Goal: Task Accomplishment & Management: Complete application form

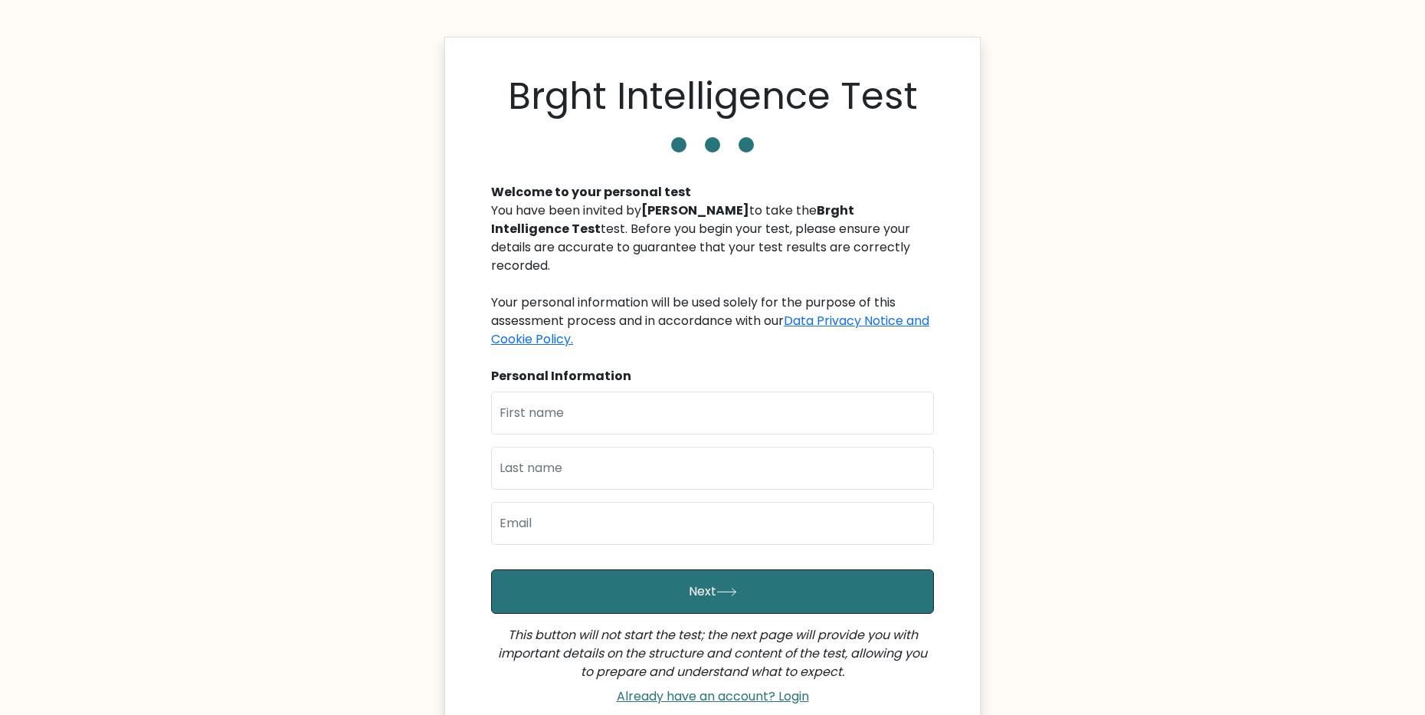
click at [495, 123] on div "Brght Intelligence Test" at bounding box center [712, 99] width 461 height 51
click at [582, 412] on input "text" at bounding box center [712, 412] width 443 height 43
type input "[PERSON_NAME]"
click at [577, 470] on input "text" at bounding box center [712, 468] width 443 height 43
type input "[PERSON_NAME]"
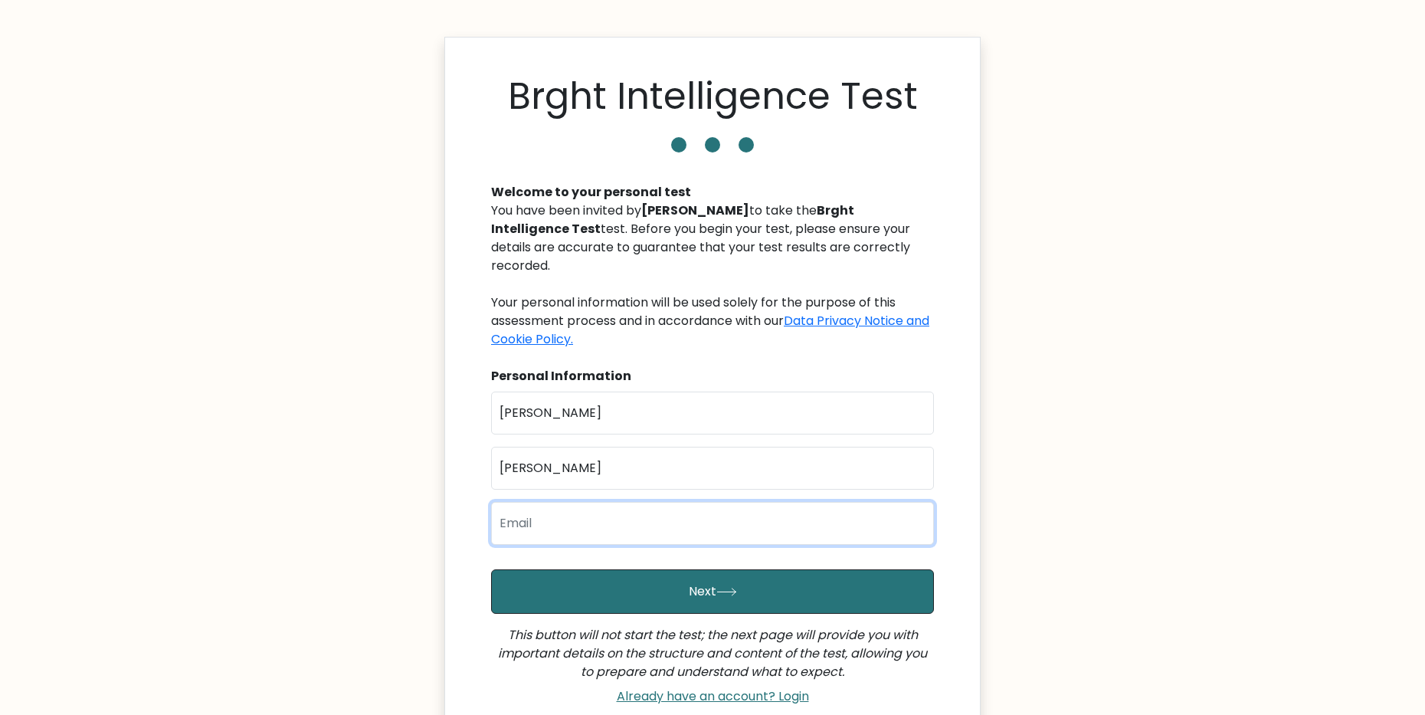
click at [595, 523] on input "email" at bounding box center [712, 523] width 443 height 43
type input "[EMAIL_ADDRESS][DOMAIN_NAME]"
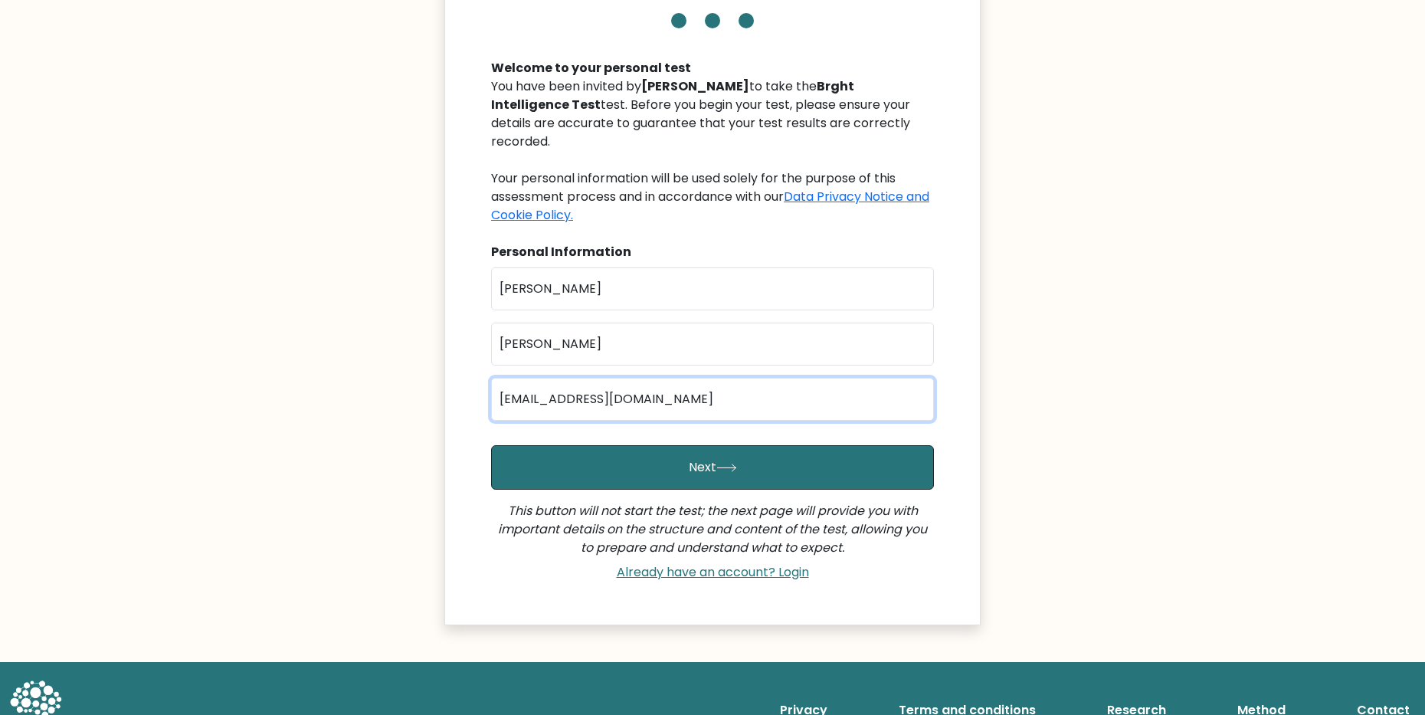
scroll to position [153, 0]
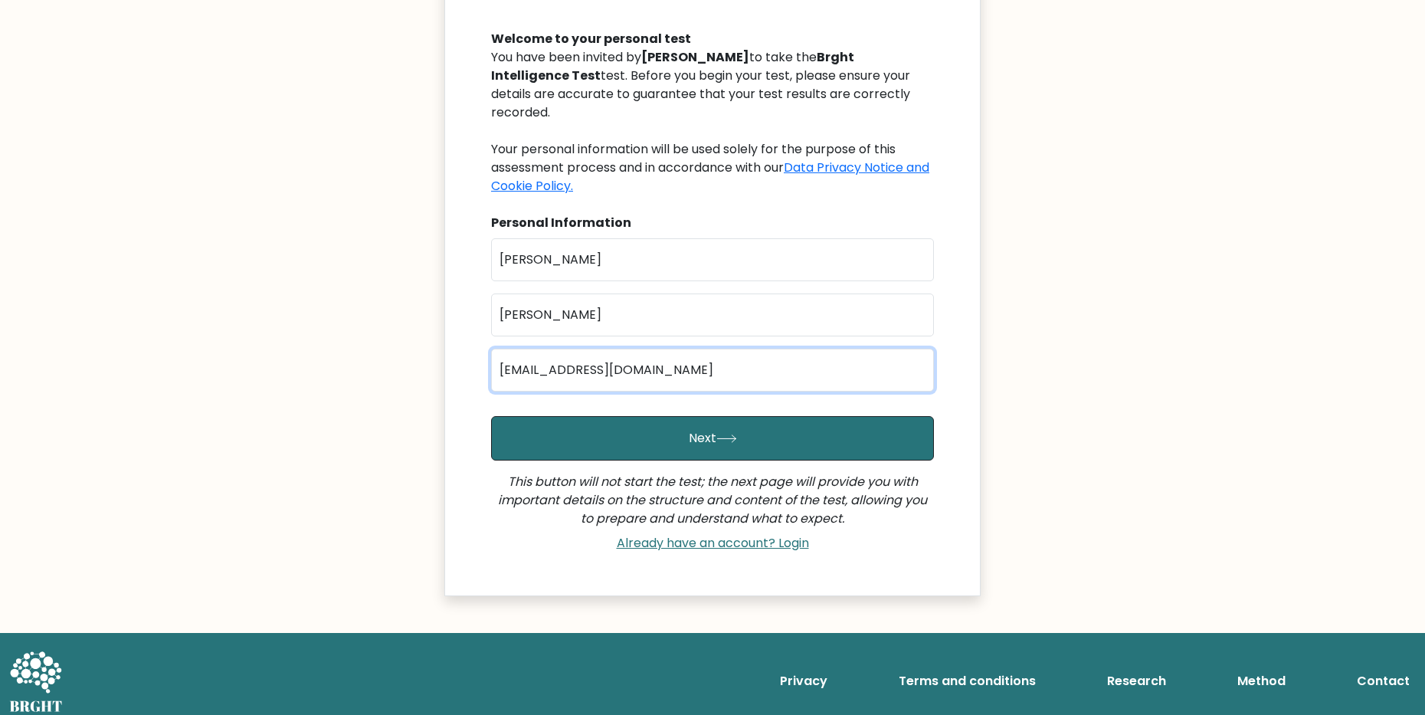
click at [825, 361] on input "[EMAIL_ADDRESS][DOMAIN_NAME]" at bounding box center [712, 370] width 443 height 43
click at [965, 354] on div "Brght Intelligence Test Welcome to your personal test You have been invited by …" at bounding box center [712, 240] width 536 height 712
click at [831, 365] on input "[EMAIL_ADDRESS][DOMAIN_NAME]" at bounding box center [712, 370] width 443 height 43
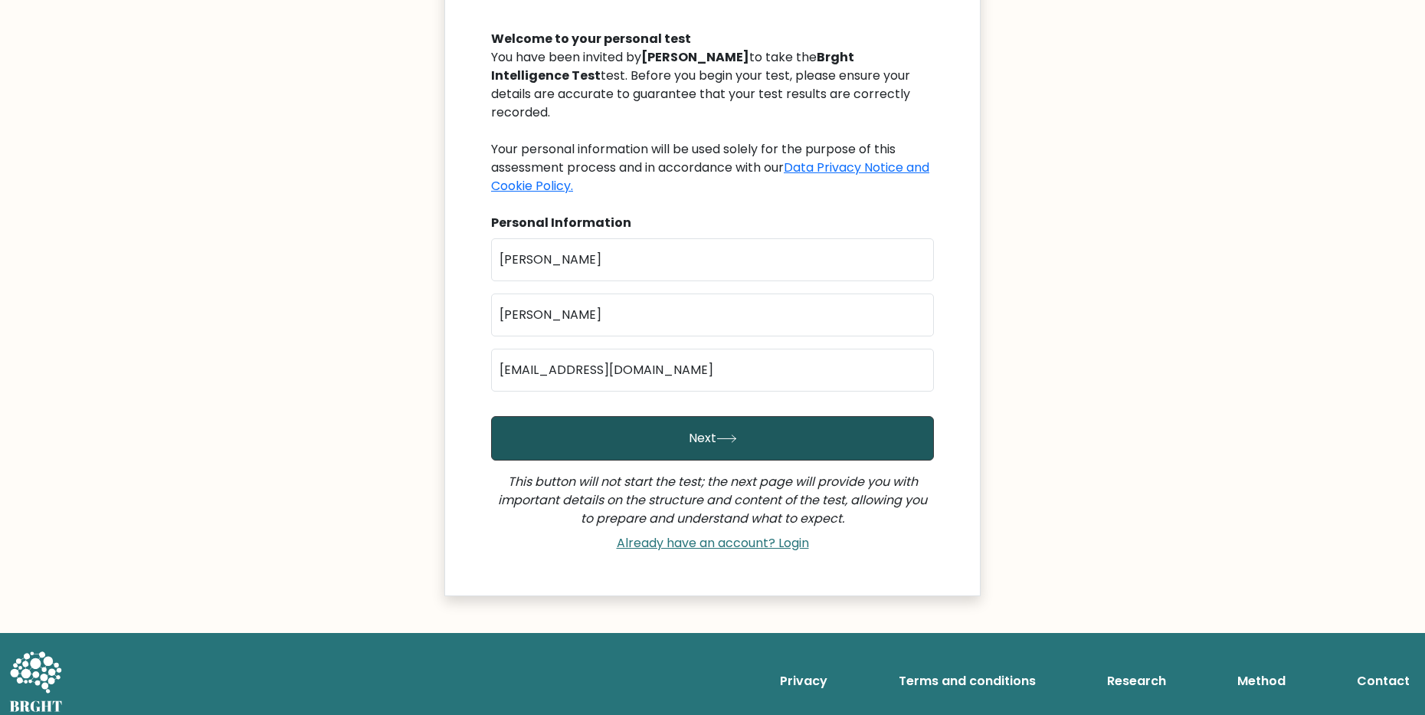
click at [668, 437] on button "Next" at bounding box center [712, 438] width 443 height 44
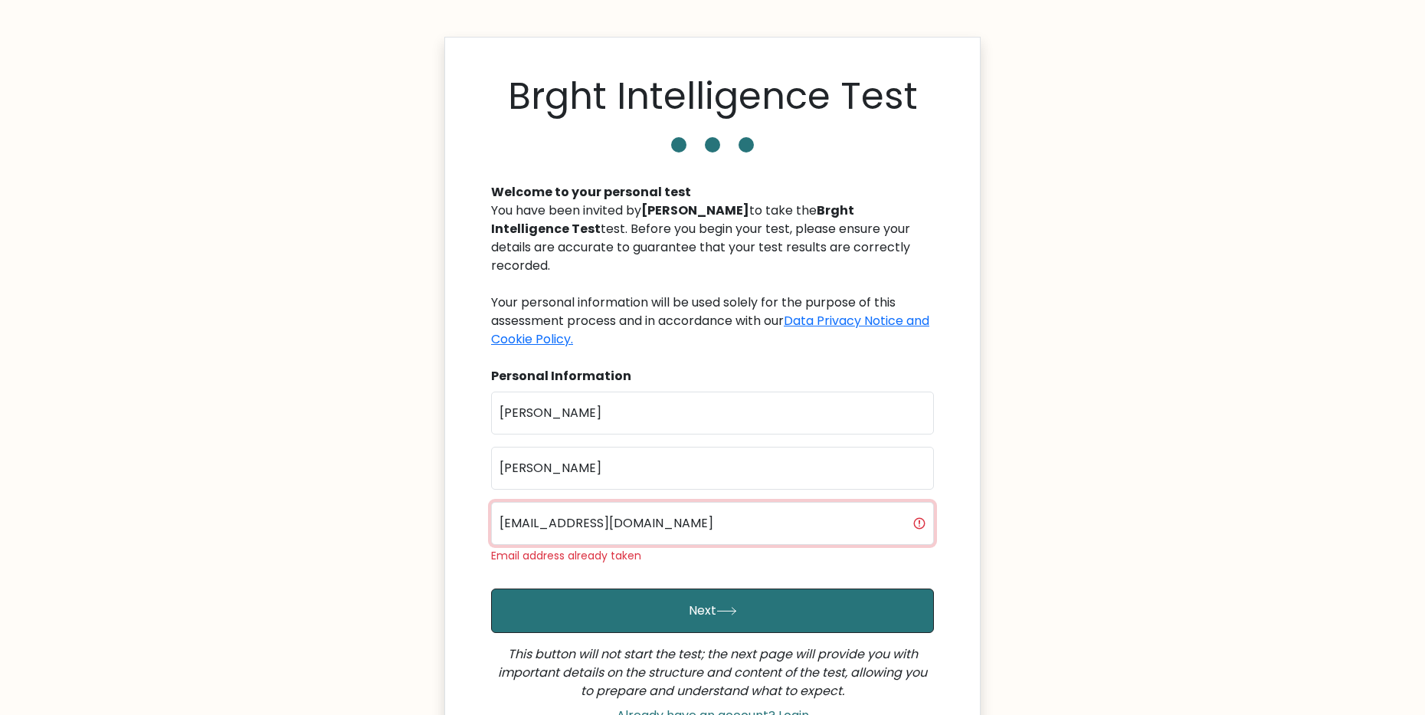
click at [788, 527] on input "rodolforodrigoechegaraycahuina@gmail.com" at bounding box center [712, 523] width 443 height 43
drag, startPoint x: 788, startPoint y: 526, endPoint x: 810, endPoint y: 522, distance: 22.5
click at [810, 522] on input "rodolforodrigoechegaraycahuina@gmail.com" at bounding box center [712, 523] width 443 height 43
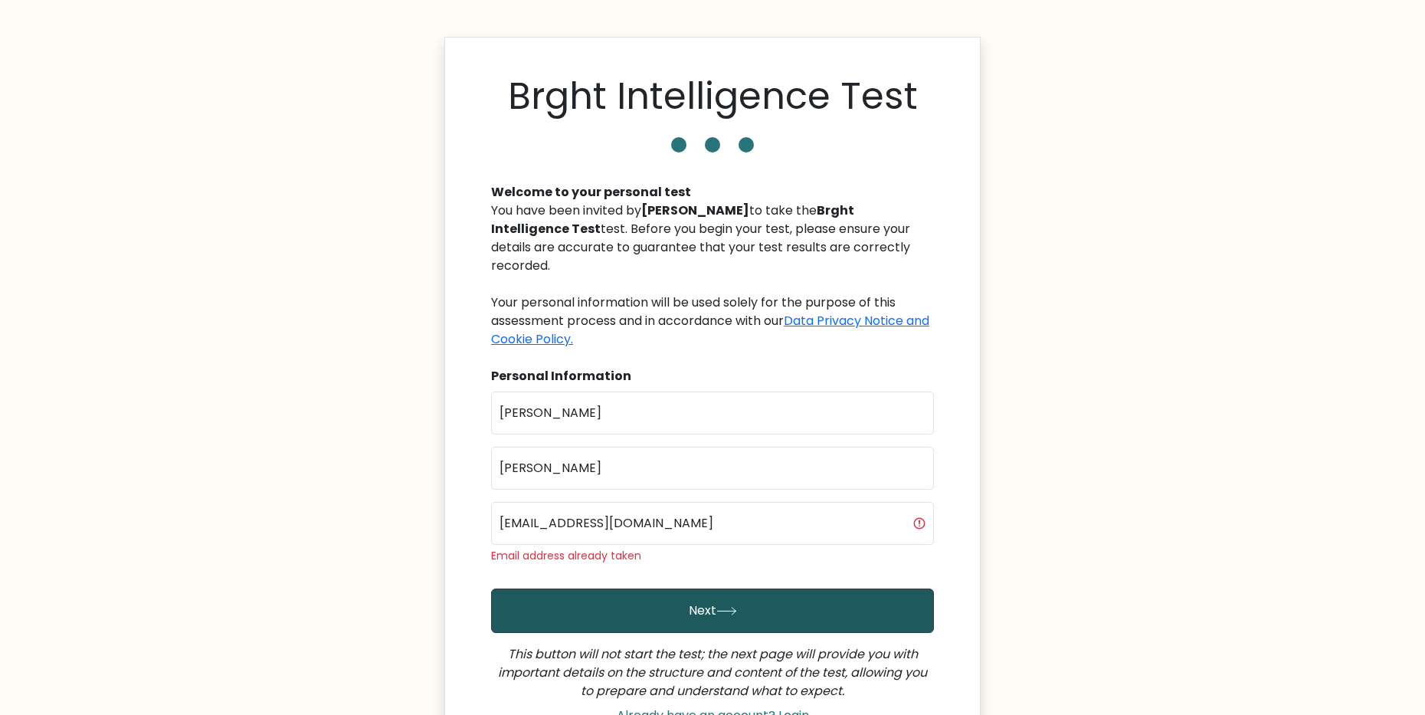
click at [685, 595] on button "Next" at bounding box center [712, 610] width 443 height 44
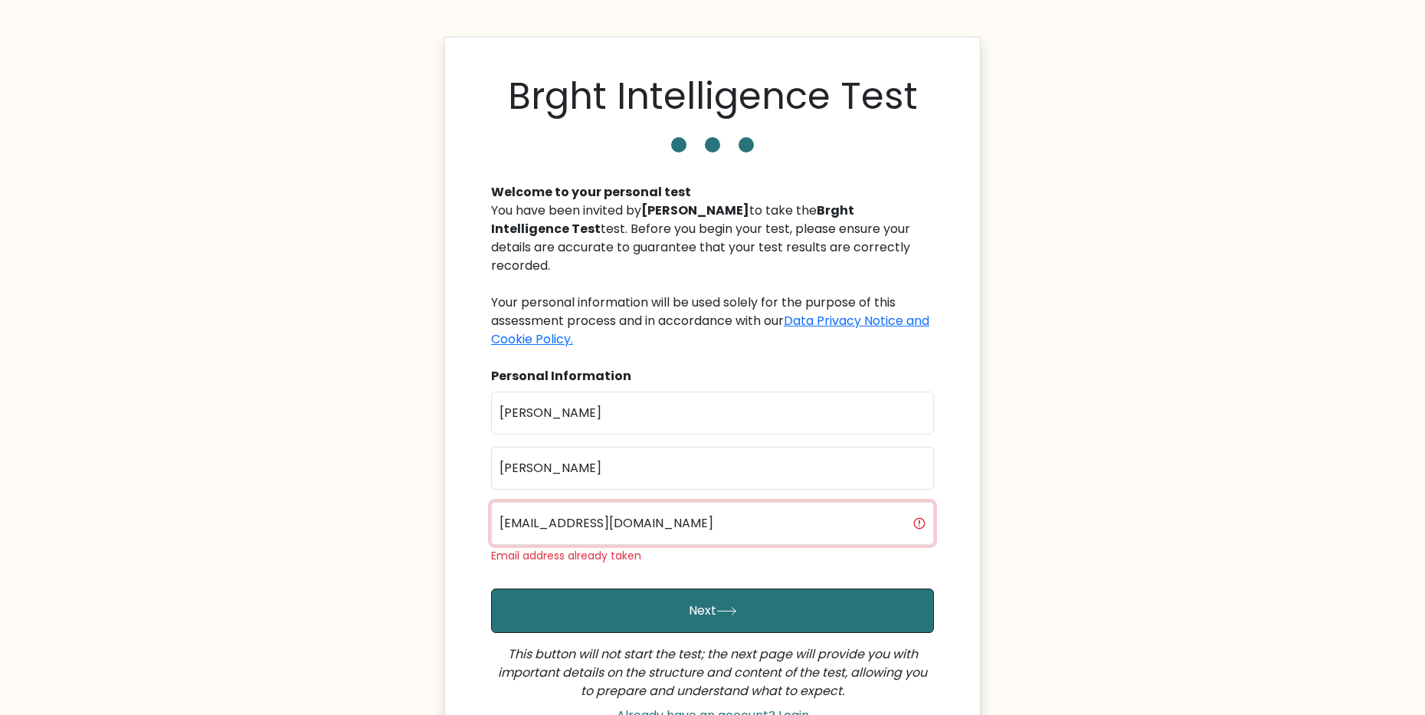
click at [794, 526] on input "[EMAIL_ADDRESS][DOMAIN_NAME]" at bounding box center [712, 523] width 443 height 43
click at [920, 524] on input "[EMAIL_ADDRESS][DOMAIN_NAME]" at bounding box center [712, 523] width 443 height 43
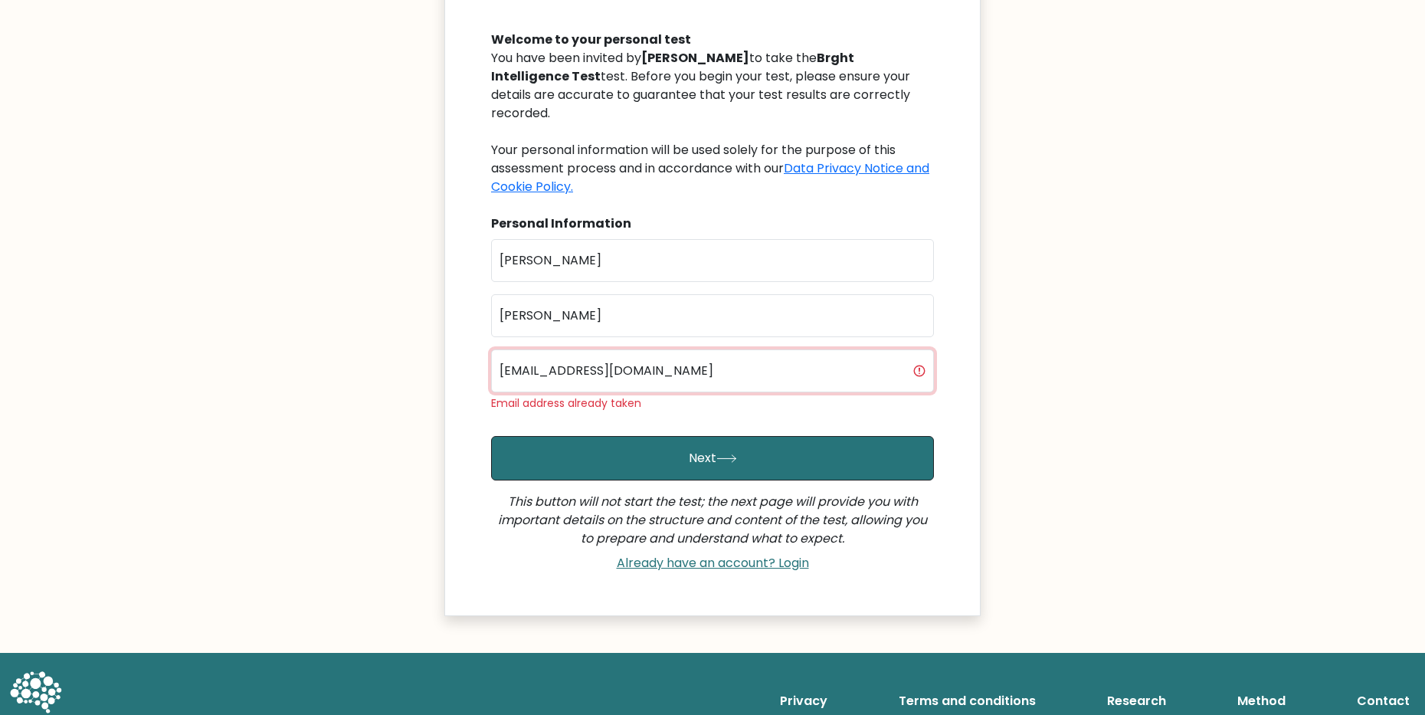
scroll to position [153, 0]
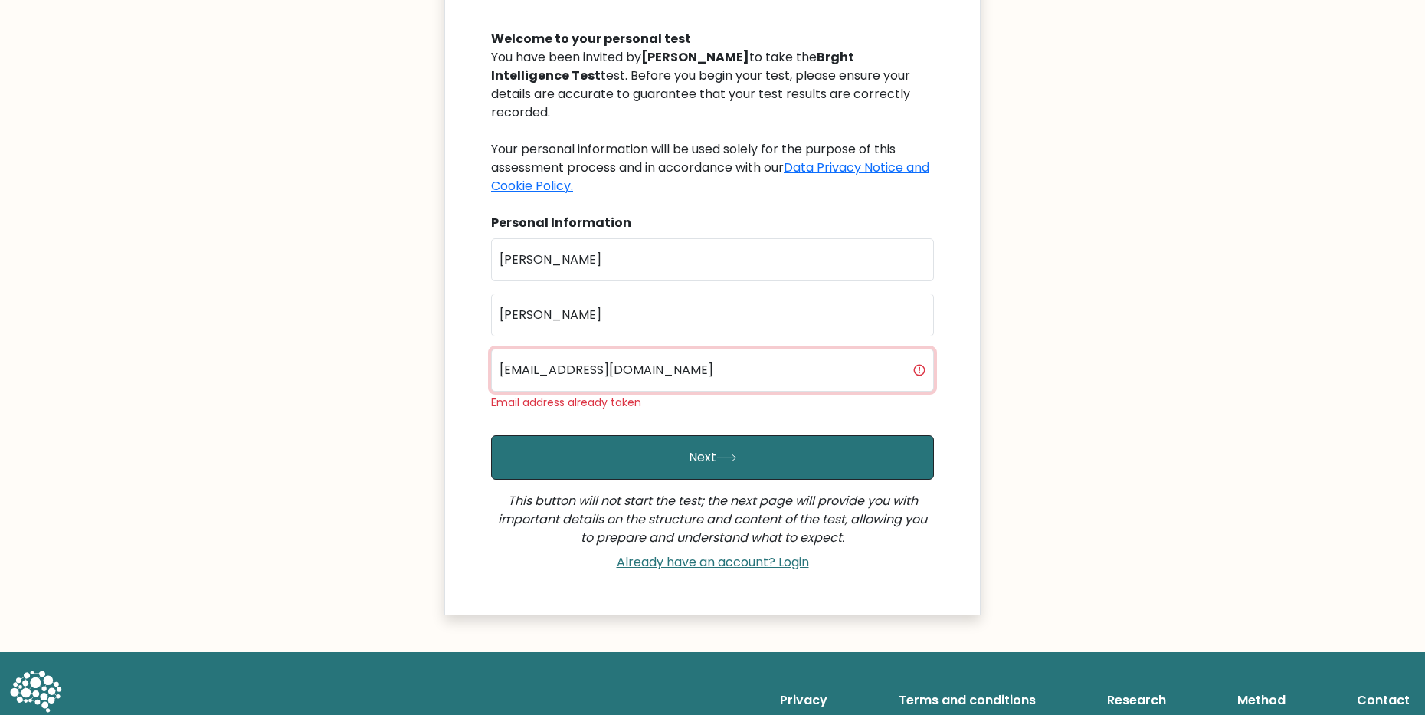
drag, startPoint x: 799, startPoint y: 371, endPoint x: 471, endPoint y: 362, distance: 328.0
click at [471, 362] on div "Brght Intelligence Test Welcome to your personal test You have been invited by …" at bounding box center [712, 250] width 536 height 732
type input "7727854@gmail.com"
click at [602, 416] on div "First Name Rodolfo Last Name Echegaray Email 7727854@gmail.com Email address al…" at bounding box center [712, 330] width 443 height 185
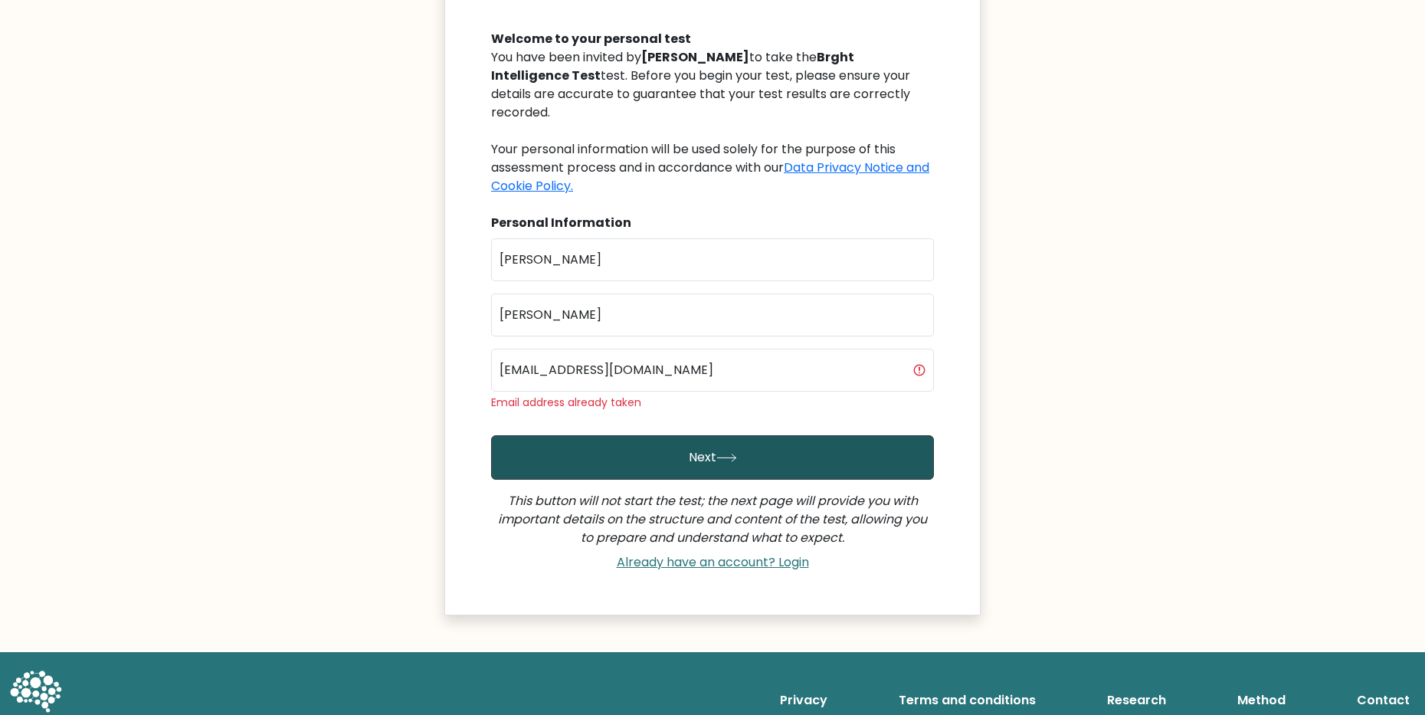
click at [625, 449] on button "Next" at bounding box center [712, 457] width 443 height 44
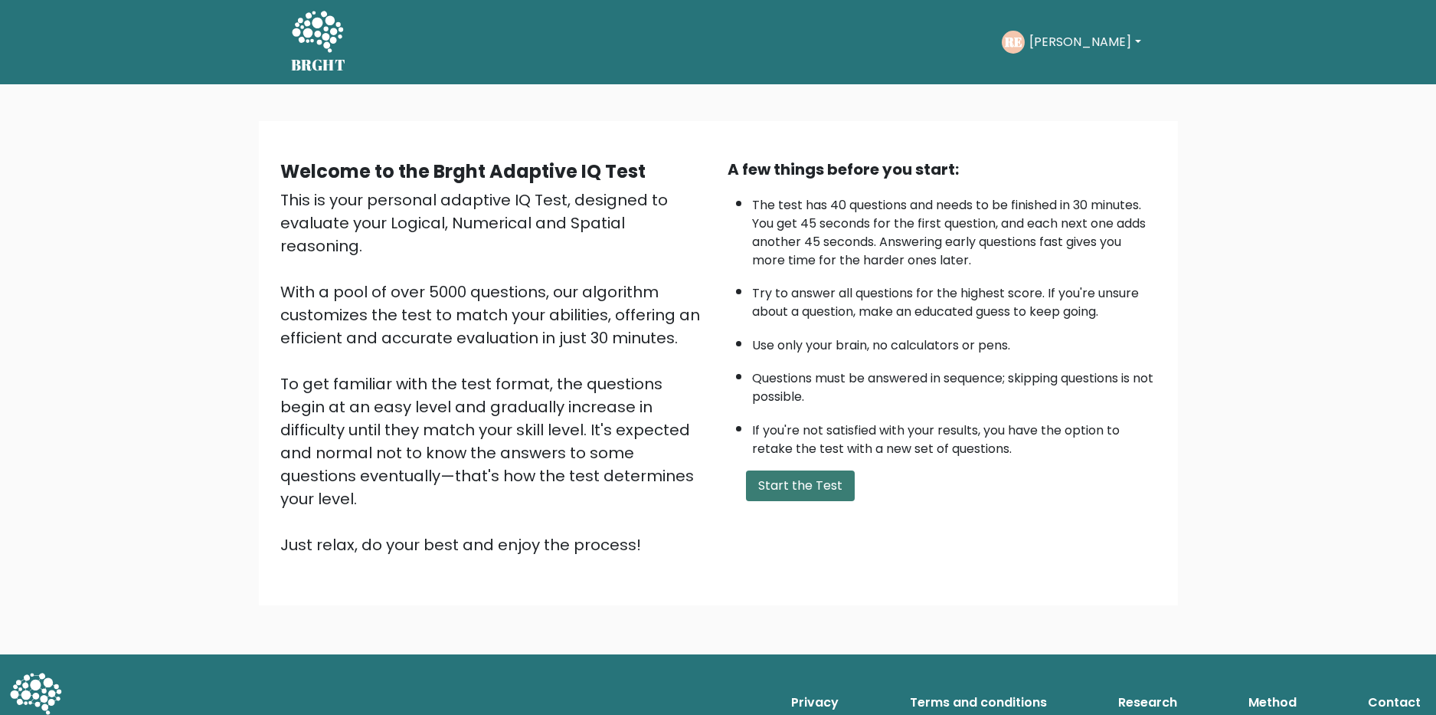
click at [786, 481] on button "Start the Test" at bounding box center [800, 485] width 109 height 31
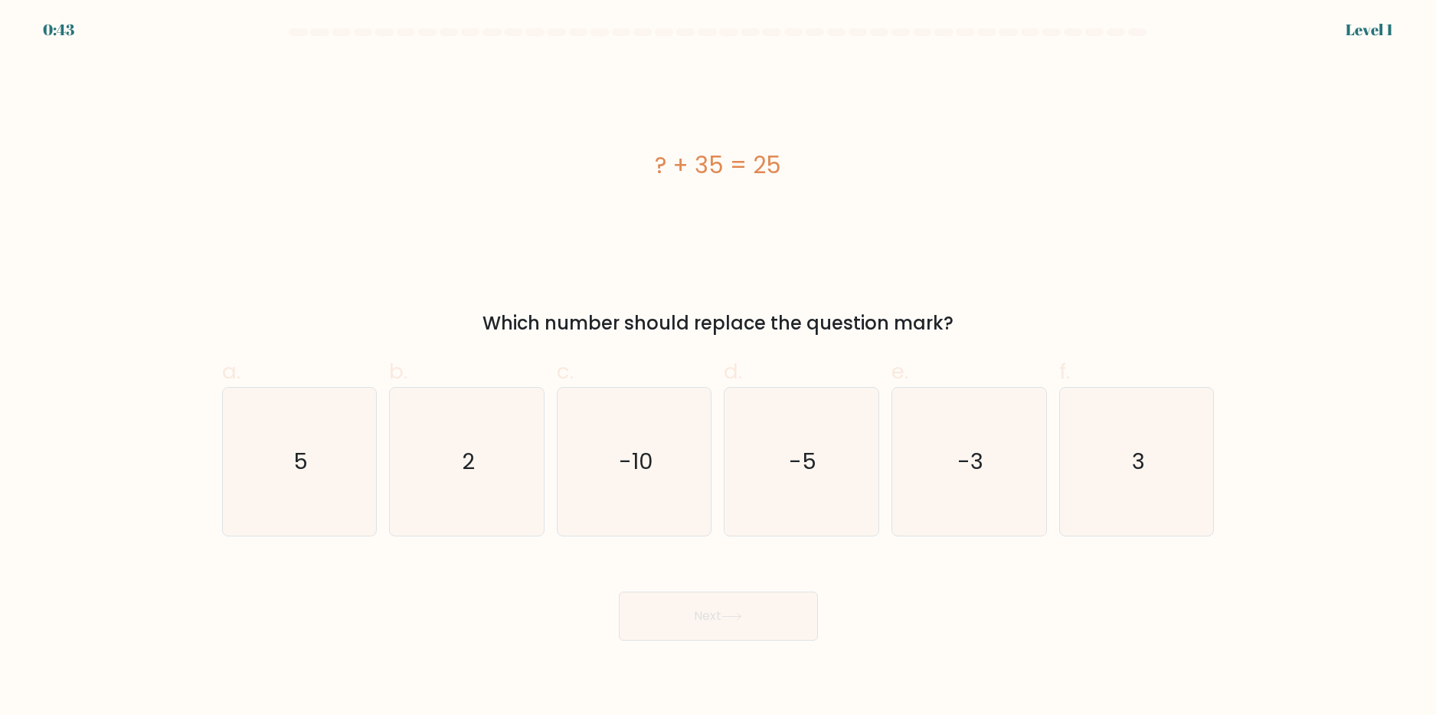
click at [764, 183] on div "? + 35 = 25" at bounding box center [718, 165] width 993 height 214
click at [624, 466] on text "-10" at bounding box center [636, 462] width 34 height 31
click at [719, 368] on input "c. -10" at bounding box center [719, 363] width 1 height 10
radio input "true"
click at [742, 620] on icon at bounding box center [732, 616] width 21 height 8
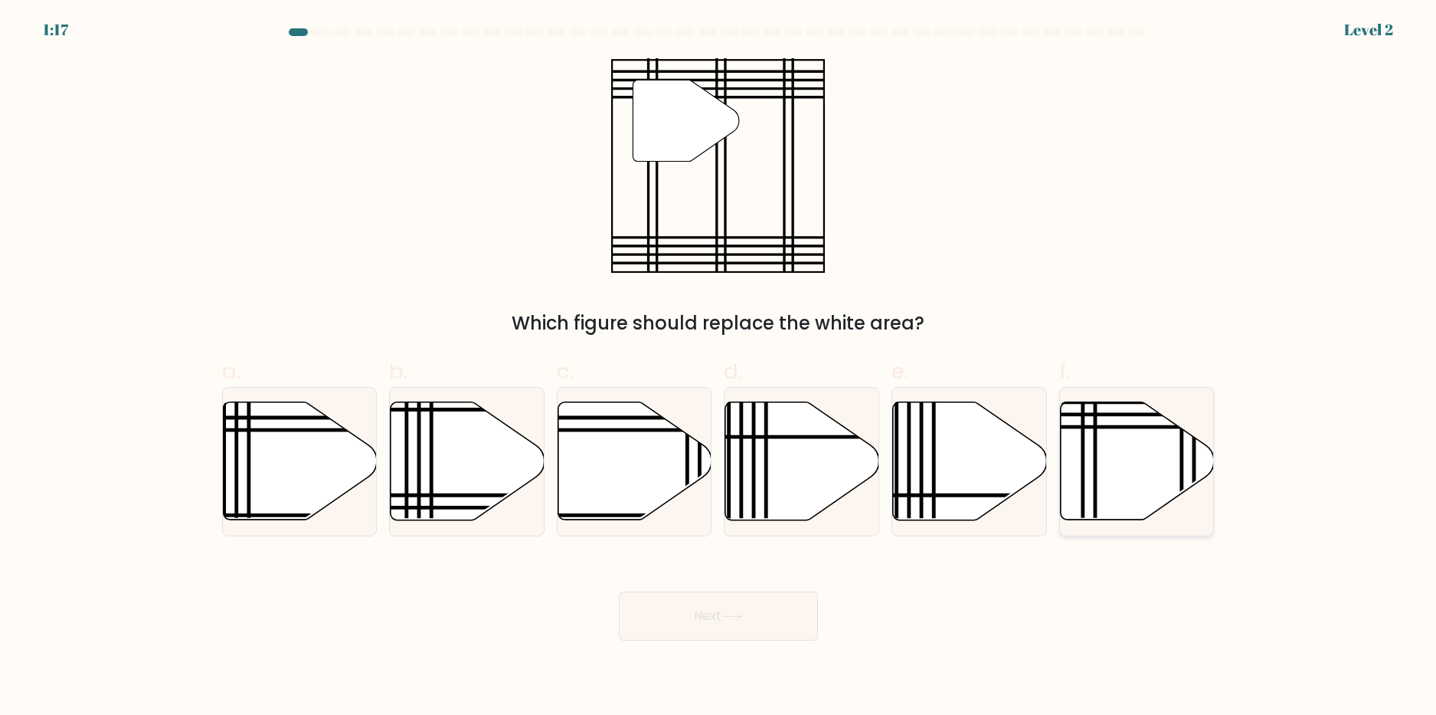
click at [1095, 480] on icon at bounding box center [1095, 526] width 0 height 310
click at [719, 368] on input "f." at bounding box center [719, 363] width 1 height 10
radio input "true"
click at [693, 633] on button "Next" at bounding box center [718, 615] width 199 height 49
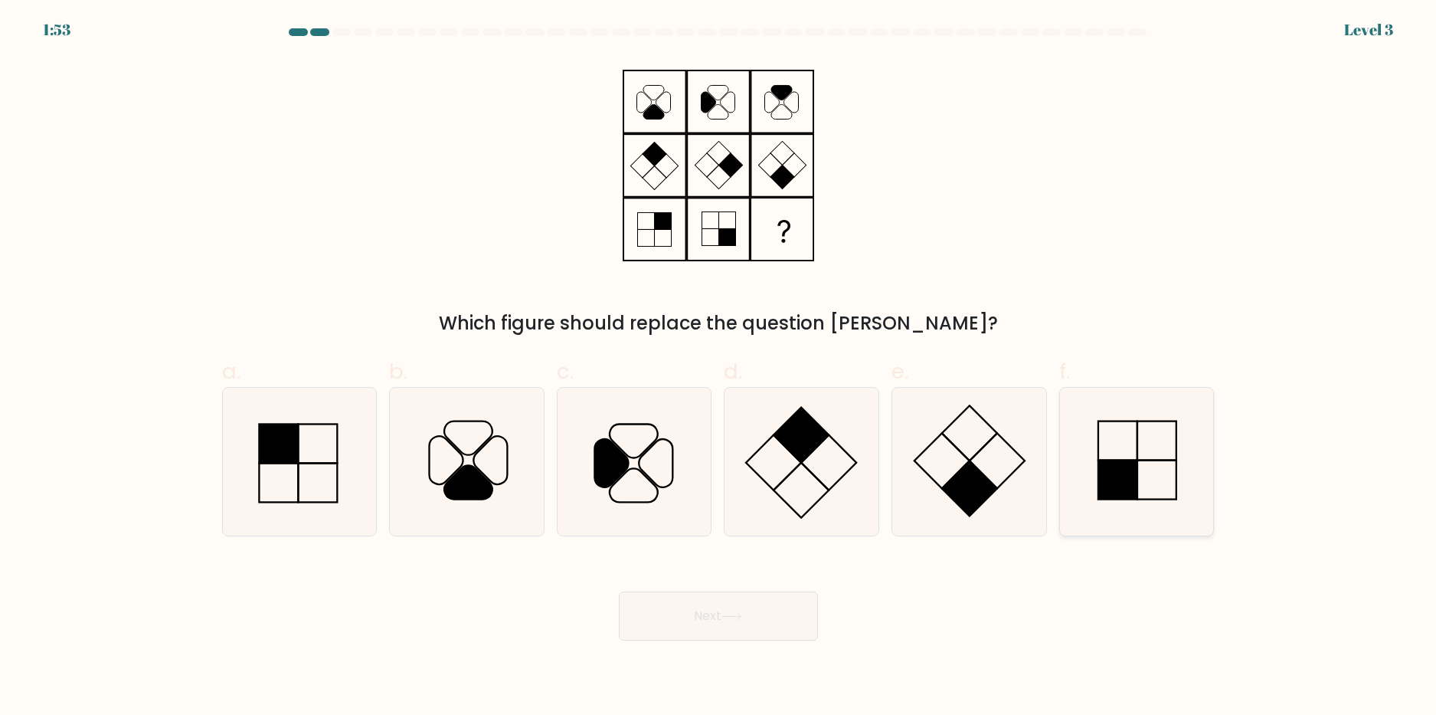
click at [1119, 470] on rect at bounding box center [1117, 479] width 39 height 39
click at [719, 368] on input "f." at bounding box center [719, 363] width 1 height 10
radio input "true"
click at [732, 609] on button "Next" at bounding box center [718, 615] width 199 height 49
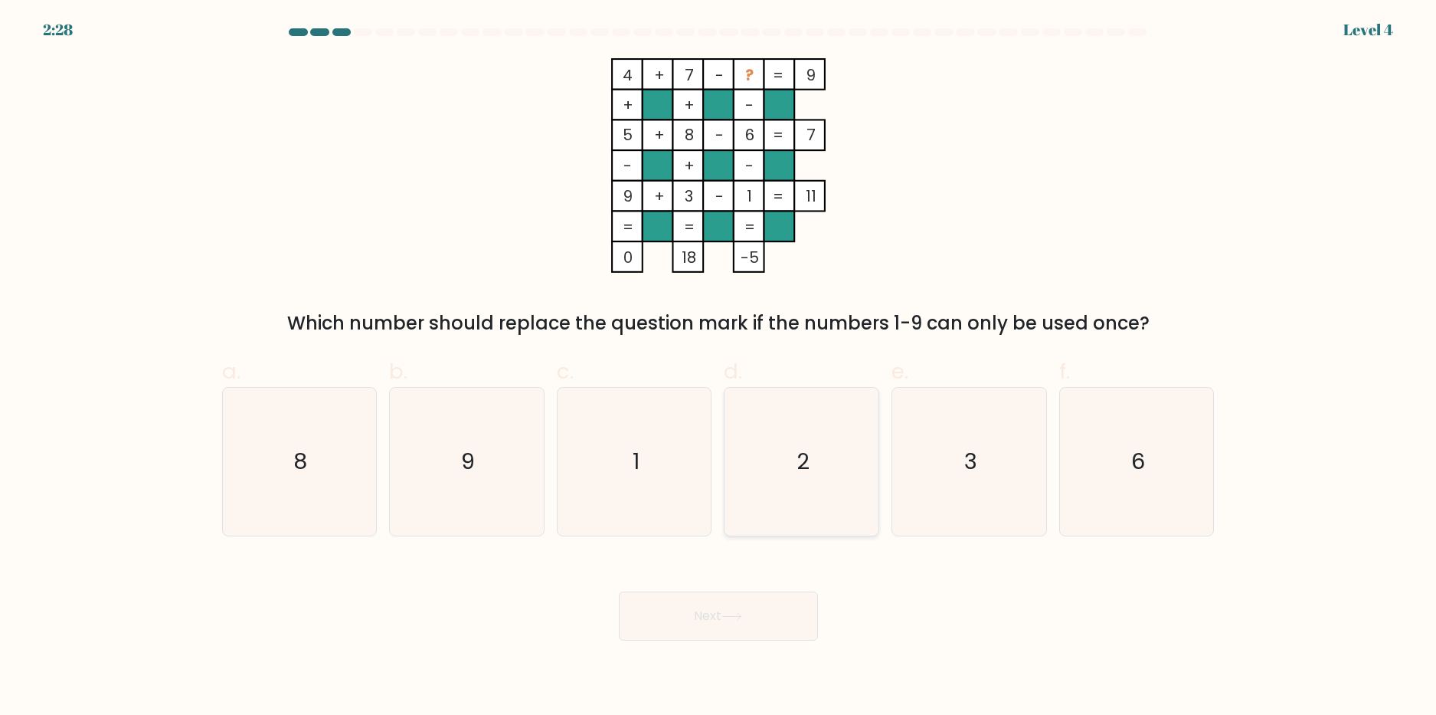
click at [759, 442] on icon "2" at bounding box center [802, 462] width 148 height 148
click at [719, 368] on input "d. 2" at bounding box center [719, 363] width 1 height 10
radio input "true"
click at [738, 611] on button "Next" at bounding box center [718, 615] width 199 height 49
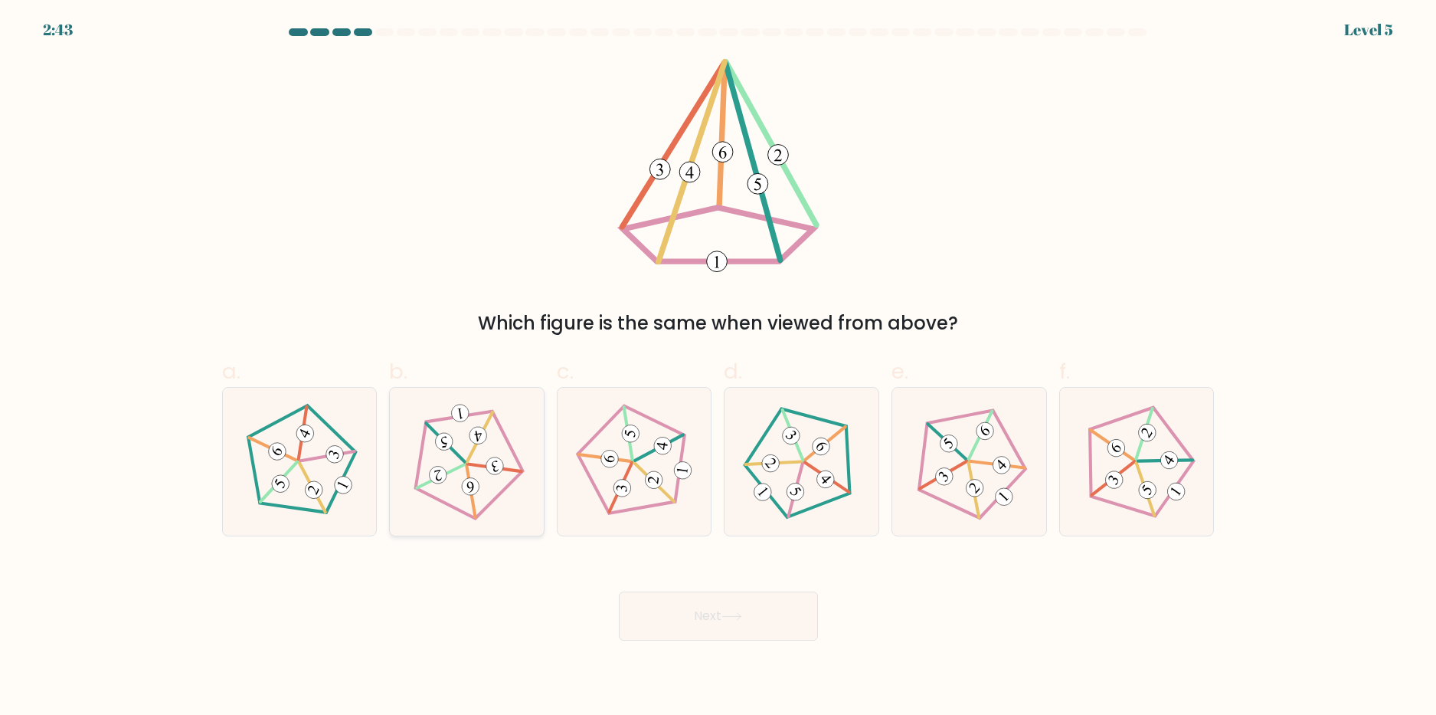
click at [478, 496] on icon at bounding box center [467, 462] width 118 height 118
click at [719, 368] on input "b." at bounding box center [719, 363] width 1 height 10
radio input "true"
click at [756, 624] on button "Next" at bounding box center [718, 615] width 199 height 49
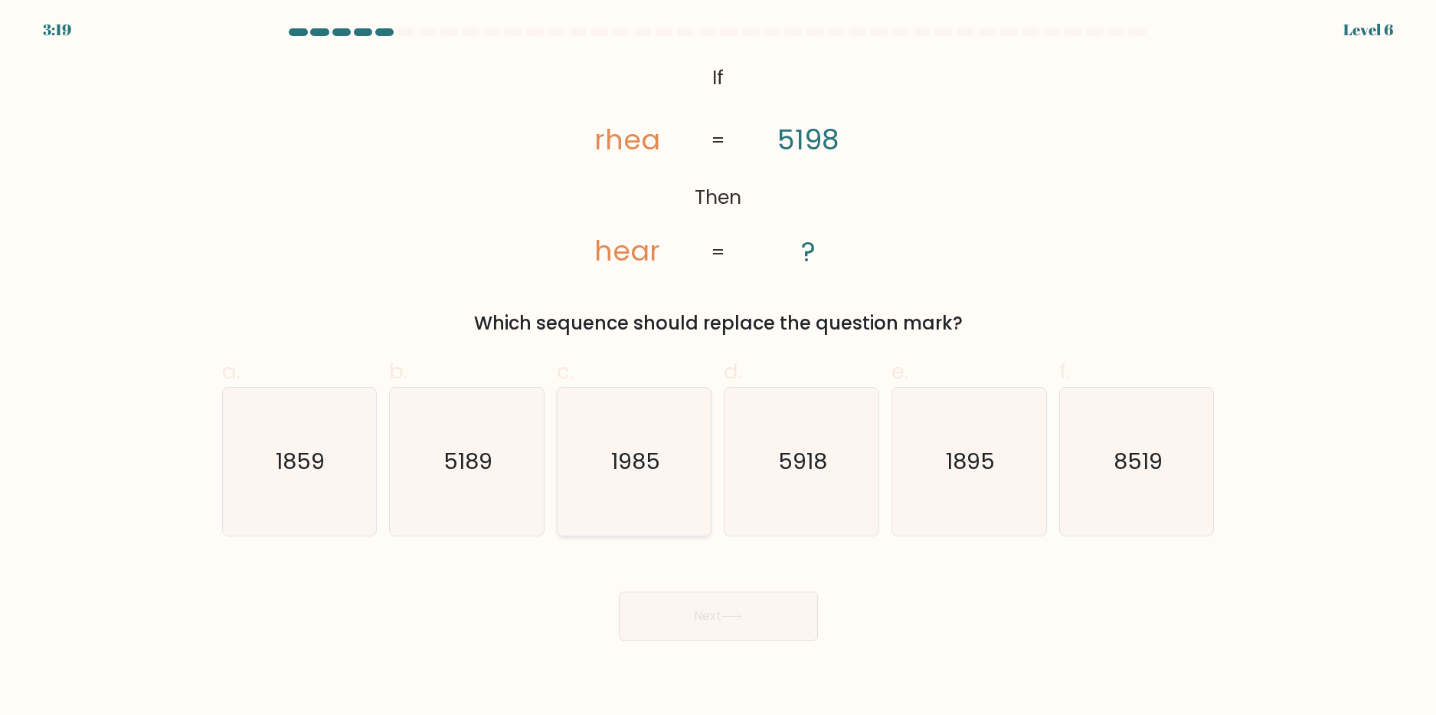
click at [657, 481] on icon "1985" at bounding box center [635, 462] width 148 height 148
click at [719, 368] on input "c. 1985" at bounding box center [719, 363] width 1 height 10
radio input "true"
click at [703, 621] on button "Next" at bounding box center [718, 615] width 199 height 49
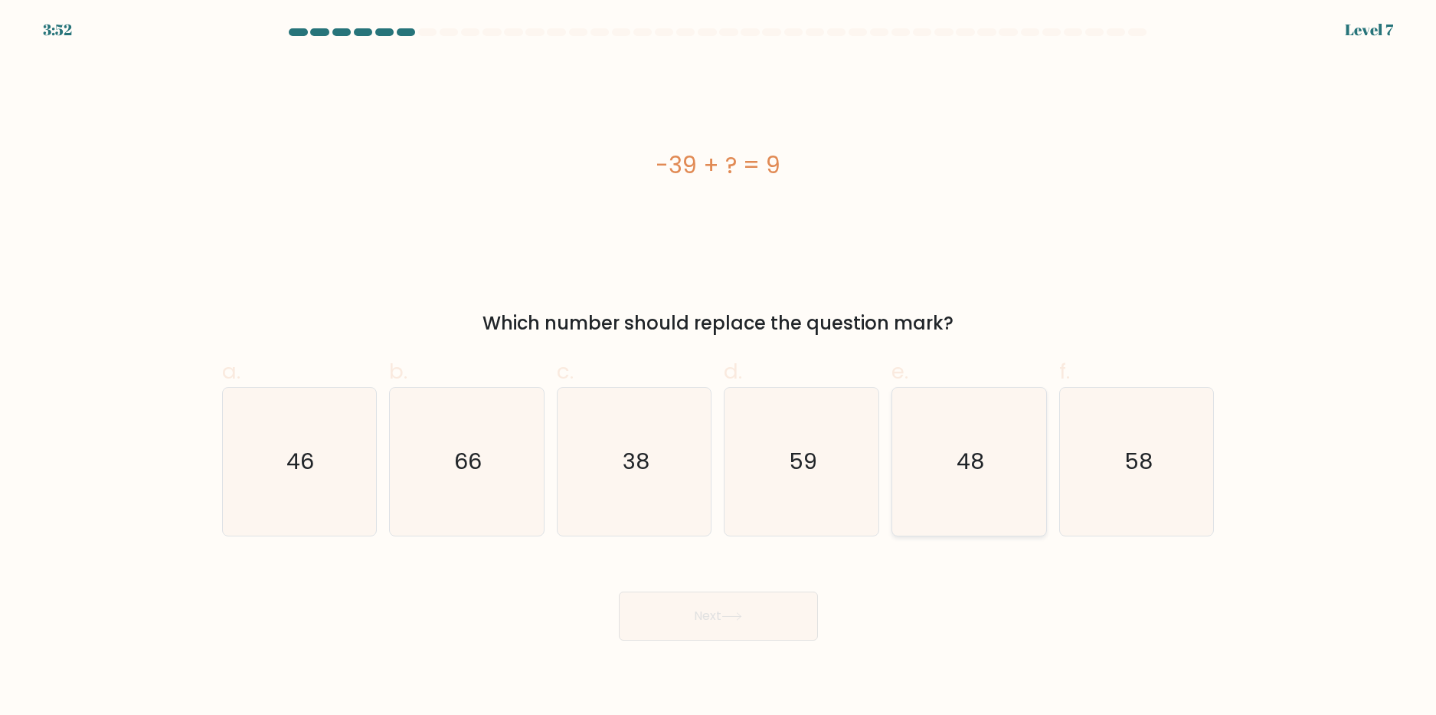
click at [968, 496] on icon "48" at bounding box center [969, 462] width 148 height 148
click at [719, 368] on input "e. 48" at bounding box center [719, 363] width 1 height 10
radio input "true"
click at [741, 624] on button "Next" at bounding box center [718, 615] width 199 height 49
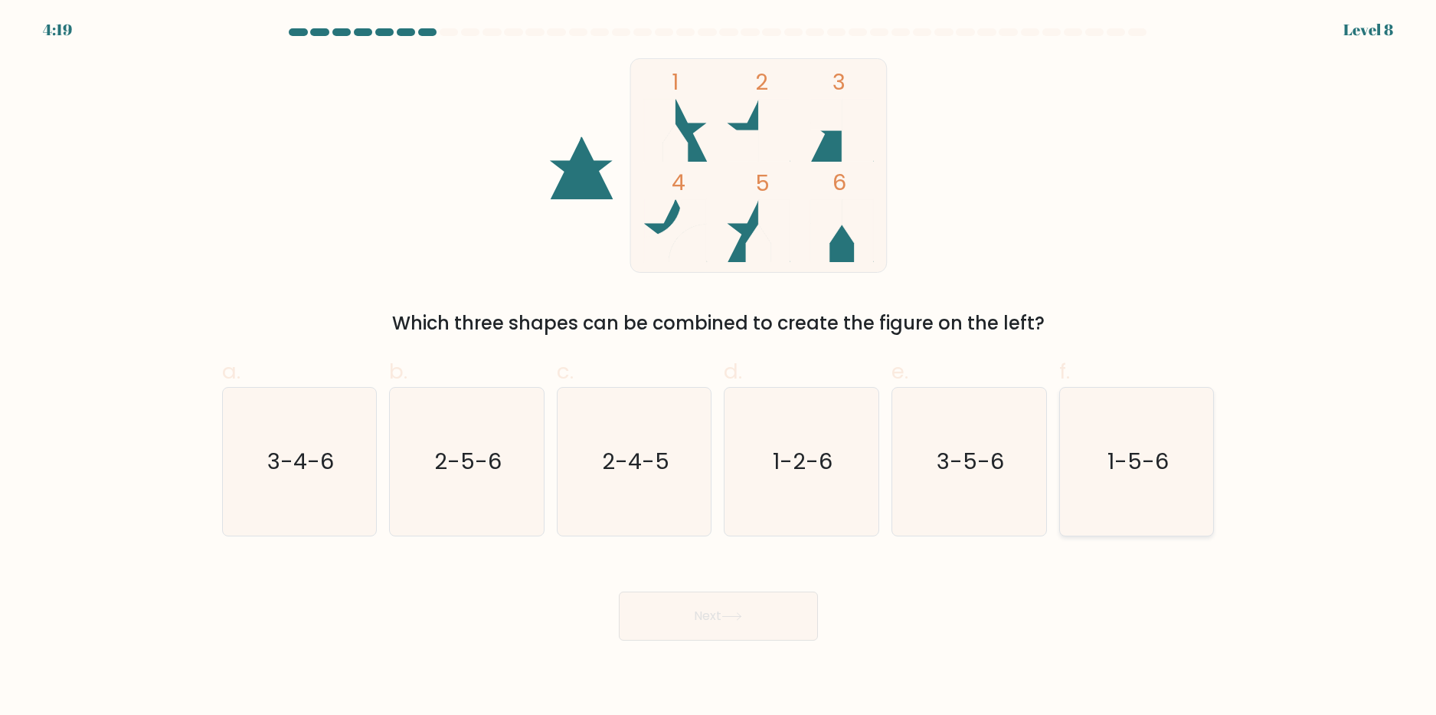
click at [1180, 489] on icon "1-5-6" at bounding box center [1137, 462] width 148 height 148
click at [719, 368] on input "f. 1-5-6" at bounding box center [719, 363] width 1 height 10
radio input "true"
click at [686, 623] on button "Next" at bounding box center [718, 615] width 199 height 49
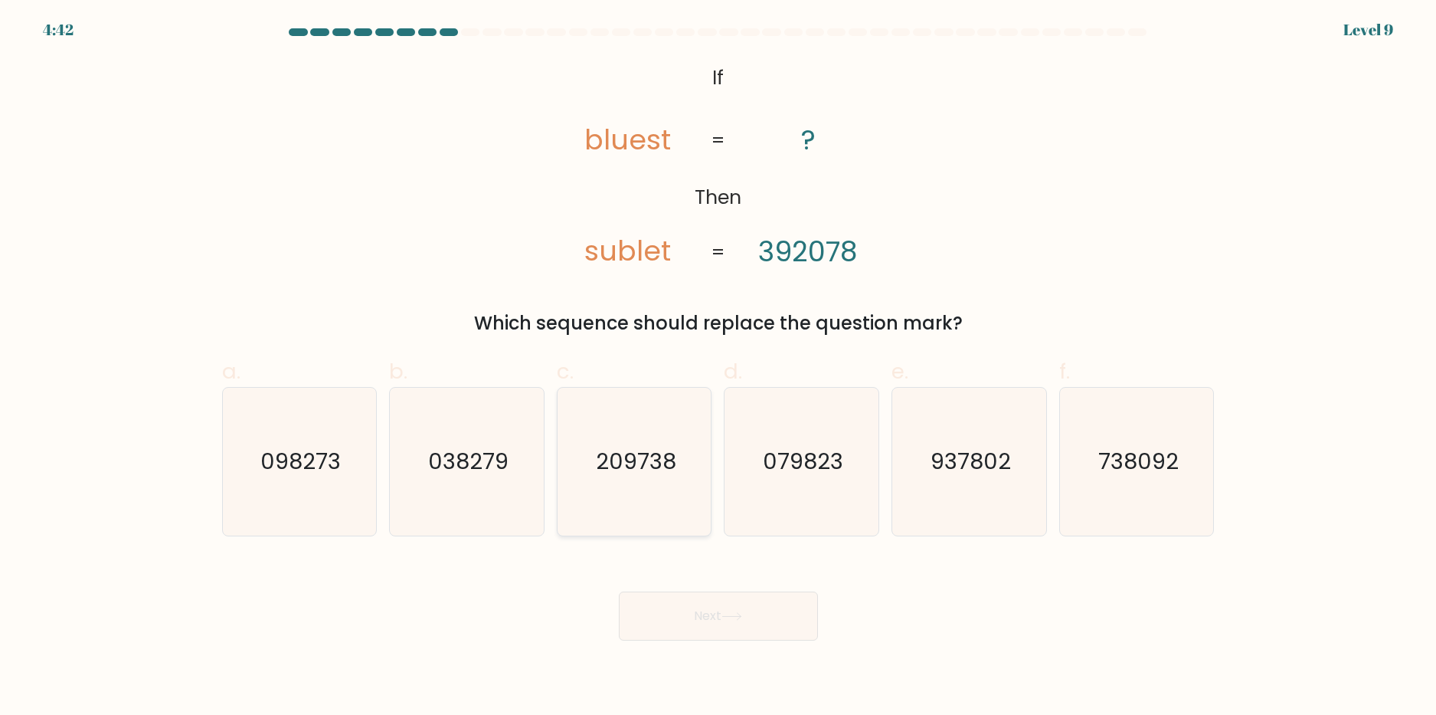
click at [637, 465] on text "209738" at bounding box center [636, 462] width 80 height 31
click at [719, 368] on input "c. 209738" at bounding box center [719, 363] width 1 height 10
radio input "true"
click at [693, 598] on button "Next" at bounding box center [718, 615] width 199 height 49
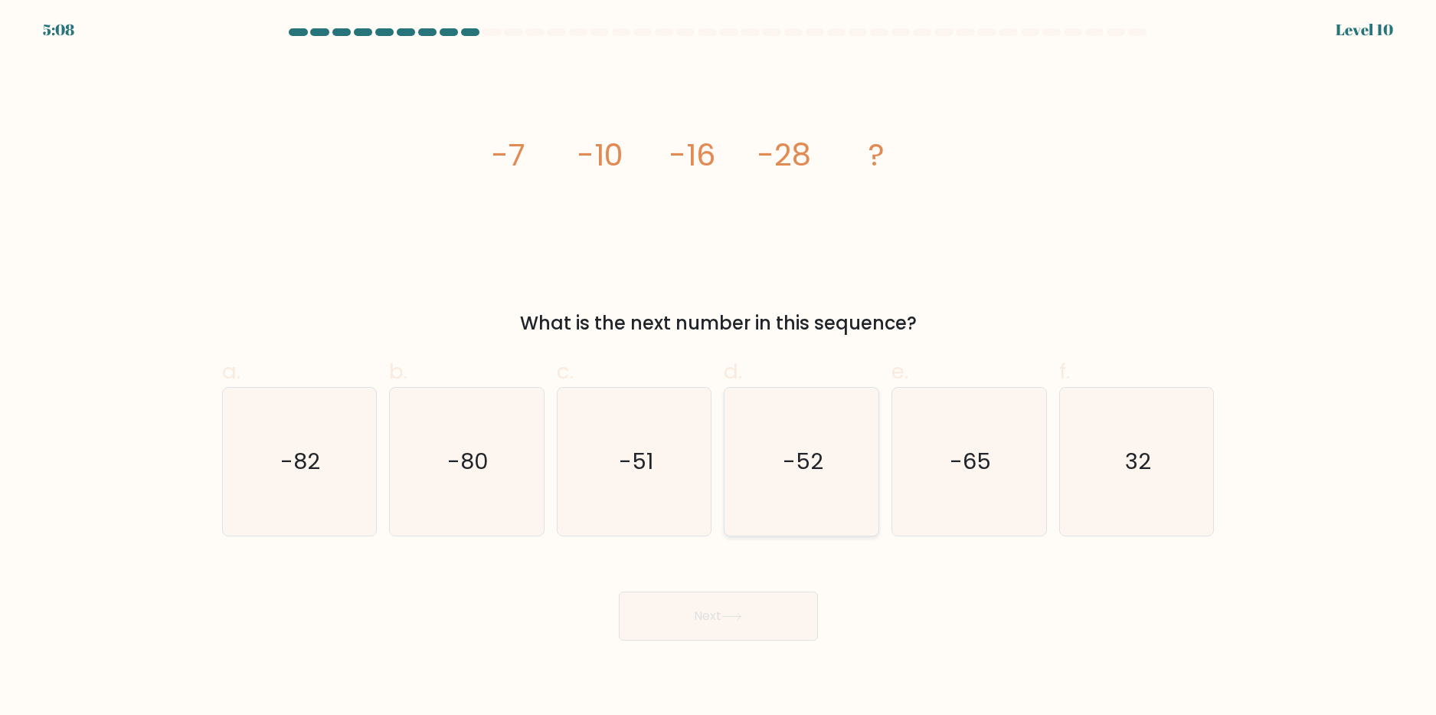
click at [836, 473] on icon "-52" at bounding box center [802, 462] width 148 height 148
click at [719, 368] on input "d. -52" at bounding box center [719, 363] width 1 height 10
radio input "true"
click at [725, 621] on button "Next" at bounding box center [718, 615] width 199 height 49
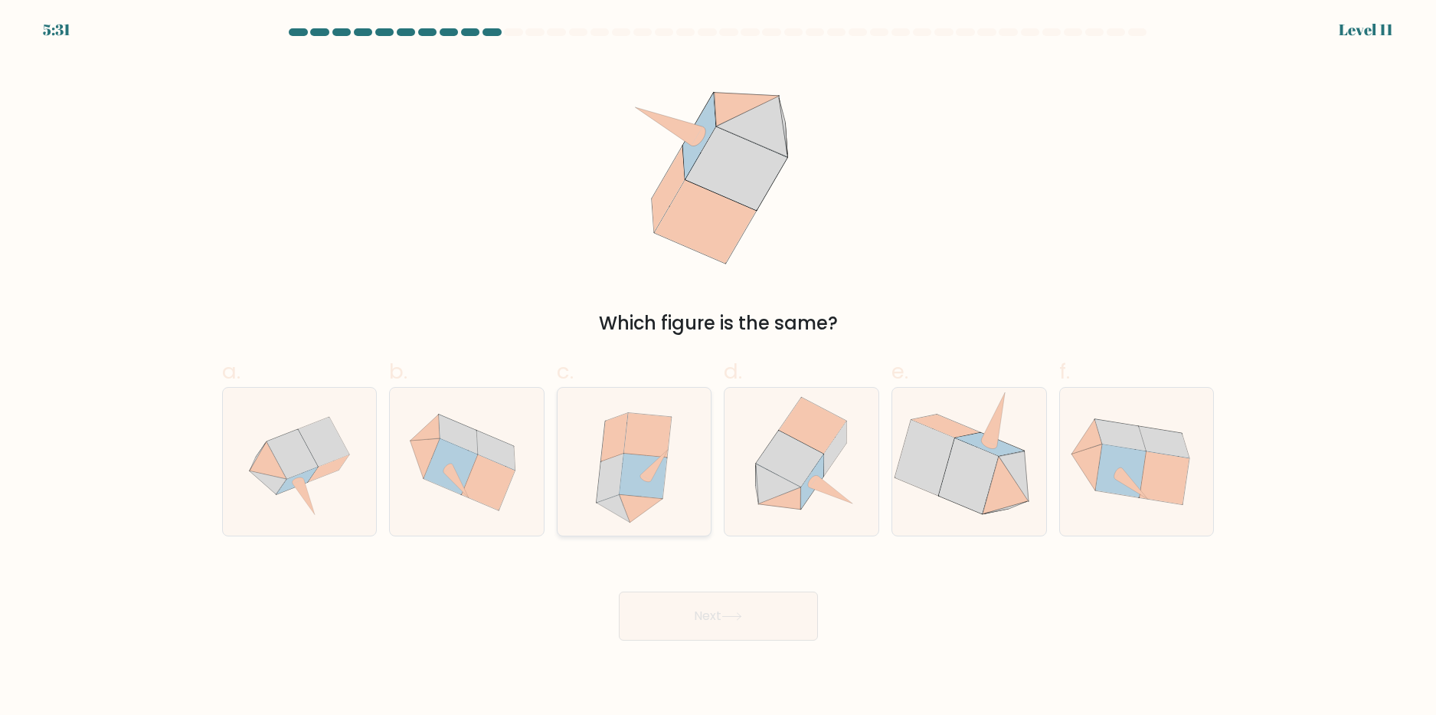
click at [683, 450] on icon at bounding box center [634, 462] width 132 height 148
click at [719, 368] on input "c." at bounding box center [719, 363] width 1 height 10
radio input "true"
click at [676, 617] on button "Next" at bounding box center [718, 615] width 199 height 49
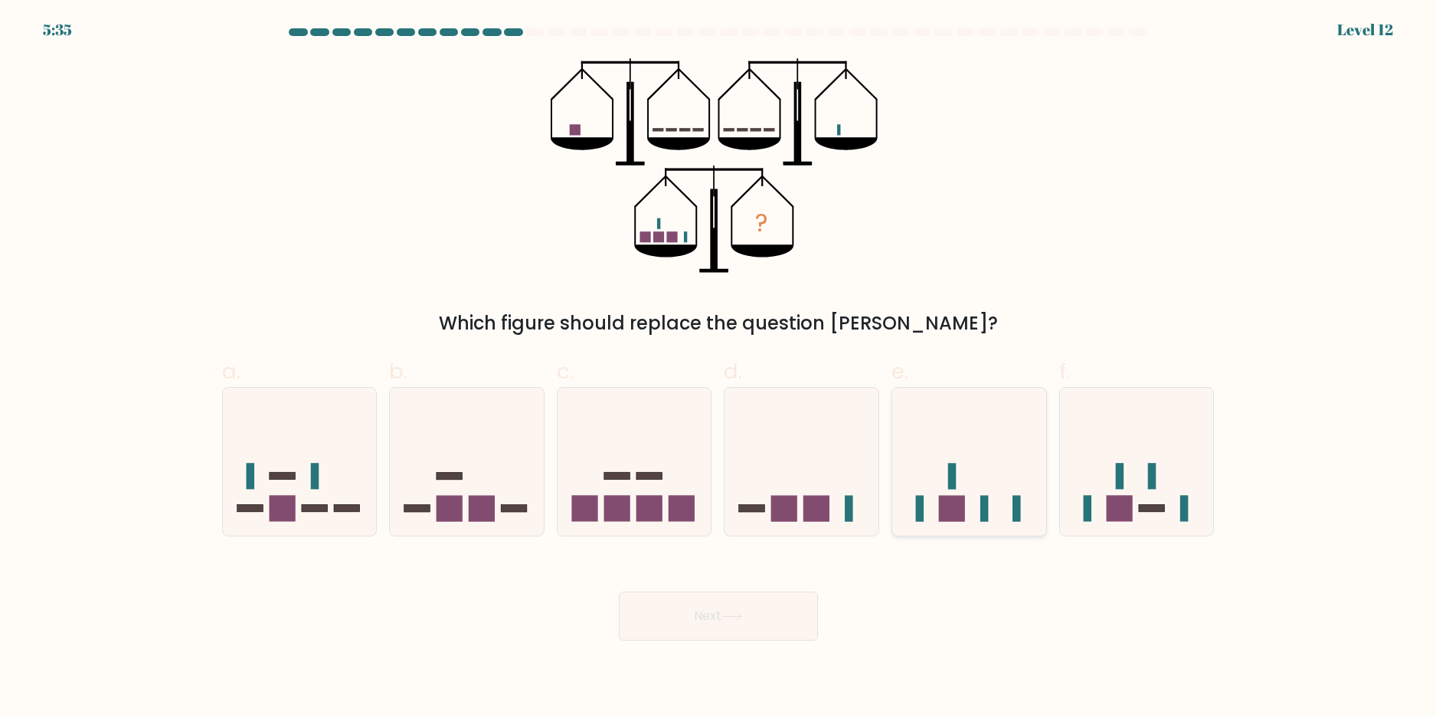
click at [948, 523] on icon at bounding box center [969, 461] width 154 height 127
click at [719, 368] on input "e." at bounding box center [719, 363] width 1 height 10
radio input "true"
click at [751, 610] on button "Next" at bounding box center [718, 615] width 199 height 49
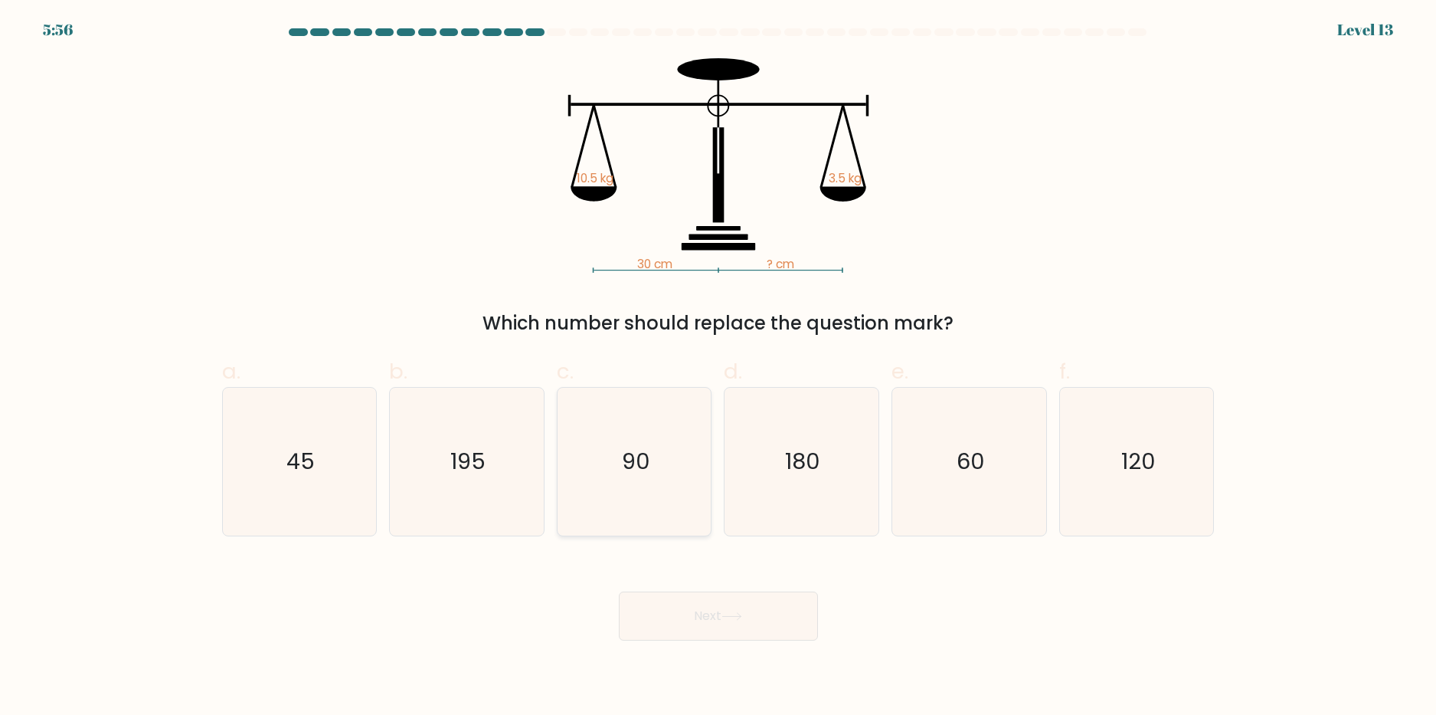
click at [653, 496] on icon "90" at bounding box center [635, 462] width 148 height 148
click at [719, 368] on input "c. 90" at bounding box center [719, 363] width 1 height 10
radio input "true"
click at [740, 614] on icon at bounding box center [732, 616] width 21 height 8
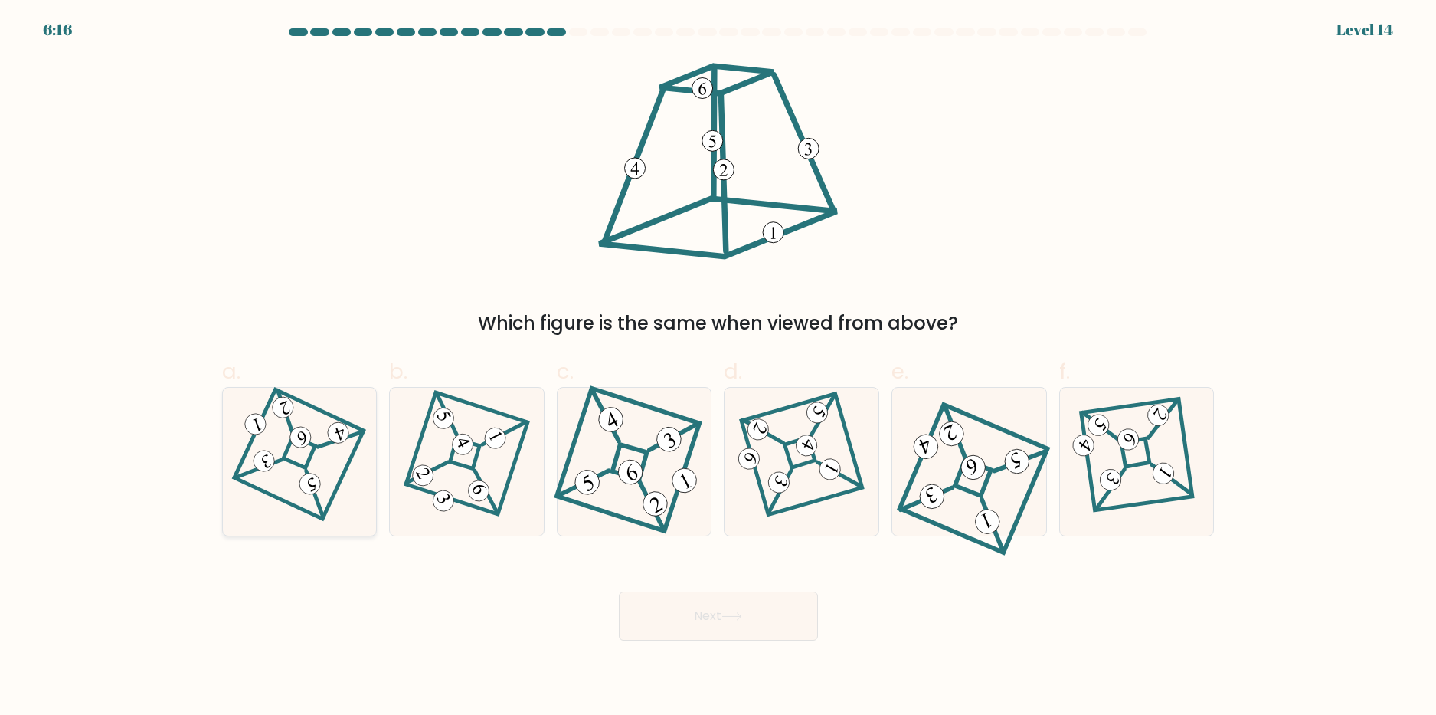
click at [264, 486] on icon at bounding box center [299, 462] width 102 height 118
click at [719, 368] on input "a." at bounding box center [719, 363] width 1 height 10
radio input "true"
click at [802, 614] on button "Next" at bounding box center [718, 615] width 199 height 49
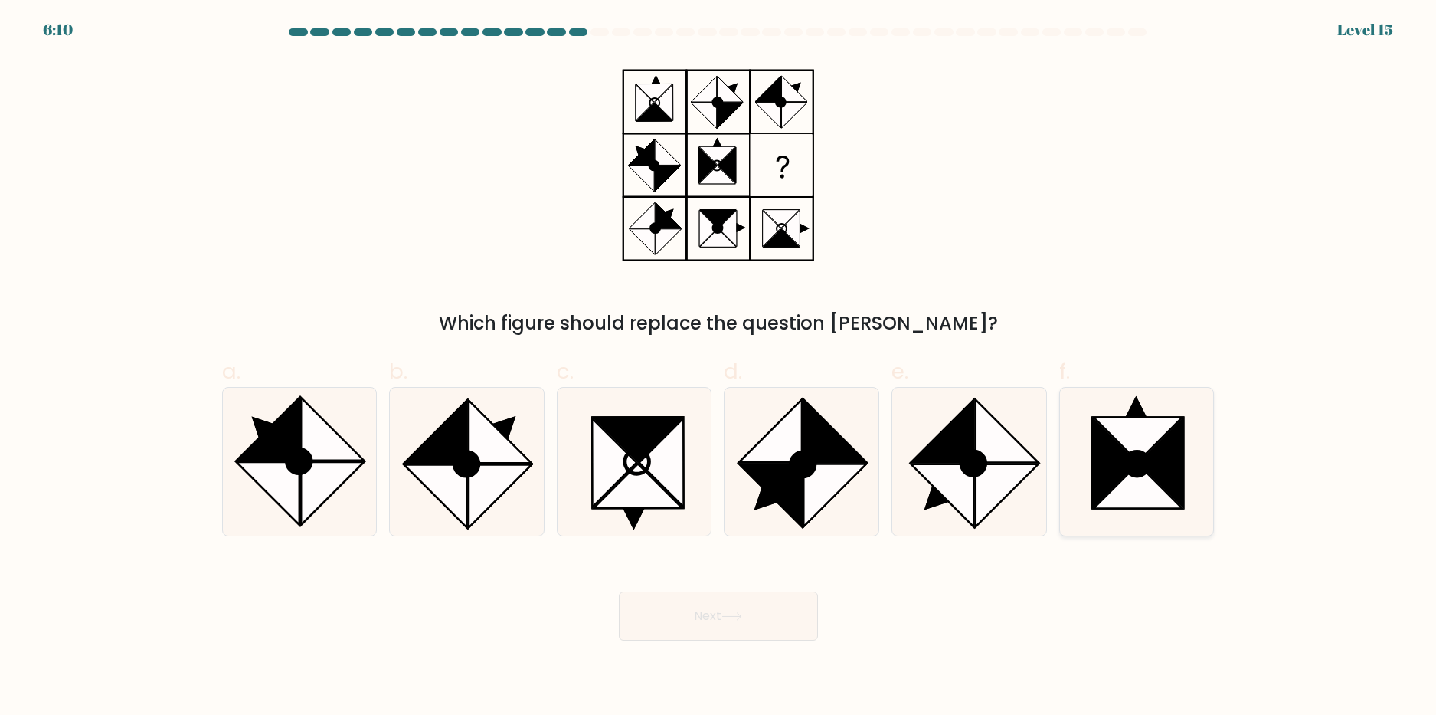
click at [1188, 421] on icon at bounding box center [1137, 462] width 148 height 148
click at [719, 368] on input "f." at bounding box center [719, 363] width 1 height 10
radio input "true"
click at [750, 613] on button "Next" at bounding box center [718, 615] width 199 height 49
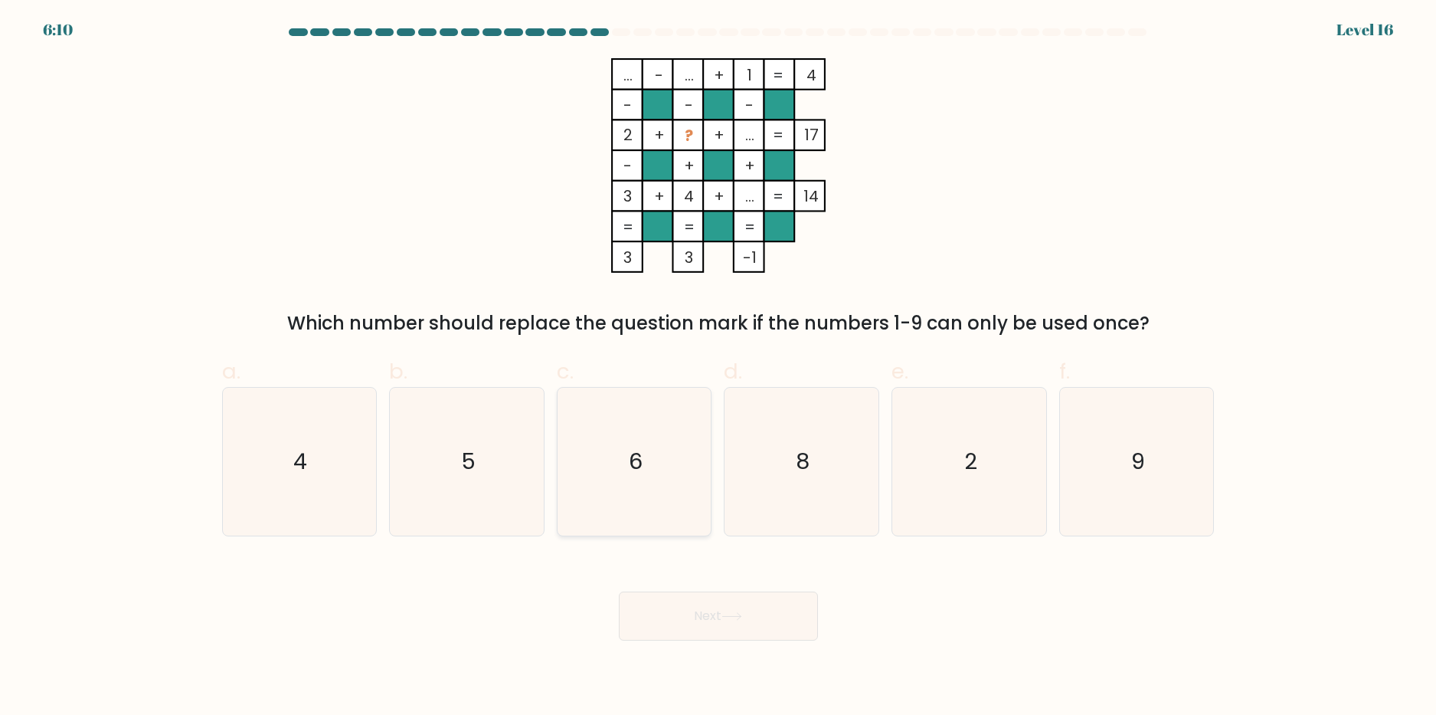
click at [686, 441] on icon "6" at bounding box center [635, 462] width 148 height 148
click at [719, 368] on input "c. 6" at bounding box center [719, 363] width 1 height 10
radio input "true"
click at [731, 614] on icon at bounding box center [732, 616] width 21 height 8
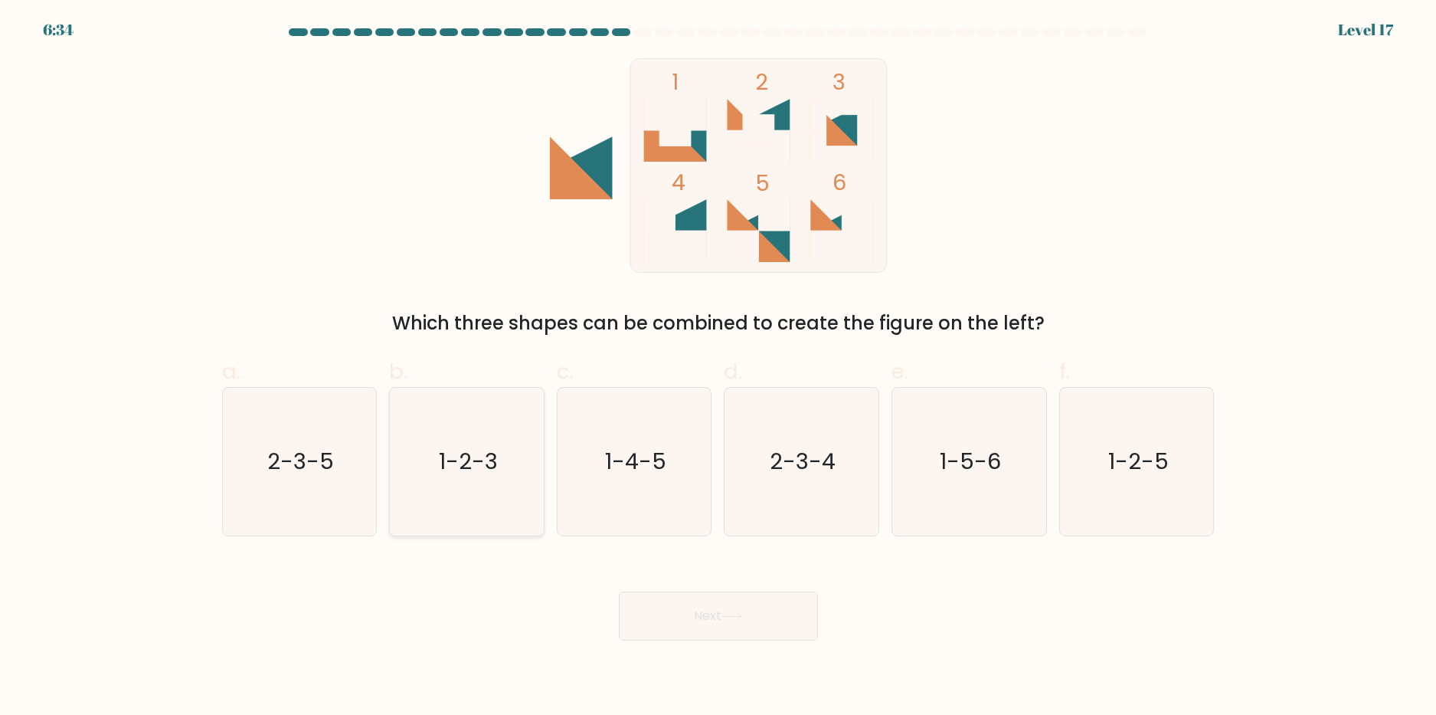
click at [479, 467] on text "1-2-3" at bounding box center [468, 462] width 59 height 31
click at [719, 368] on input "b. 1-2-3" at bounding box center [719, 363] width 1 height 10
radio input "true"
click at [666, 604] on button "Next" at bounding box center [718, 615] width 199 height 49
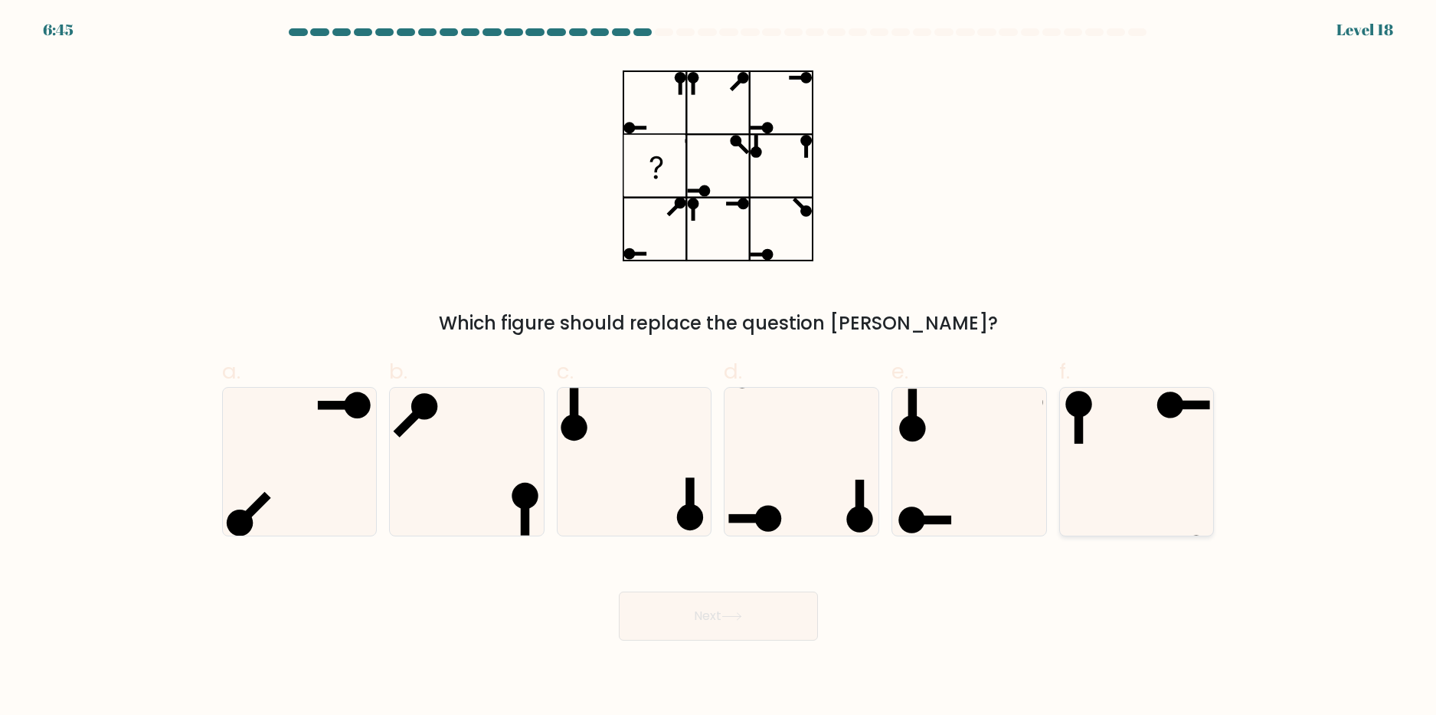
click at [1158, 452] on icon at bounding box center [1137, 462] width 148 height 148
click at [719, 368] on input "f." at bounding box center [719, 363] width 1 height 10
radio input "true"
click at [764, 607] on button "Next" at bounding box center [718, 615] width 199 height 49
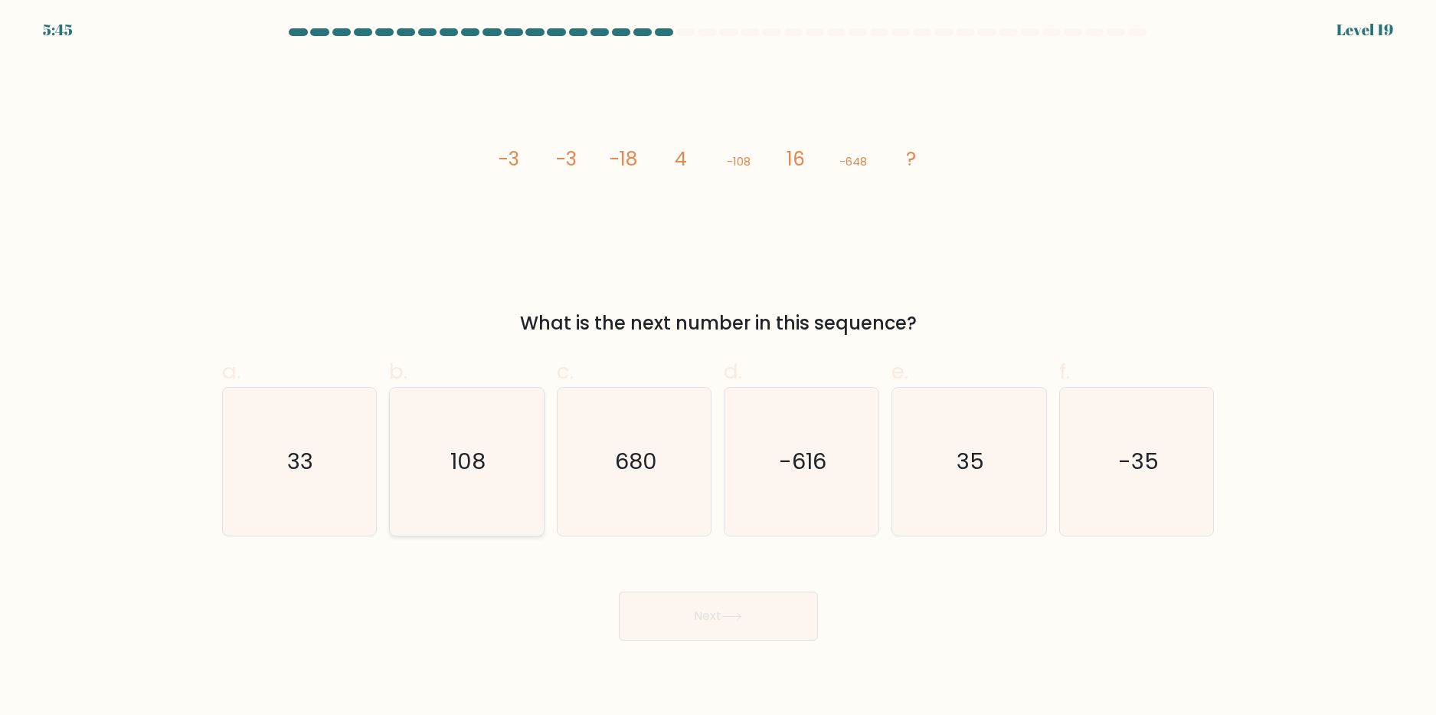
click at [506, 440] on icon "108" at bounding box center [467, 462] width 148 height 148
click at [719, 368] on input "b. 108" at bounding box center [719, 363] width 1 height 10
radio input "true"
click at [683, 609] on button "Next" at bounding box center [718, 615] width 199 height 49
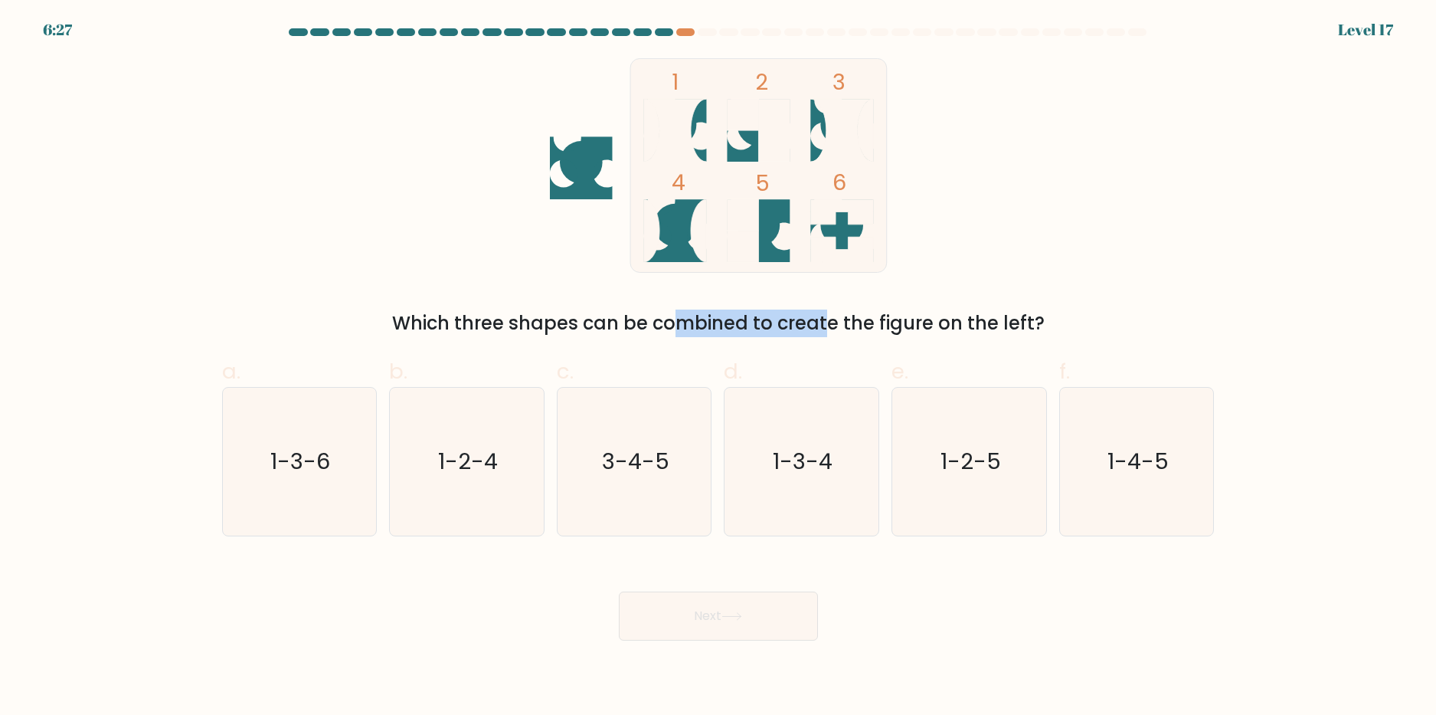
drag, startPoint x: 542, startPoint y: 326, endPoint x: 691, endPoint y: 326, distance: 149.4
click at [691, 326] on div "Which three shapes can be combined to create the figure on the left?" at bounding box center [718, 323] width 974 height 28
click at [703, 328] on div "Which three shapes can be combined to create the figure on the left?" at bounding box center [718, 323] width 974 height 28
click at [685, 437] on icon "3-4-5" at bounding box center [635, 462] width 148 height 148
click at [719, 368] on input "c. 3-4-5" at bounding box center [719, 363] width 1 height 10
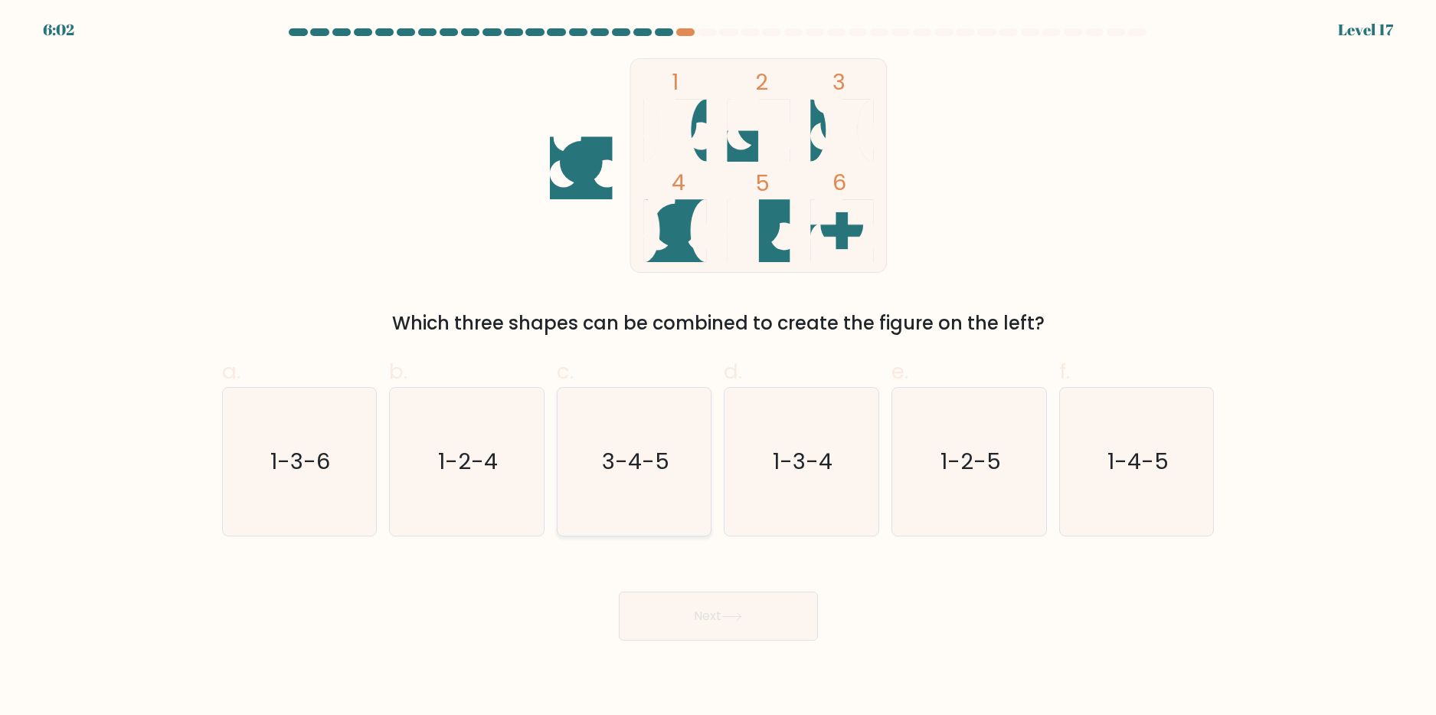
radio input "true"
click at [724, 614] on button "Next" at bounding box center [718, 615] width 199 height 49
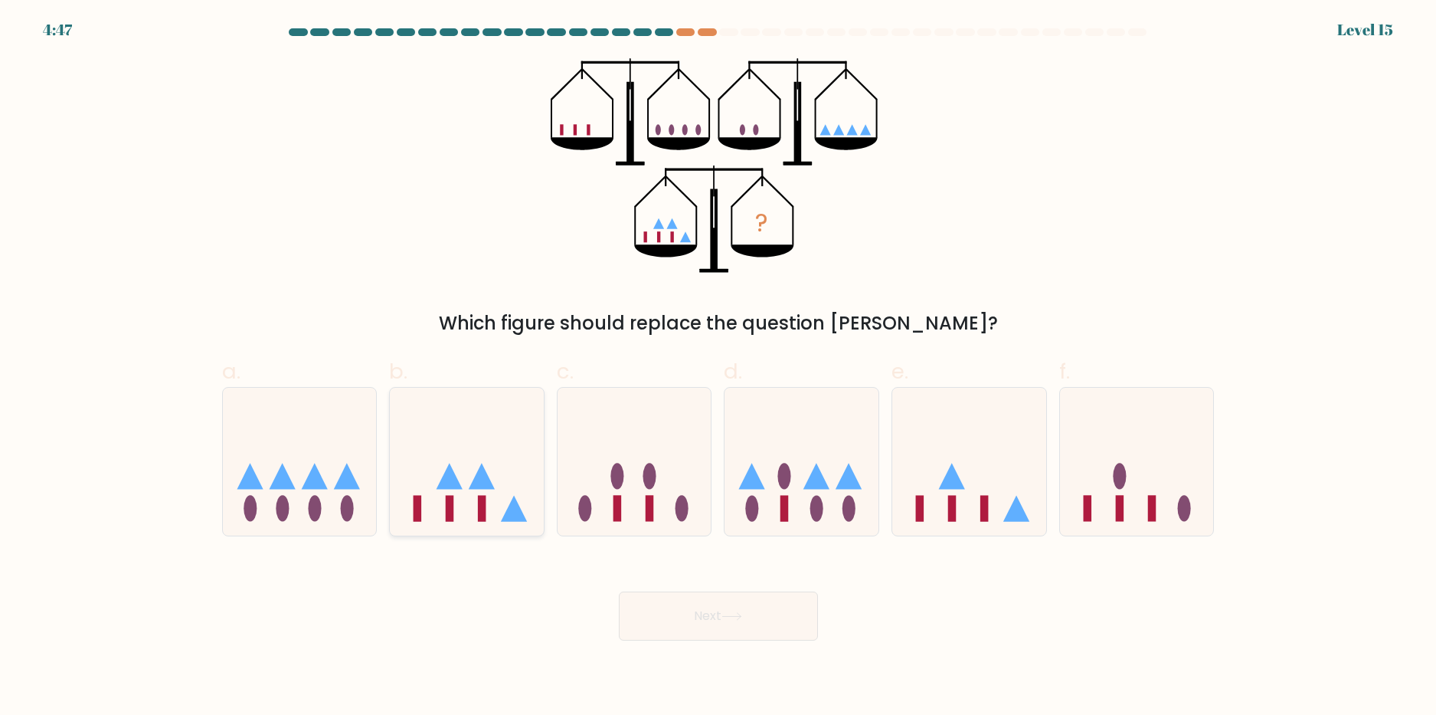
drag, startPoint x: 459, startPoint y: 500, endPoint x: 685, endPoint y: 607, distance: 249.8
click at [466, 502] on icon at bounding box center [467, 461] width 154 height 127
click at [719, 368] on input "b." at bounding box center [719, 363] width 1 height 10
radio input "true"
click at [695, 622] on button "Next" at bounding box center [718, 615] width 199 height 49
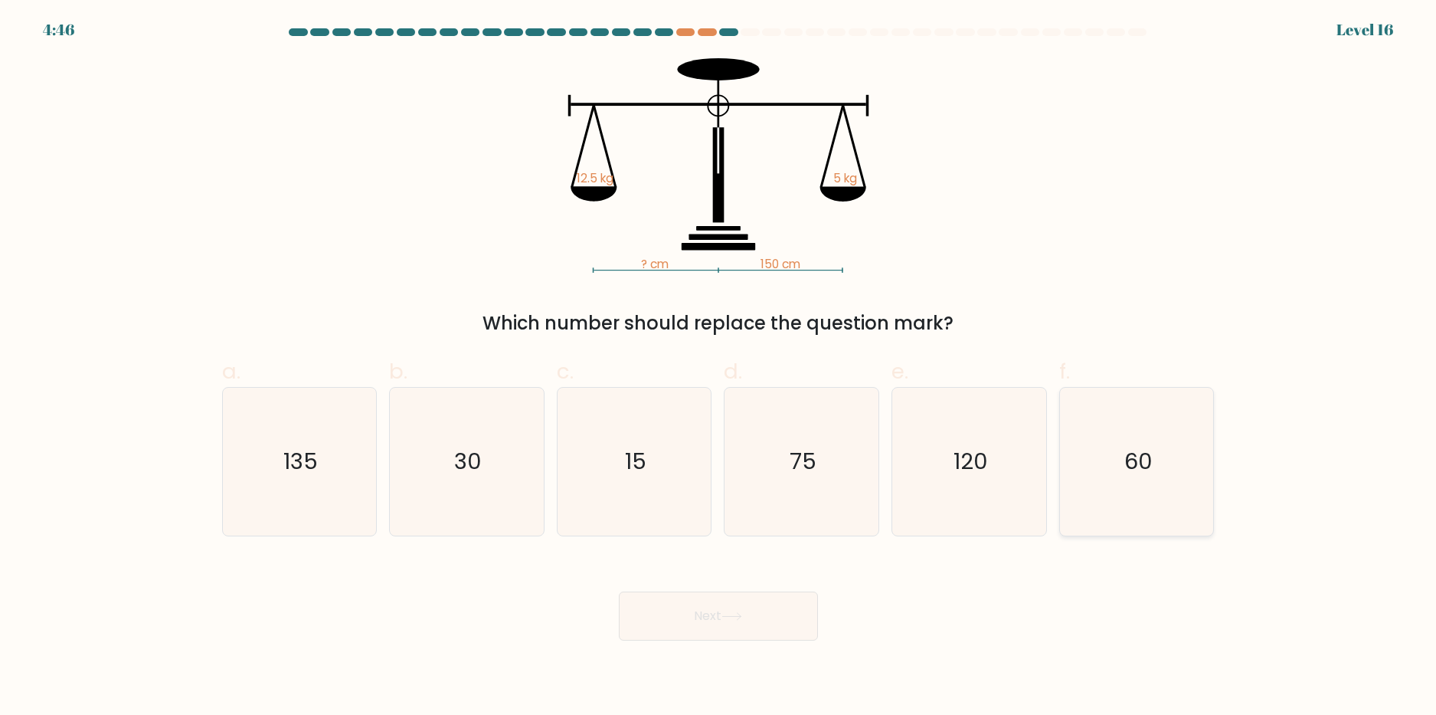
click at [1158, 493] on icon "60" at bounding box center [1137, 462] width 148 height 148
click at [719, 368] on input "f. 60" at bounding box center [719, 363] width 1 height 10
radio input "true"
click at [797, 626] on button "Next" at bounding box center [718, 615] width 199 height 49
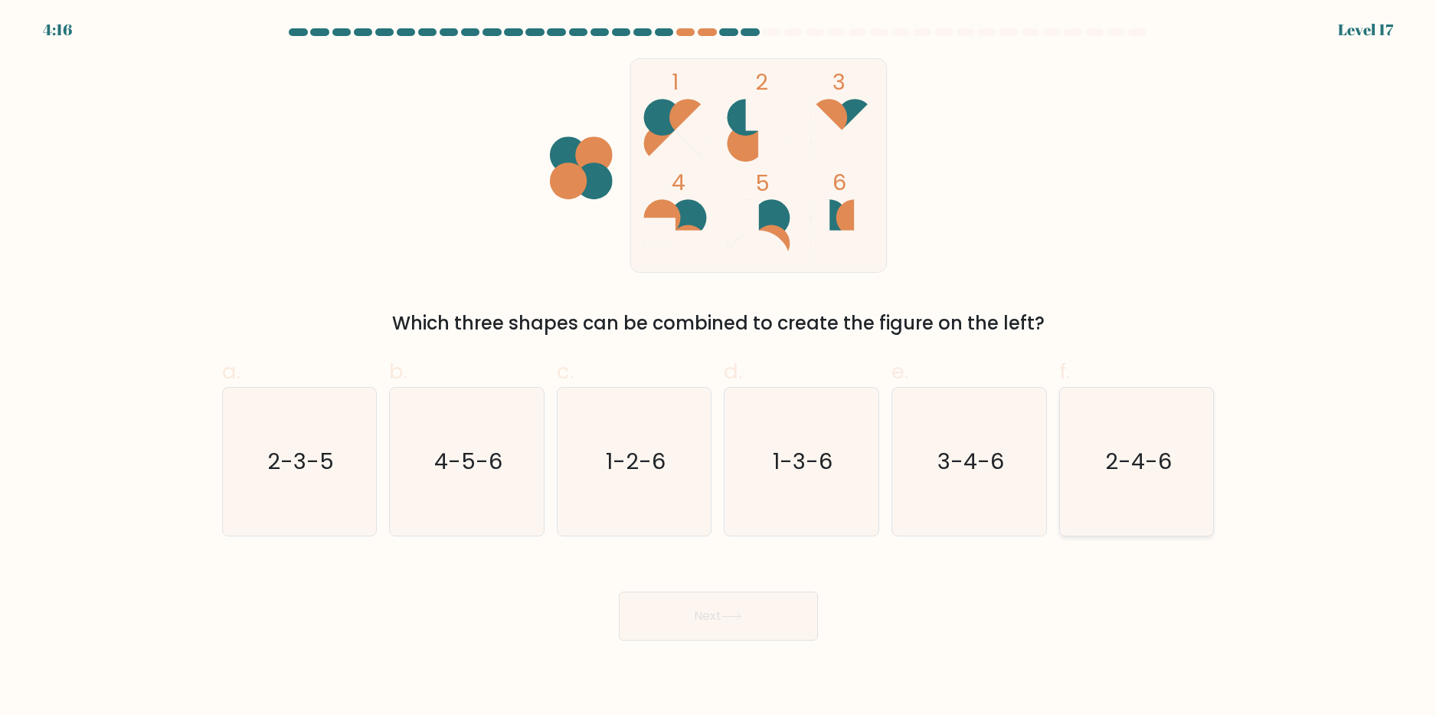
click at [1161, 480] on icon "2-4-6" at bounding box center [1137, 462] width 148 height 148
click at [719, 368] on input "f. 2-4-6" at bounding box center [719, 363] width 1 height 10
radio input "true"
click at [745, 591] on button "Next" at bounding box center [718, 615] width 199 height 49
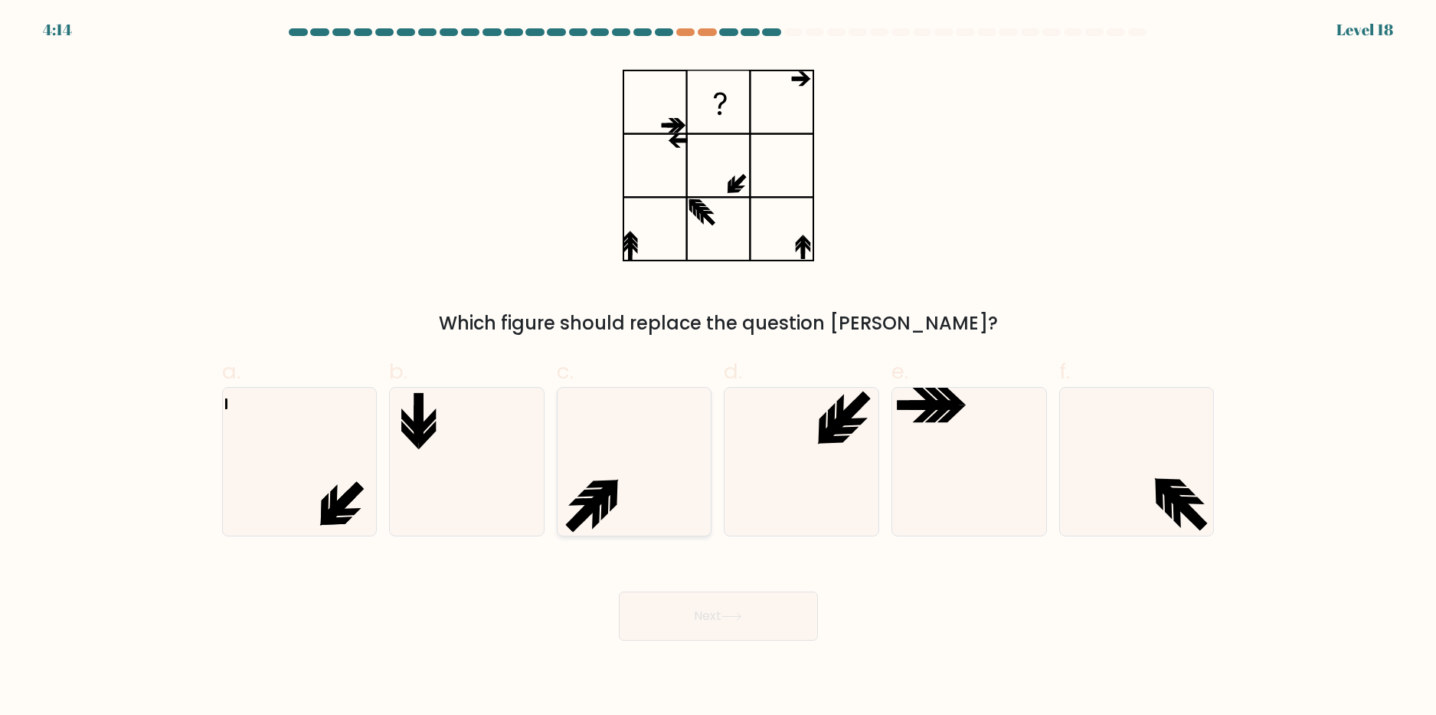
click at [653, 466] on icon at bounding box center [635, 462] width 148 height 148
click at [719, 368] on input "c." at bounding box center [719, 363] width 1 height 10
radio input "true"
click at [713, 623] on button "Next" at bounding box center [718, 615] width 199 height 49
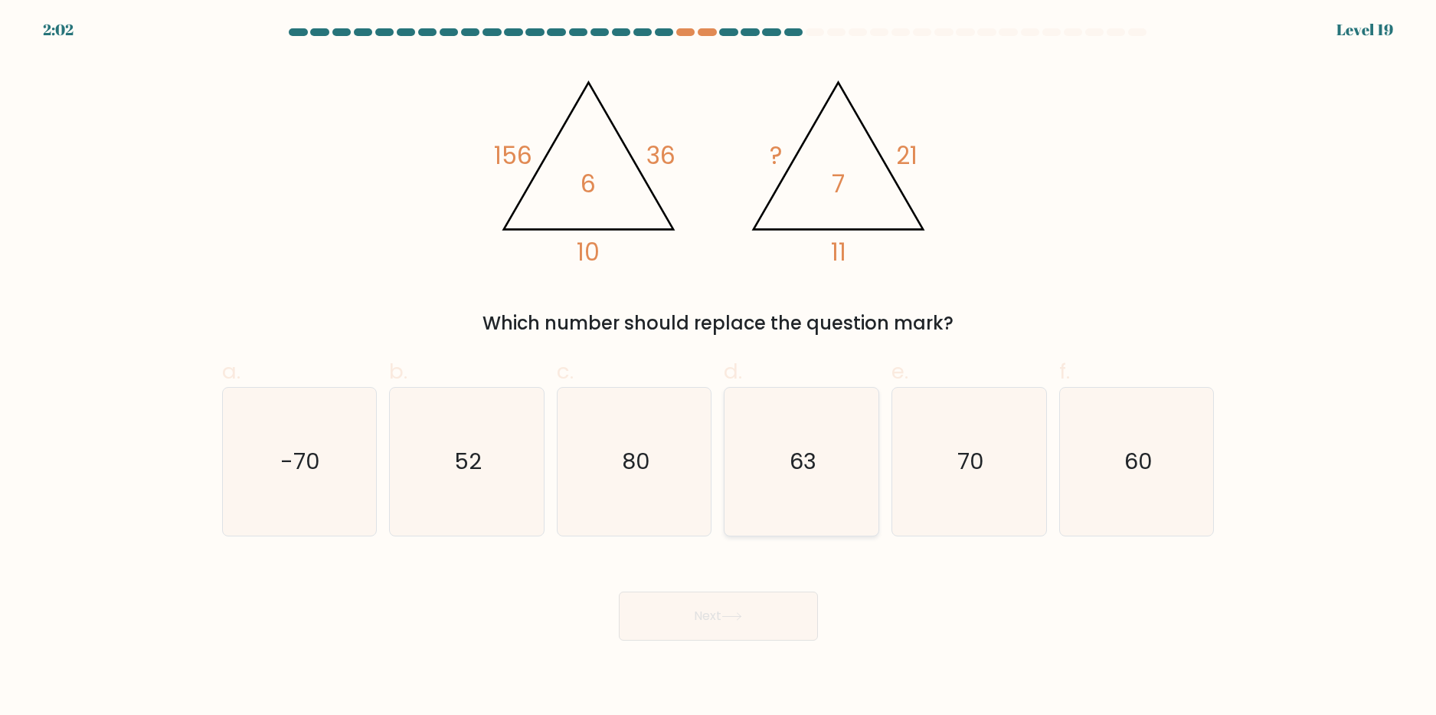
click at [757, 515] on icon "63" at bounding box center [802, 462] width 148 height 148
click at [719, 368] on input "d. 63" at bounding box center [719, 363] width 1 height 10
radio input "true"
click at [743, 651] on body "2:02 Level 19" at bounding box center [718, 357] width 1436 height 715
click at [742, 629] on button "Next" at bounding box center [718, 615] width 199 height 49
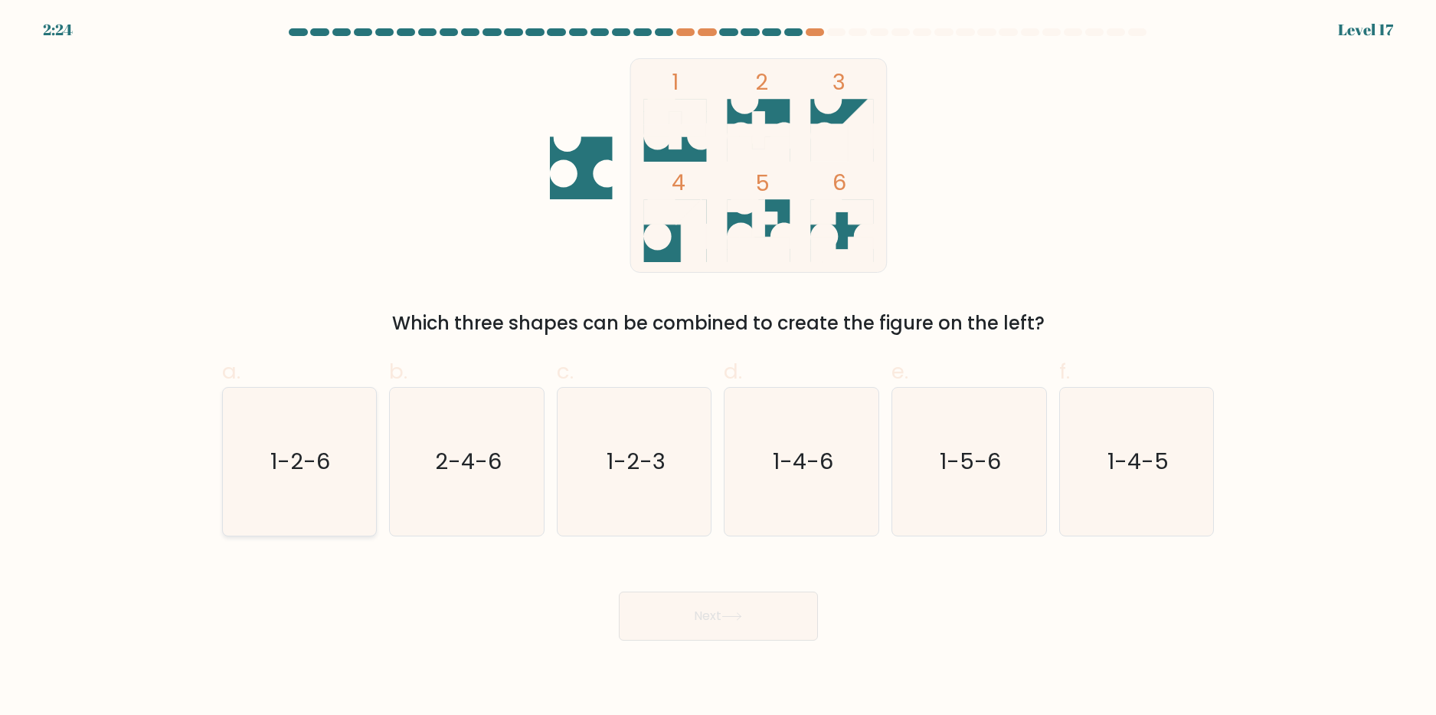
click at [319, 491] on icon "1-2-6" at bounding box center [299, 462] width 148 height 148
click at [719, 368] on input "a. 1-2-6" at bounding box center [719, 363] width 1 height 10
radio input "true"
click at [744, 627] on button "Next" at bounding box center [718, 615] width 199 height 49
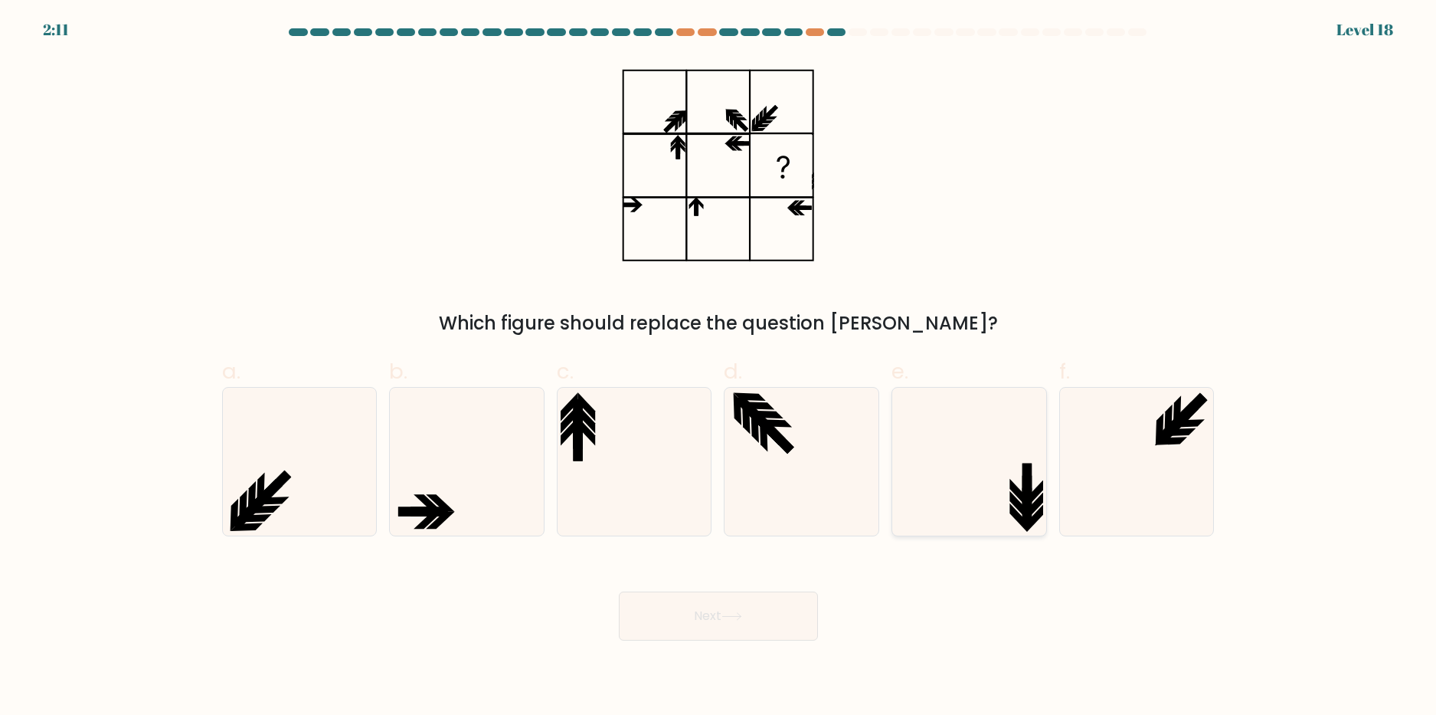
click at [921, 502] on icon at bounding box center [969, 462] width 148 height 148
click at [719, 368] on input "e." at bounding box center [719, 363] width 1 height 10
radio input "true"
click at [756, 617] on button "Next" at bounding box center [718, 615] width 199 height 49
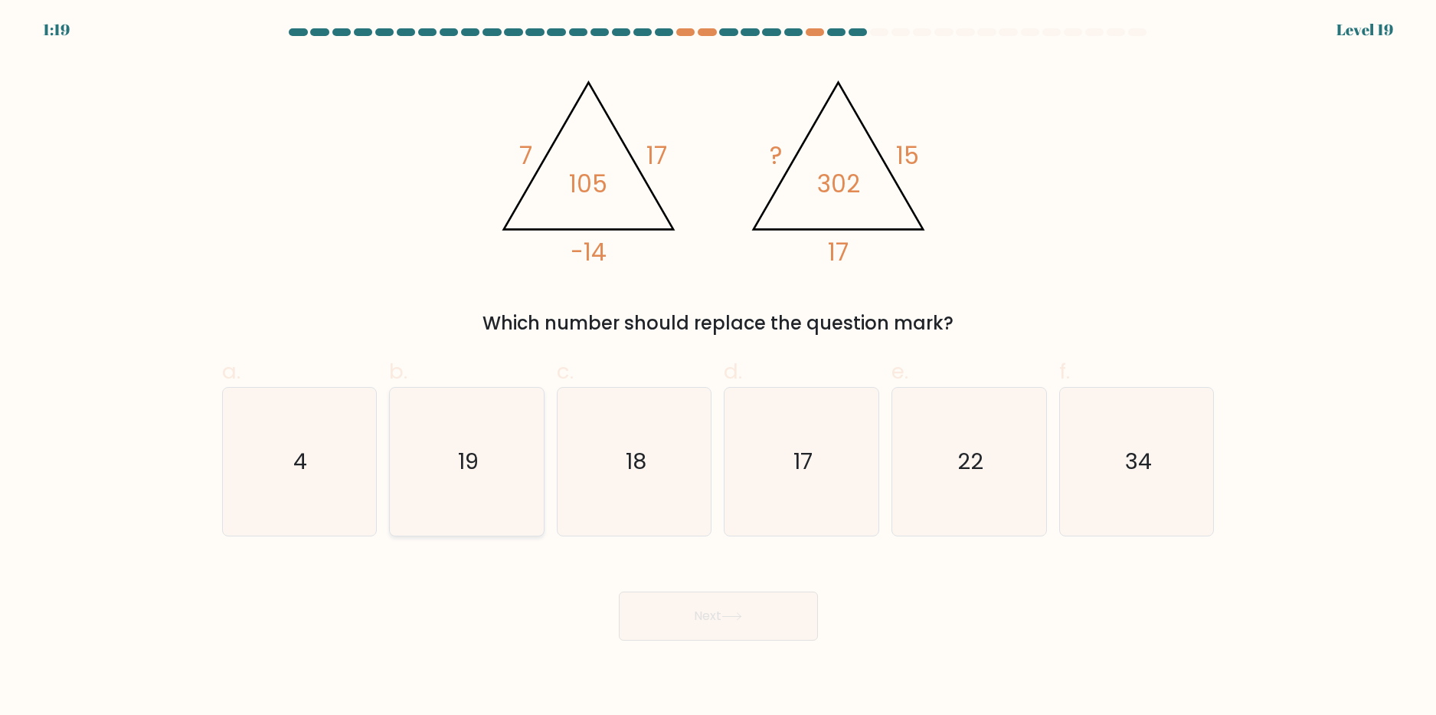
click at [461, 453] on text "19" at bounding box center [468, 462] width 21 height 31
click at [719, 368] on input "b. 19" at bounding box center [719, 363] width 1 height 10
radio input "true"
click at [656, 611] on button "Next" at bounding box center [718, 615] width 199 height 49
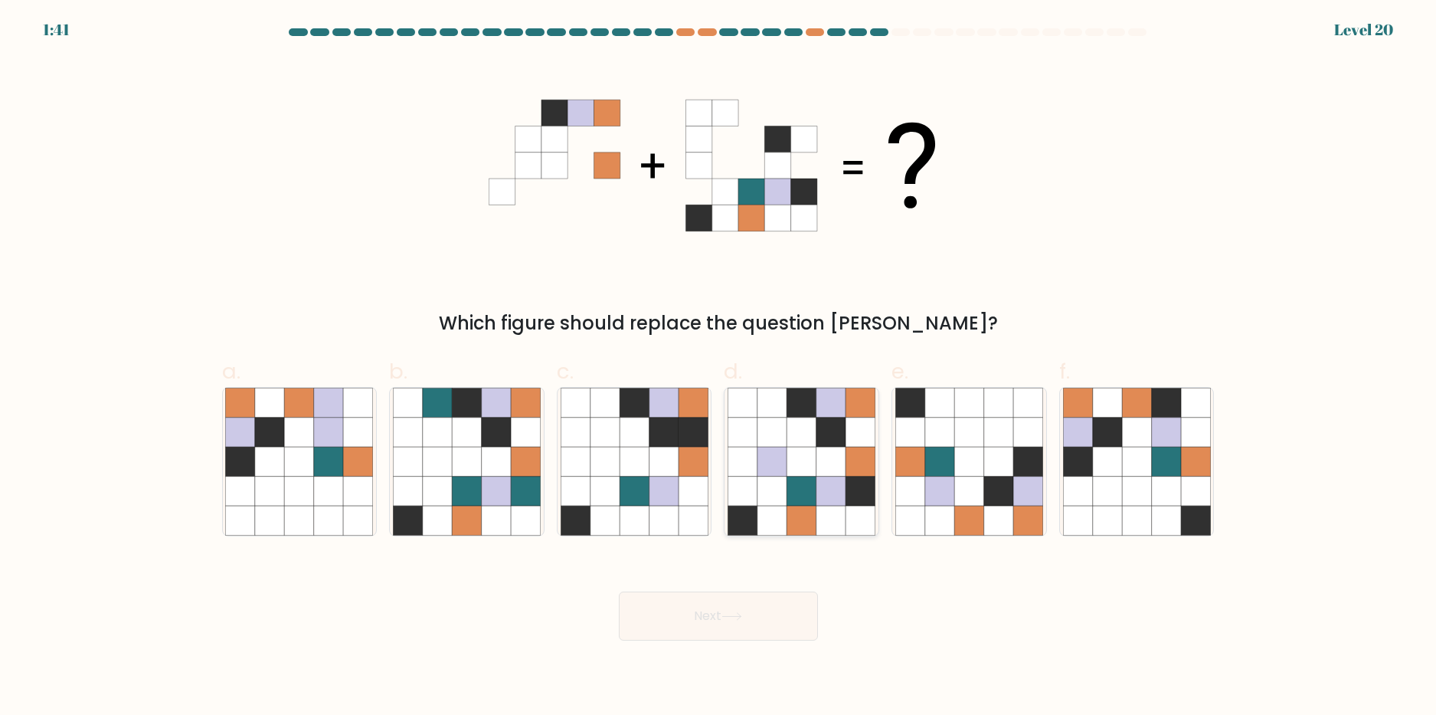
click at [834, 443] on icon at bounding box center [831, 431] width 29 height 29
click at [719, 368] on input "d." at bounding box center [719, 363] width 1 height 10
radio input "true"
click at [774, 610] on button "Next" at bounding box center [718, 615] width 199 height 49
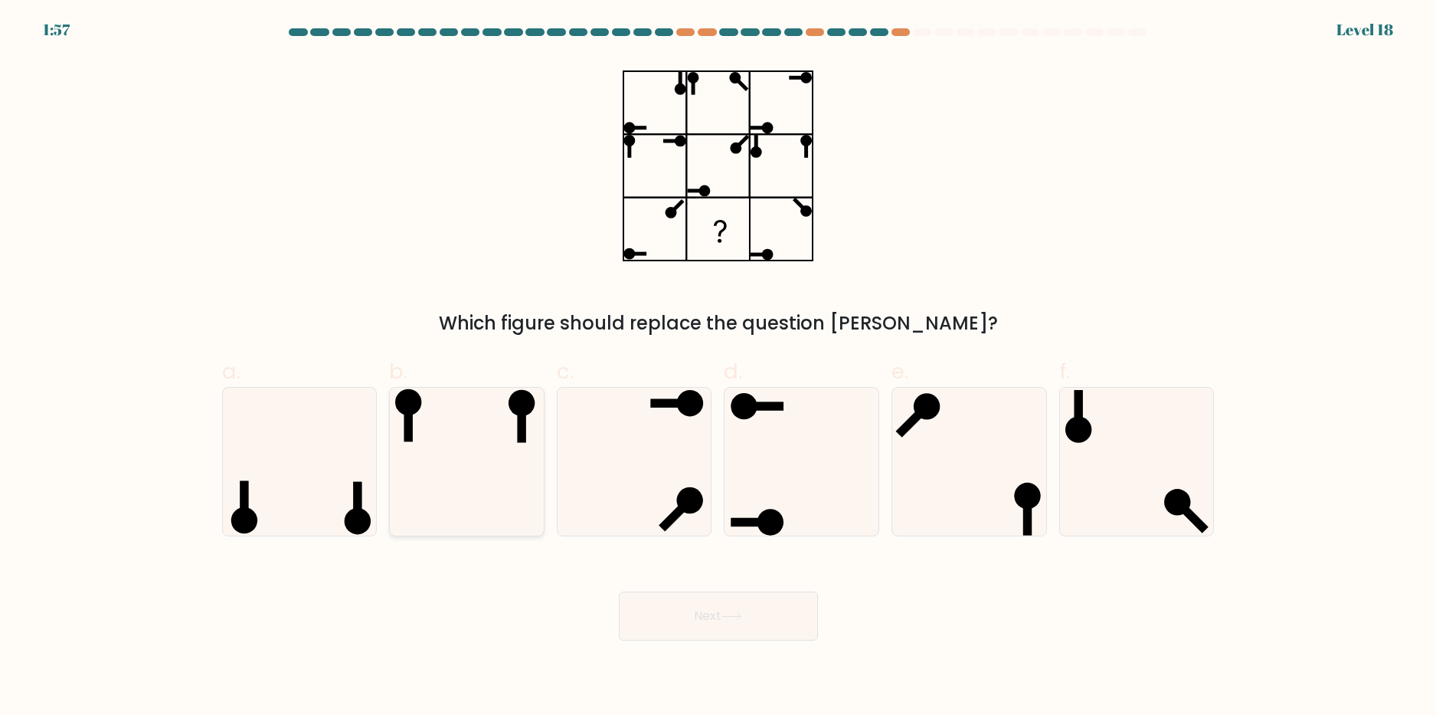
click at [495, 449] on icon at bounding box center [467, 462] width 148 height 148
click at [719, 368] on input "b." at bounding box center [719, 363] width 1 height 10
radio input "true"
click at [768, 621] on button "Next" at bounding box center [718, 615] width 199 height 49
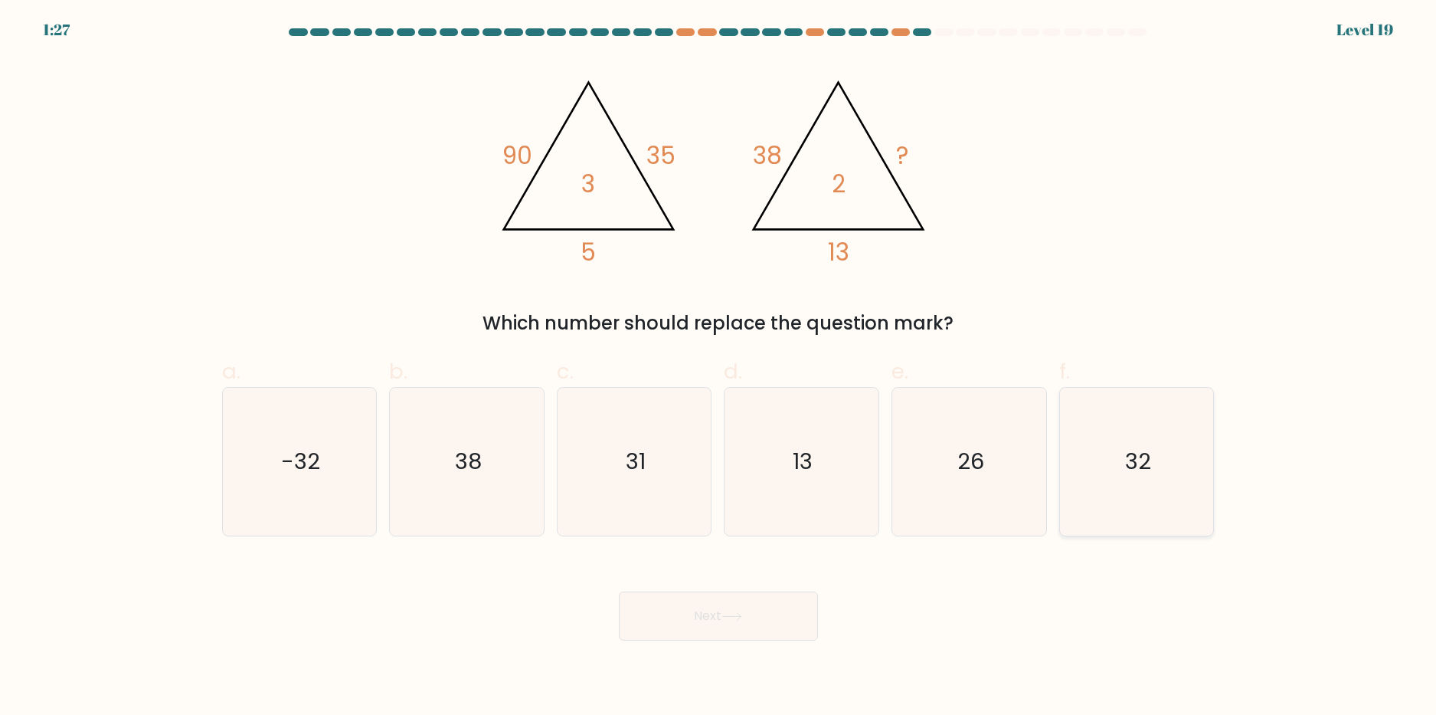
click at [1135, 463] on text "32" at bounding box center [1138, 462] width 26 height 31
click at [719, 368] on input "f. 32" at bounding box center [719, 363] width 1 height 10
radio input "true"
click at [745, 621] on button "Next" at bounding box center [718, 615] width 199 height 49
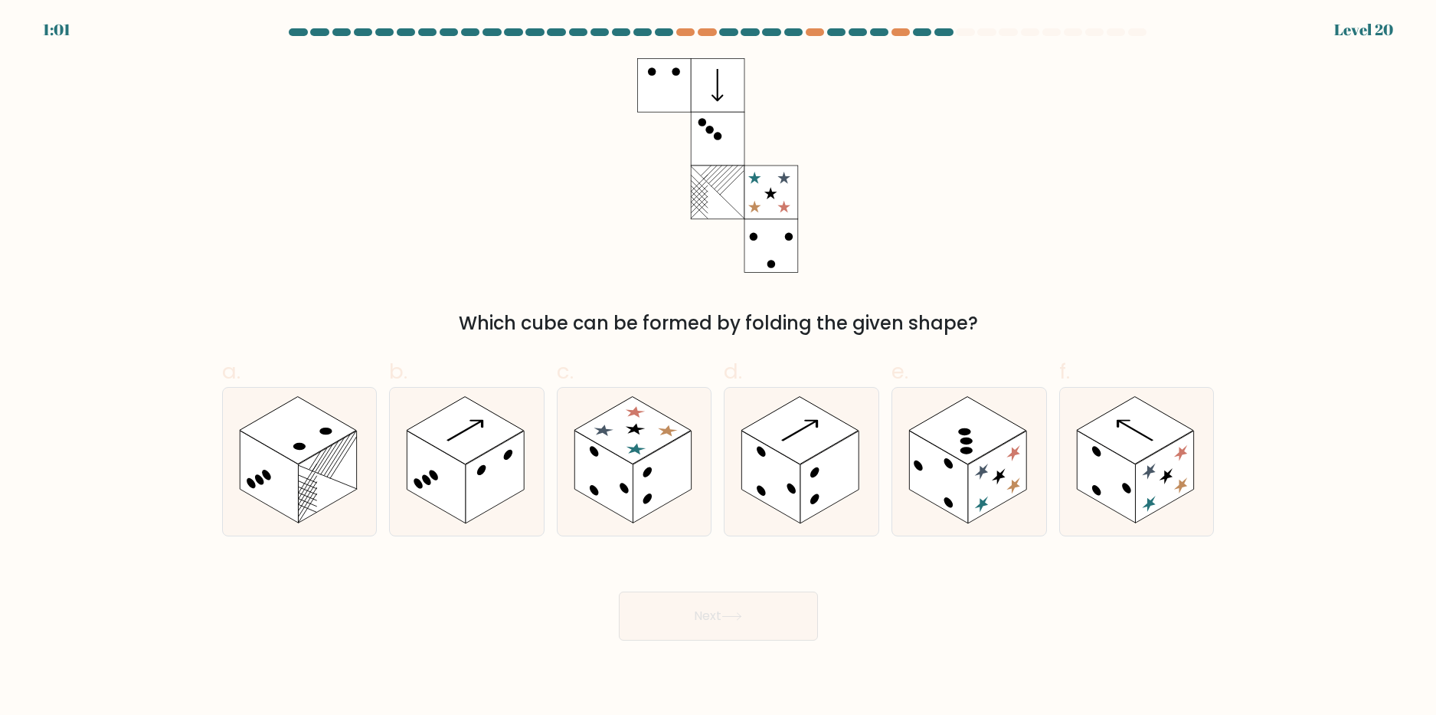
drag, startPoint x: 1340, startPoint y: 34, endPoint x: 1381, endPoint y: 38, distance: 41.5
click at [1381, 38] on form at bounding box center [718, 334] width 1436 height 612
click at [1351, 65] on form at bounding box center [718, 334] width 1436 height 612
click at [818, 454] on rect at bounding box center [799, 430] width 117 height 67
click at [719, 368] on input "d." at bounding box center [719, 363] width 1 height 10
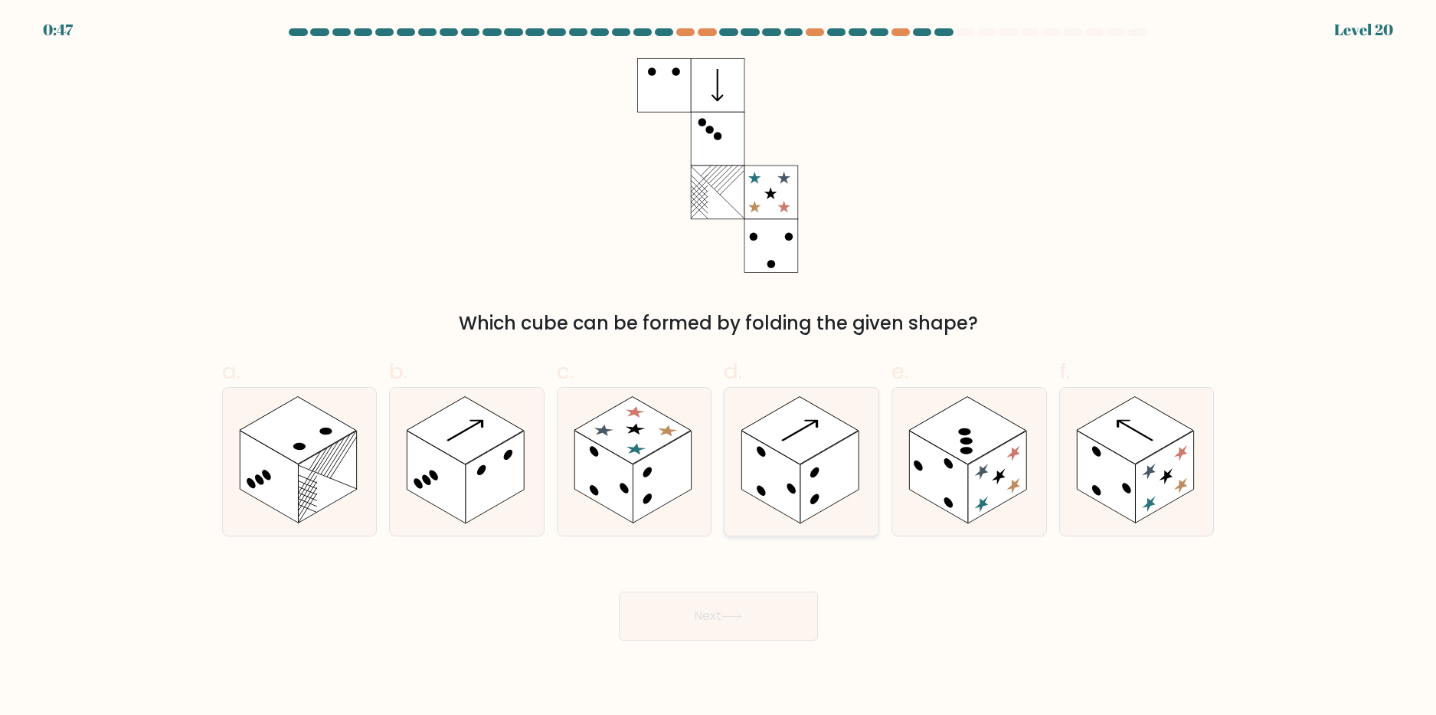
radio input "true"
click at [744, 622] on button "Next" at bounding box center [718, 615] width 199 height 49
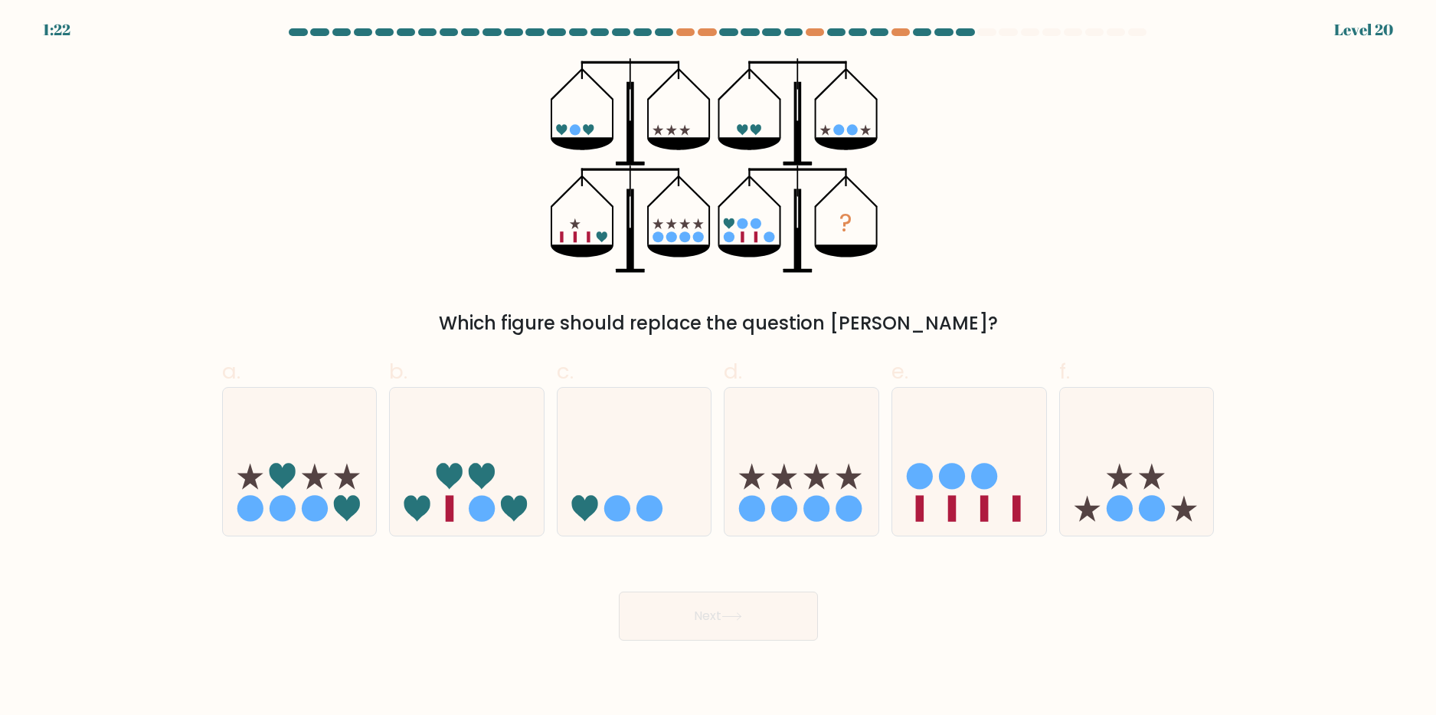
click at [736, 320] on div "Which figure should replace the question mark?" at bounding box center [718, 323] width 974 height 28
click at [987, 493] on icon at bounding box center [969, 461] width 154 height 127
click at [719, 368] on input "e." at bounding box center [719, 363] width 1 height 10
radio input "true"
click at [720, 633] on button "Next" at bounding box center [718, 615] width 199 height 49
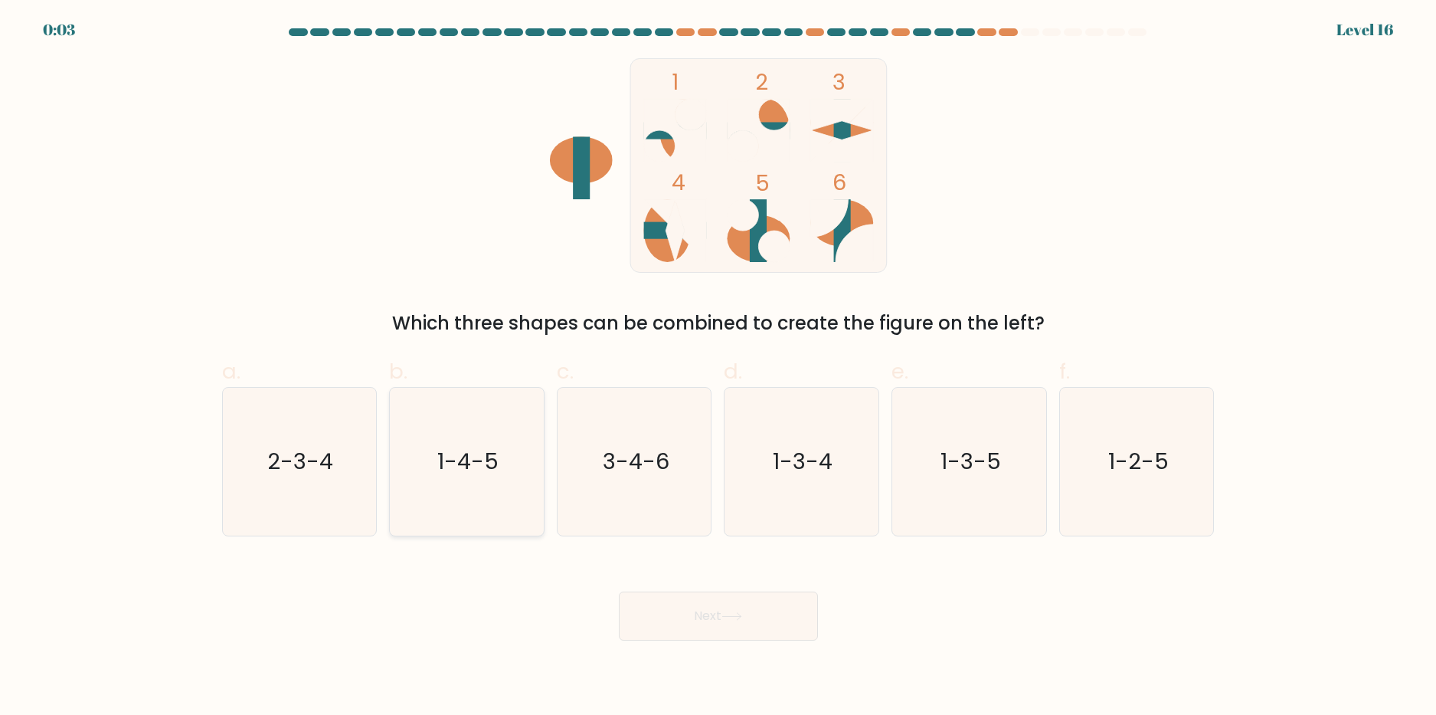
click at [495, 493] on icon "1-4-5" at bounding box center [467, 462] width 148 height 148
click at [719, 368] on input "b. 1-4-5" at bounding box center [719, 363] width 1 height 10
radio input "true"
click at [734, 614] on icon at bounding box center [732, 616] width 21 height 8
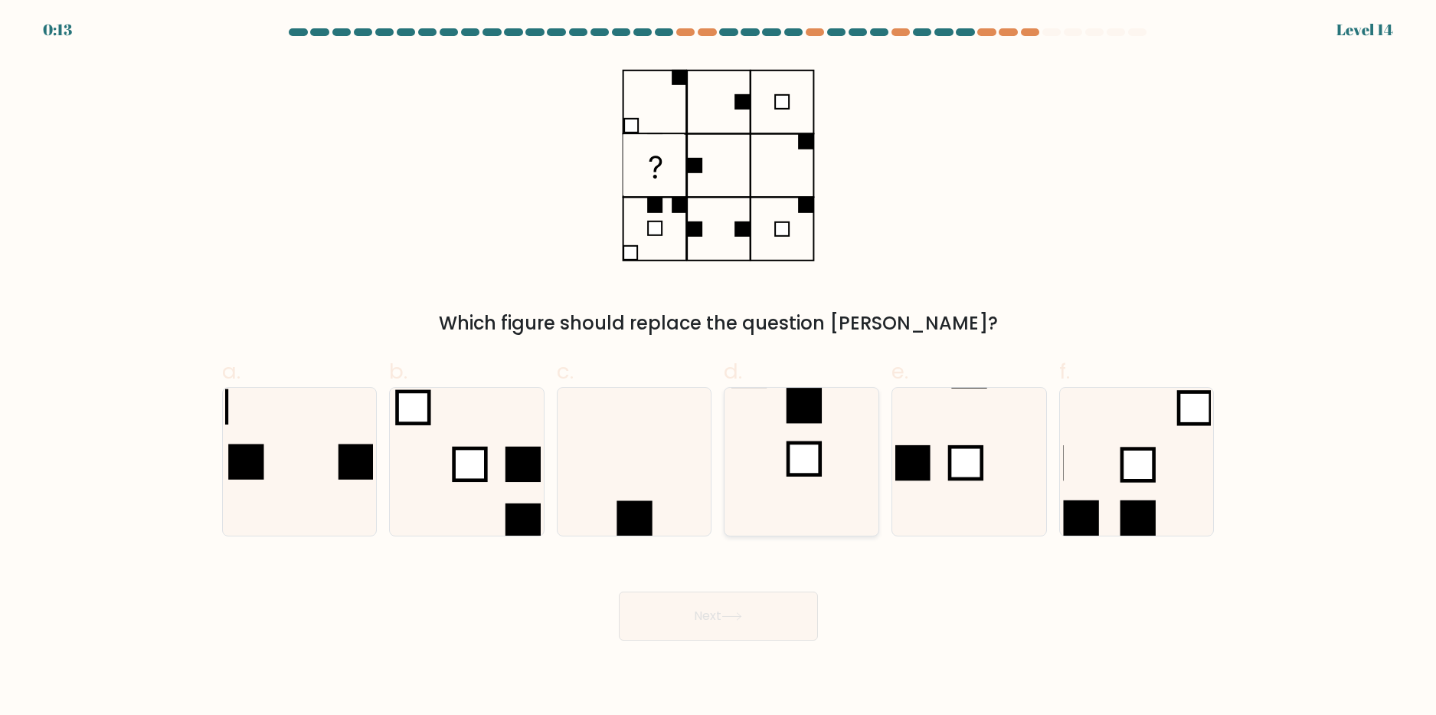
click at [811, 453] on rect at bounding box center [804, 459] width 32 height 32
click at [719, 368] on input "d." at bounding box center [719, 363] width 1 height 10
radio input "true"
click at [751, 627] on button "Next" at bounding box center [718, 615] width 199 height 49
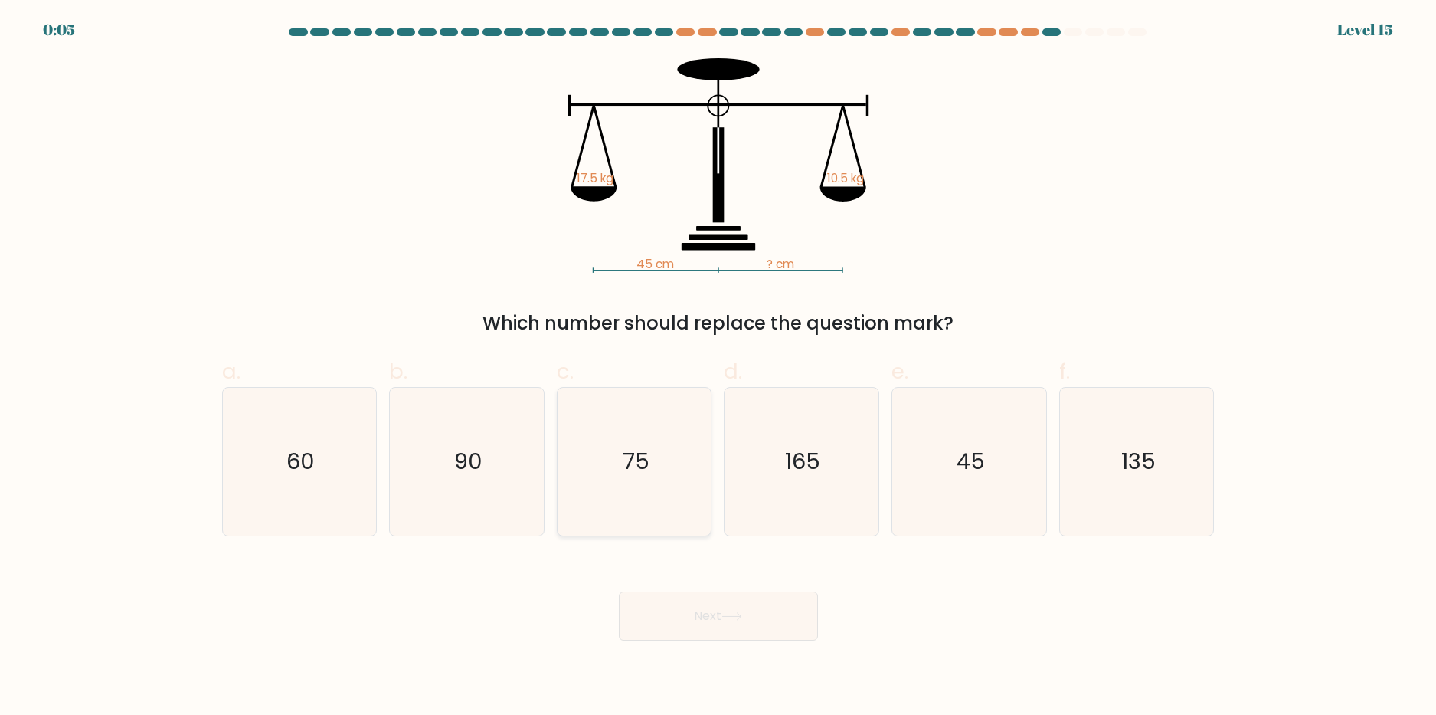
click at [647, 436] on icon "75" at bounding box center [635, 462] width 148 height 148
click at [719, 368] on input "c. 75" at bounding box center [719, 363] width 1 height 10
radio input "true"
click at [703, 588] on div "Next" at bounding box center [718, 598] width 1011 height 86
click at [703, 607] on button "Next" at bounding box center [718, 615] width 199 height 49
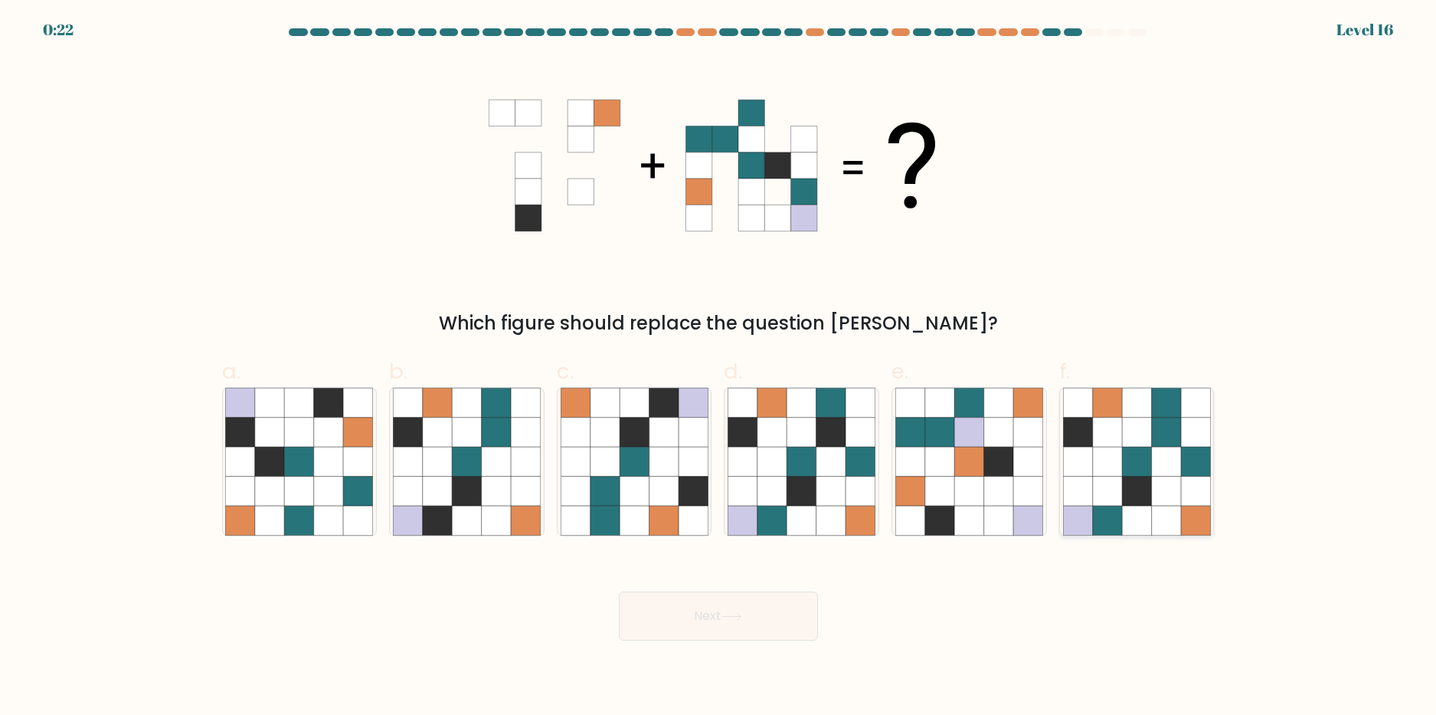
click at [1136, 466] on icon at bounding box center [1136, 461] width 29 height 29
click at [719, 368] on input "f." at bounding box center [719, 363] width 1 height 10
radio input "true"
click at [714, 624] on button "Next" at bounding box center [718, 615] width 199 height 49
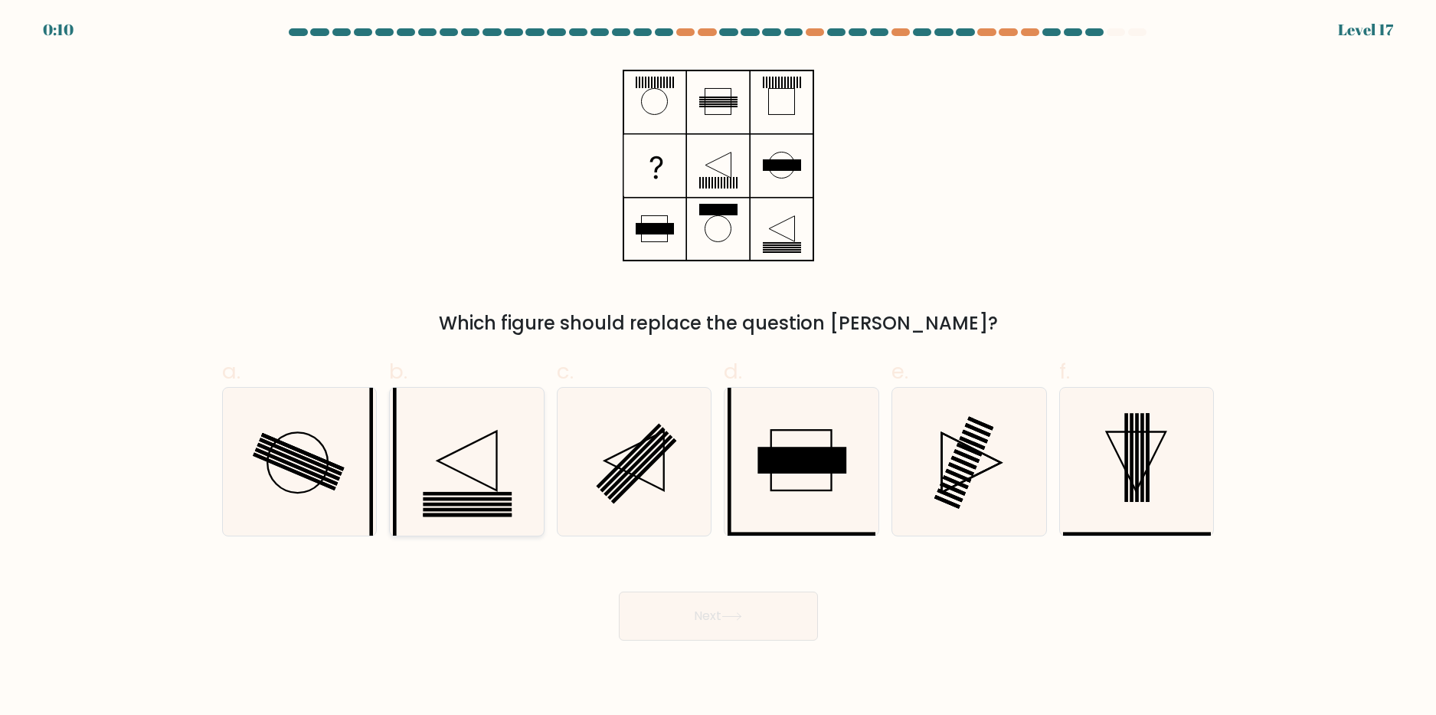
click at [502, 506] on icon at bounding box center [467, 462] width 148 height 148
click at [719, 368] on input "b." at bounding box center [719, 363] width 1 height 10
radio input "true"
click at [697, 615] on button "Next" at bounding box center [718, 615] width 199 height 49
click at [732, 624] on button "Next" at bounding box center [718, 615] width 199 height 49
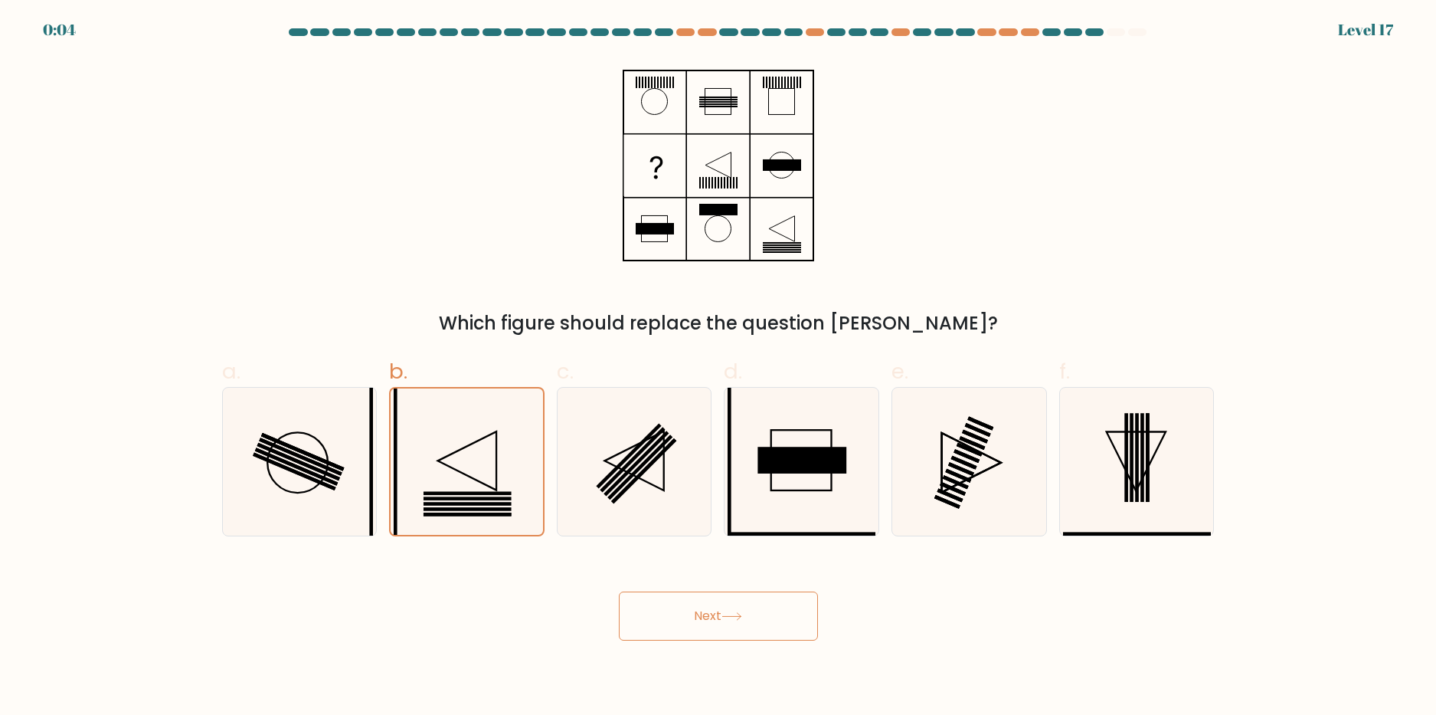
click at [856, 309] on div "Which figure should replace the question mark?" at bounding box center [718, 323] width 974 height 28
click at [668, 610] on button "Next" at bounding box center [718, 615] width 199 height 49
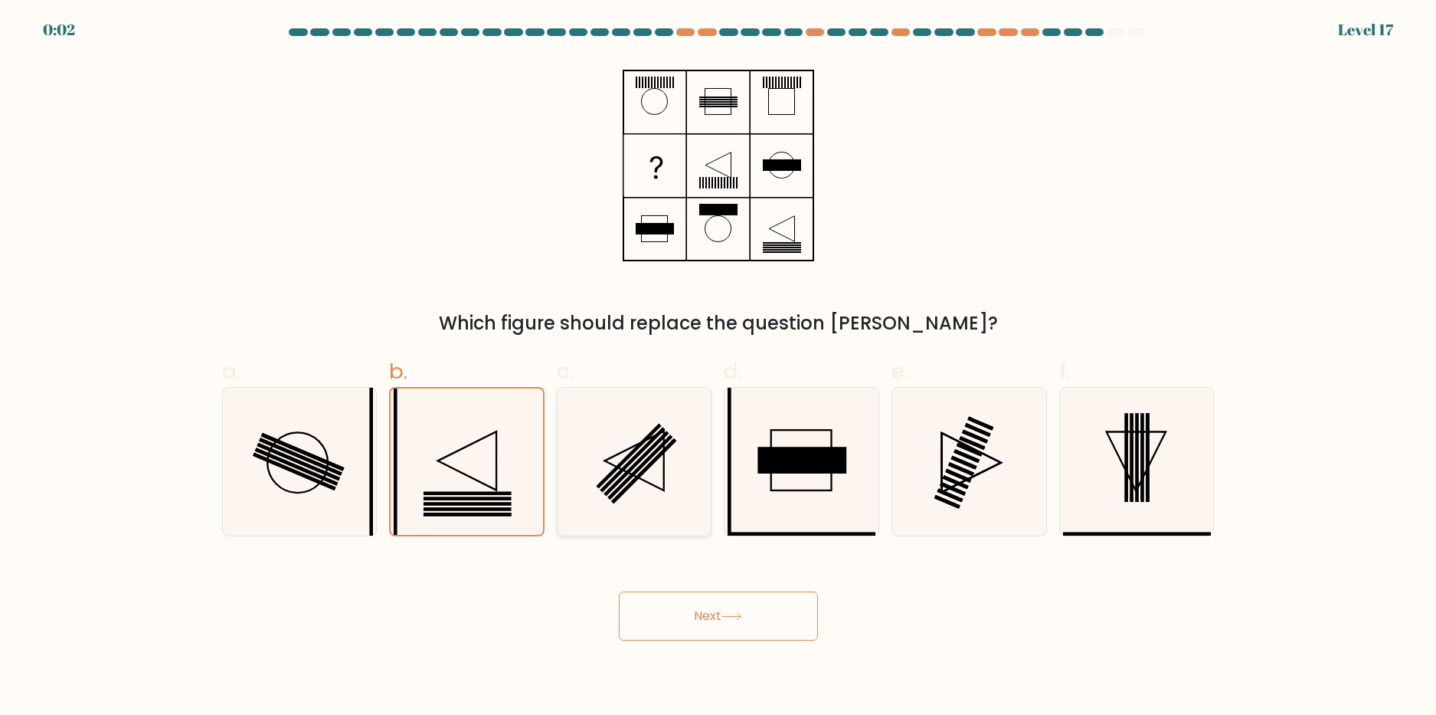
click at [583, 507] on icon at bounding box center [635, 462] width 148 height 148
click at [719, 368] on input "c." at bounding box center [719, 363] width 1 height 10
radio input "true"
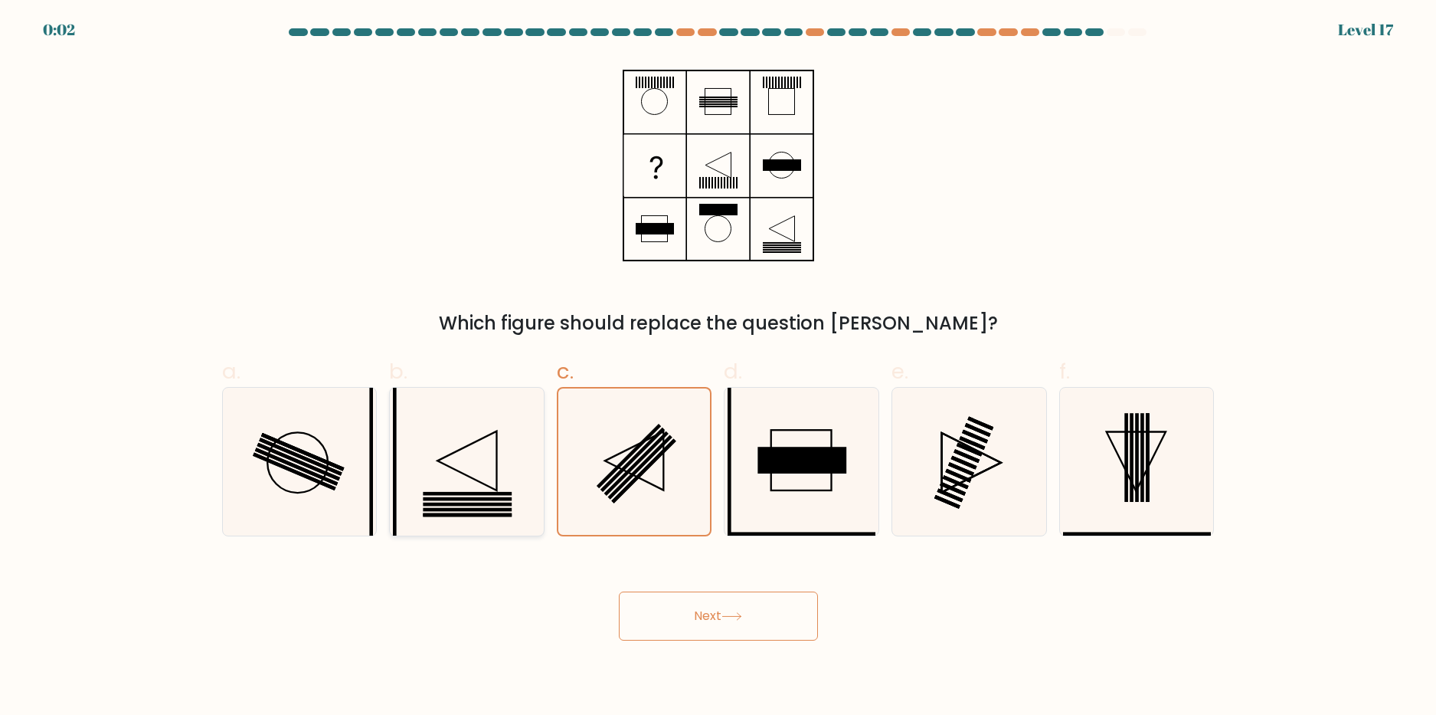
click at [516, 499] on icon at bounding box center [467, 462] width 148 height 148
click at [719, 368] on input "b." at bounding box center [719, 363] width 1 height 10
radio input "true"
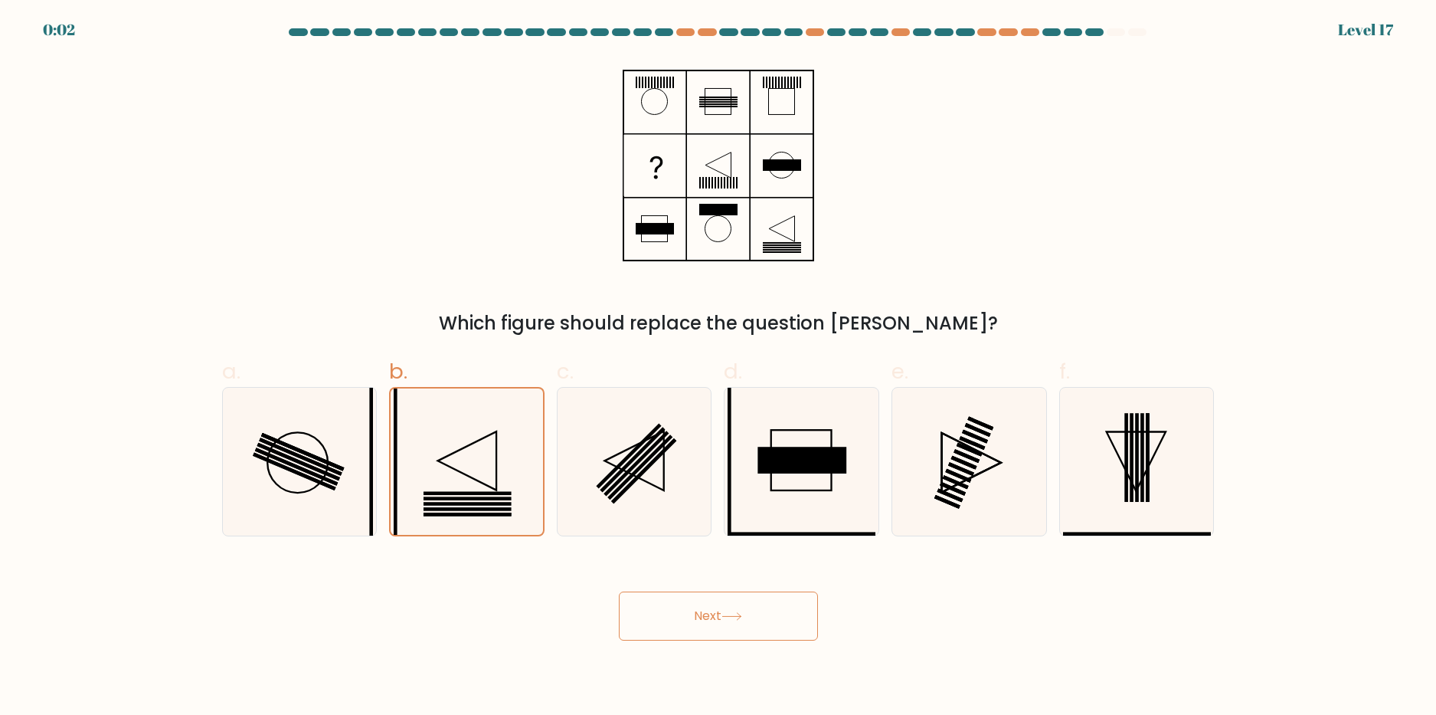
click at [711, 610] on button "Next" at bounding box center [718, 615] width 199 height 49
click at [711, 612] on button "Next" at bounding box center [718, 615] width 199 height 49
click at [712, 612] on button "Next" at bounding box center [718, 615] width 199 height 49
click at [788, 532] on icon at bounding box center [802, 462] width 148 height 148
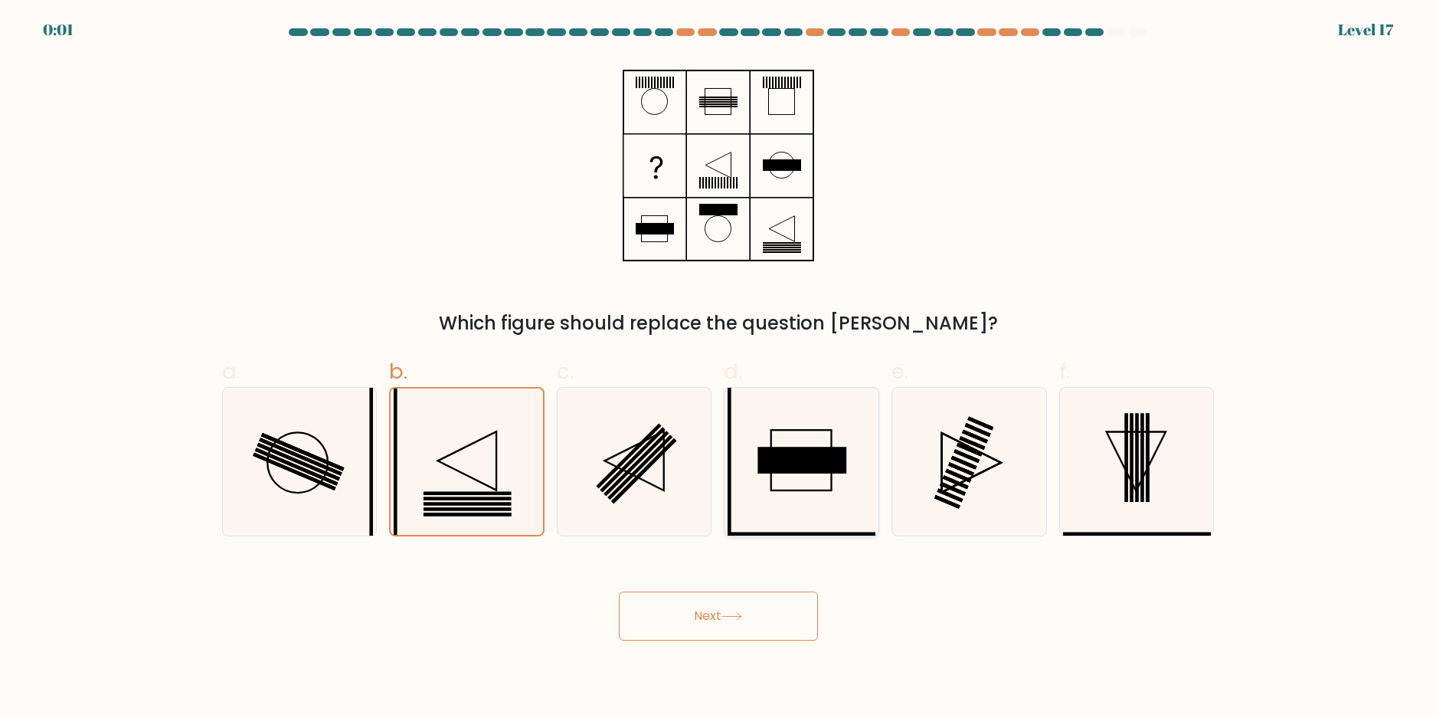
click at [719, 368] on input "d." at bounding box center [719, 363] width 1 height 10
radio input "true"
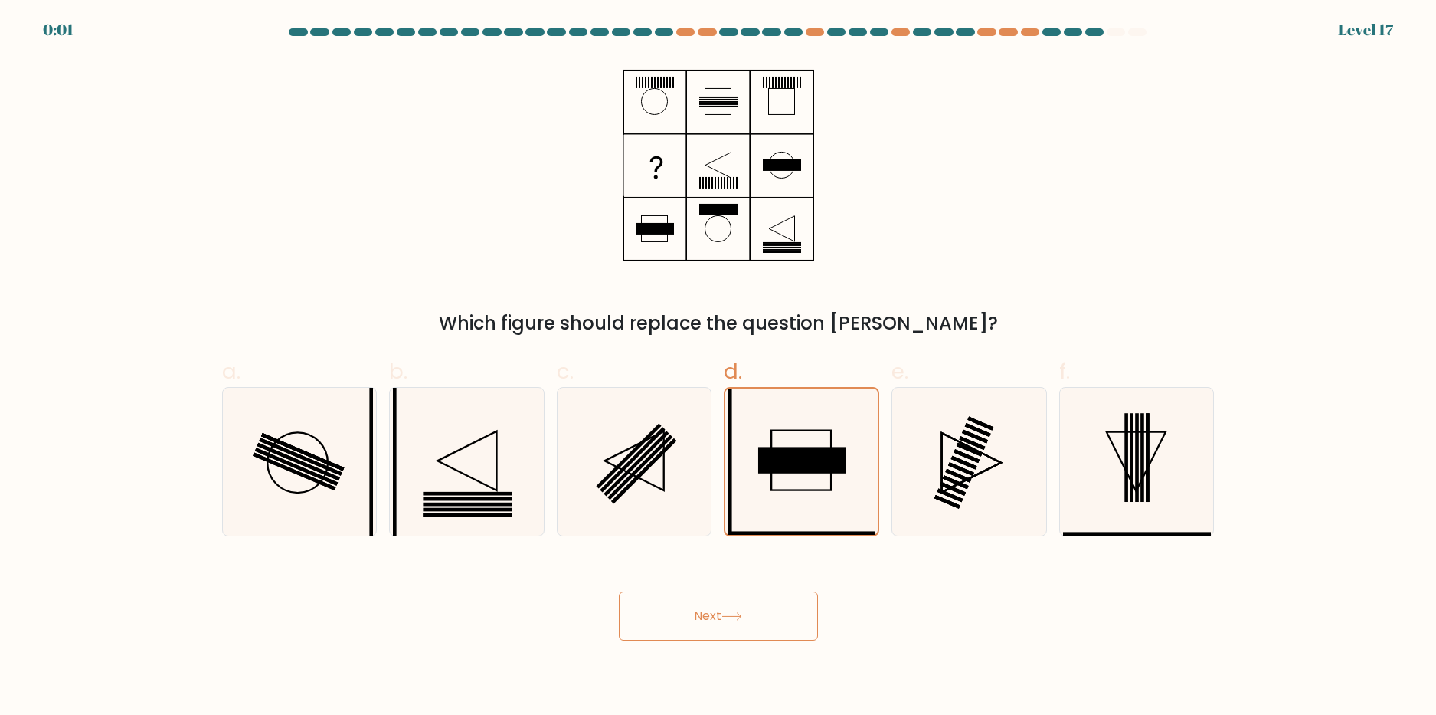
click at [748, 607] on button "Next" at bounding box center [718, 615] width 199 height 49
click at [748, 607] on div "Next" at bounding box center [718, 598] width 1011 height 86
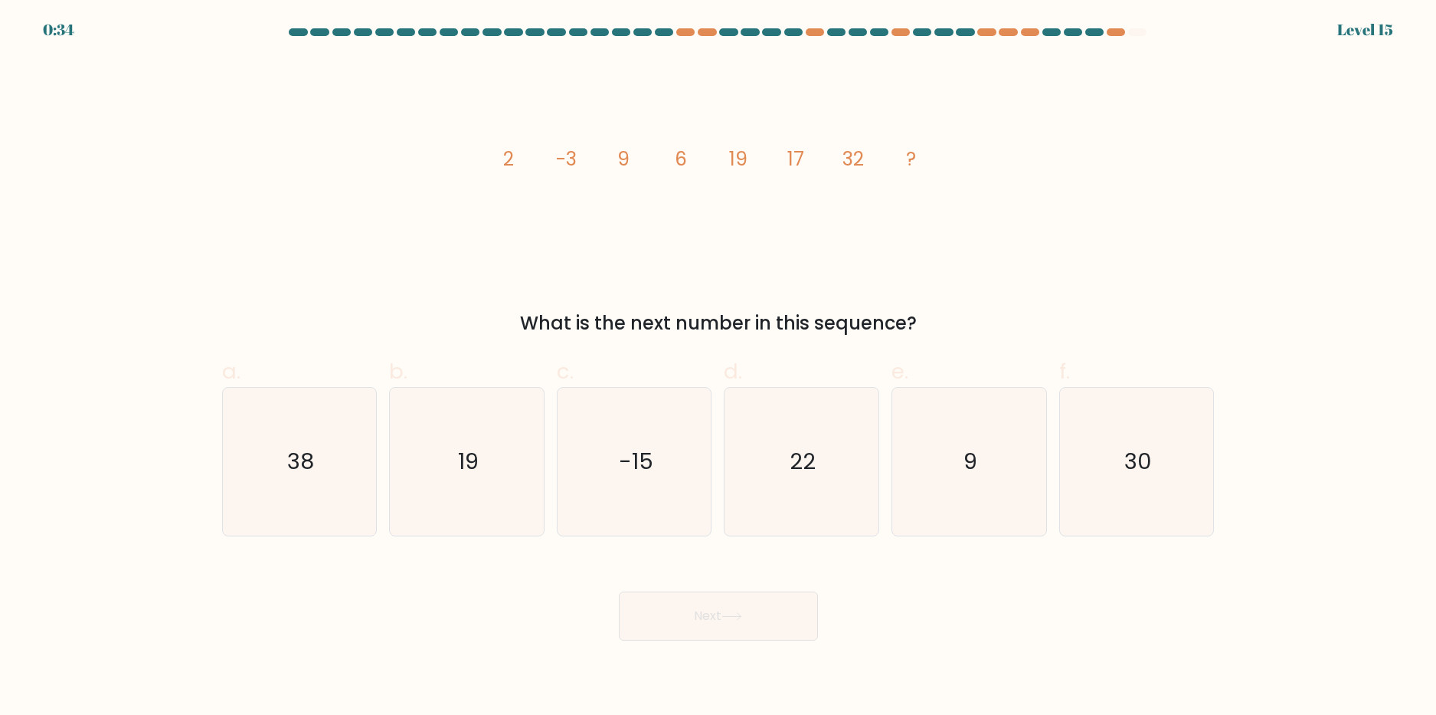
click at [997, 129] on div "image/svg+xml 2 -3 9 6 19 17 32 ? What is the next number in this sequence?" at bounding box center [718, 197] width 1011 height 279
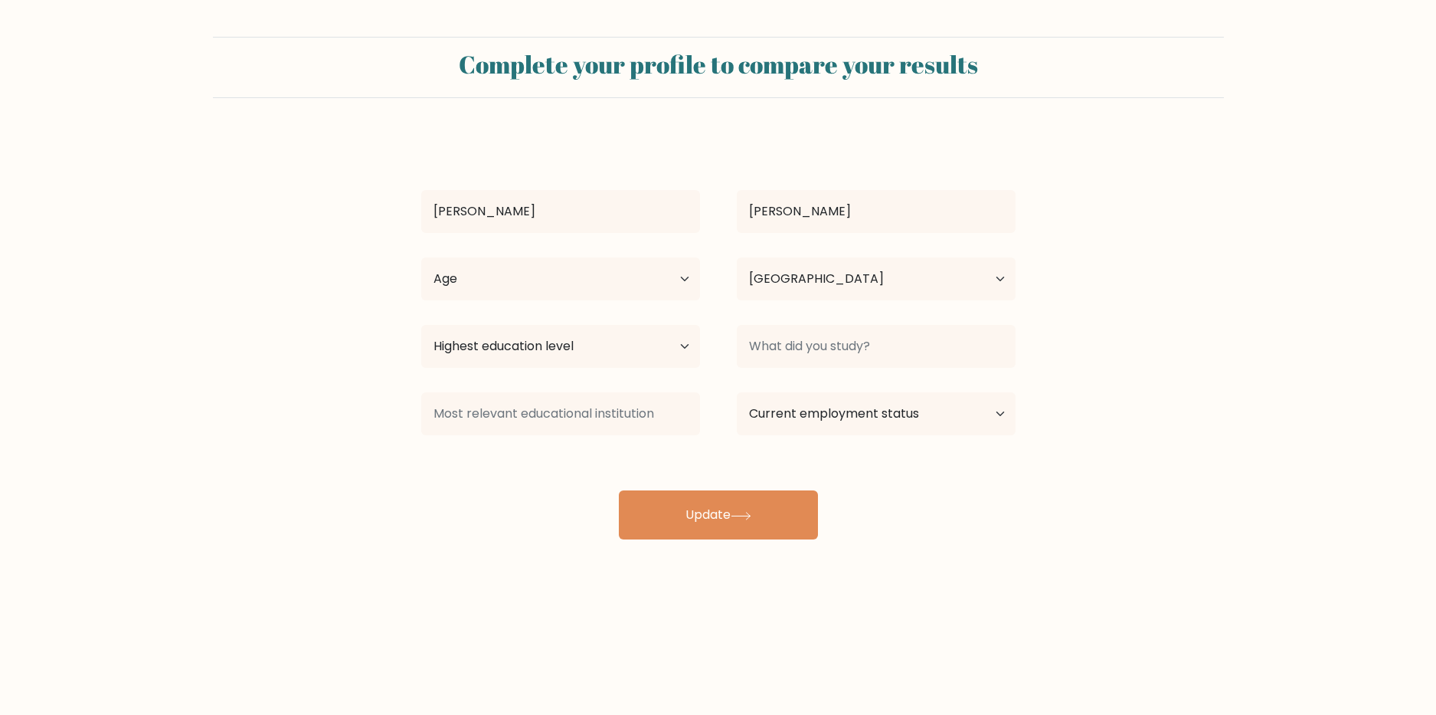
select select "PE"
drag, startPoint x: 645, startPoint y: 279, endPoint x: 647, endPoint y: 287, distance: 8.6
click at [645, 279] on select "Age Under 18 years old 18-24 years old 25-34 years old 35-44 years old 45-54 ye…" at bounding box center [560, 278] width 279 height 43
select select "min_18"
click at [421, 257] on select "Age Under 18 years old 18-24 years old 25-34 years old 35-44 years old 45-54 ye…" at bounding box center [560, 278] width 279 height 43
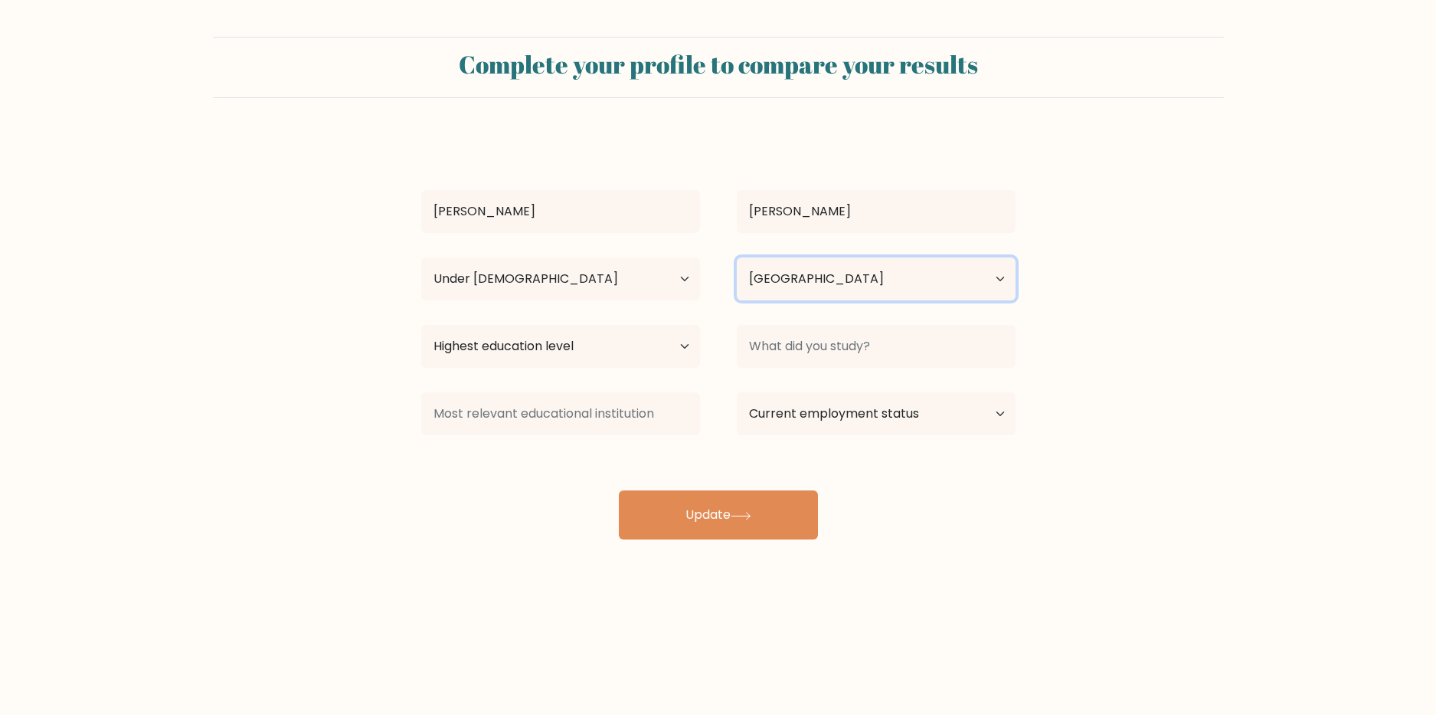
click at [821, 286] on select "Country Afghanistan Albania Algeria American Samoa Andorra Angola Anguilla Anta…" at bounding box center [876, 278] width 279 height 43
click at [1255, 364] on form "Complete your profile to compare your results Rodolfo Echegaray Age Under 18 ye…" at bounding box center [718, 288] width 1436 height 502
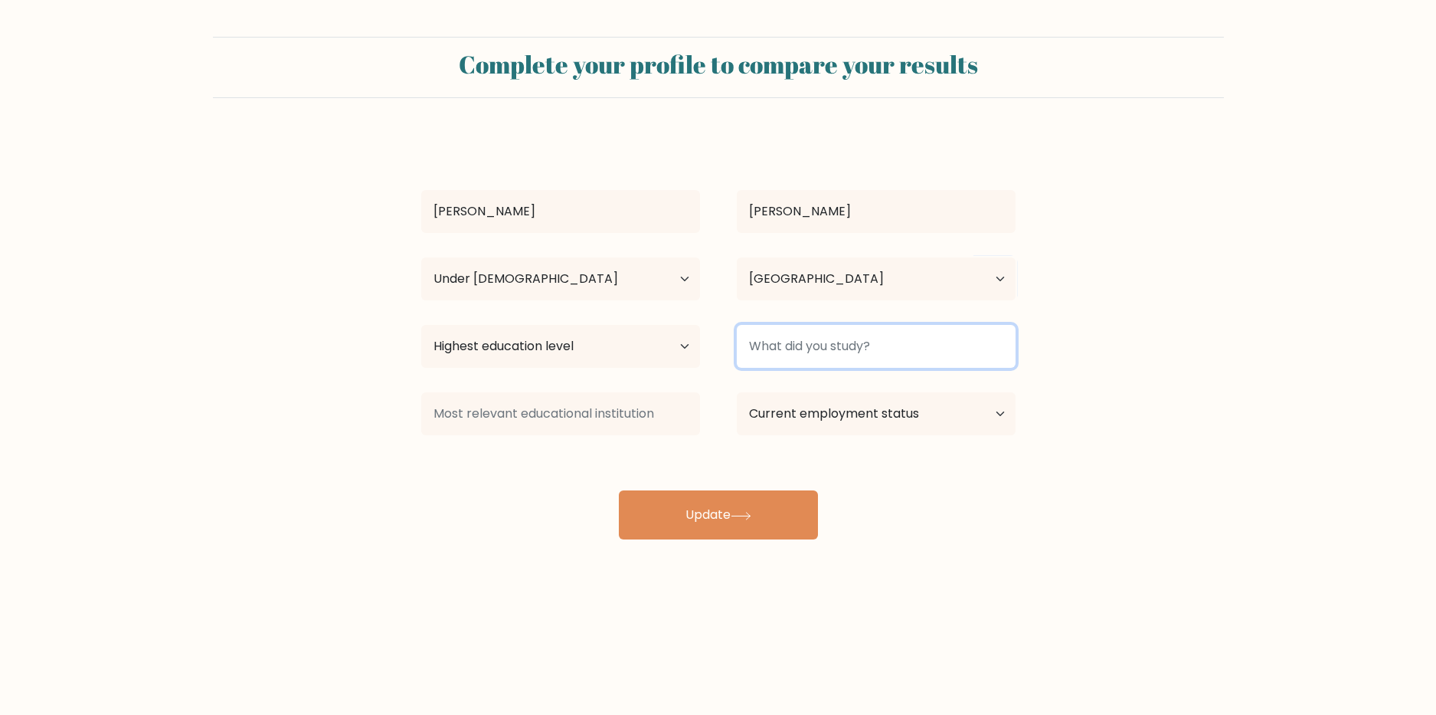
click at [820, 345] on input at bounding box center [876, 346] width 279 height 43
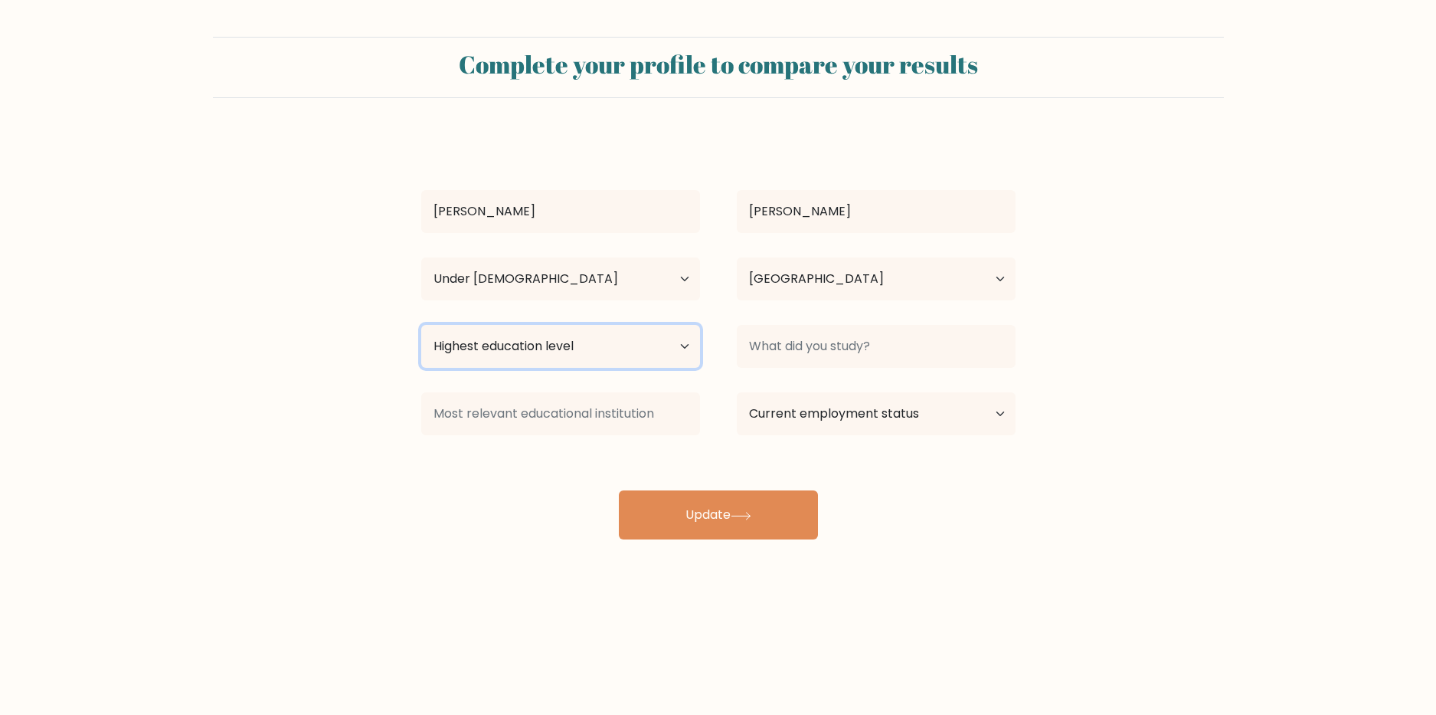
click at [646, 346] on select "Highest education level No schooling Primary Lower Secondary Upper Secondary Oc…" at bounding box center [560, 346] width 279 height 43
select select "upper_secondary"
click at [421, 325] on select "Highest education level No schooling Primary Lower Secondary Upper Secondary Oc…" at bounding box center [560, 346] width 279 height 43
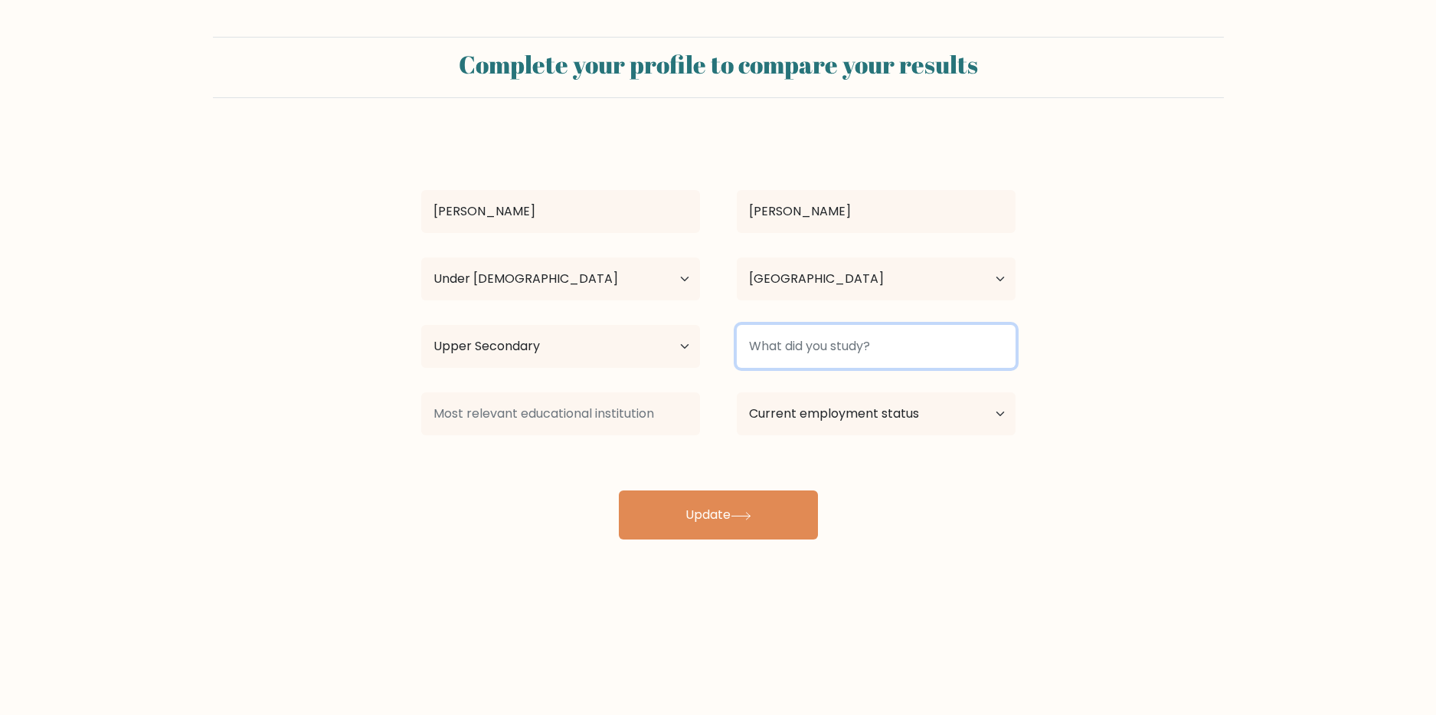
click at [804, 358] on input at bounding box center [876, 346] width 279 height 43
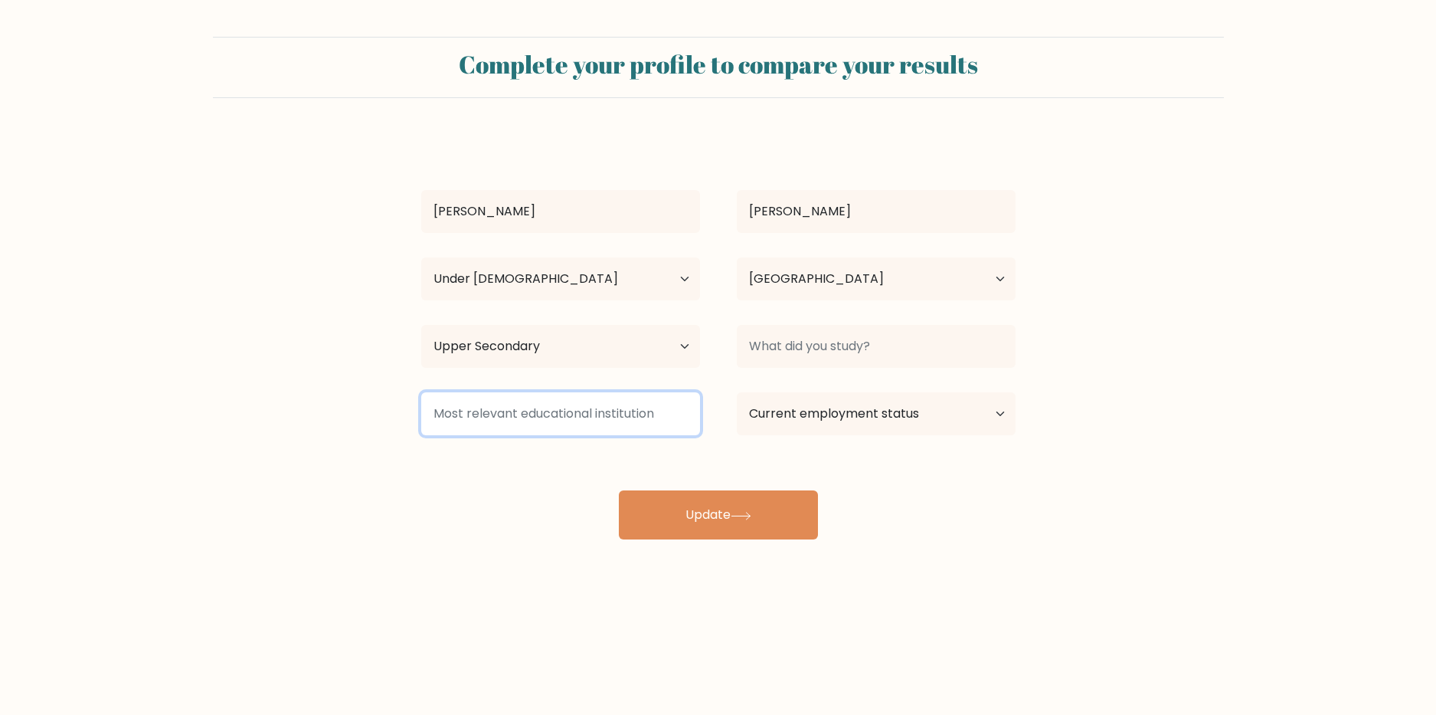
click at [621, 421] on input at bounding box center [560, 413] width 279 height 43
click at [629, 414] on input at bounding box center [560, 413] width 279 height 43
click at [640, 410] on input at bounding box center [560, 413] width 279 height 43
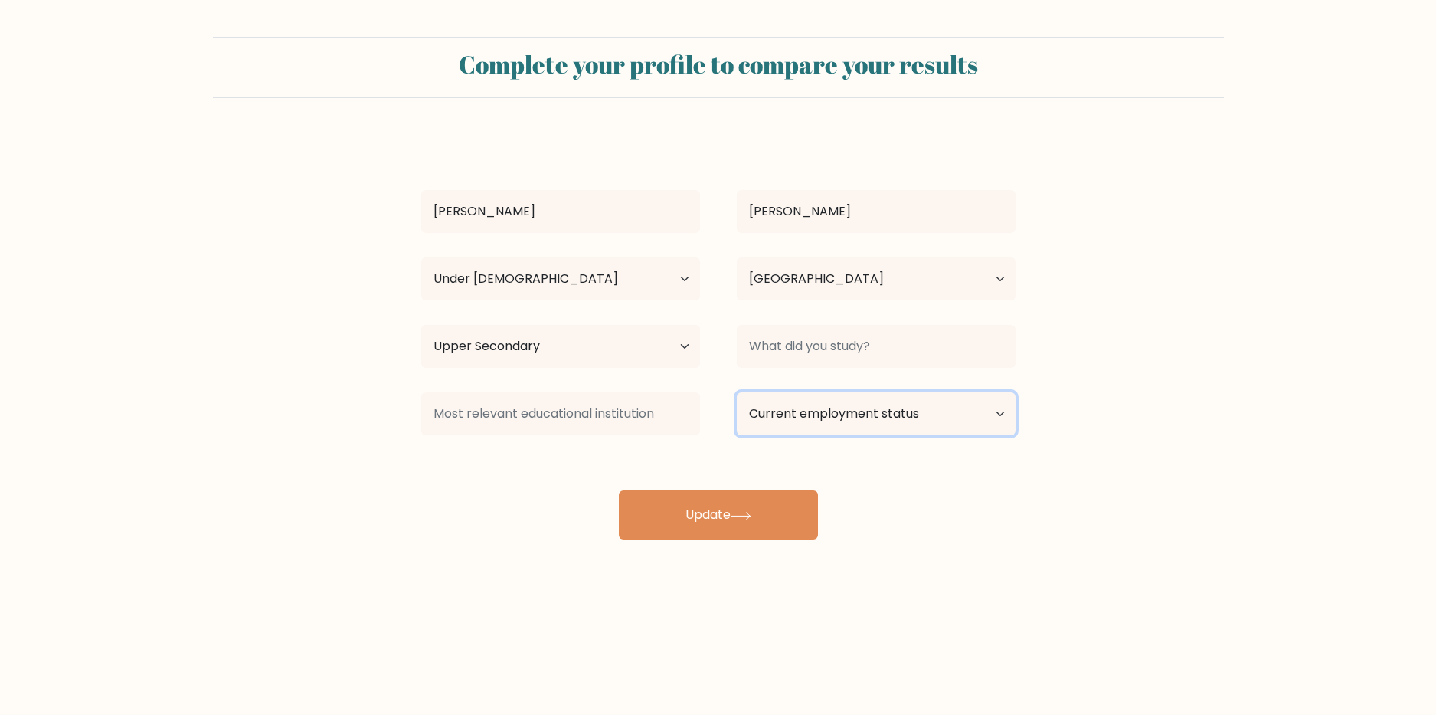
click at [754, 404] on select "Current employment status Employed Student Retired Other / prefer not to answer" at bounding box center [876, 413] width 279 height 43
select select "student"
click at [737, 392] on select "Current employment status Employed Student Retired Other / prefer not to answer" at bounding box center [876, 413] width 279 height 43
click at [767, 459] on div "Rodolfo Echegaray Age Under 18 years old 18-24 years old 25-34 years old 35-44 …" at bounding box center [718, 337] width 613 height 404
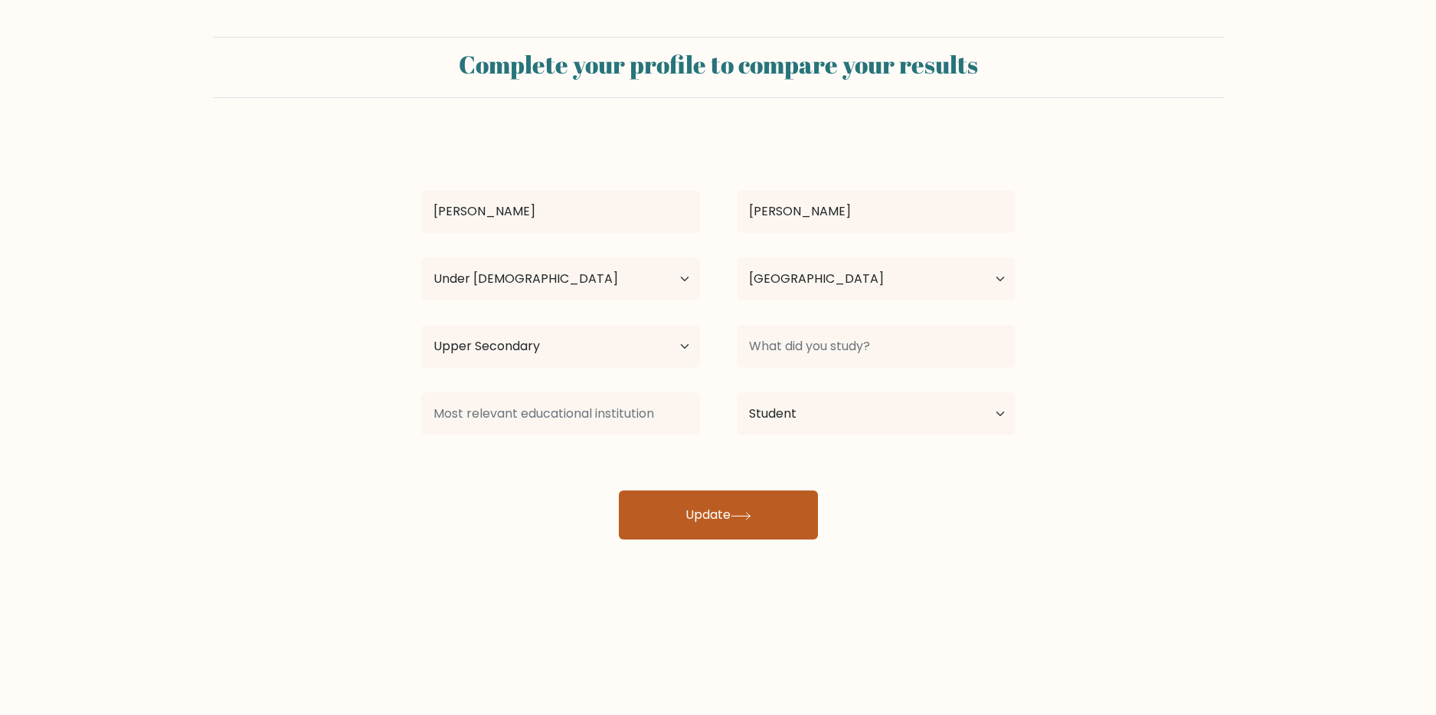
click at [730, 502] on button "Update" at bounding box center [718, 514] width 199 height 49
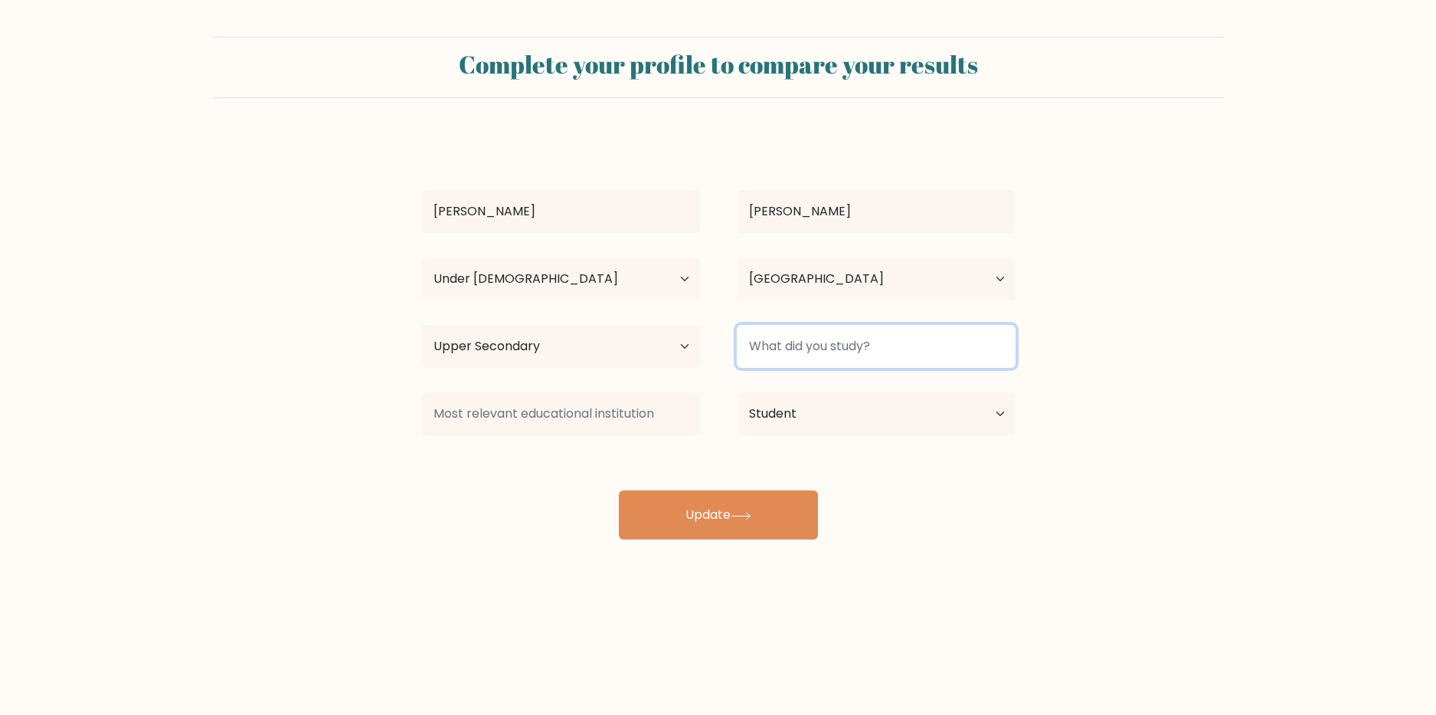
click at [817, 352] on input at bounding box center [876, 346] width 279 height 43
click at [829, 356] on input at bounding box center [876, 346] width 279 height 43
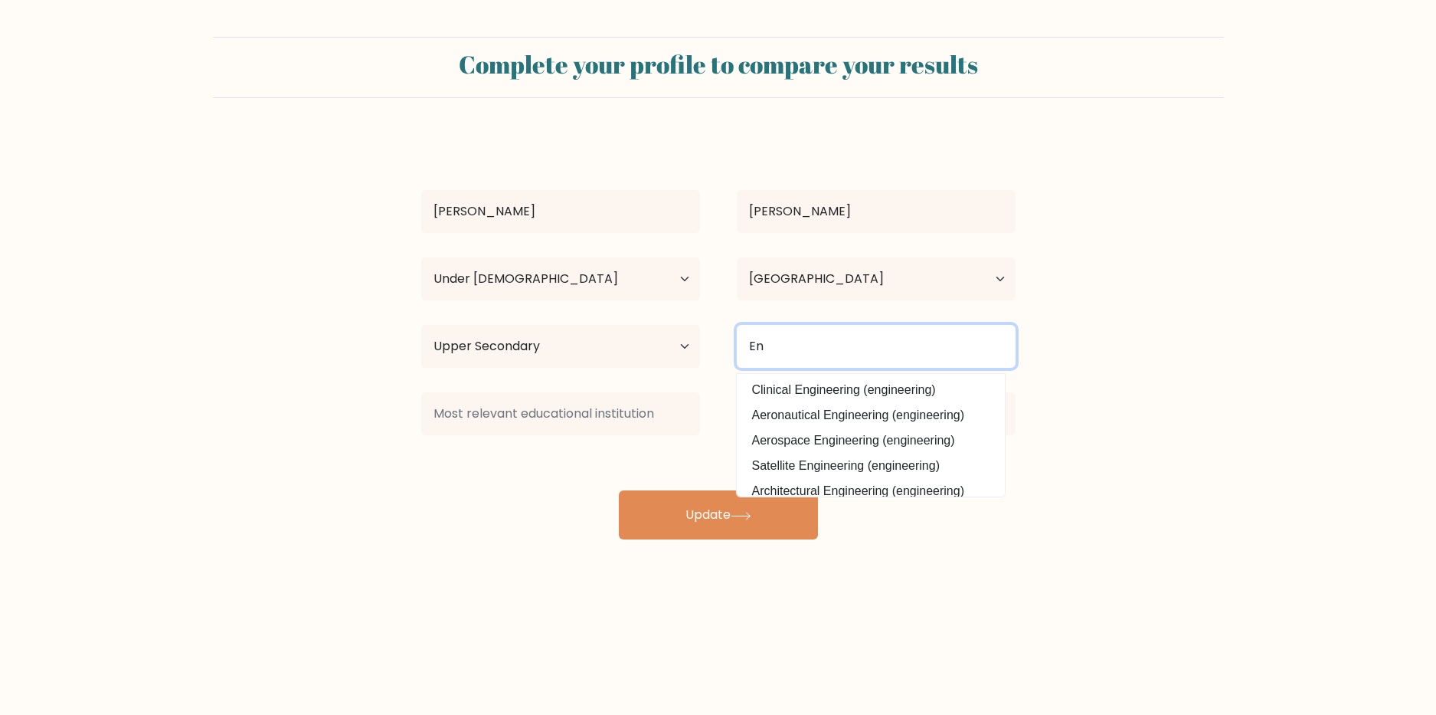
type input "E"
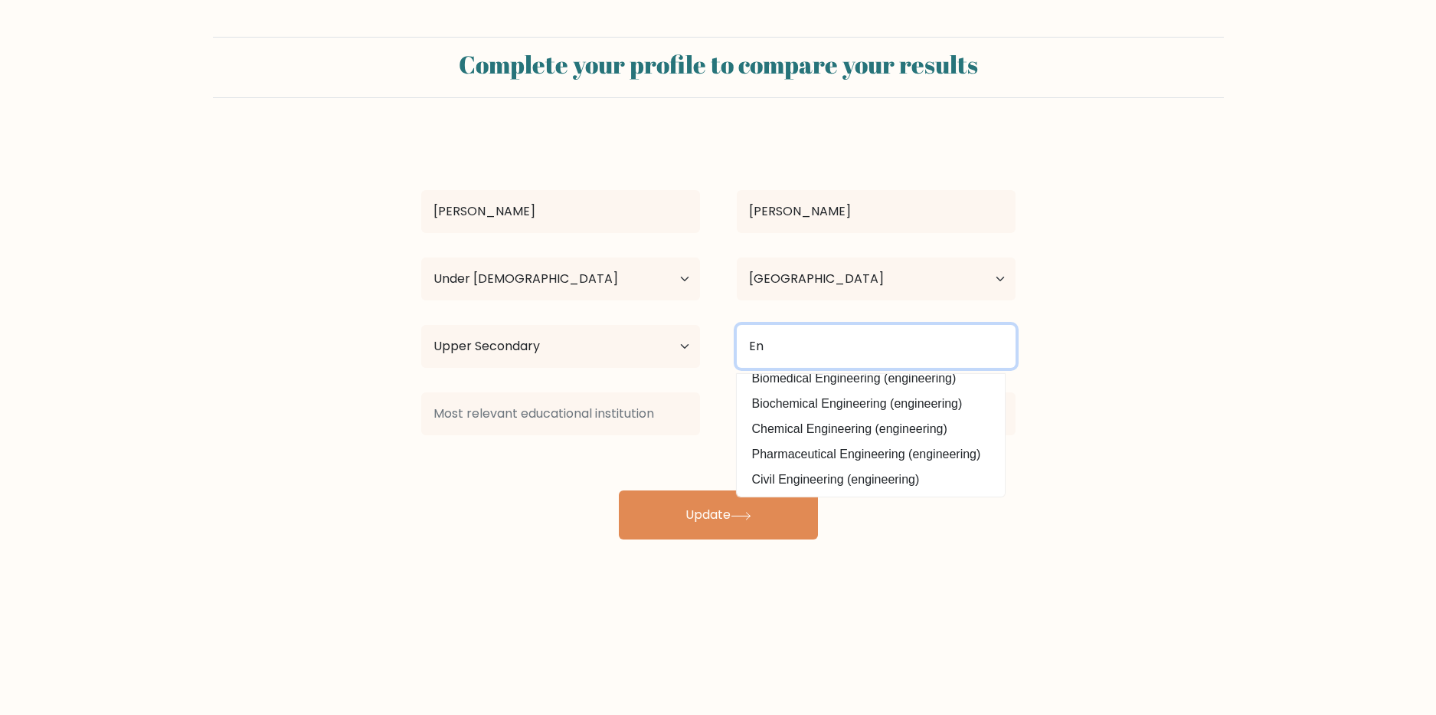
type input "E"
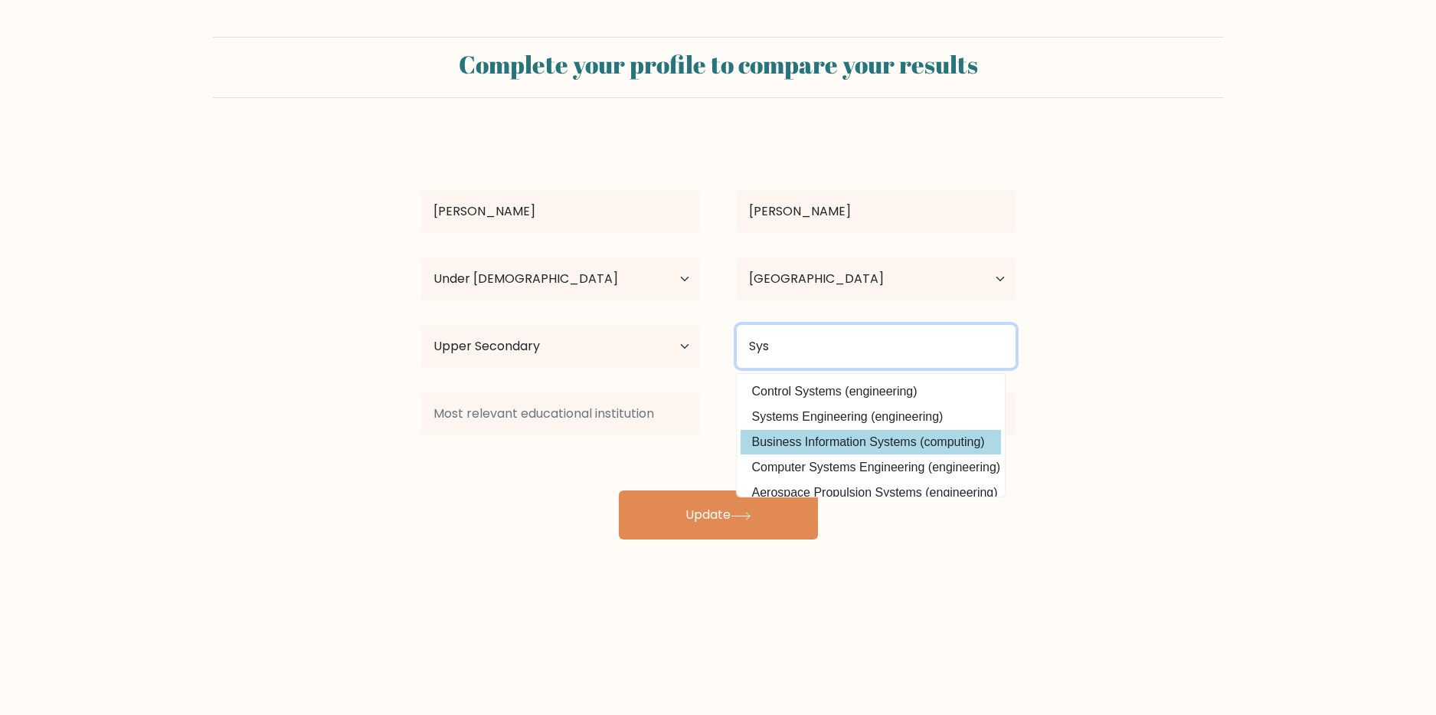
scroll to position [149, 0]
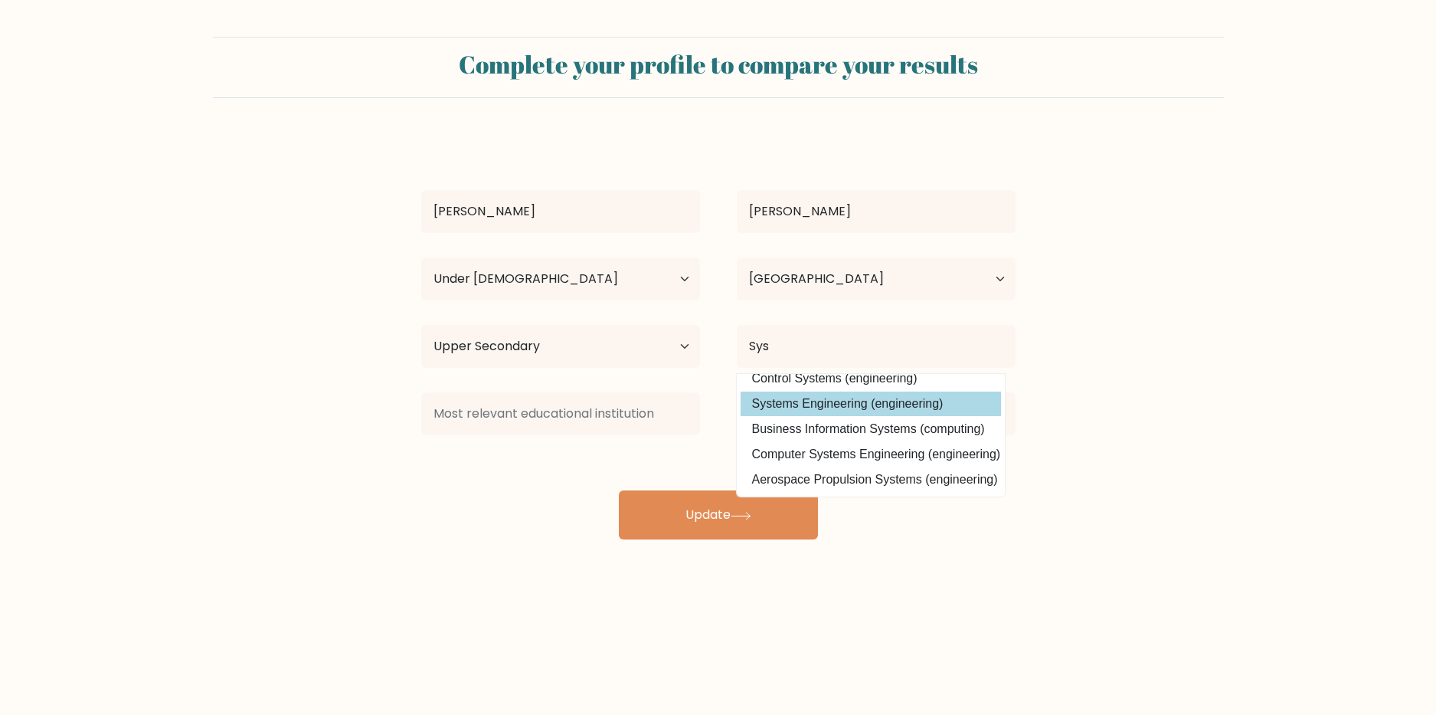
click at [849, 397] on option "Systems Engineering (engineering)" at bounding box center [871, 403] width 260 height 25
type input "Systems Engineering"
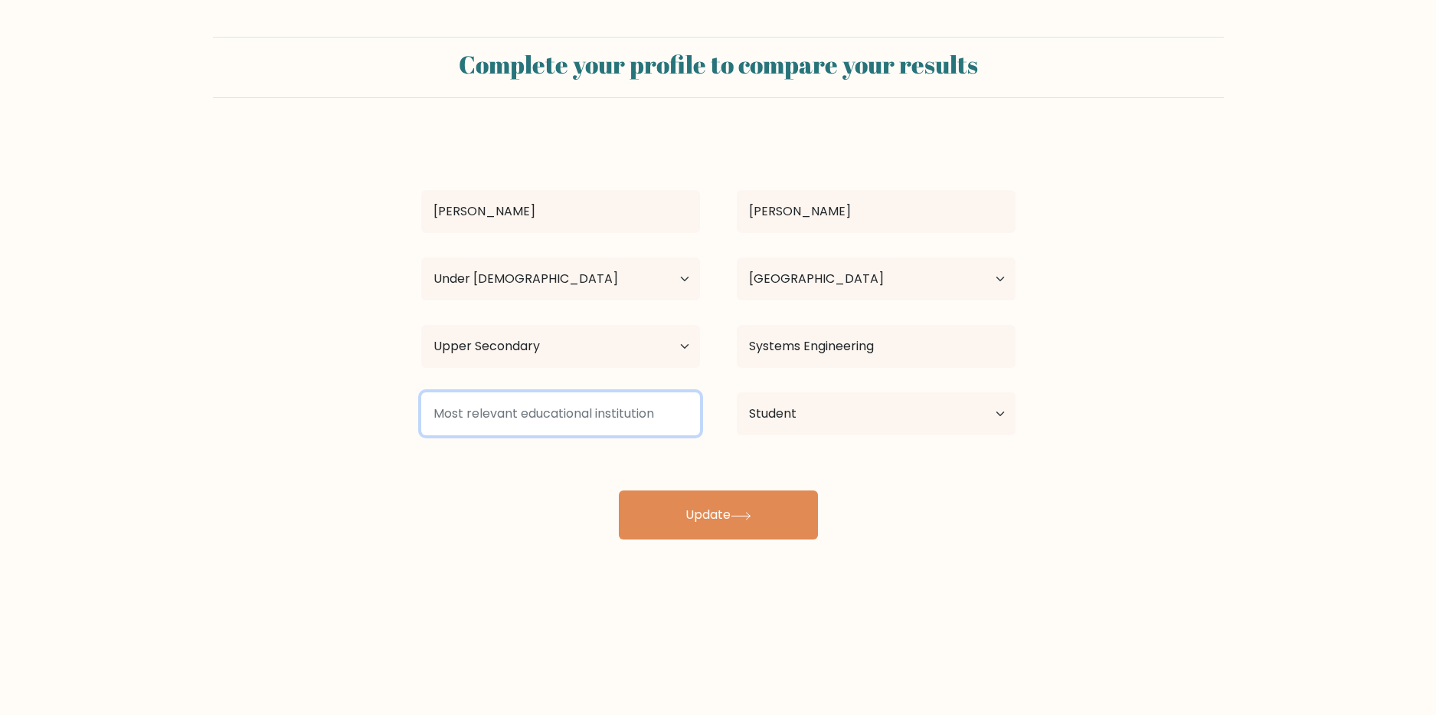
click at [623, 398] on input at bounding box center [560, 413] width 279 height 43
type input "P"
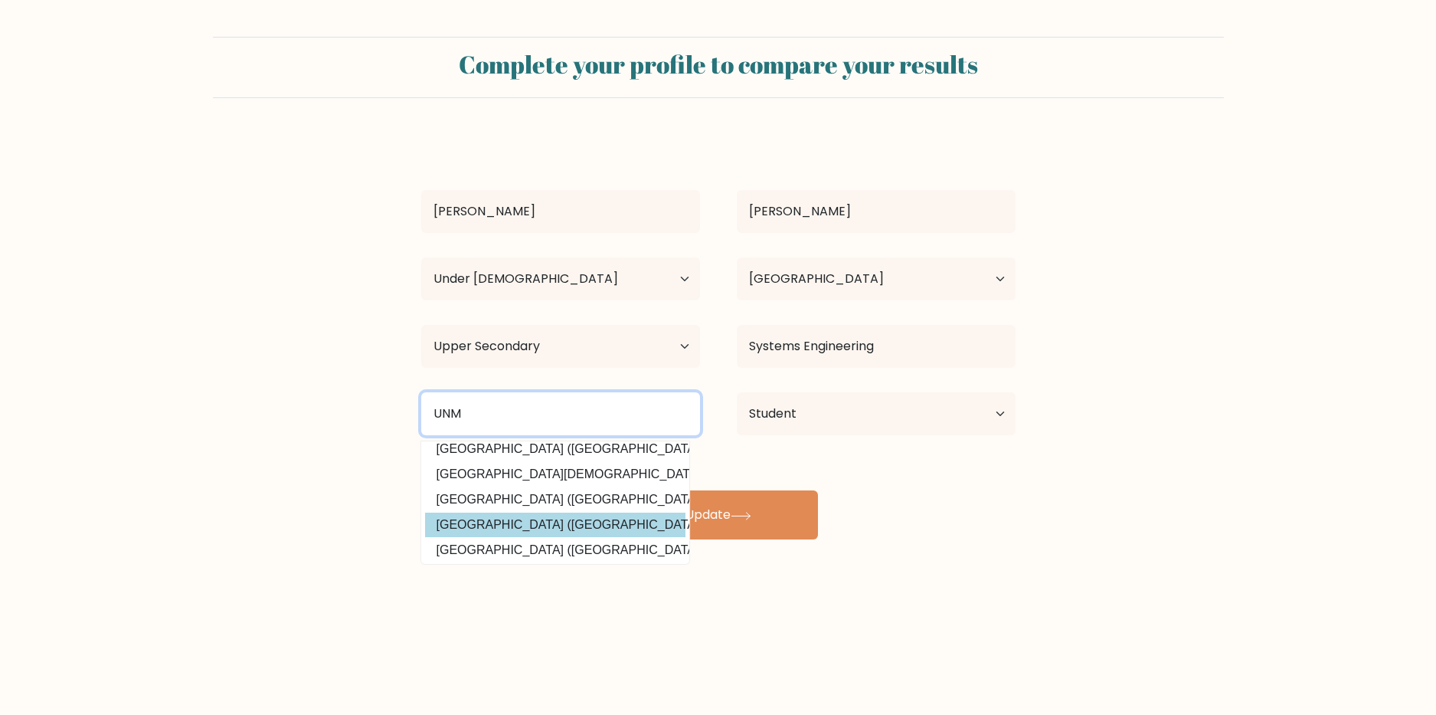
scroll to position [0, 0]
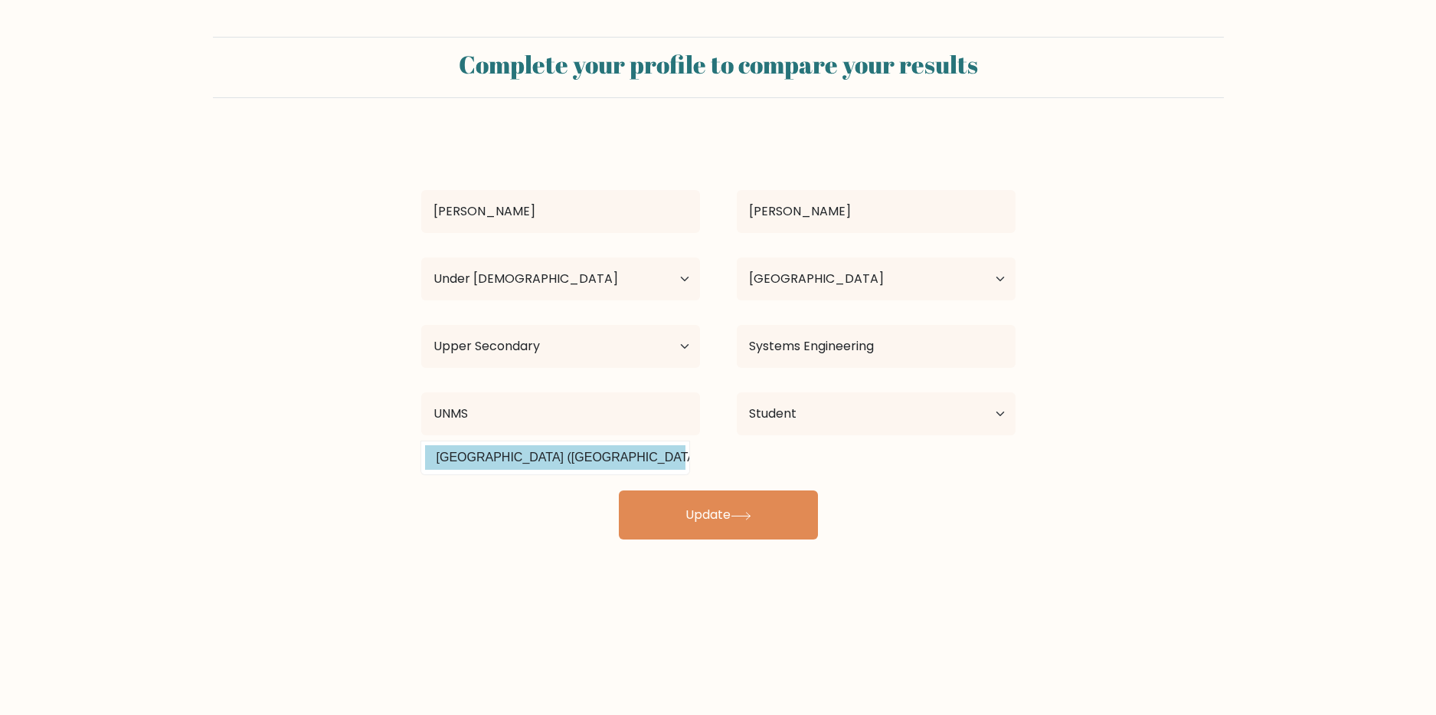
click at [576, 457] on option "Universidad Nacional Mayor de San Marcos (Peru)" at bounding box center [555, 457] width 260 height 25
type input "[GEOGRAPHIC_DATA]"
click at [565, 474] on div "Rodolfo Echegaray Age Under 18 years old 18-24 years old 25-34 years old 35-44 …" at bounding box center [718, 337] width 613 height 404
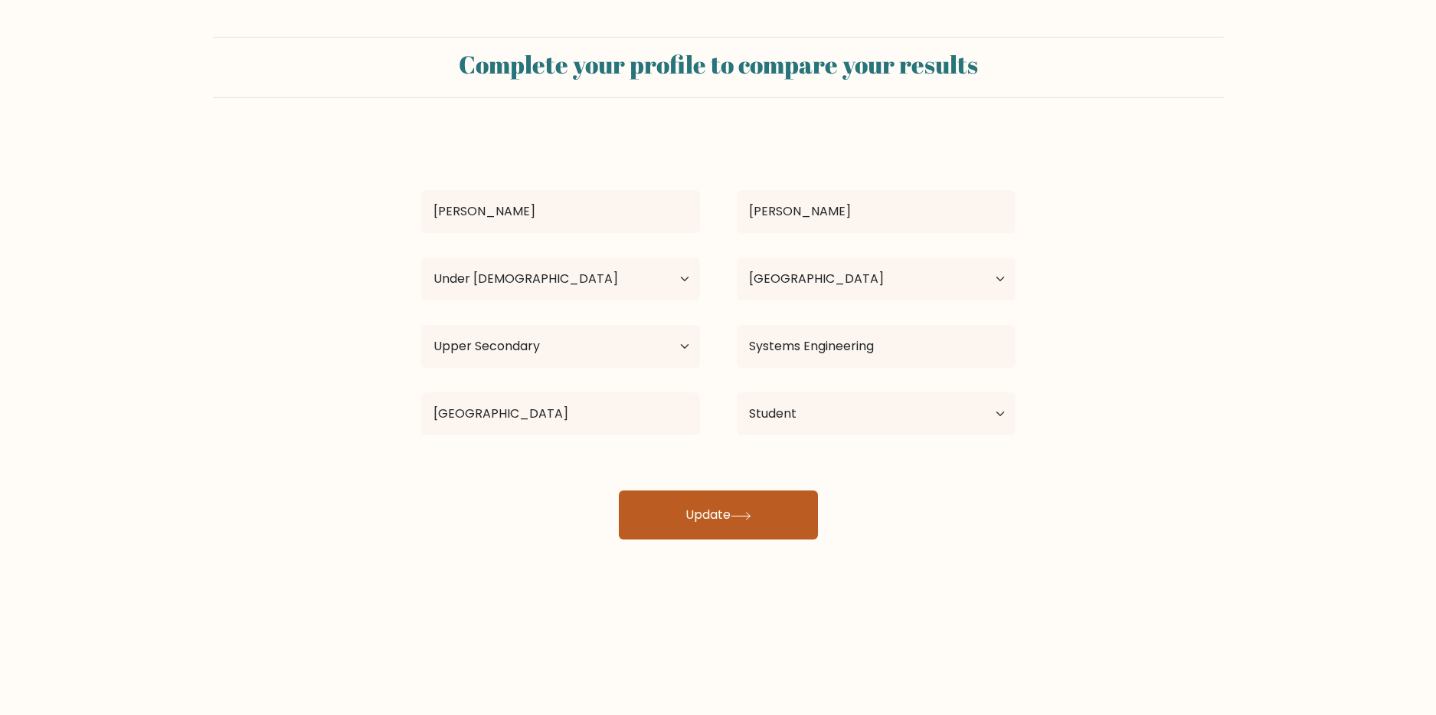
click at [721, 508] on button "Update" at bounding box center [718, 514] width 199 height 49
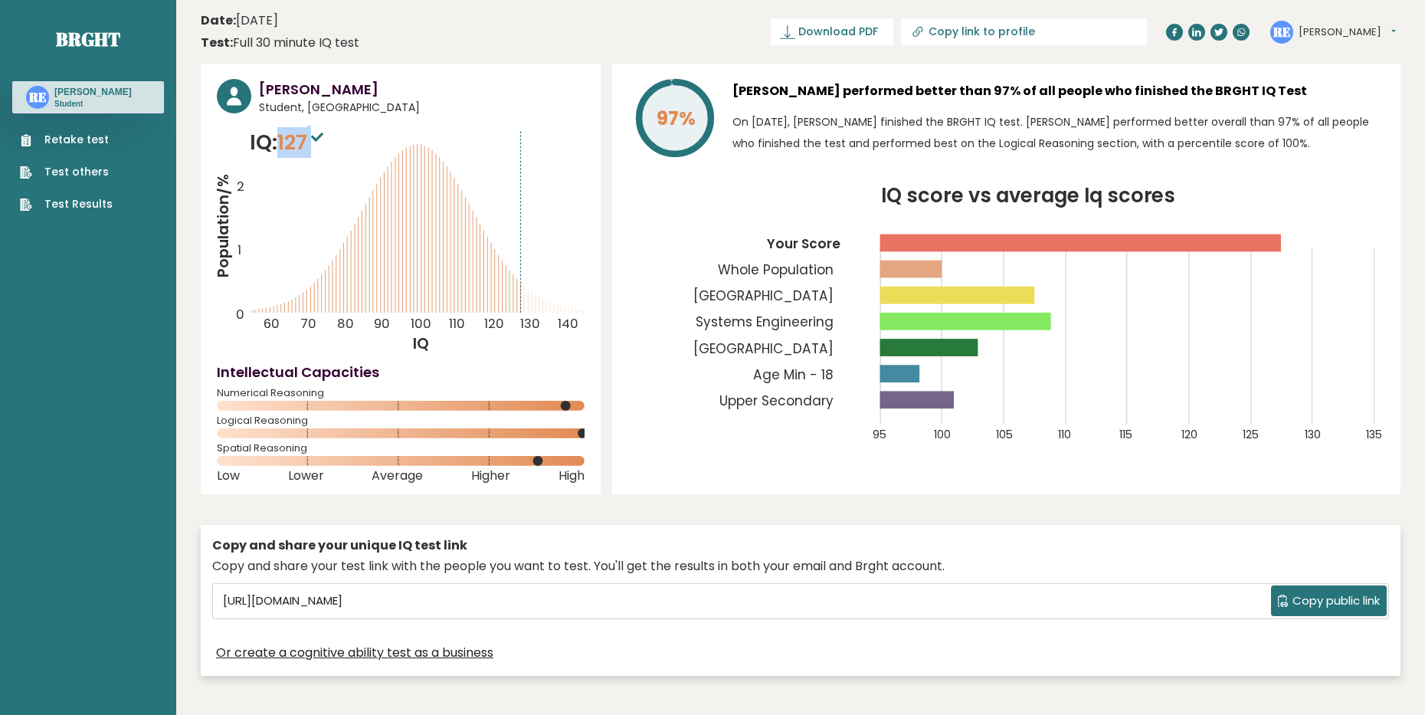
drag, startPoint x: 282, startPoint y: 136, endPoint x: 323, endPoint y: 138, distance: 41.4
click at [323, 138] on span "127" at bounding box center [302, 142] width 50 height 28
click at [319, 158] on icon "Population/% IQ 0 1 2 60 70 80 90 100 110 120 130 140" at bounding box center [401, 240] width 368 height 227
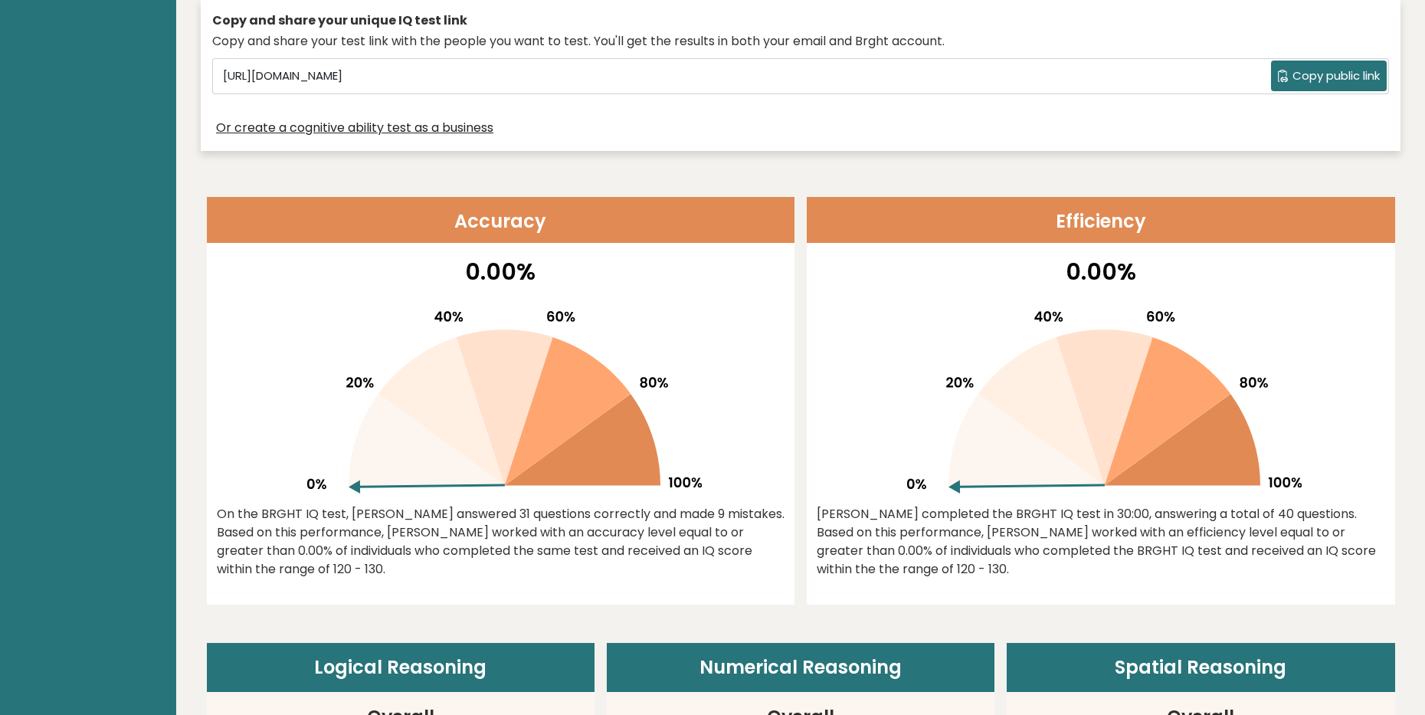
scroll to position [536, 0]
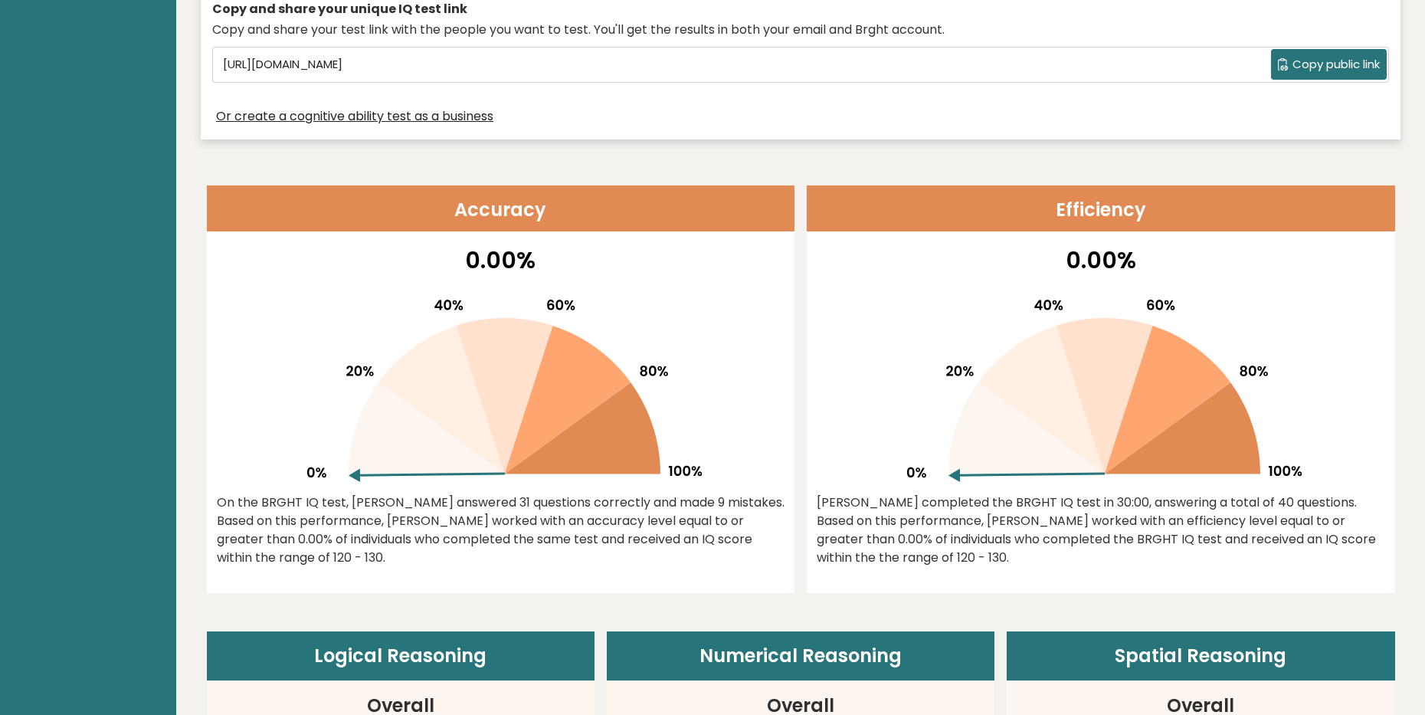
drag, startPoint x: 980, startPoint y: 477, endPoint x: 980, endPoint y: 460, distance: 16.9
click at [980, 460] on icon at bounding box center [1100, 383] width 402 height 195
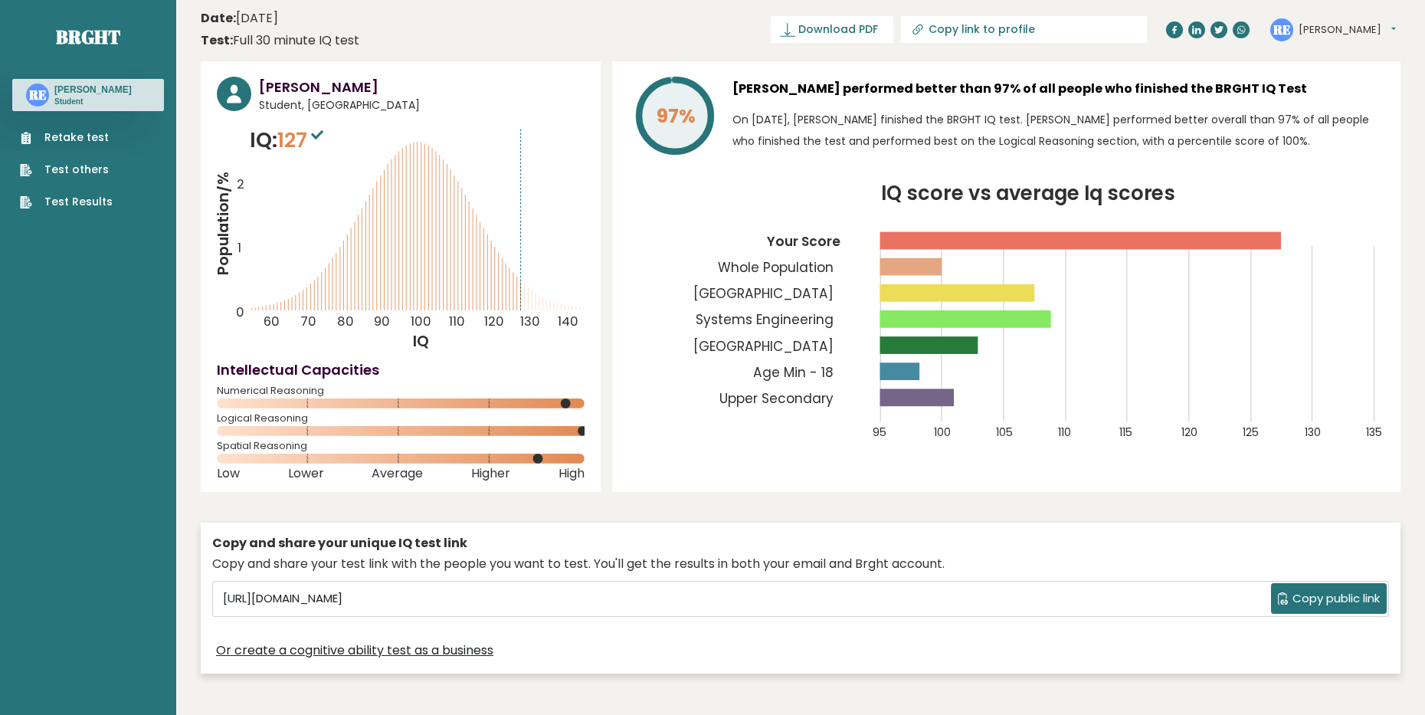
scroll to position [0, 0]
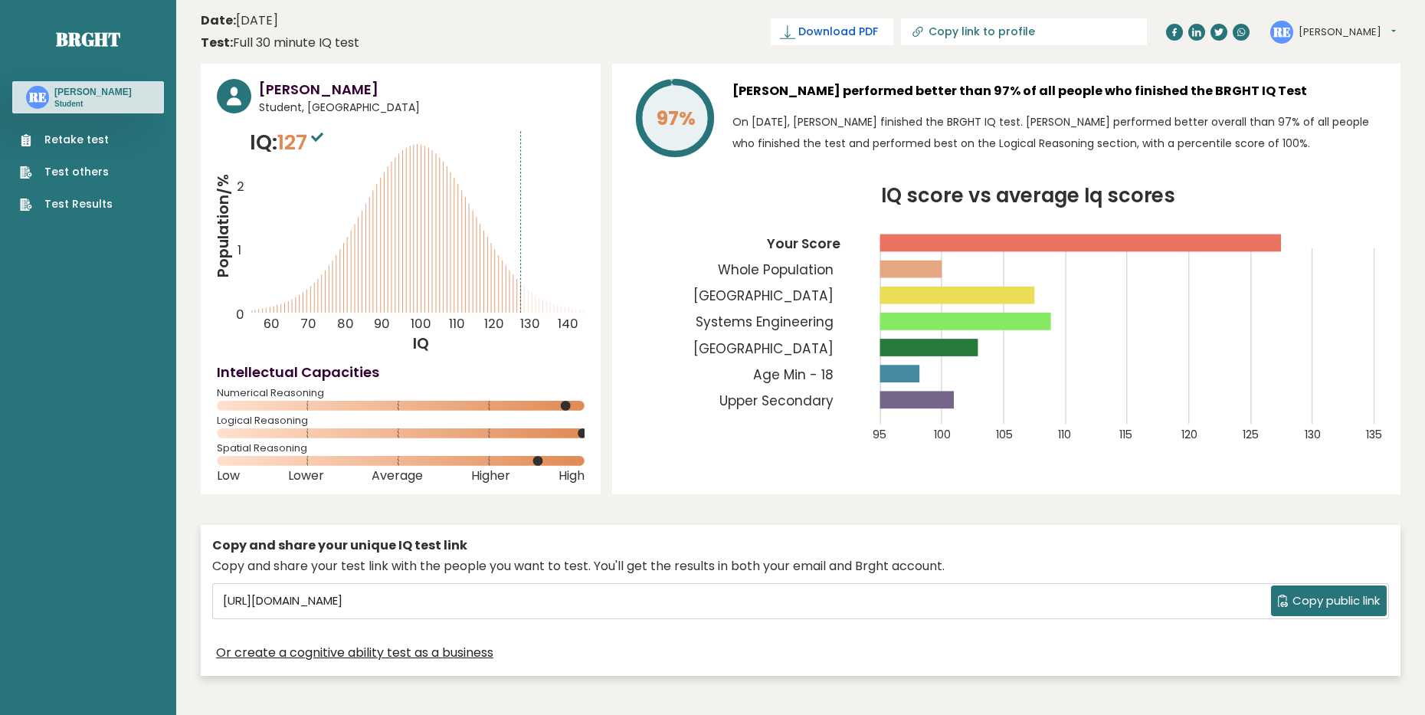
click at [878, 31] on span "Download PDF" at bounding box center [838, 32] width 80 height 16
click at [920, 31] on icon at bounding box center [916, 32] width 7 height 7
type input "[URL][DOMAIN_NAME][PERSON_NAME]"
drag, startPoint x: 1052, startPoint y: 55, endPoint x: 1020, endPoint y: 73, distance: 37.4
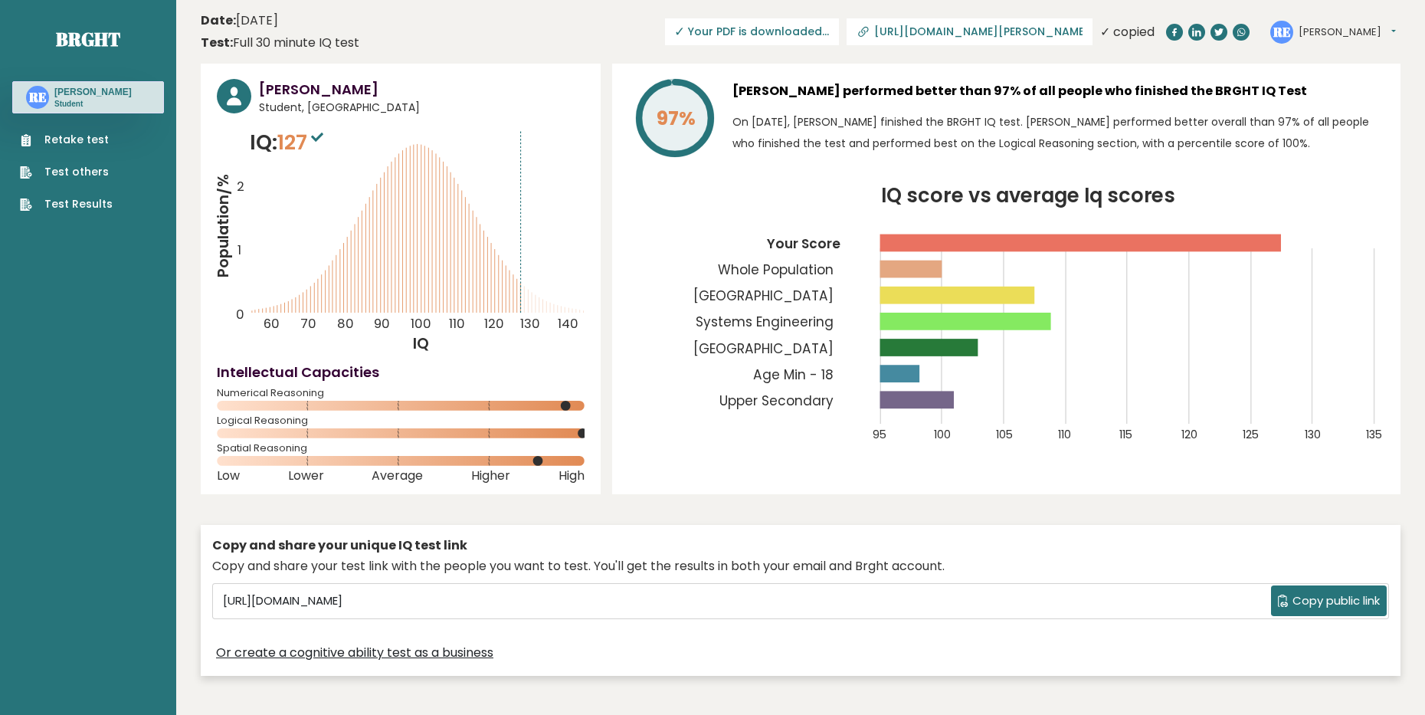
drag, startPoint x: 793, startPoint y: 33, endPoint x: 770, endPoint y: 33, distance: 23.0
click at [770, 33] on span "✓ Your PDF is downloaded..." at bounding box center [752, 31] width 174 height 27
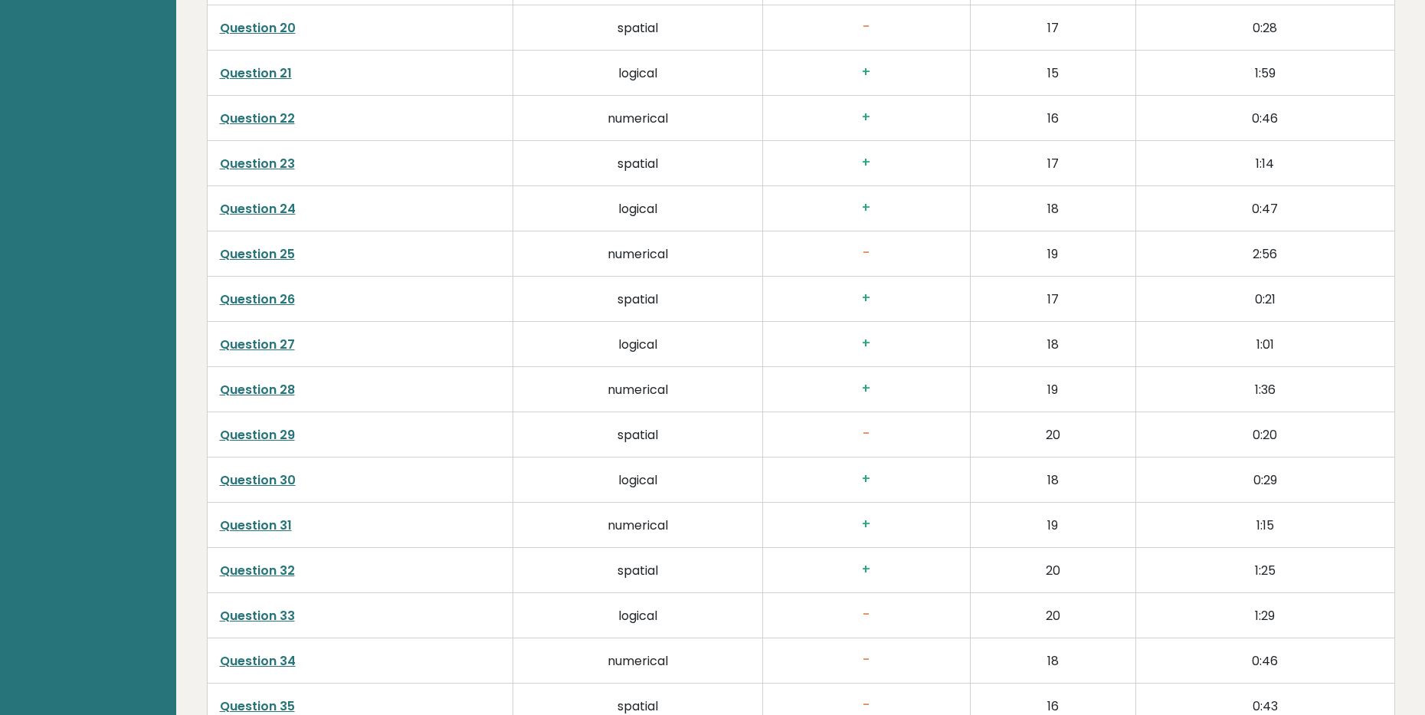
scroll to position [3468, 0]
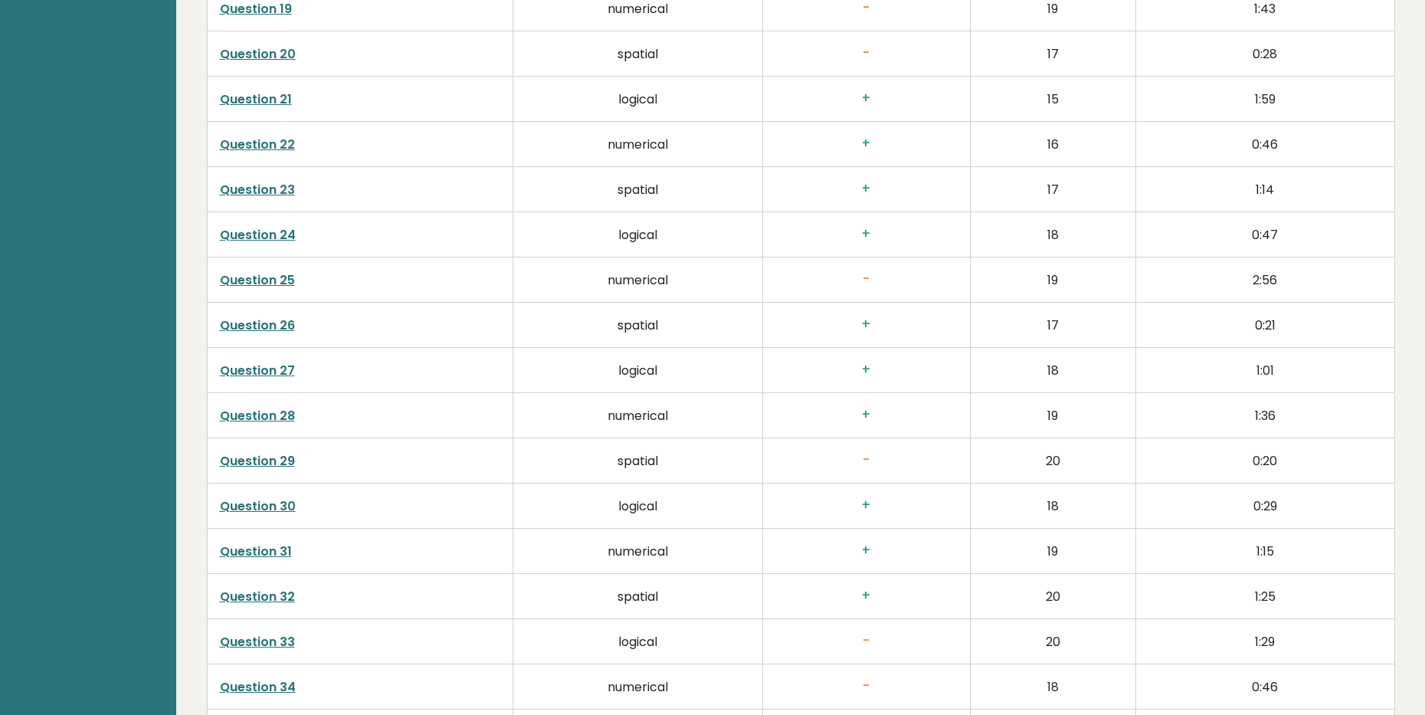
click at [261, 271] on link "Question 25" at bounding box center [257, 280] width 75 height 18
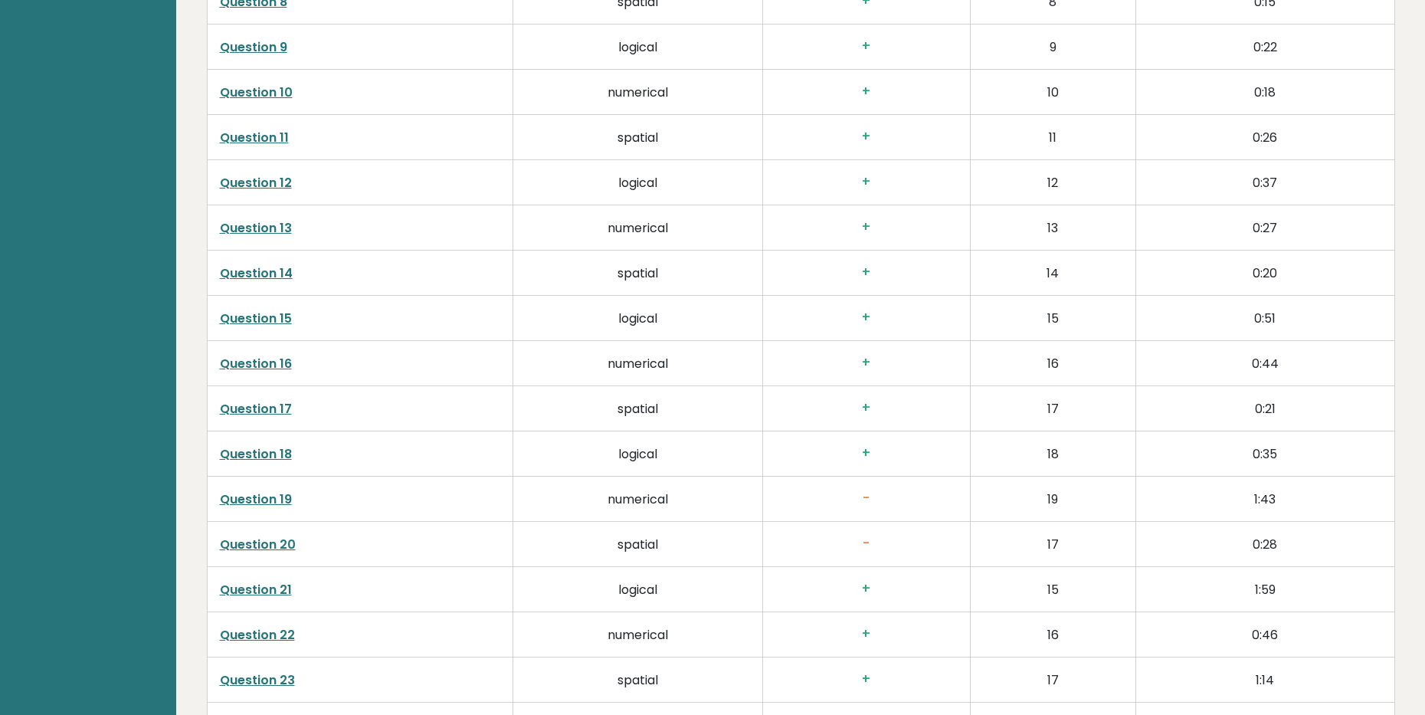
scroll to position [2932, 0]
click at [273, 522] on td "Question 19" at bounding box center [360, 544] width 306 height 45
click at [271, 536] on link "Question 19" at bounding box center [256, 545] width 72 height 18
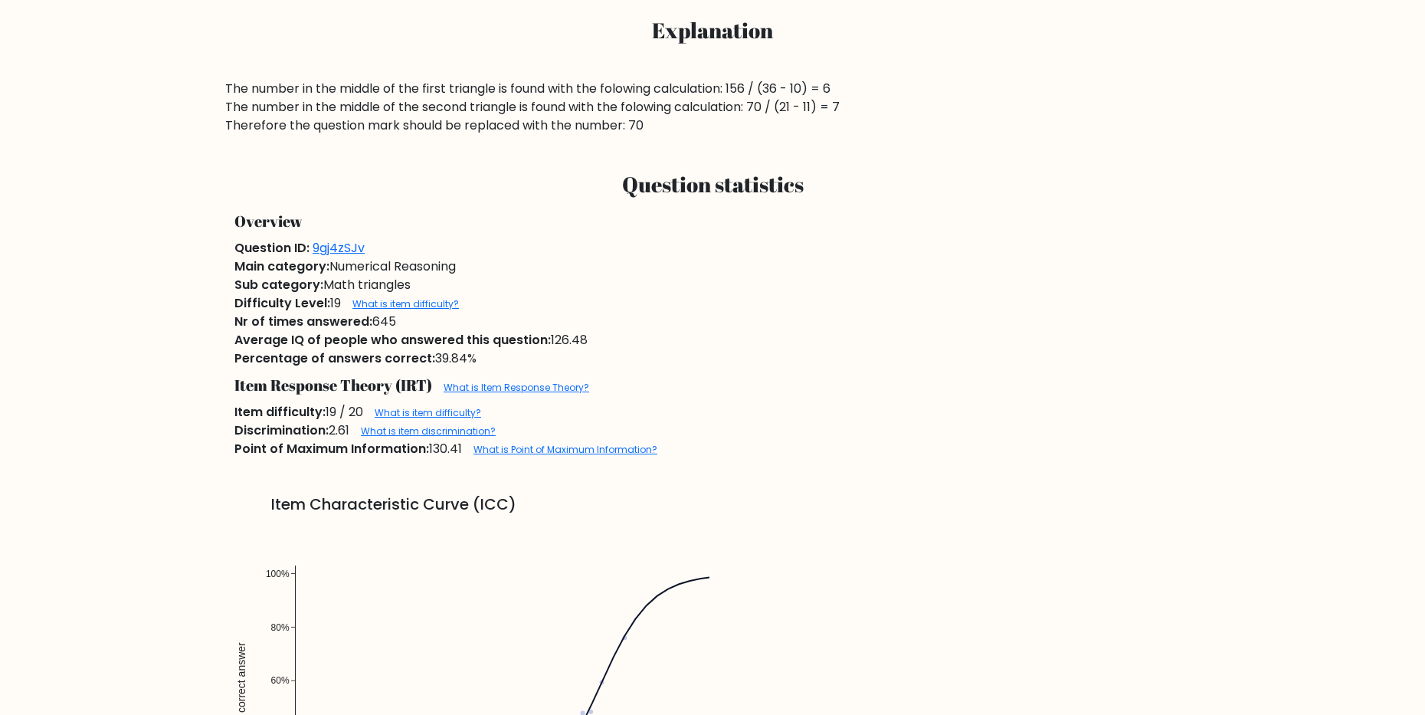
scroll to position [843, 0]
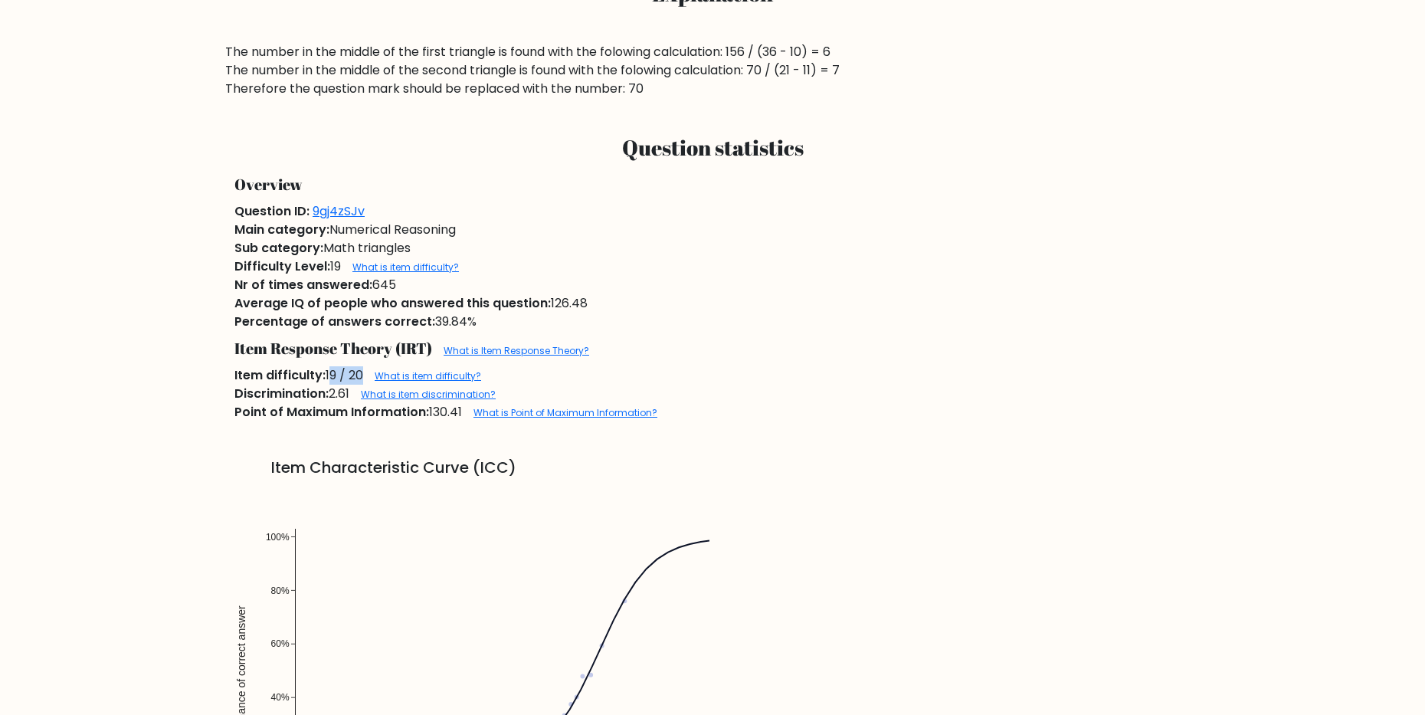
drag, startPoint x: 328, startPoint y: 372, endPoint x: 357, endPoint y: 375, distance: 29.3
click at [357, 375] on div "Item difficulty: 19 / 20 What is item difficulty?" at bounding box center [712, 375] width 974 height 18
click at [355, 376] on div "Item difficulty: 19 / 20 What is item difficulty?" at bounding box center [712, 375] width 974 height 18
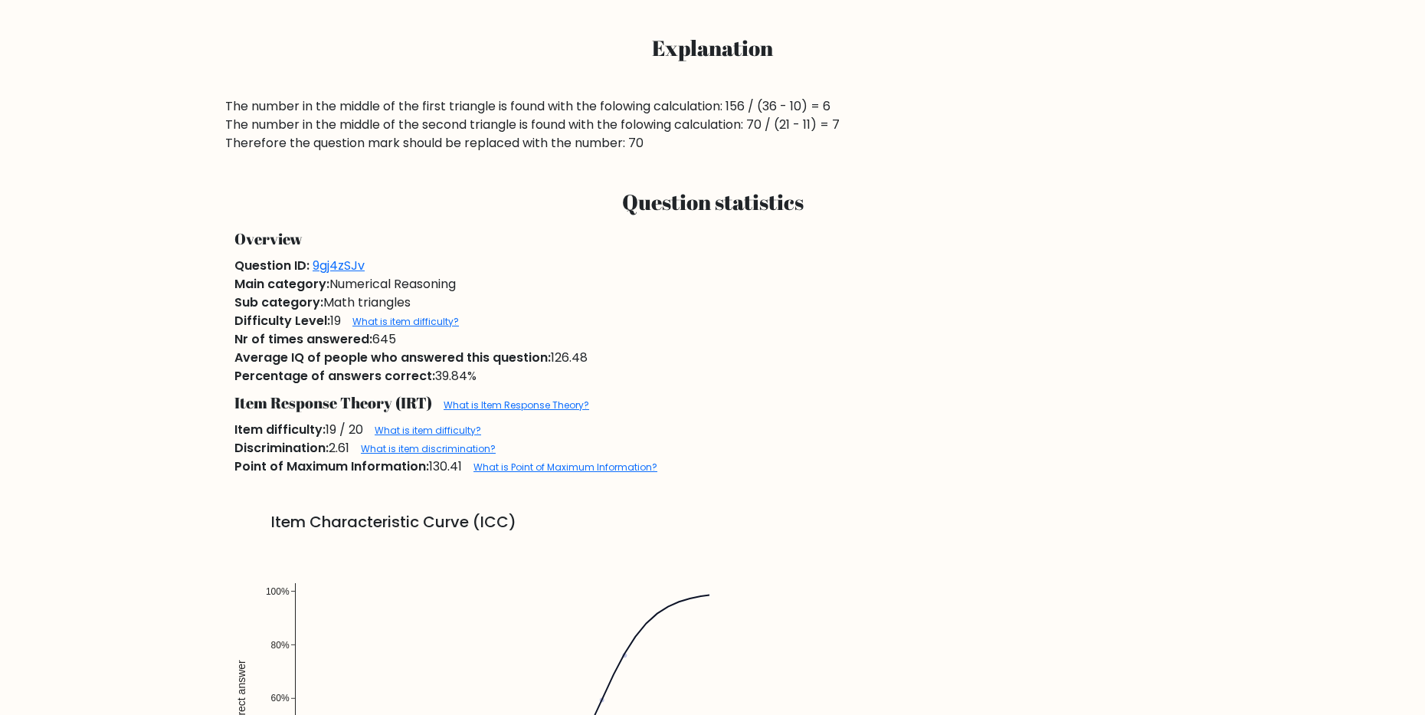
scroll to position [766, 0]
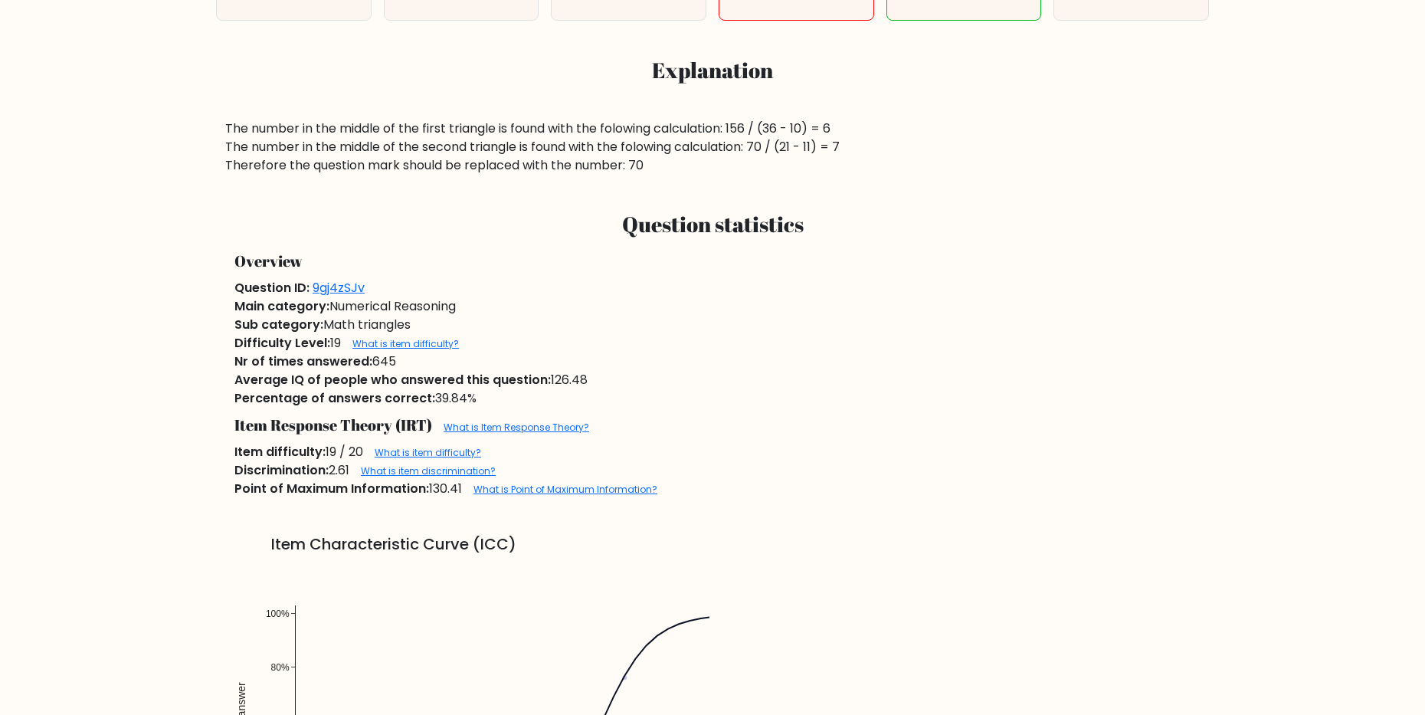
drag, startPoint x: 371, startPoint y: 358, endPoint x: 394, endPoint y: 362, distance: 23.3
click at [394, 362] on div "Nr of times answered: 645" at bounding box center [712, 361] width 974 height 18
click at [391, 375] on span "Average IQ of people who answered this question:" at bounding box center [392, 380] width 316 height 18
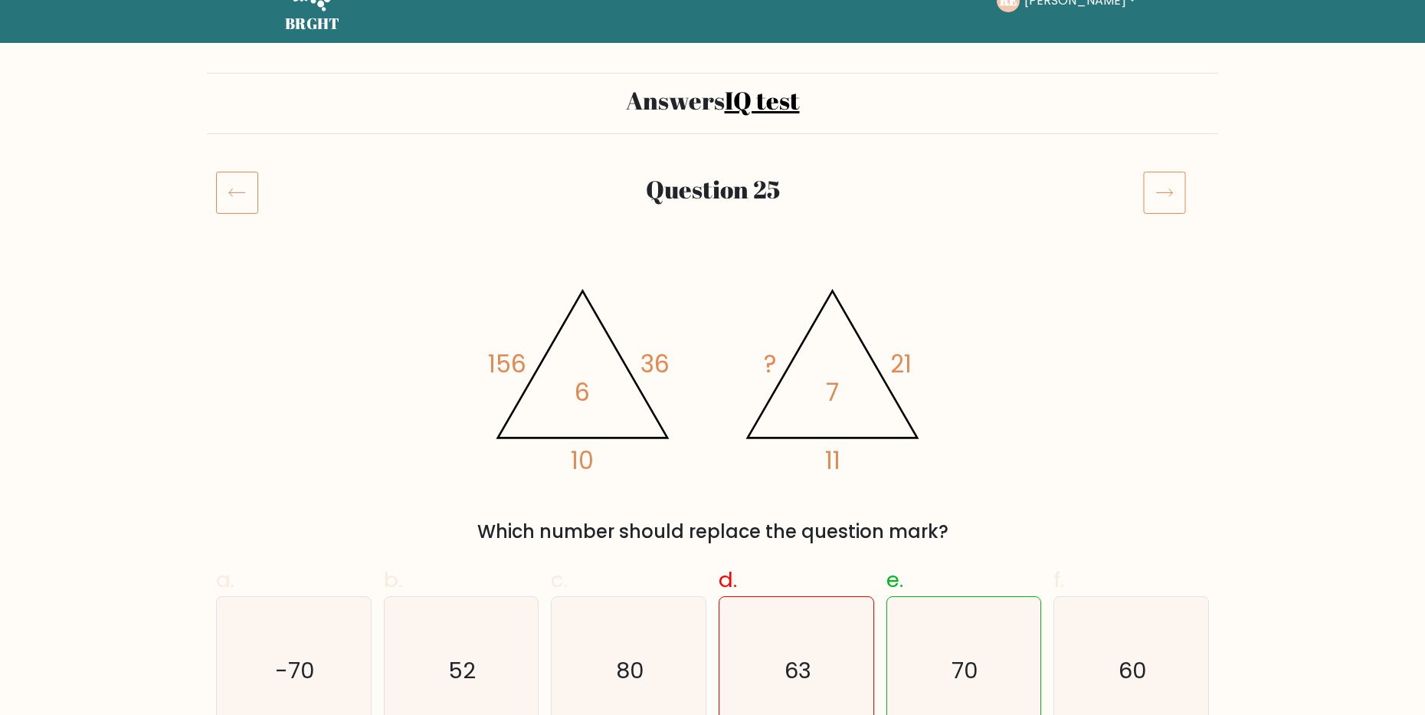
scroll to position [77, 0]
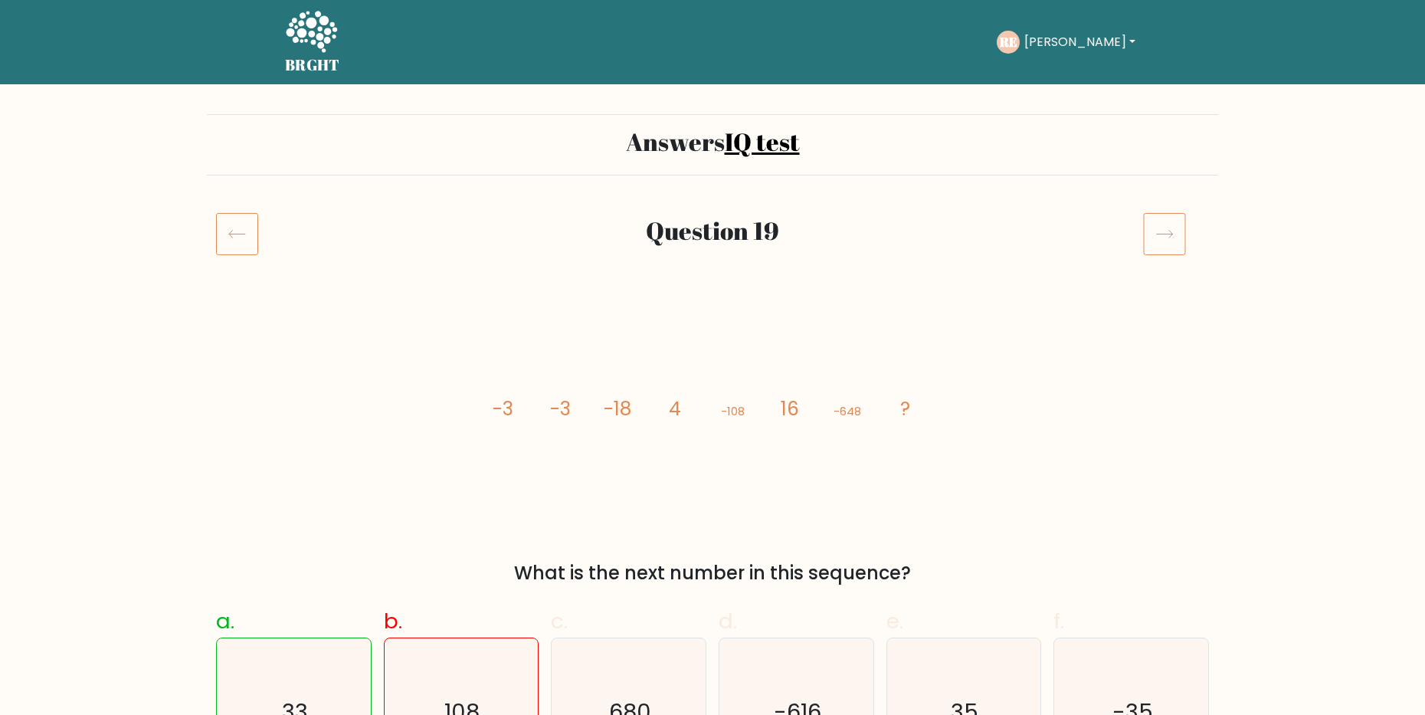
click at [1177, 244] on icon at bounding box center [1164, 233] width 43 height 43
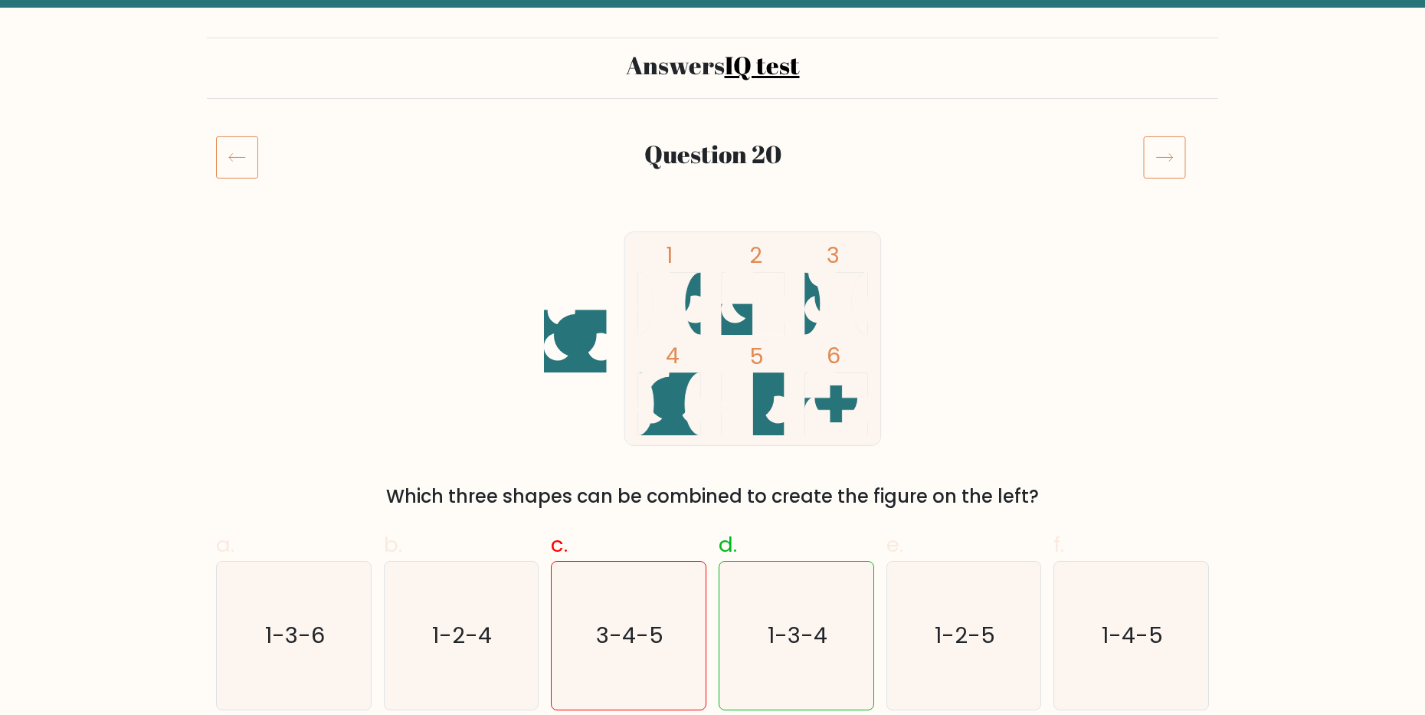
scroll to position [69, 0]
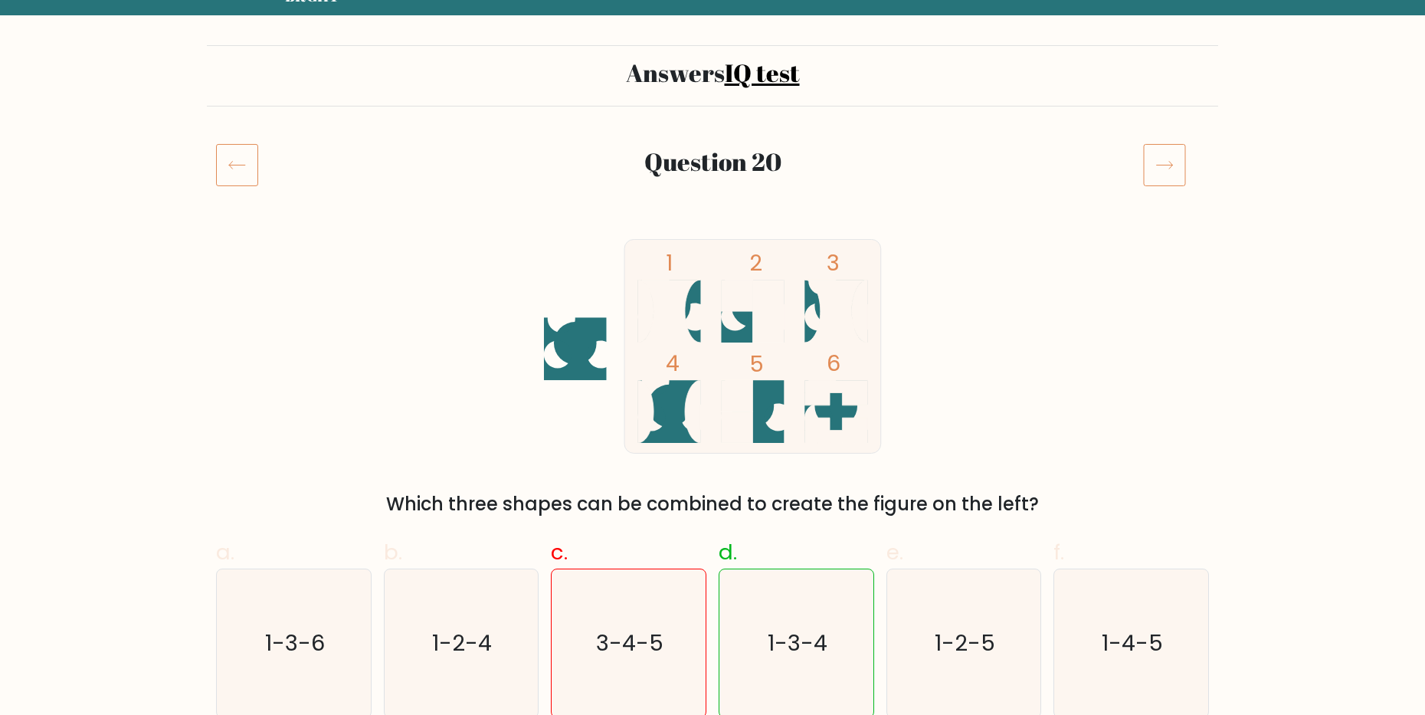
click at [1168, 159] on icon at bounding box center [1164, 164] width 43 height 43
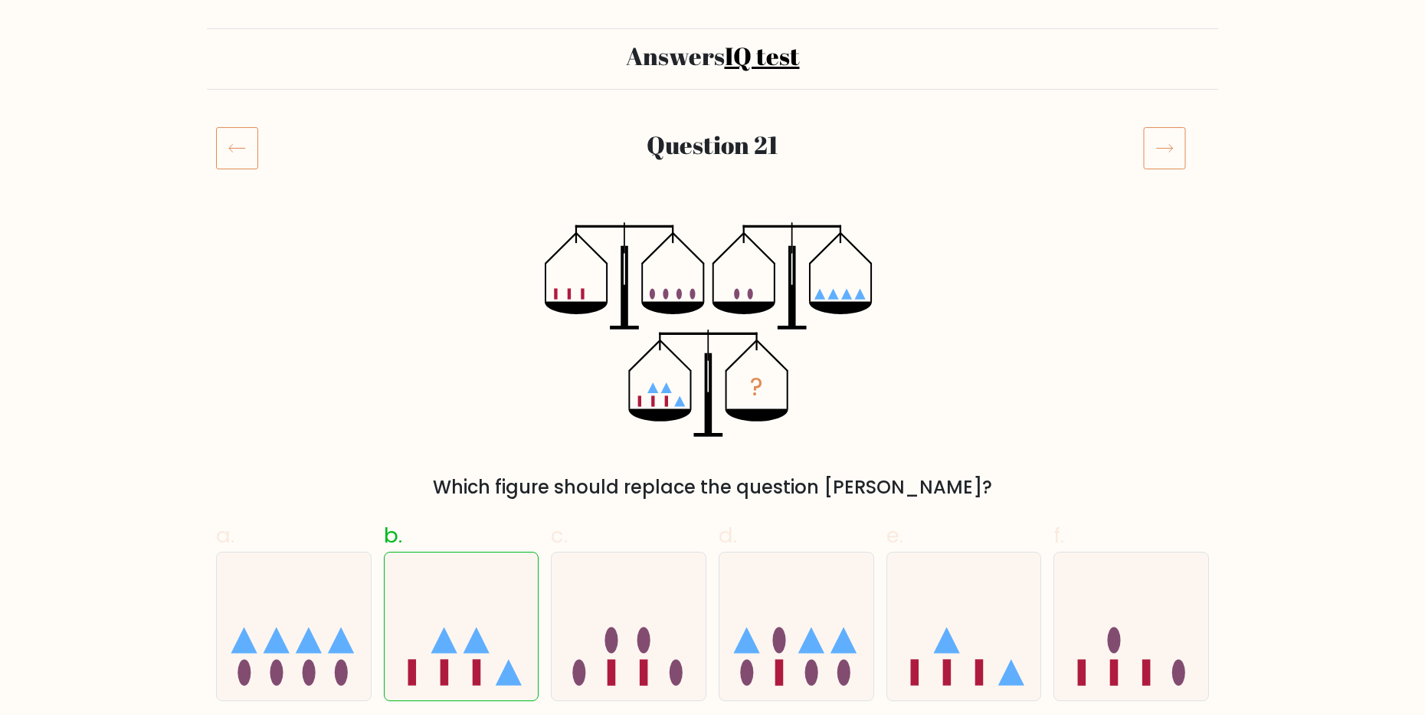
scroll to position [77, 0]
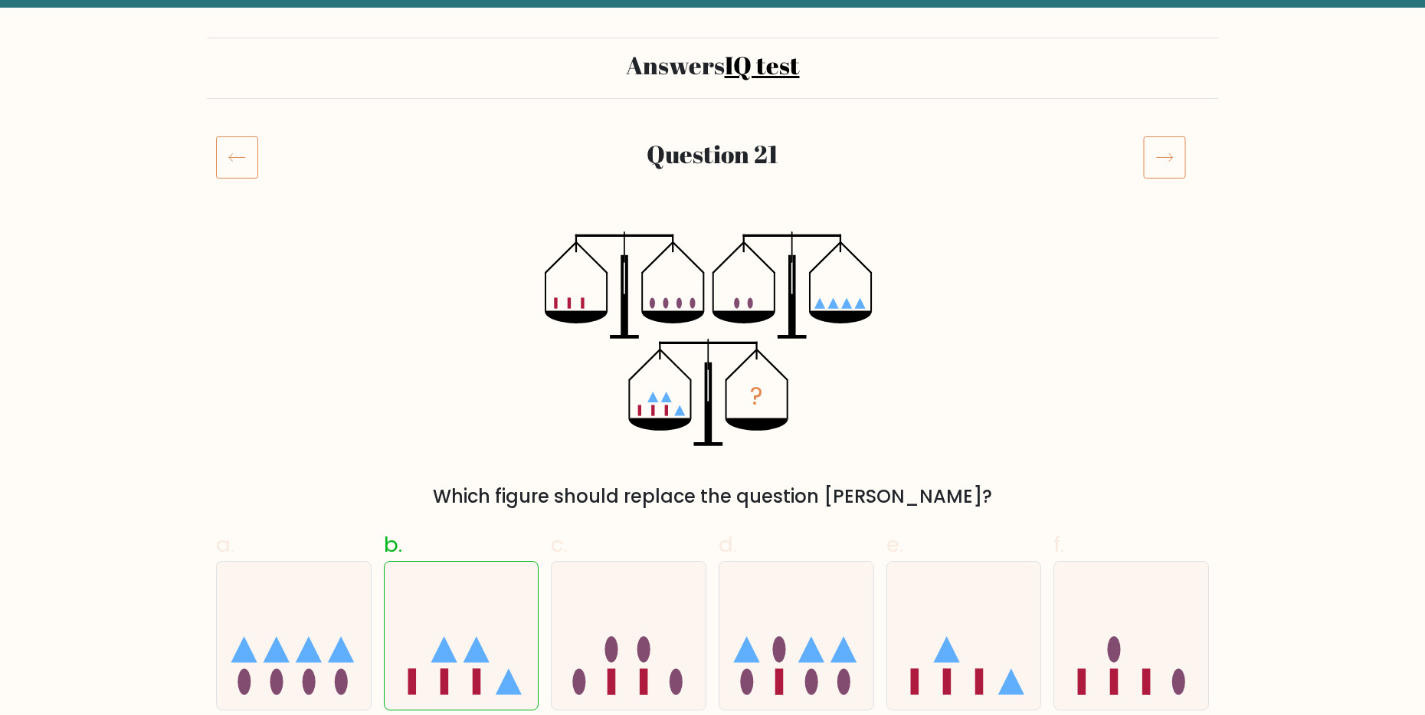
click at [1156, 155] on icon at bounding box center [1164, 157] width 43 height 43
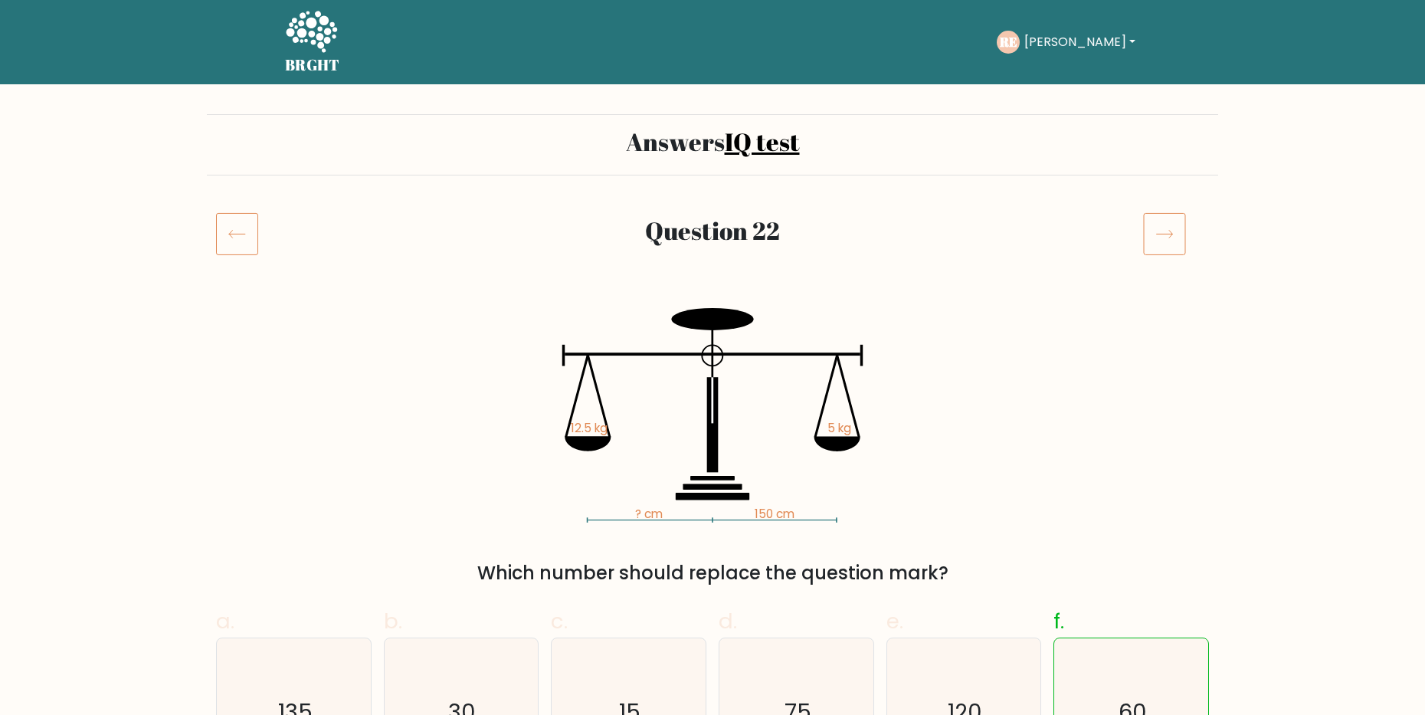
click at [1155, 218] on icon at bounding box center [1164, 233] width 43 height 43
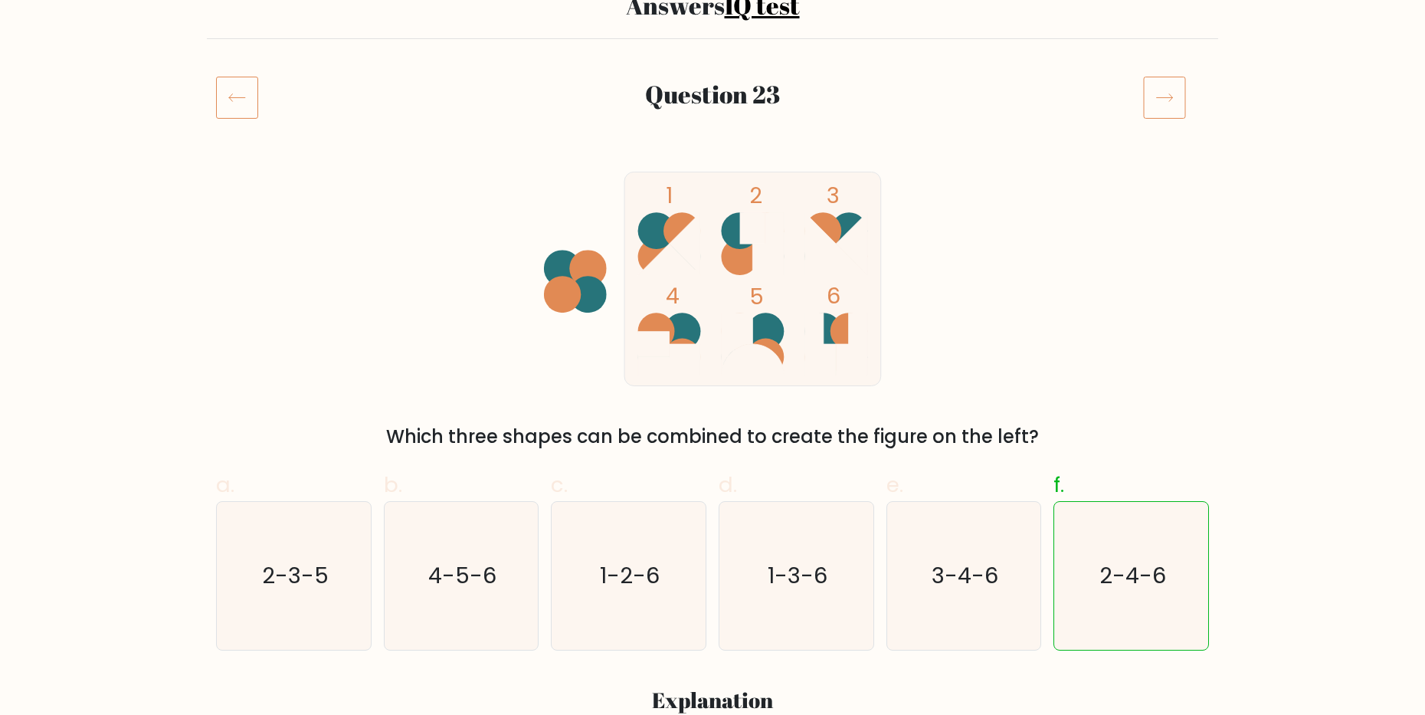
scroll to position [153, 0]
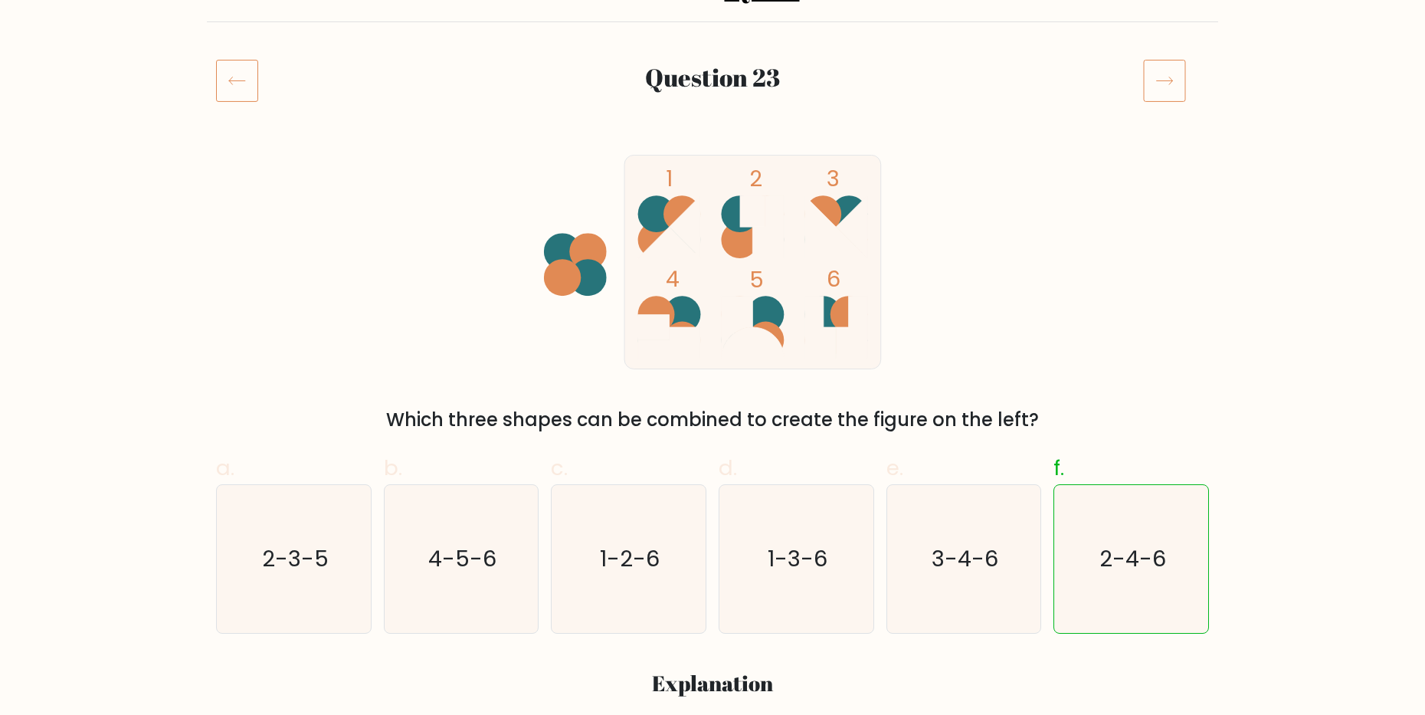
click at [1162, 81] on icon at bounding box center [1164, 80] width 43 height 43
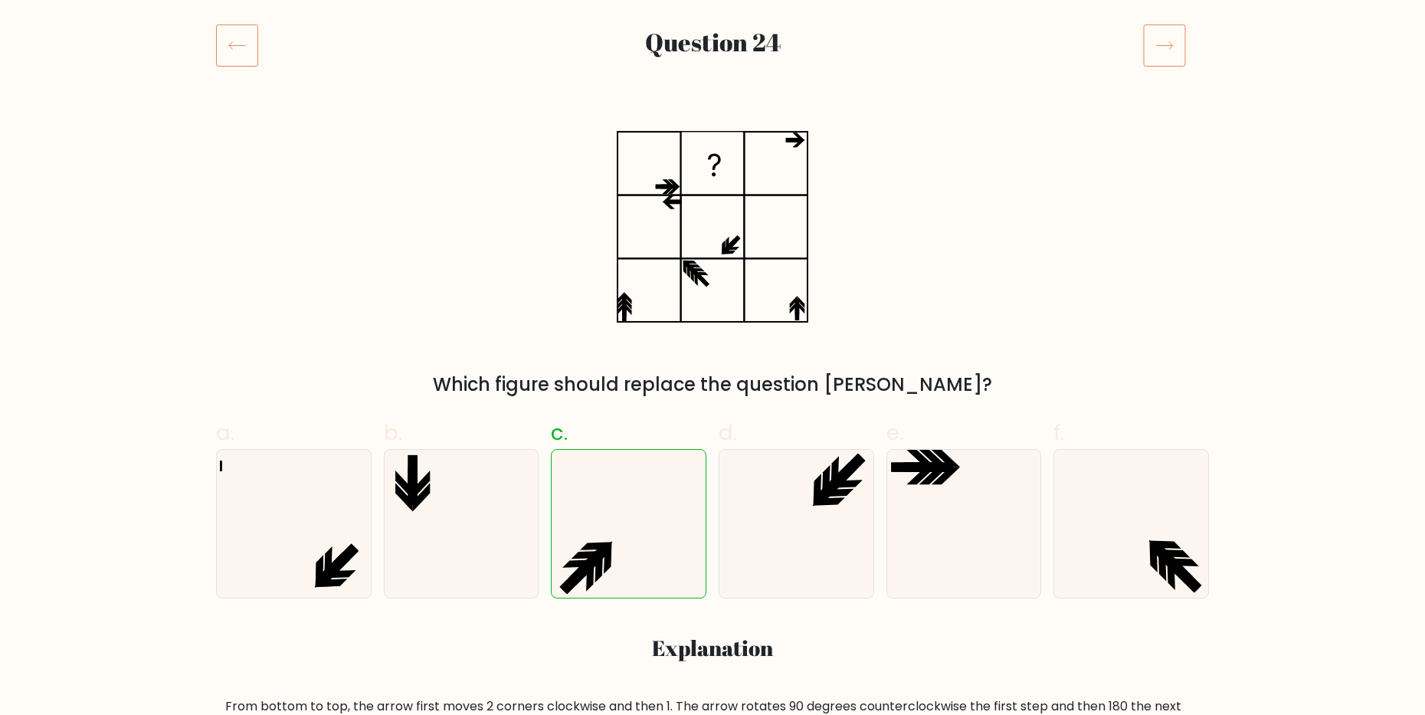
scroll to position [153, 0]
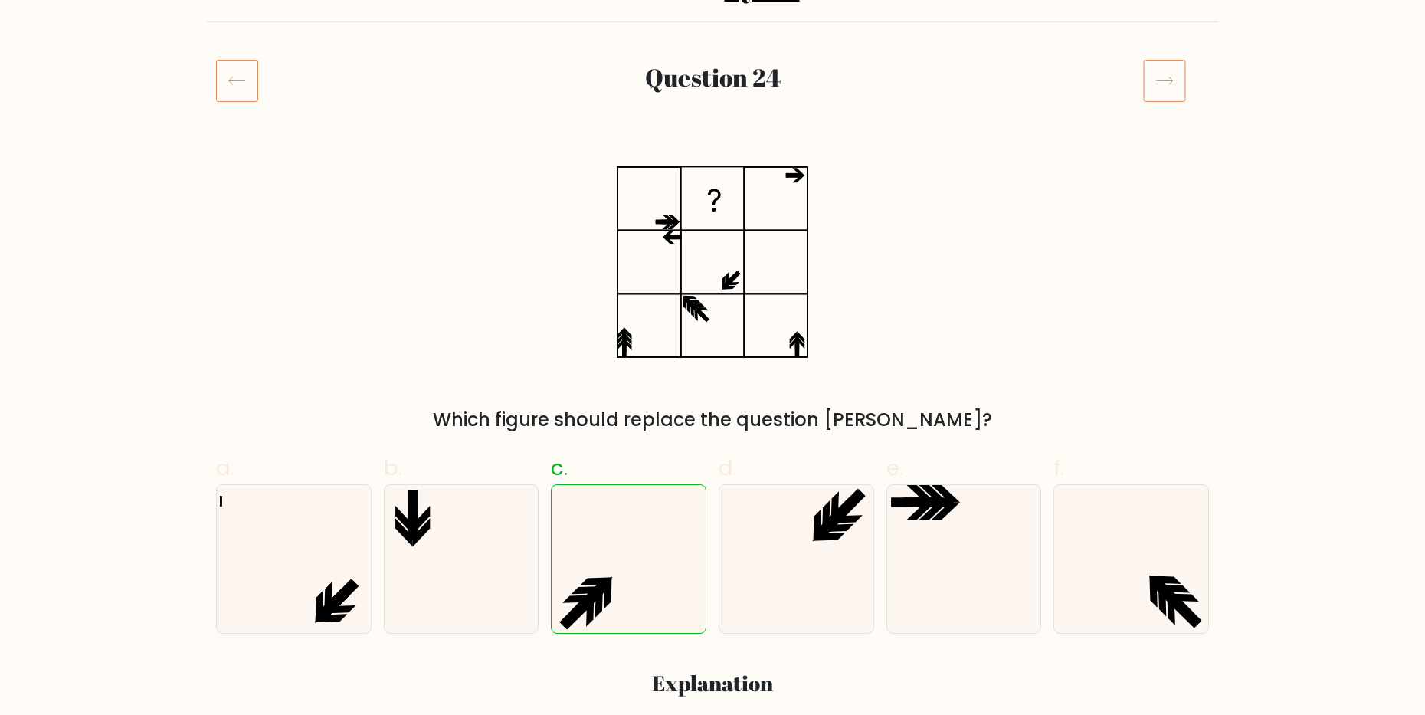
click at [1165, 90] on icon at bounding box center [1164, 80] width 43 height 43
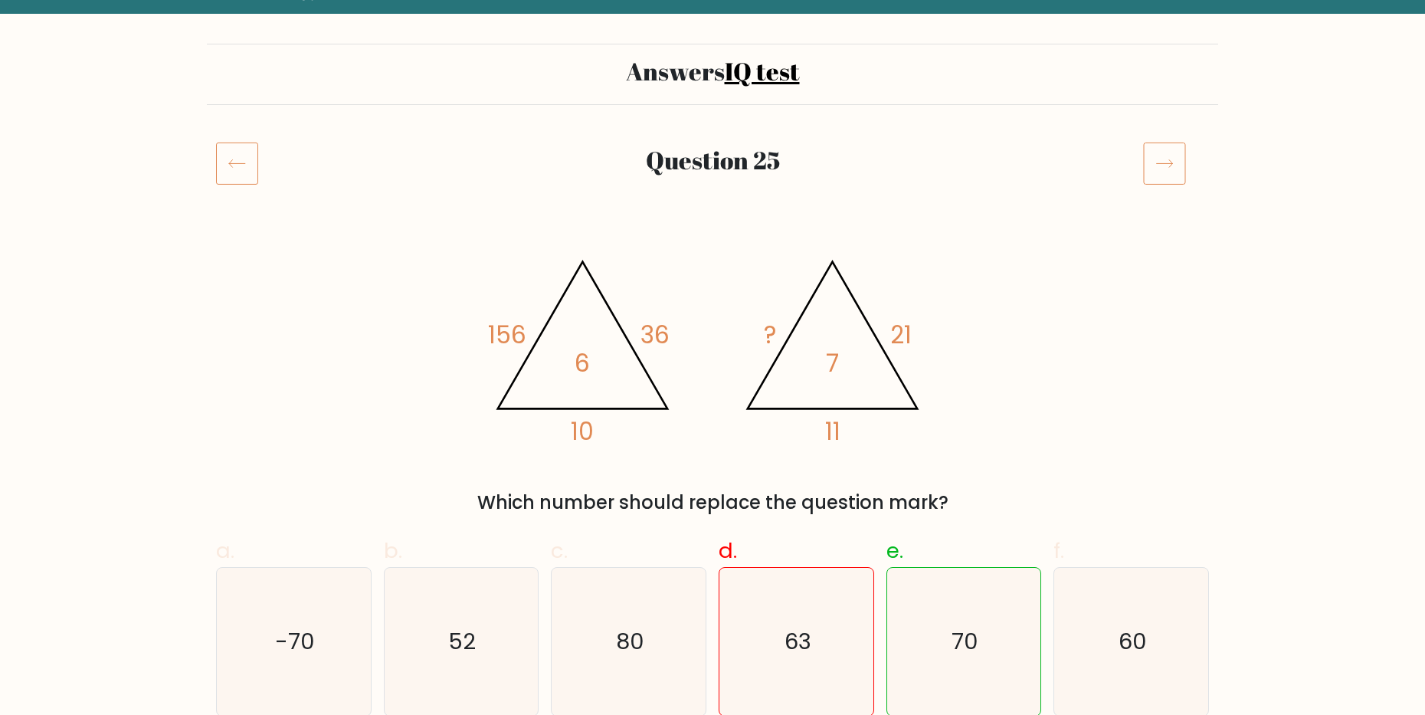
scroll to position [153, 0]
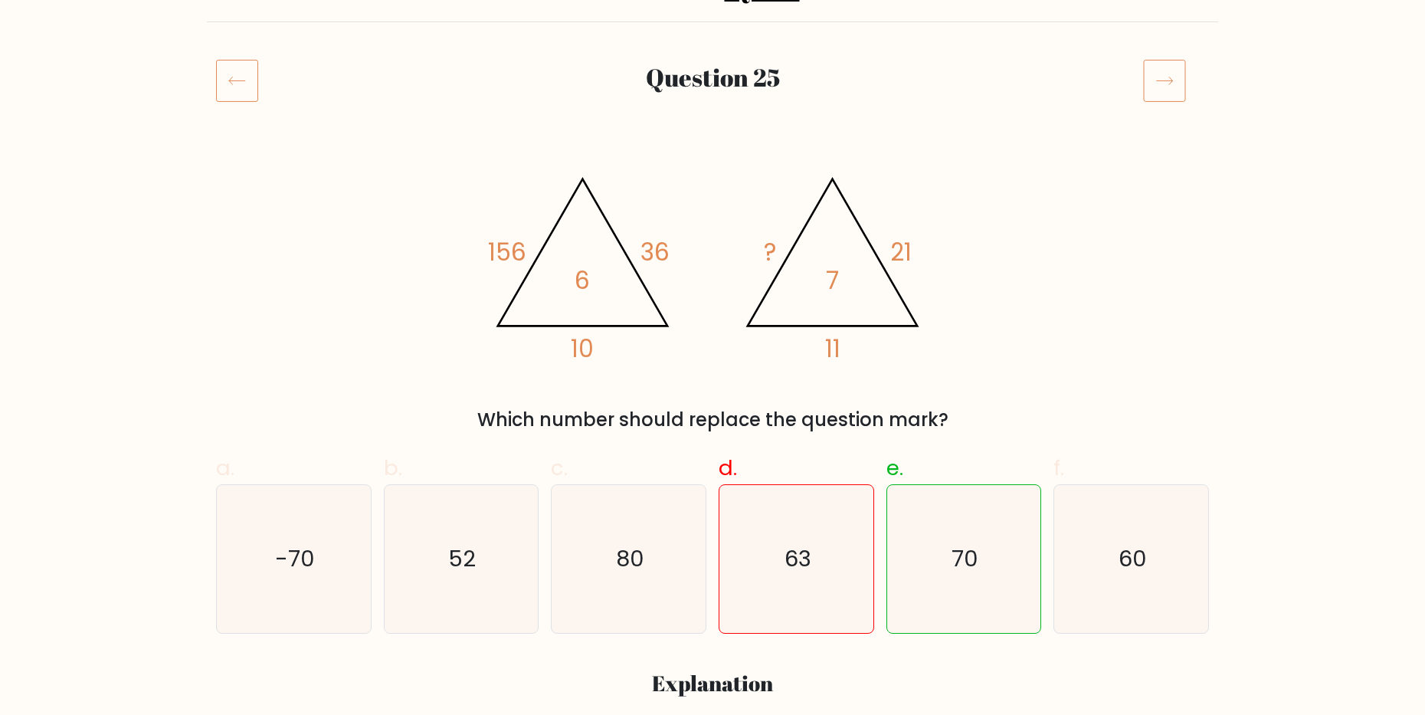
click at [1174, 85] on icon at bounding box center [1164, 80] width 43 height 43
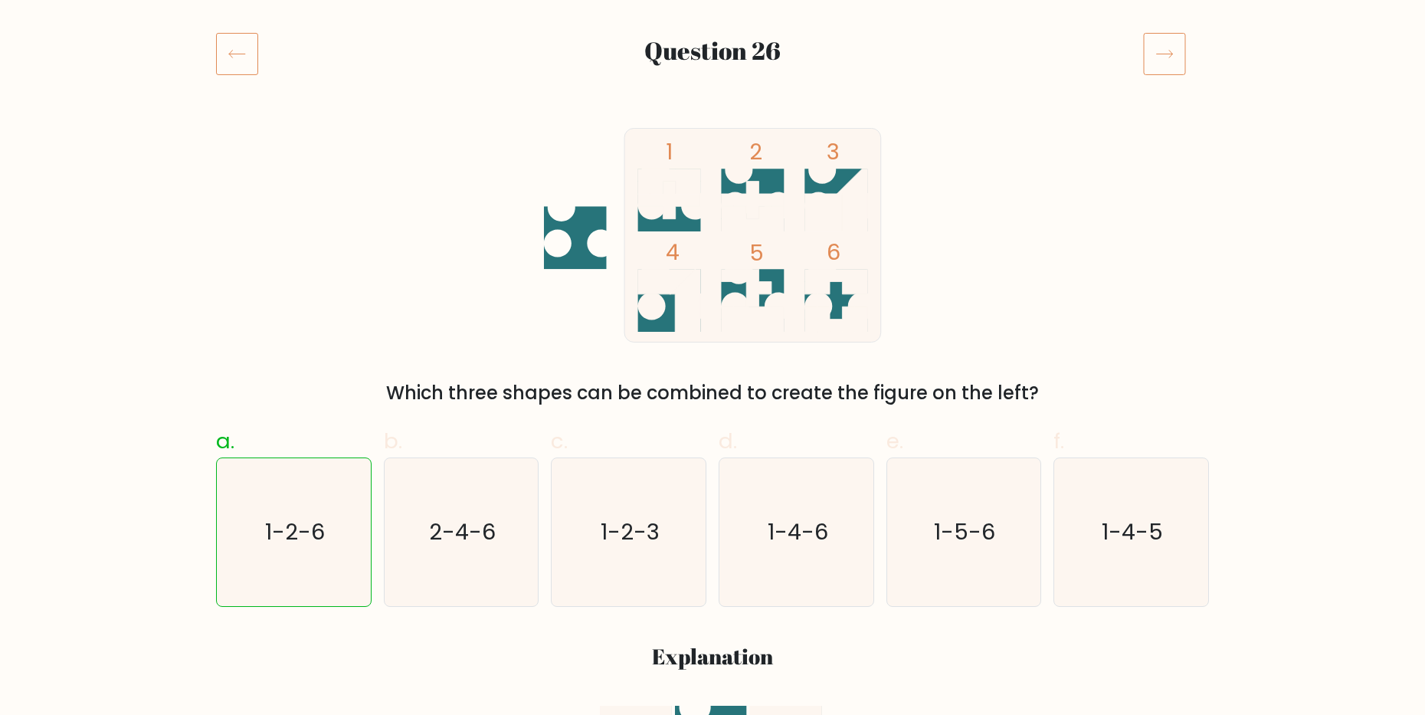
scroll to position [153, 0]
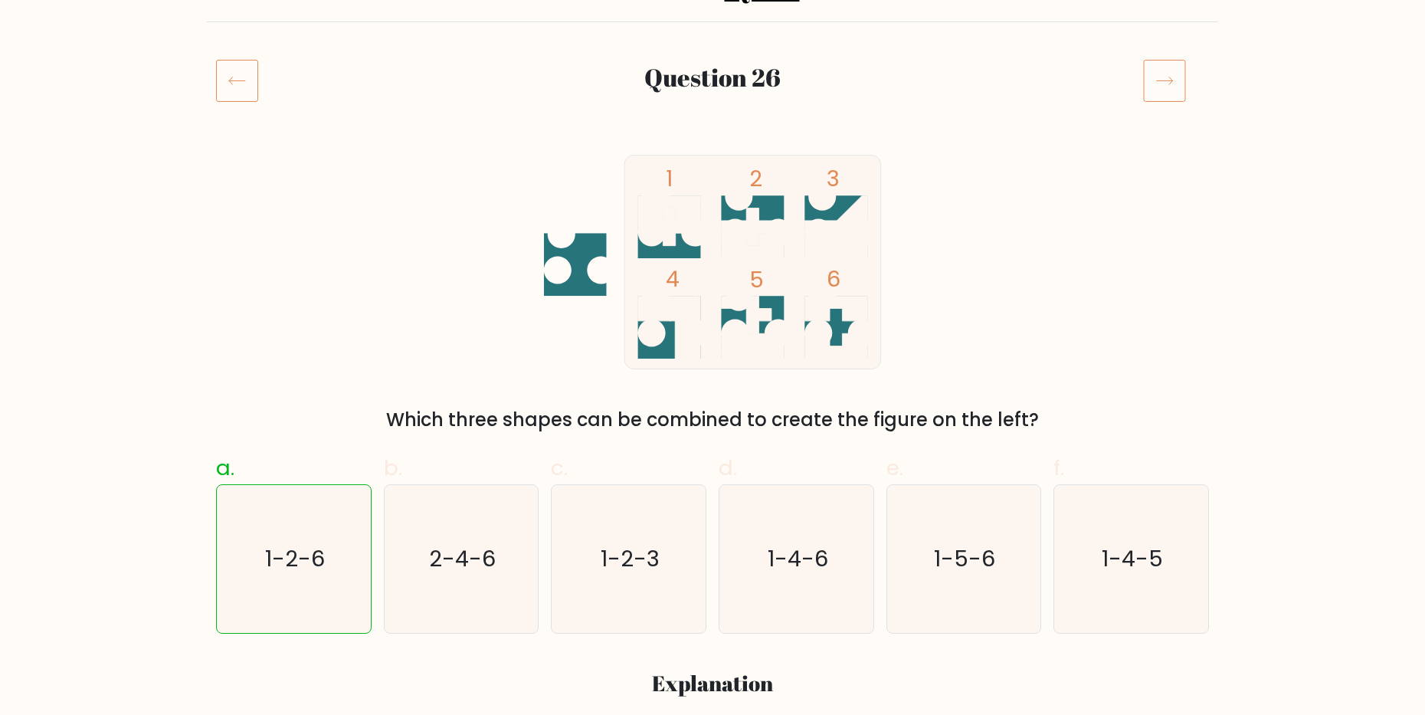
click at [1165, 86] on icon at bounding box center [1164, 80] width 43 height 43
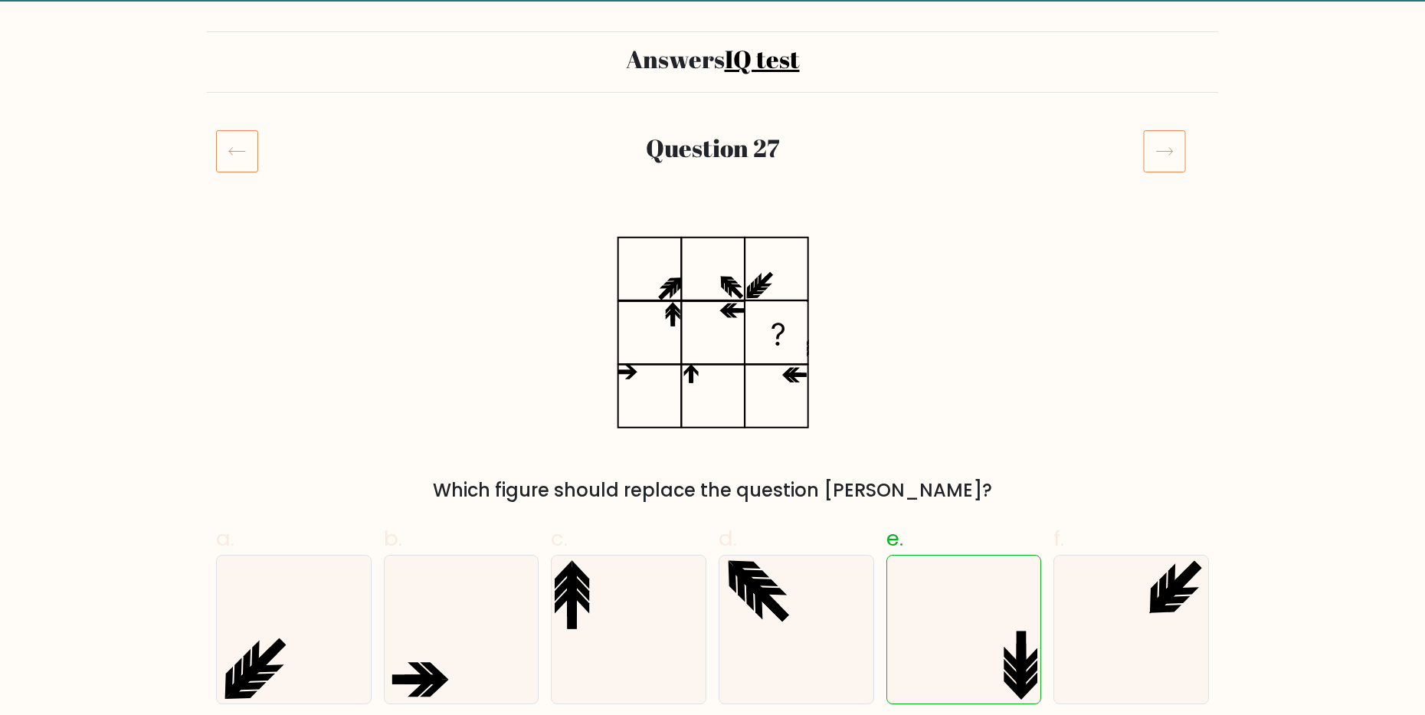
scroll to position [77, 0]
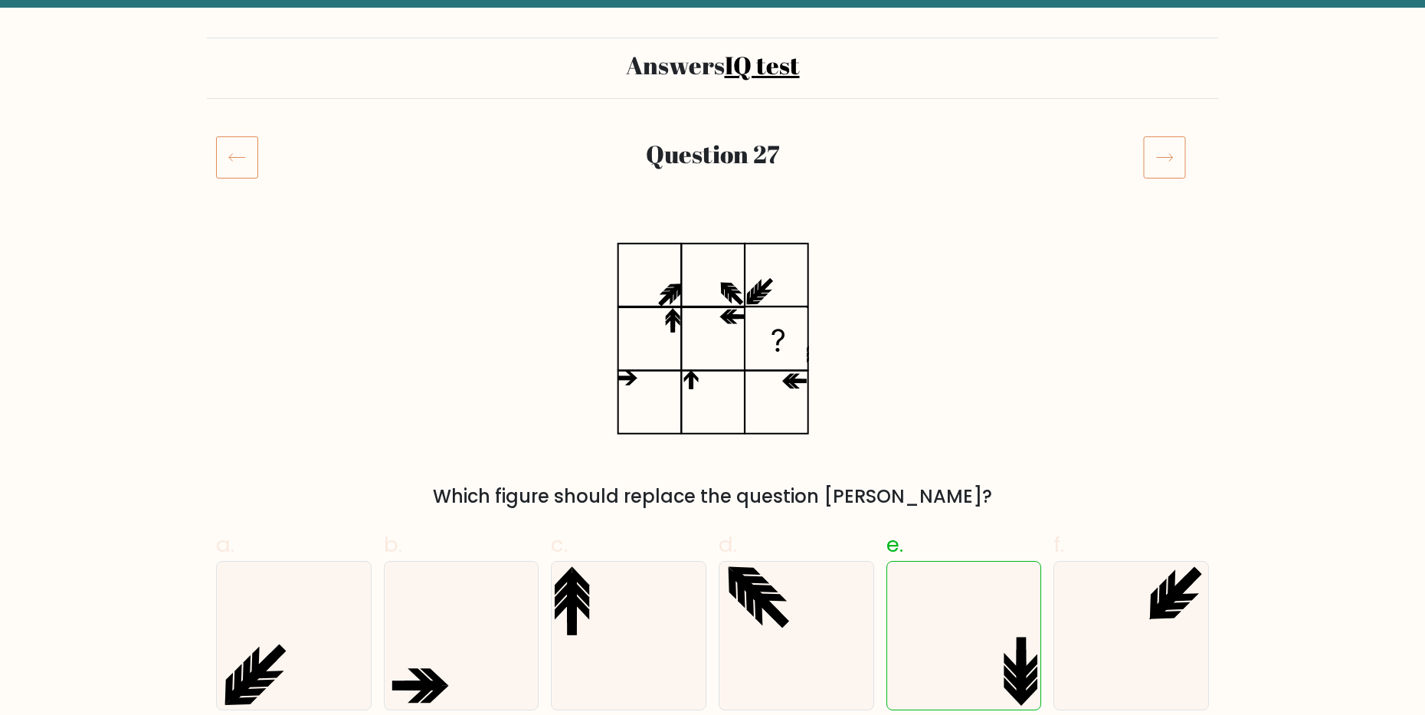
click at [1159, 148] on icon at bounding box center [1164, 157] width 43 height 43
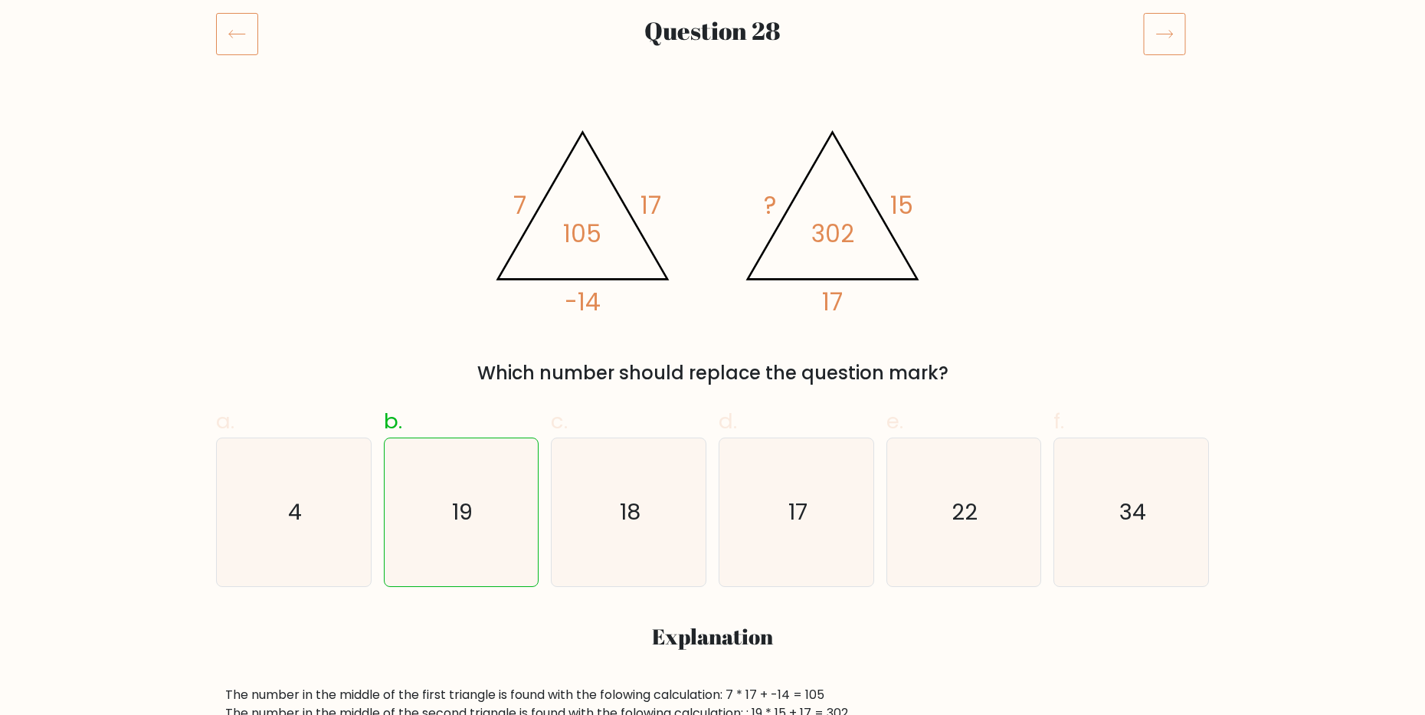
scroll to position [153, 0]
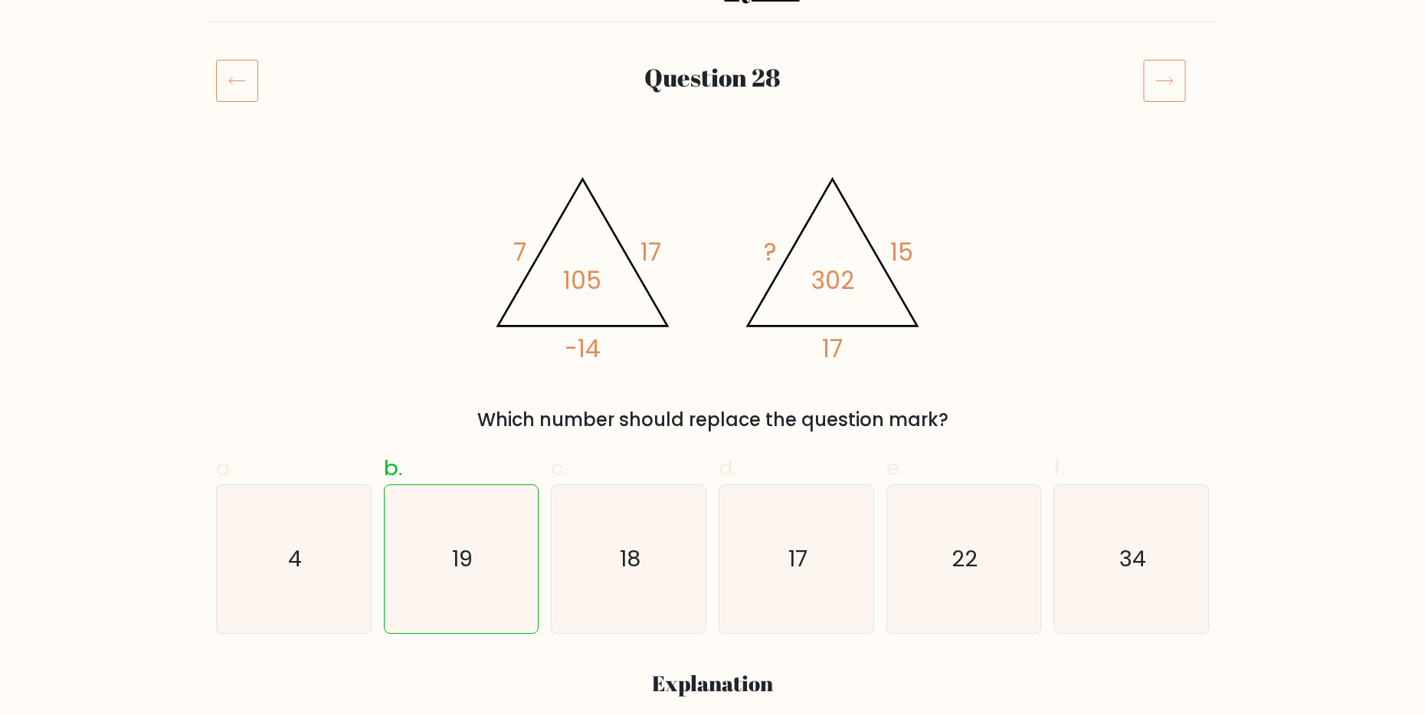
click at [1157, 80] on icon at bounding box center [1164, 80] width 43 height 43
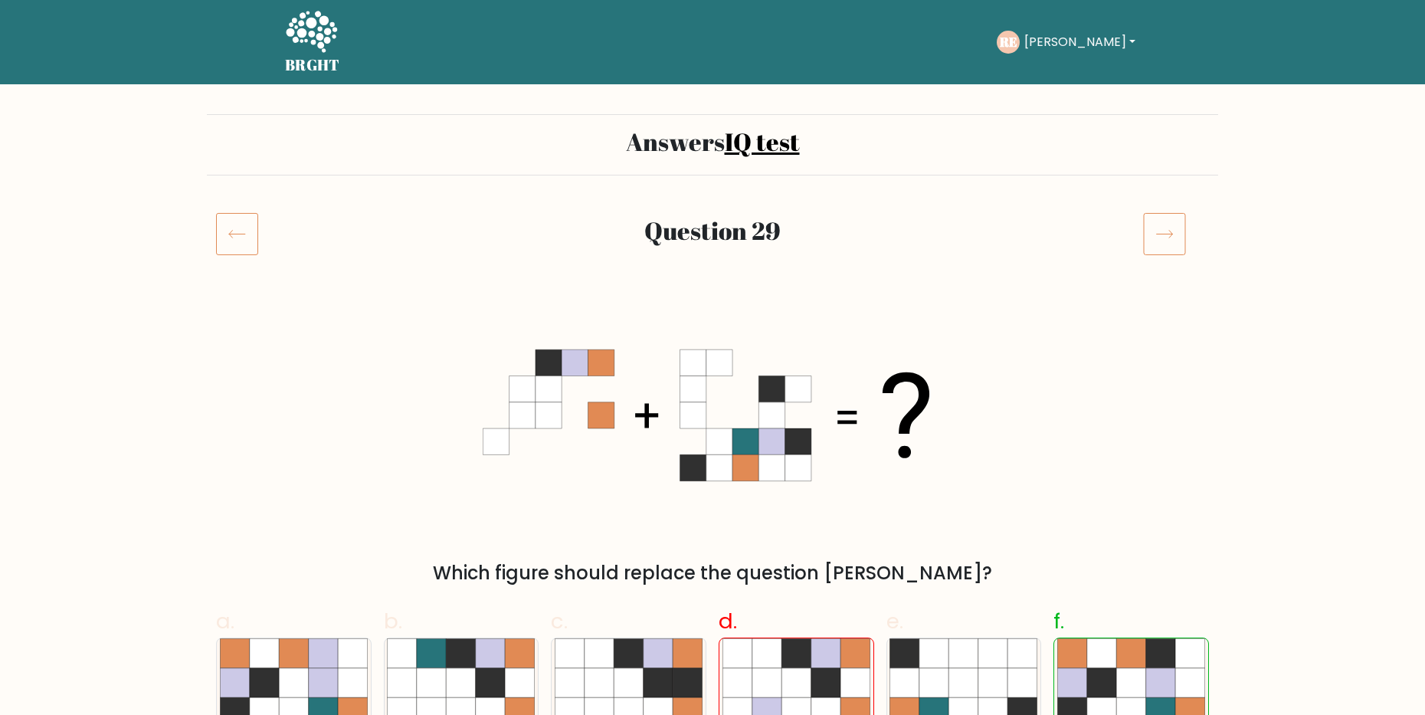
click at [1158, 218] on icon at bounding box center [1164, 233] width 43 height 43
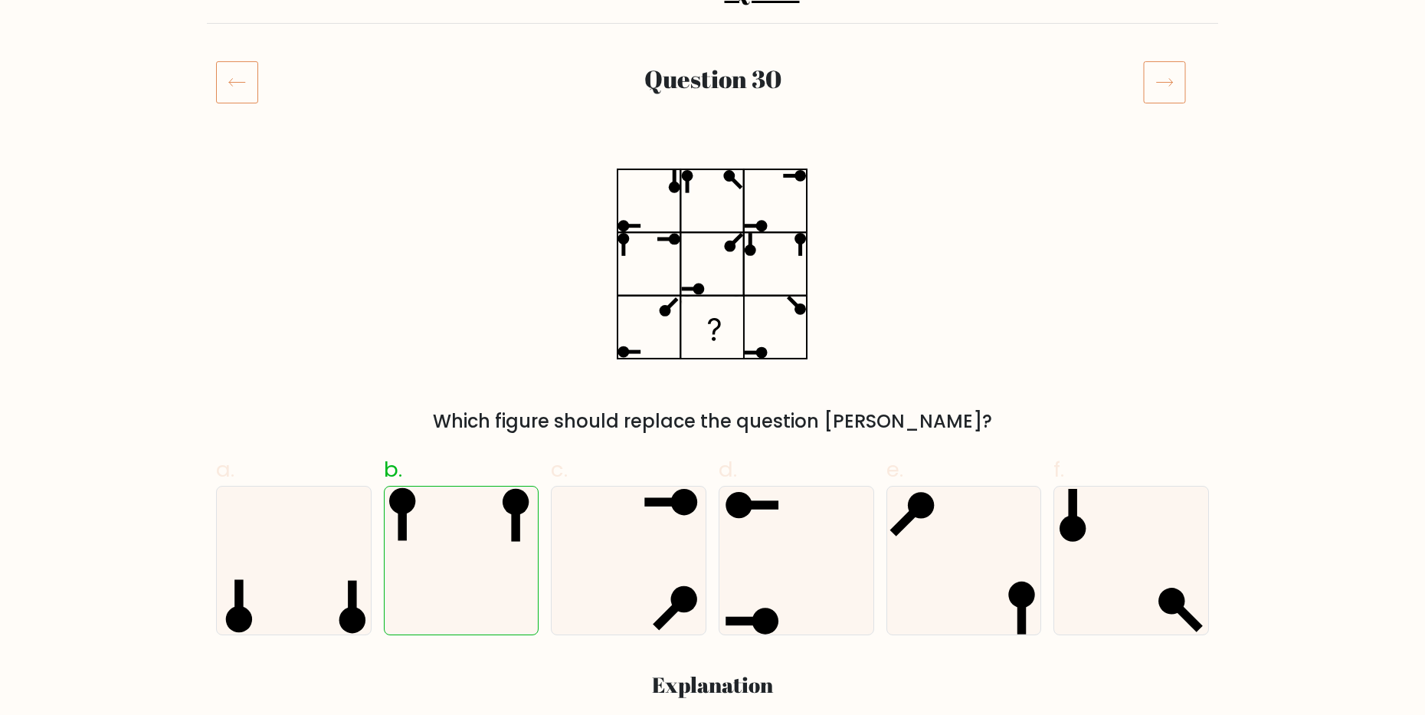
scroll to position [153, 0]
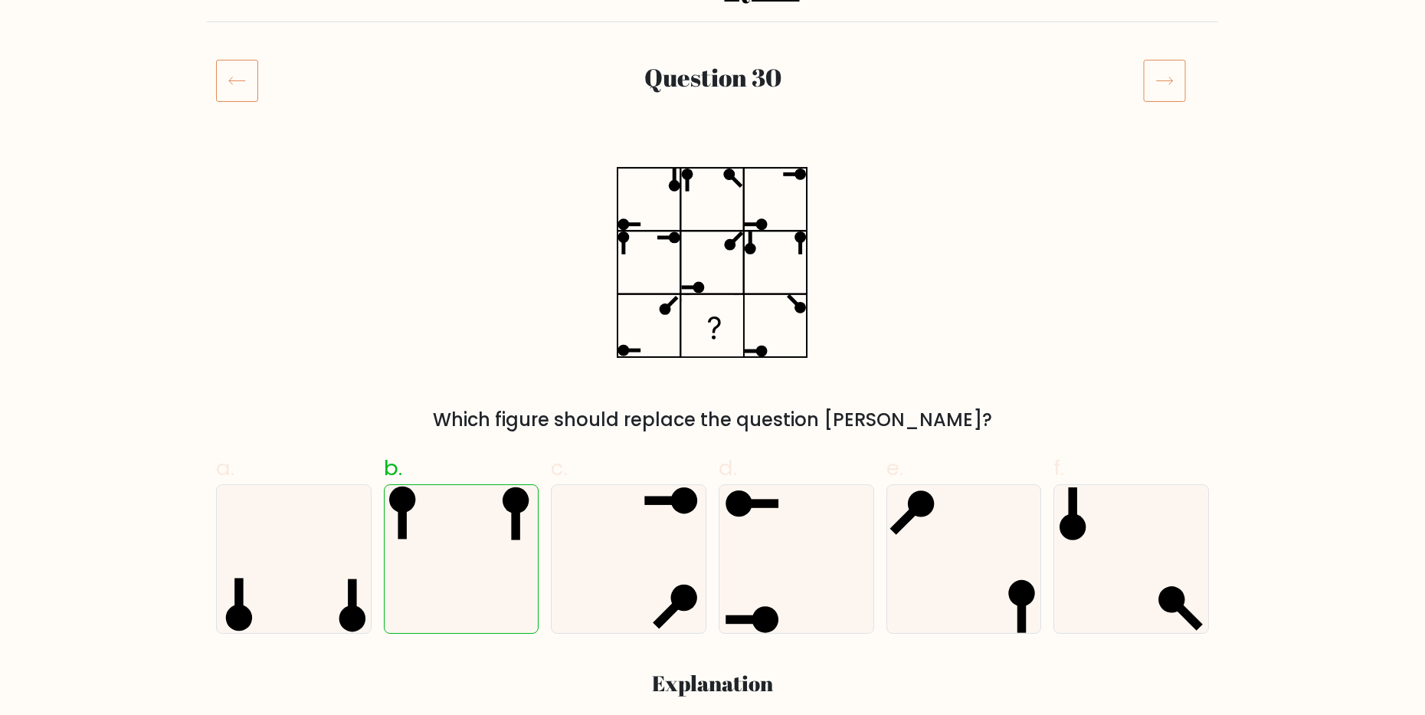
click at [1163, 90] on icon at bounding box center [1164, 80] width 43 height 43
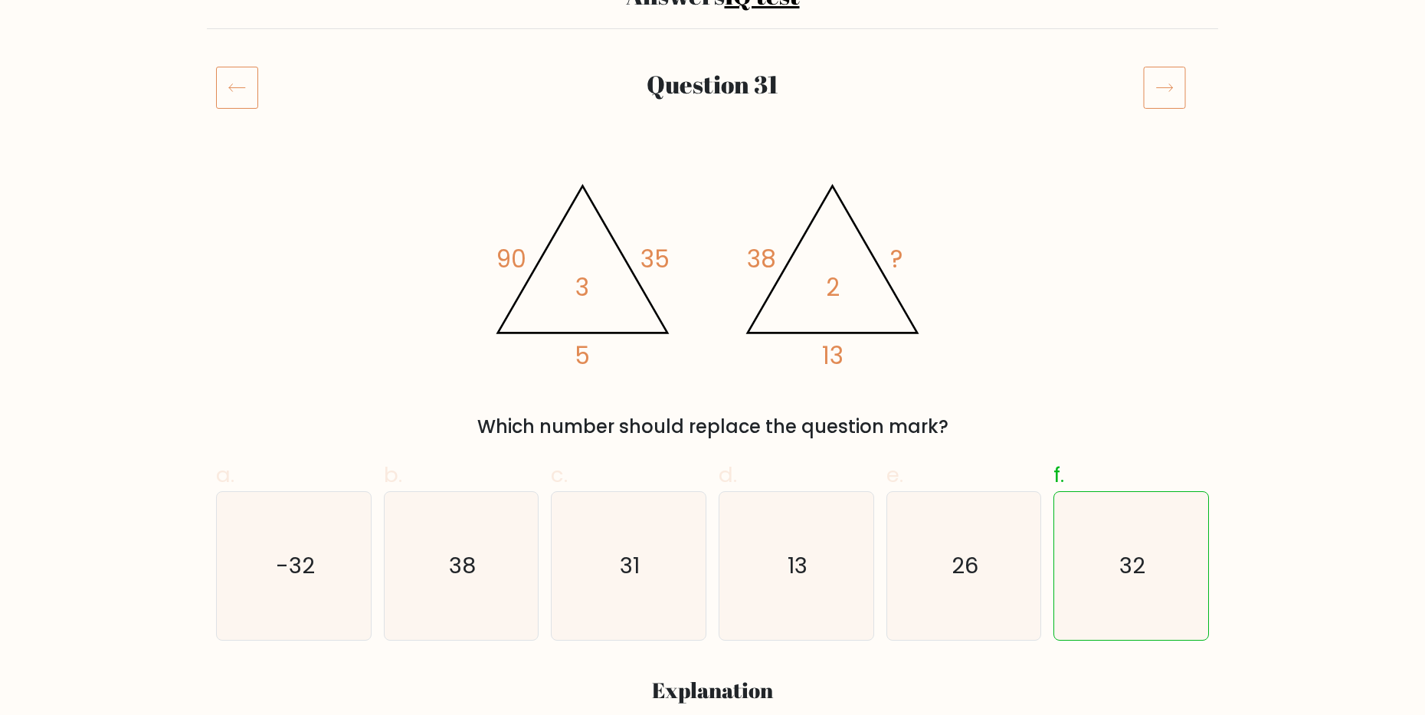
scroll to position [153, 0]
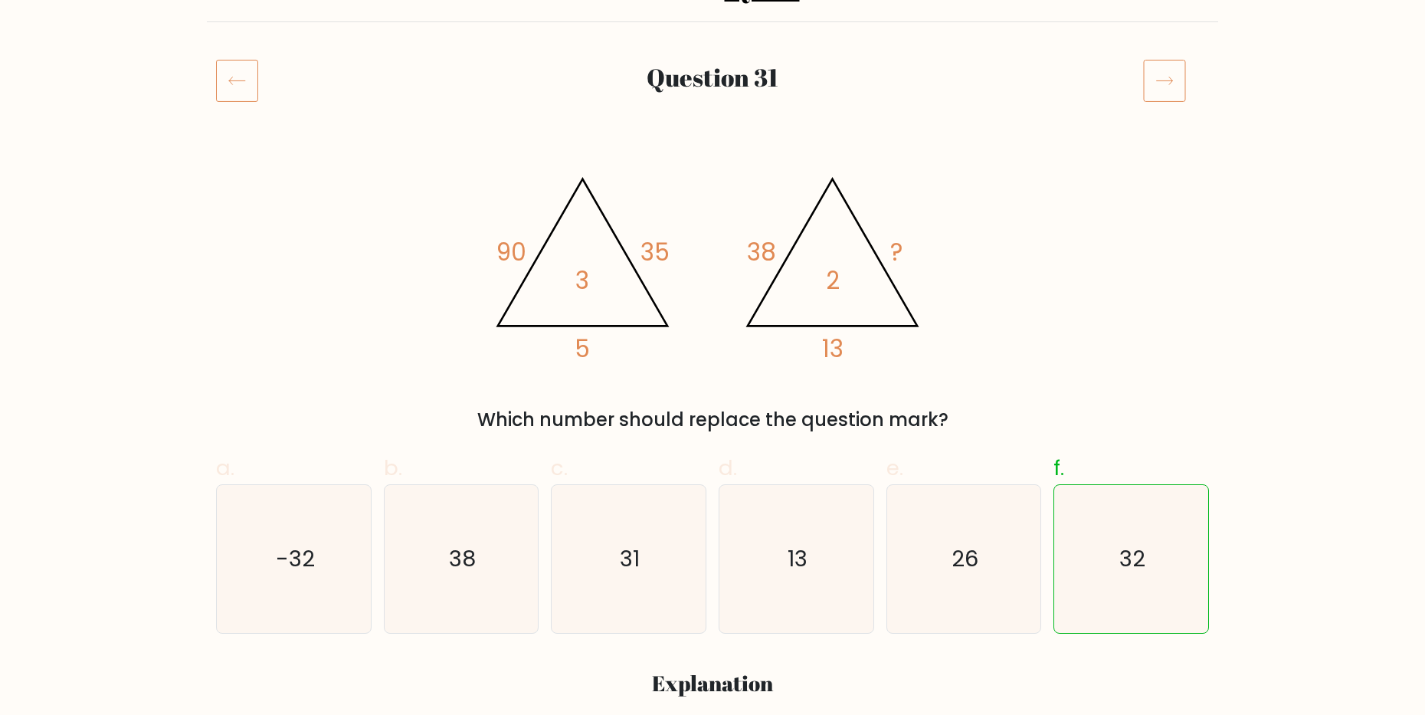
click at [1162, 74] on icon at bounding box center [1164, 80] width 43 height 43
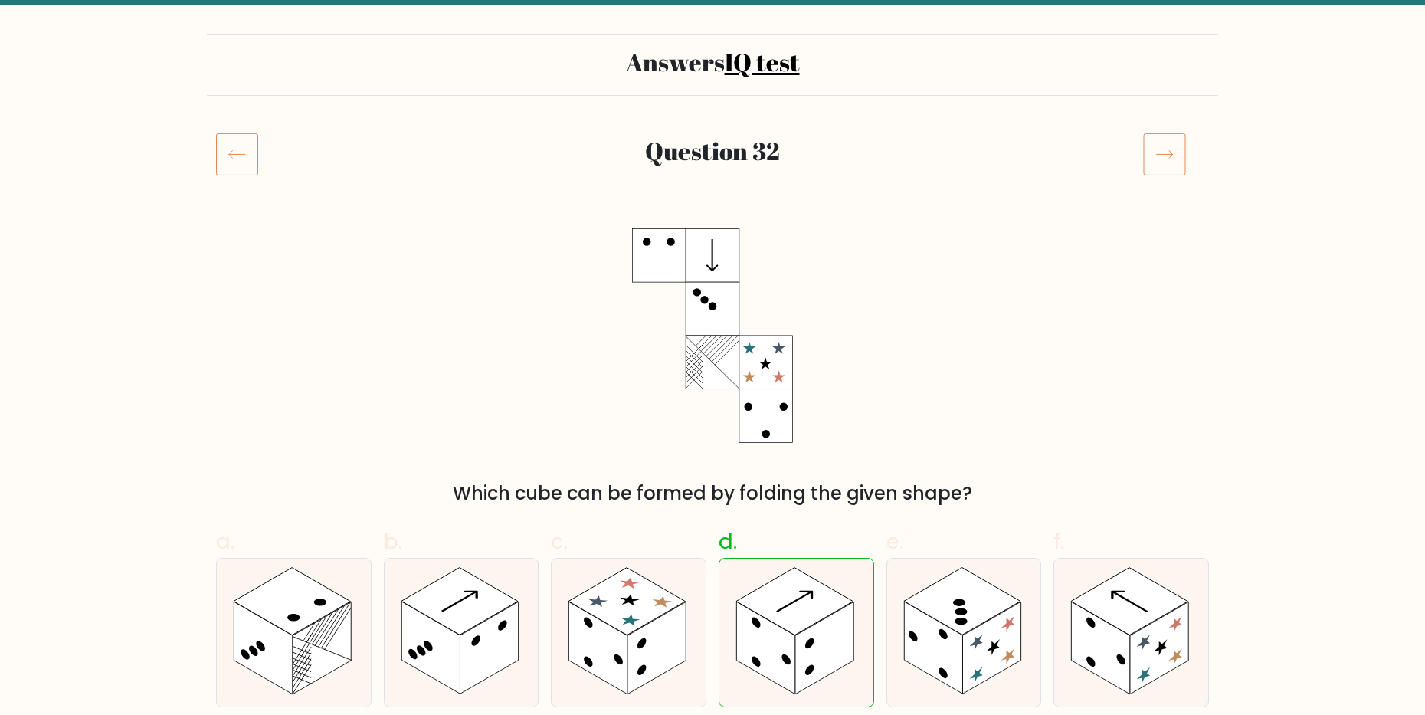
scroll to position [77, 0]
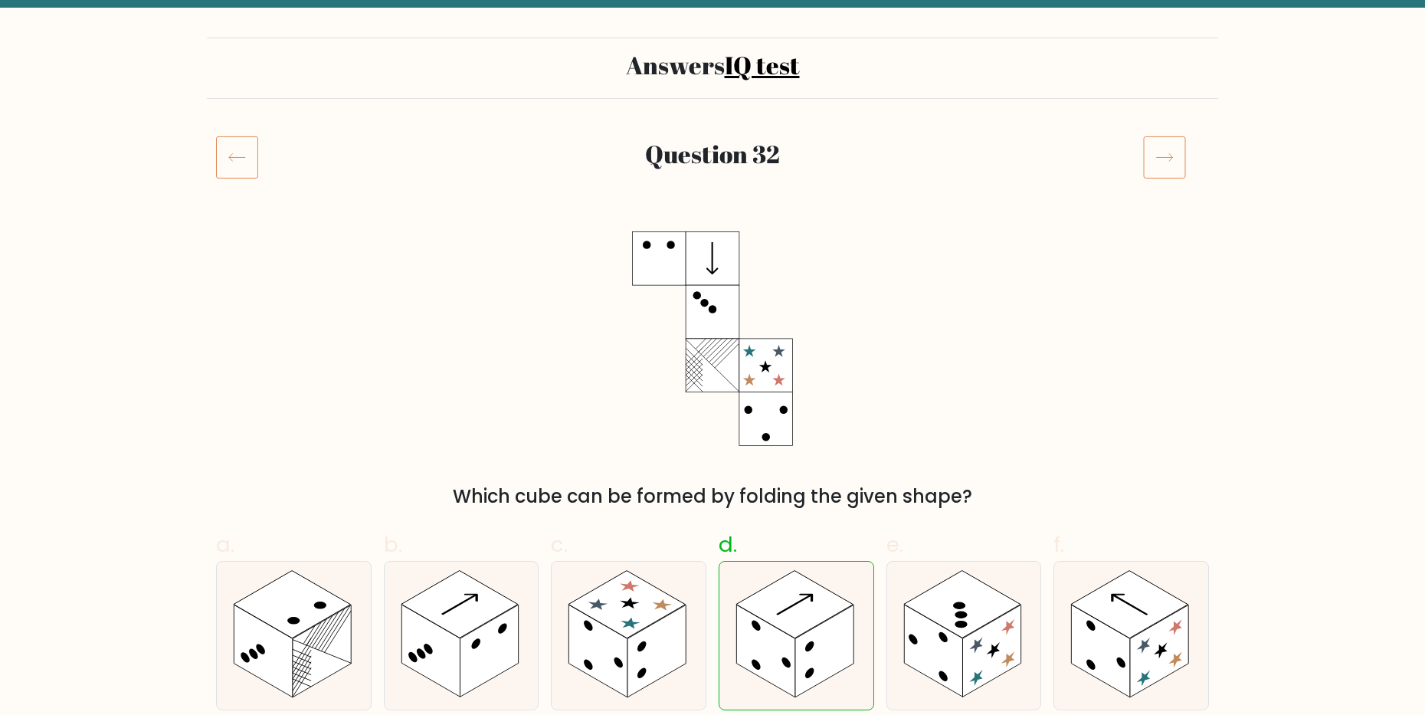
click at [1160, 152] on icon at bounding box center [1164, 157] width 43 height 43
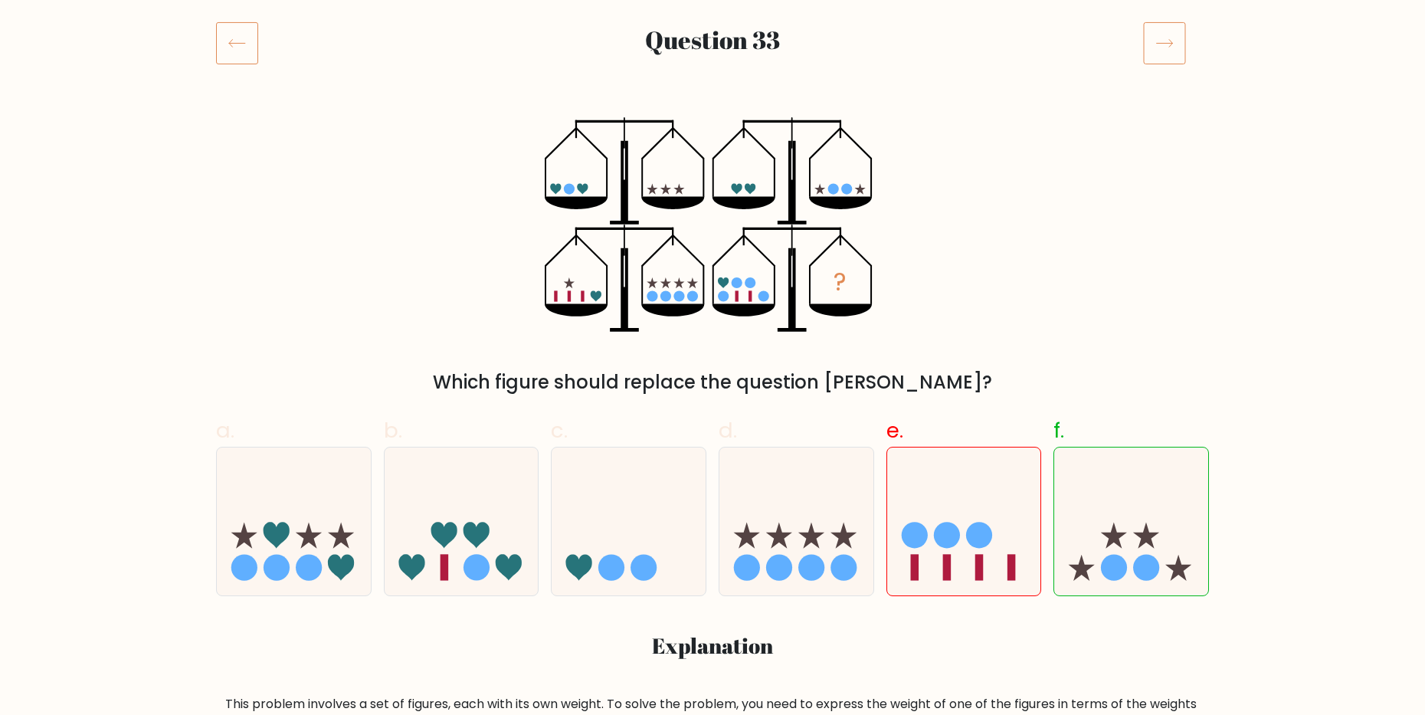
scroll to position [153, 0]
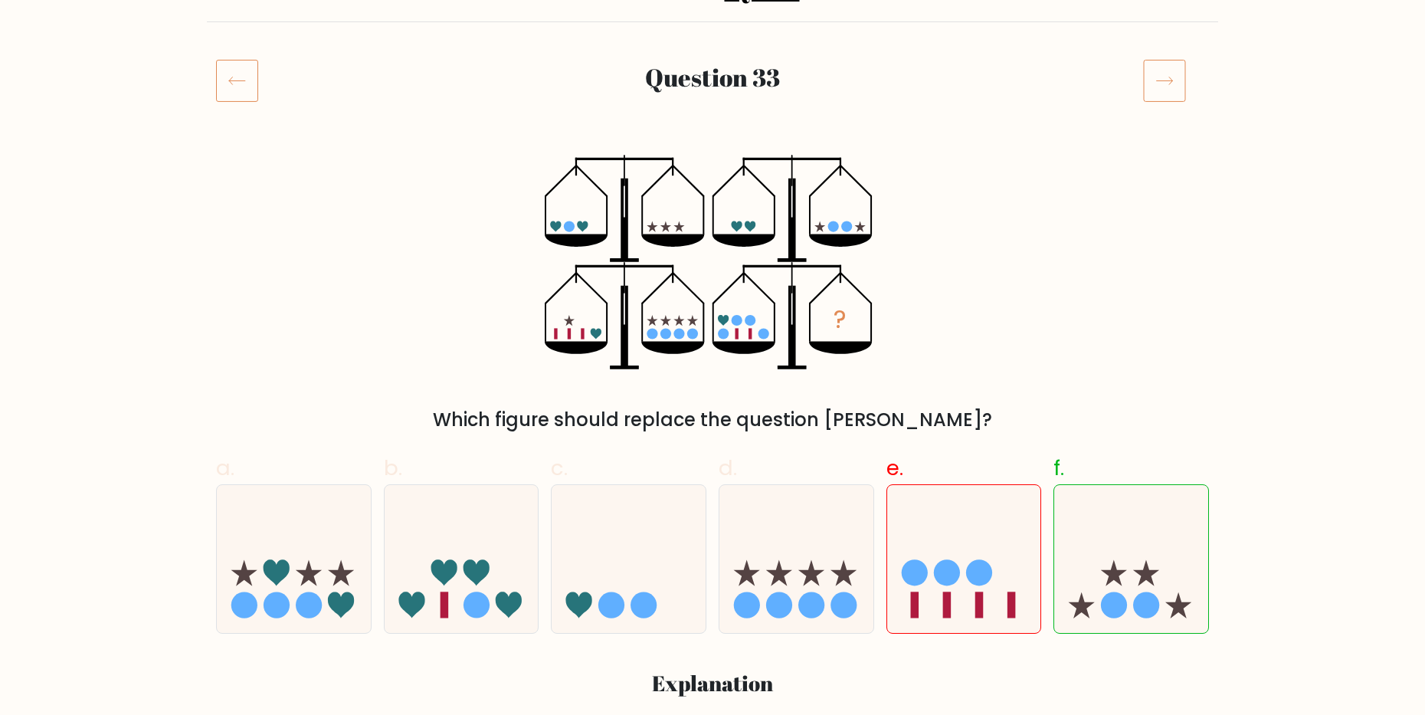
click at [1170, 97] on icon at bounding box center [1164, 80] width 43 height 43
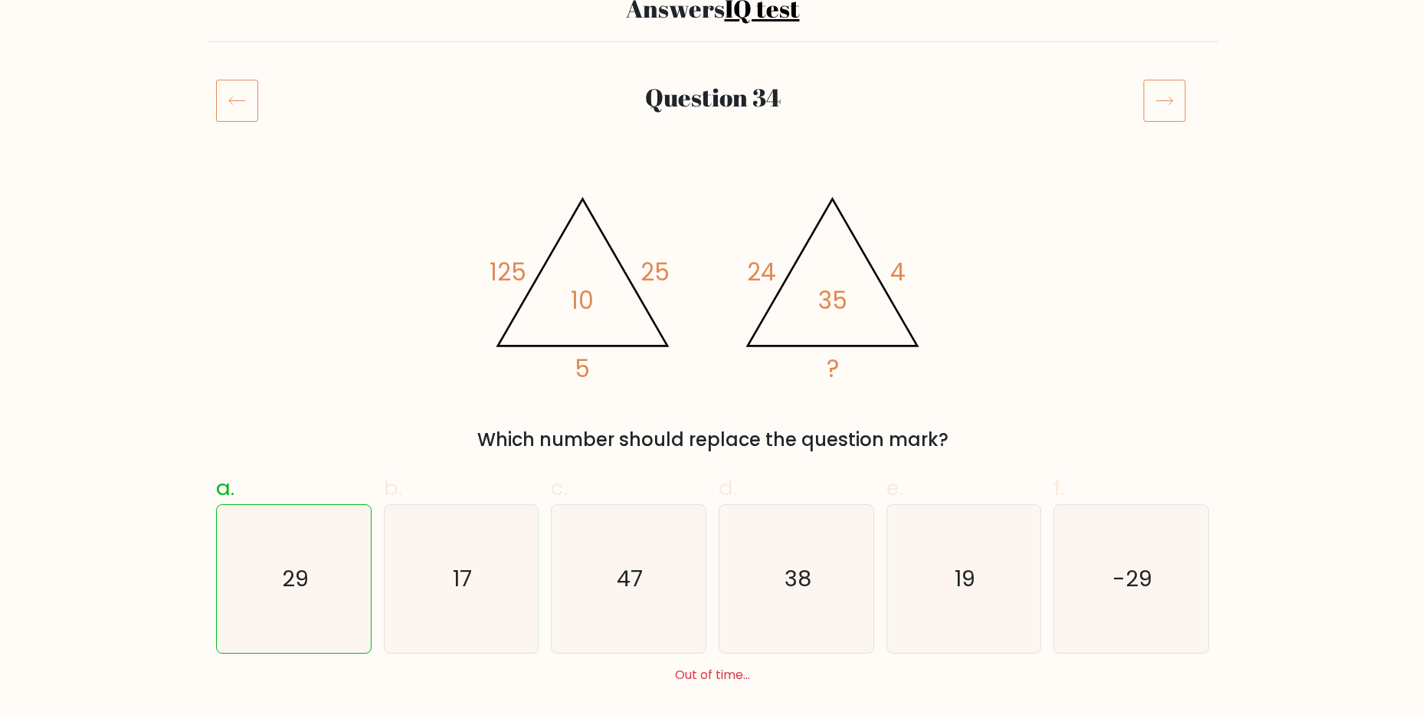
scroll to position [153, 0]
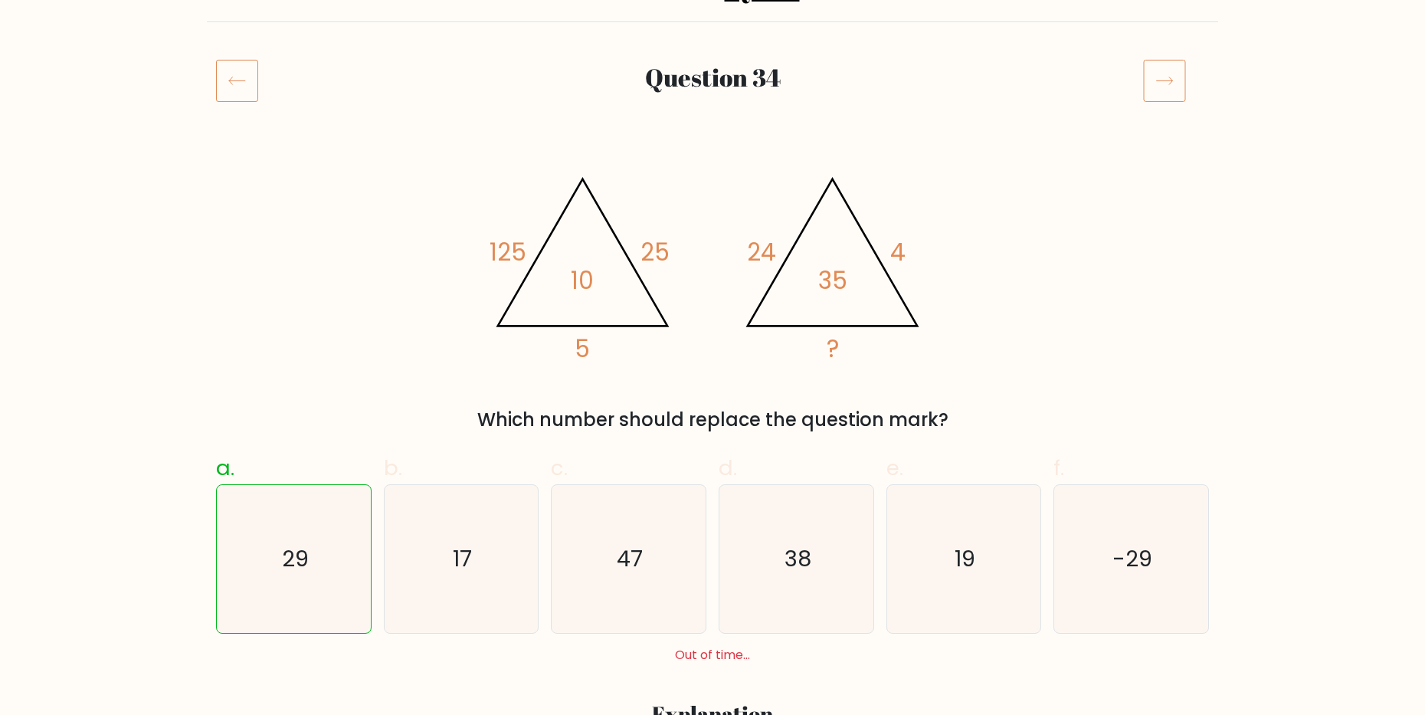
click at [245, 81] on icon at bounding box center [237, 81] width 16 height 8
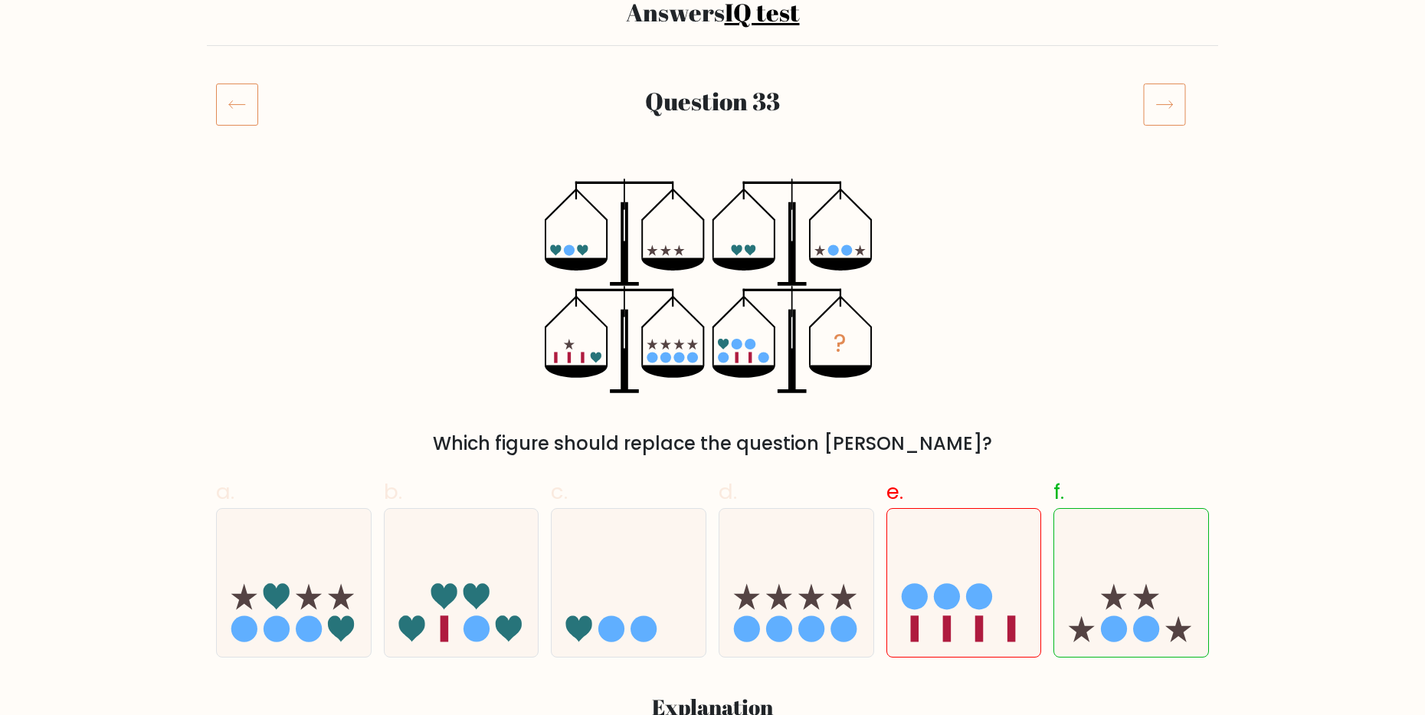
scroll to position [77, 0]
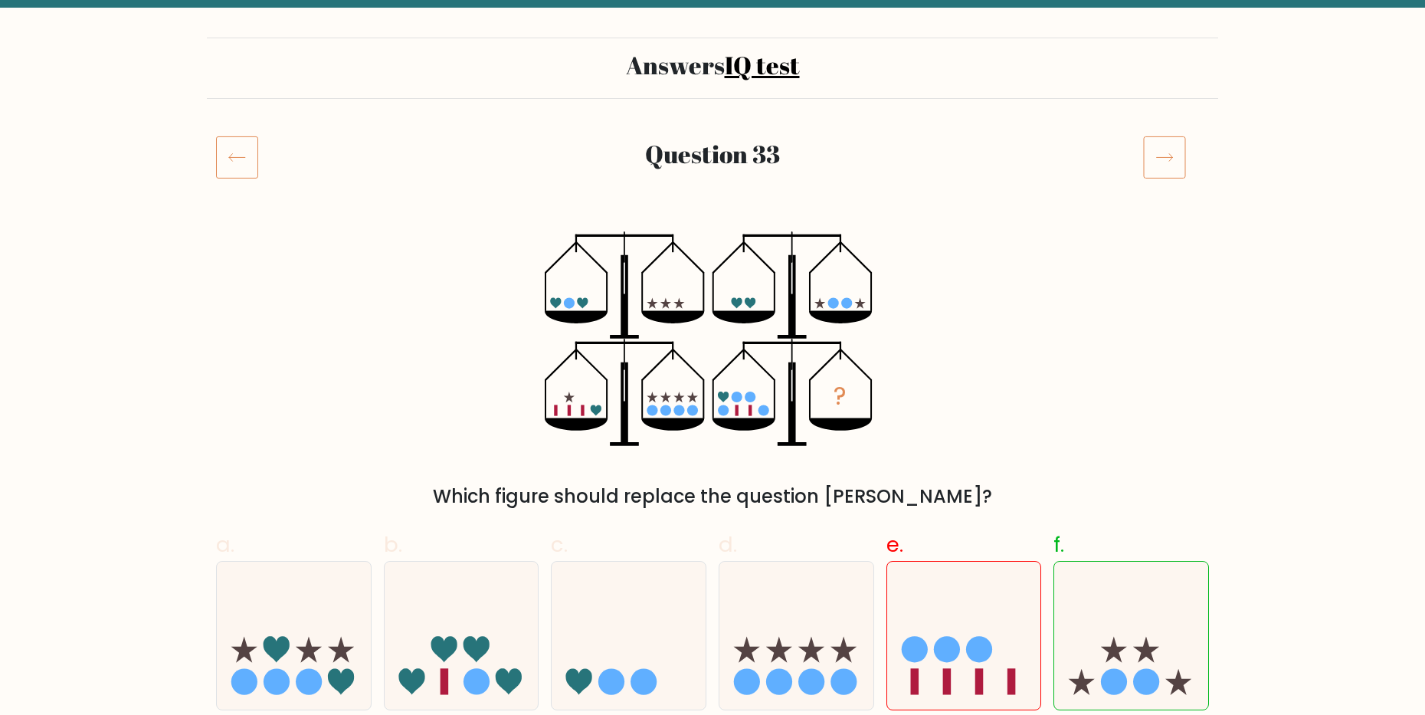
click at [1154, 154] on icon at bounding box center [1164, 157] width 43 height 43
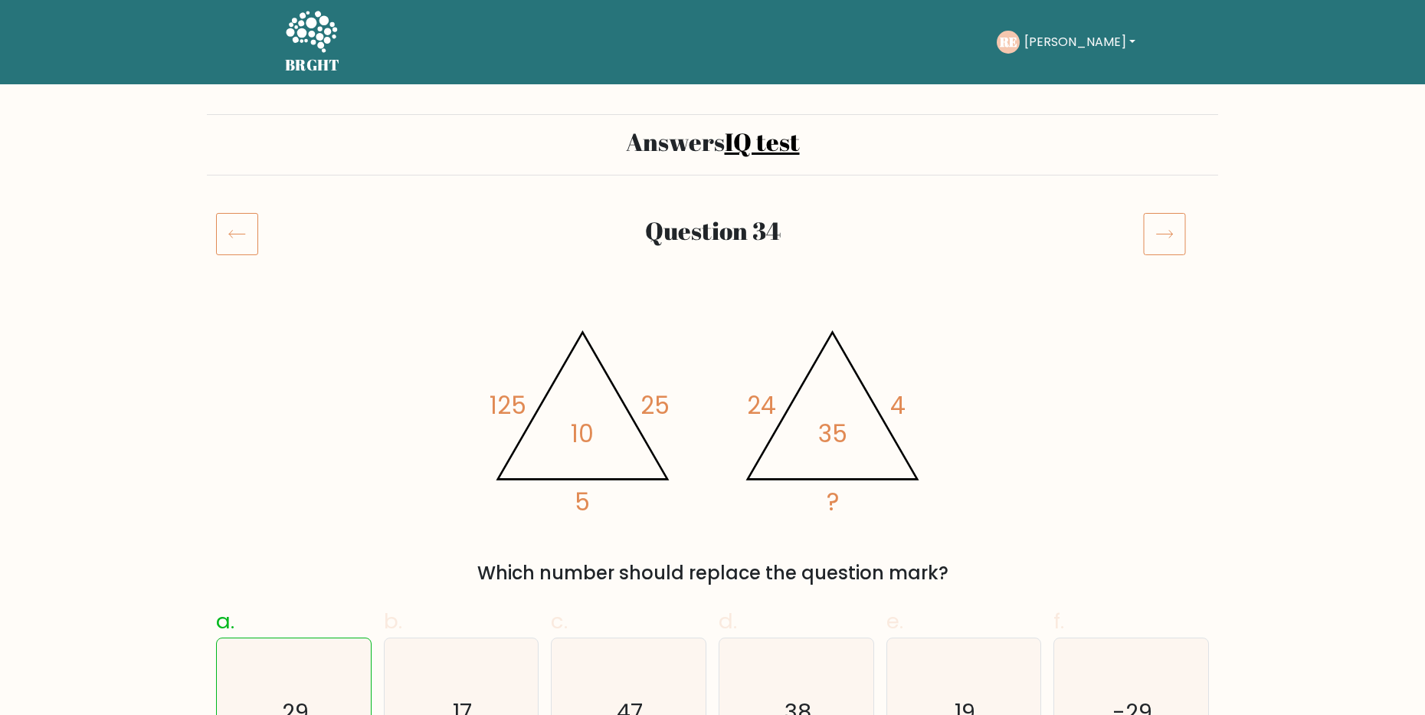
click at [1154, 217] on icon at bounding box center [1164, 233] width 43 height 43
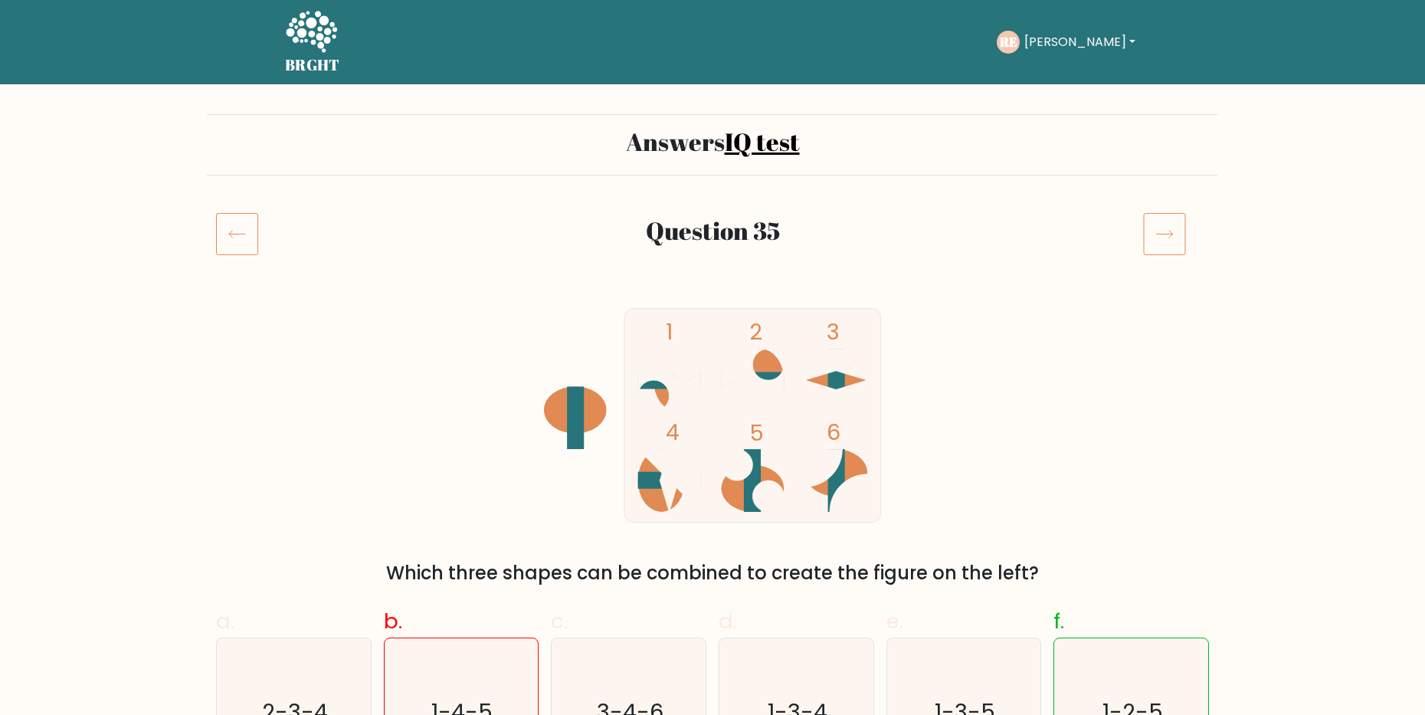
click at [1163, 219] on icon at bounding box center [1164, 233] width 43 height 43
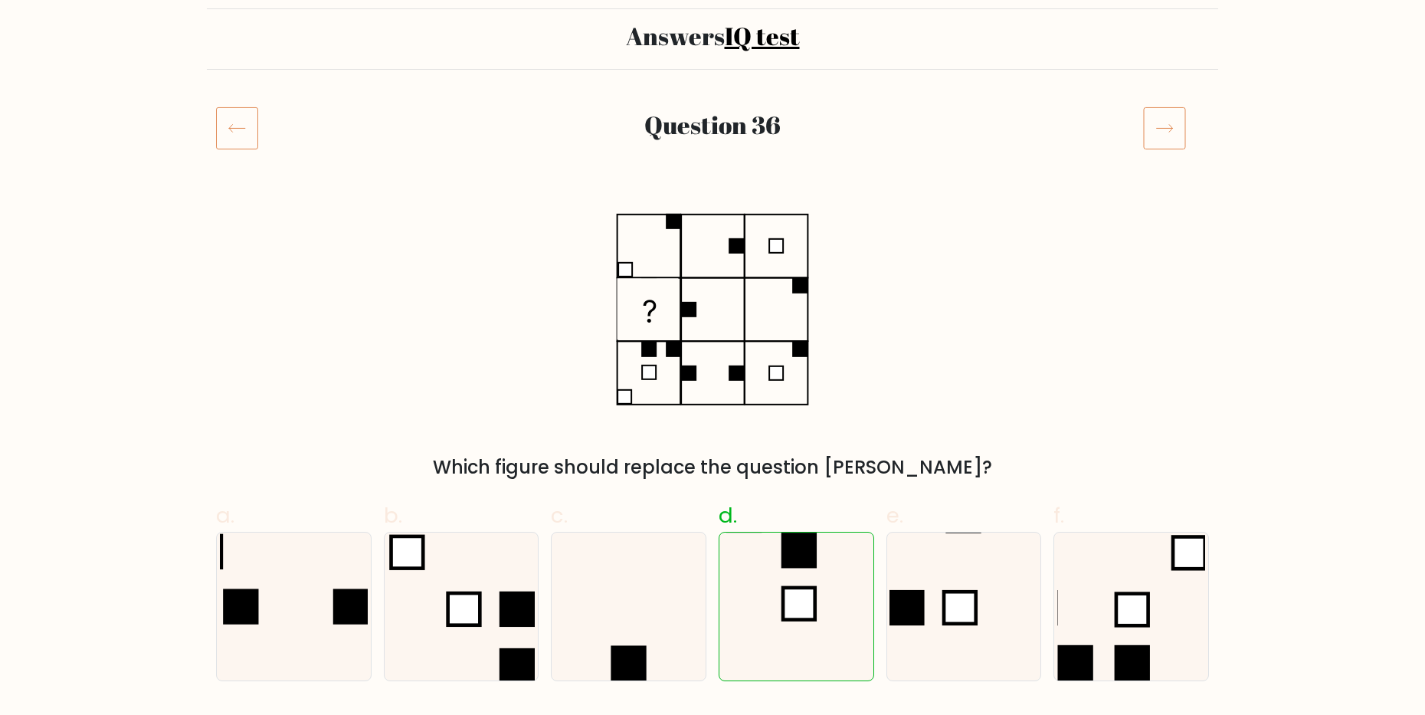
scroll to position [77, 0]
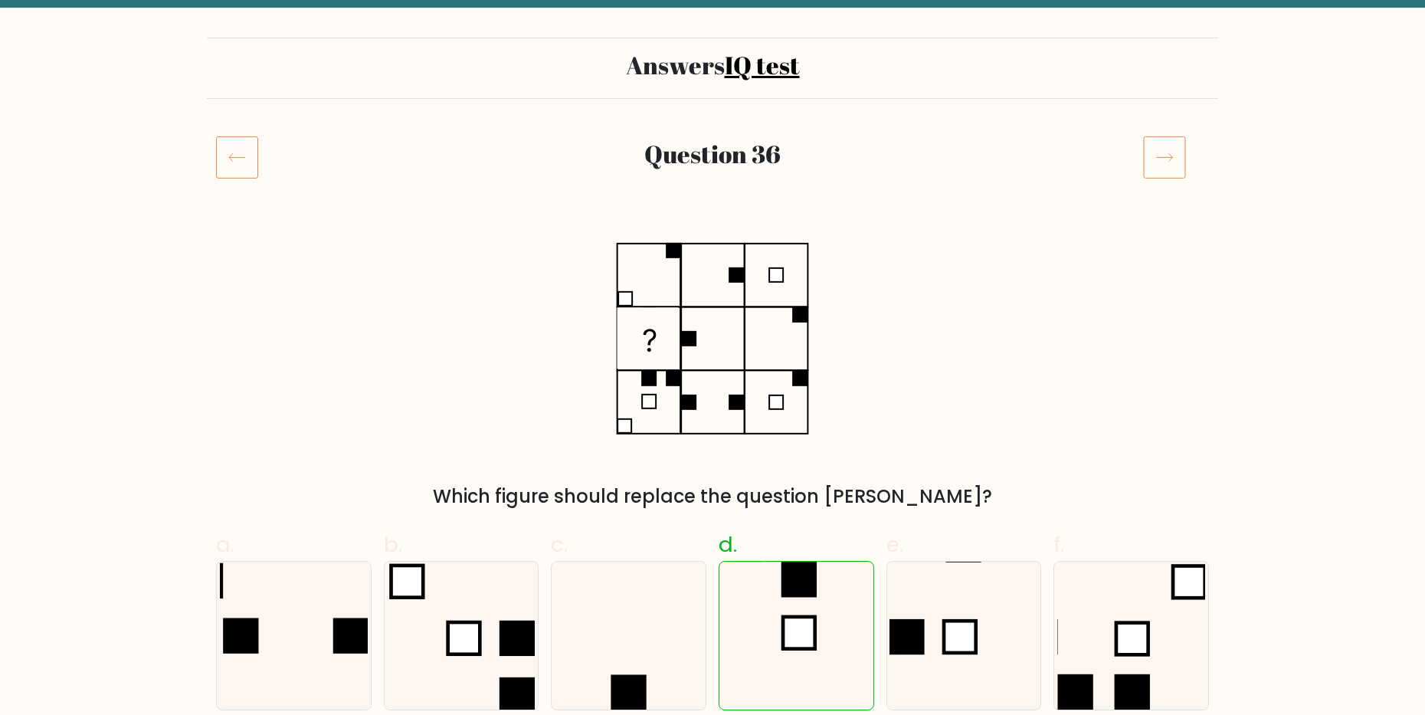
click at [1166, 167] on icon at bounding box center [1164, 157] width 43 height 43
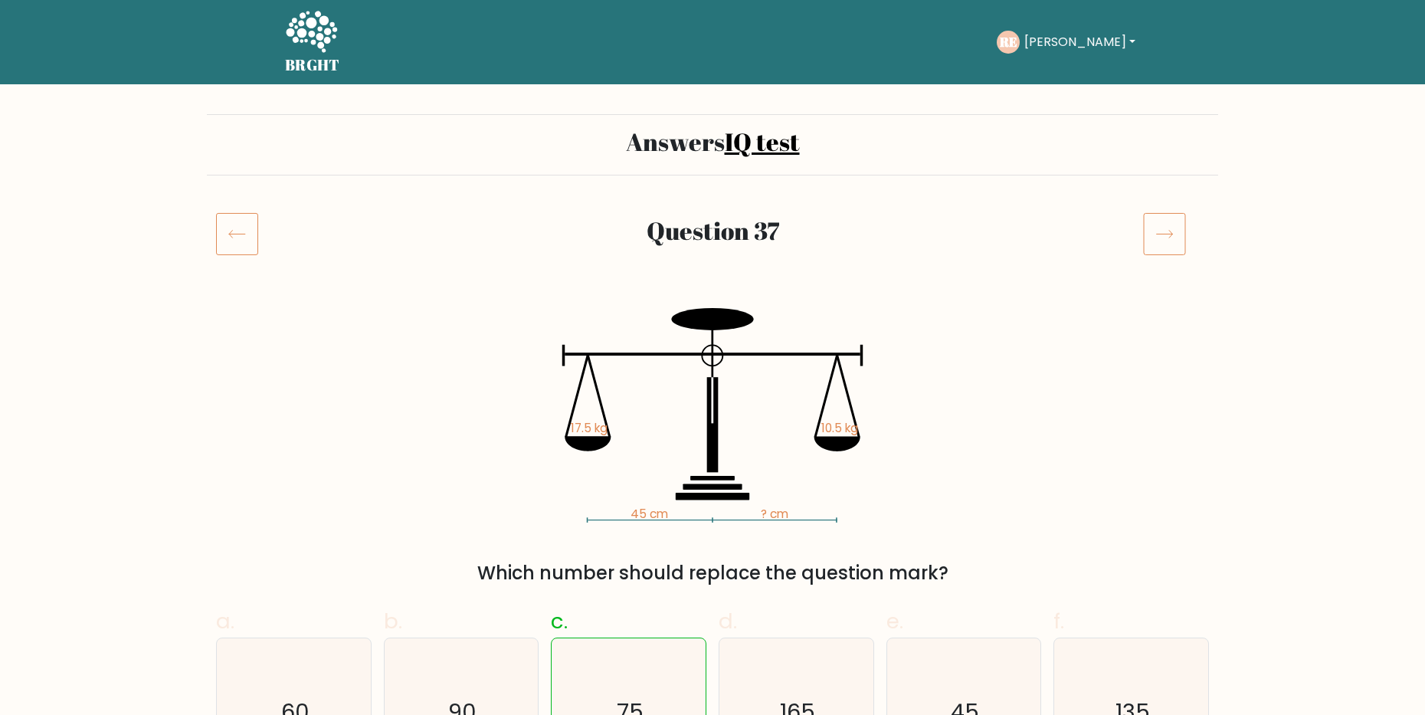
click at [1172, 234] on icon at bounding box center [1165, 235] width 16 height 8
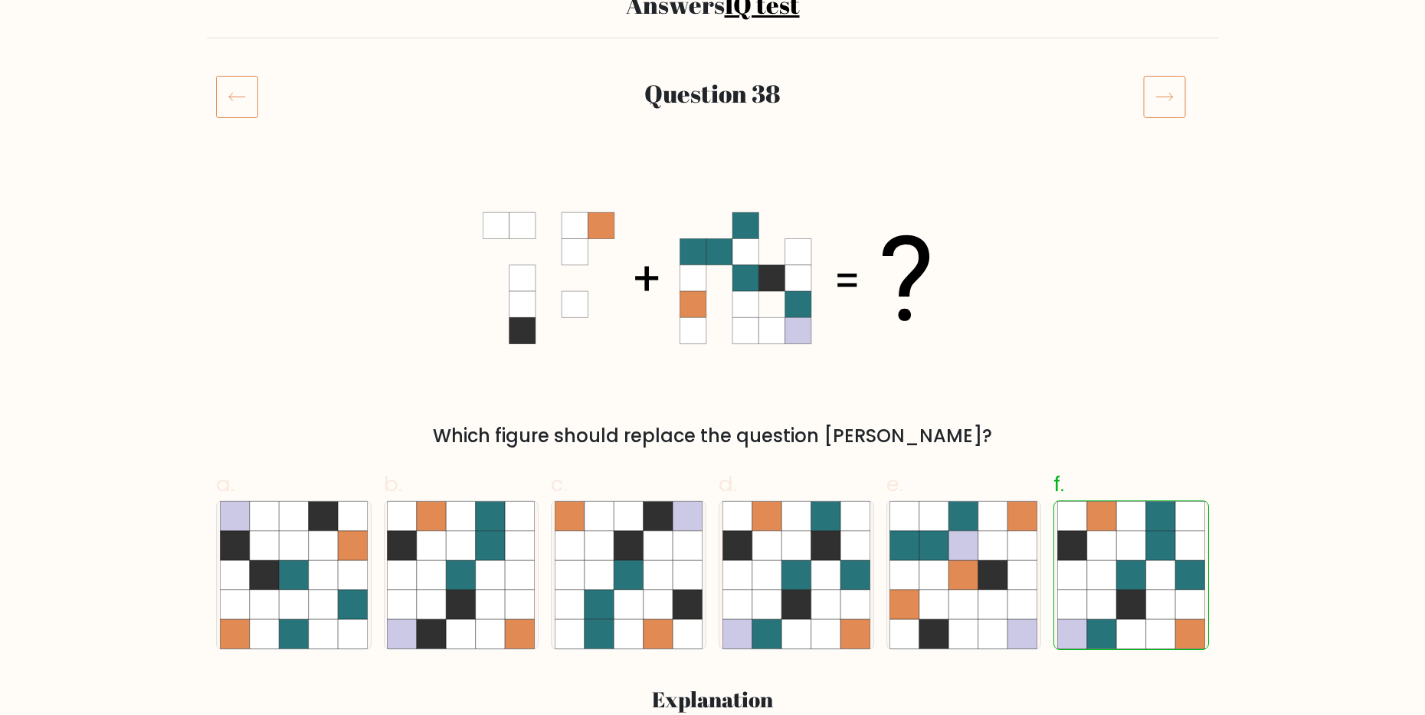
scroll to position [153, 0]
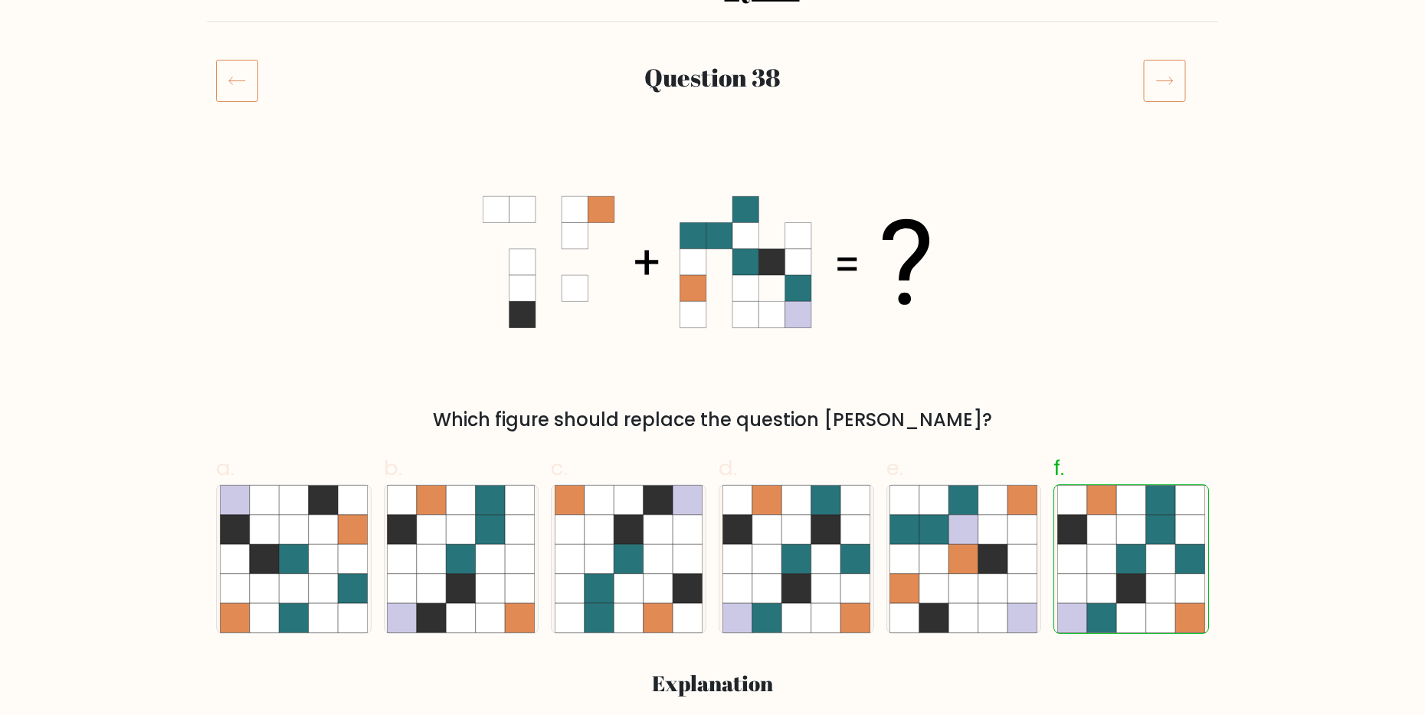
click at [1167, 98] on icon at bounding box center [1164, 80] width 43 height 43
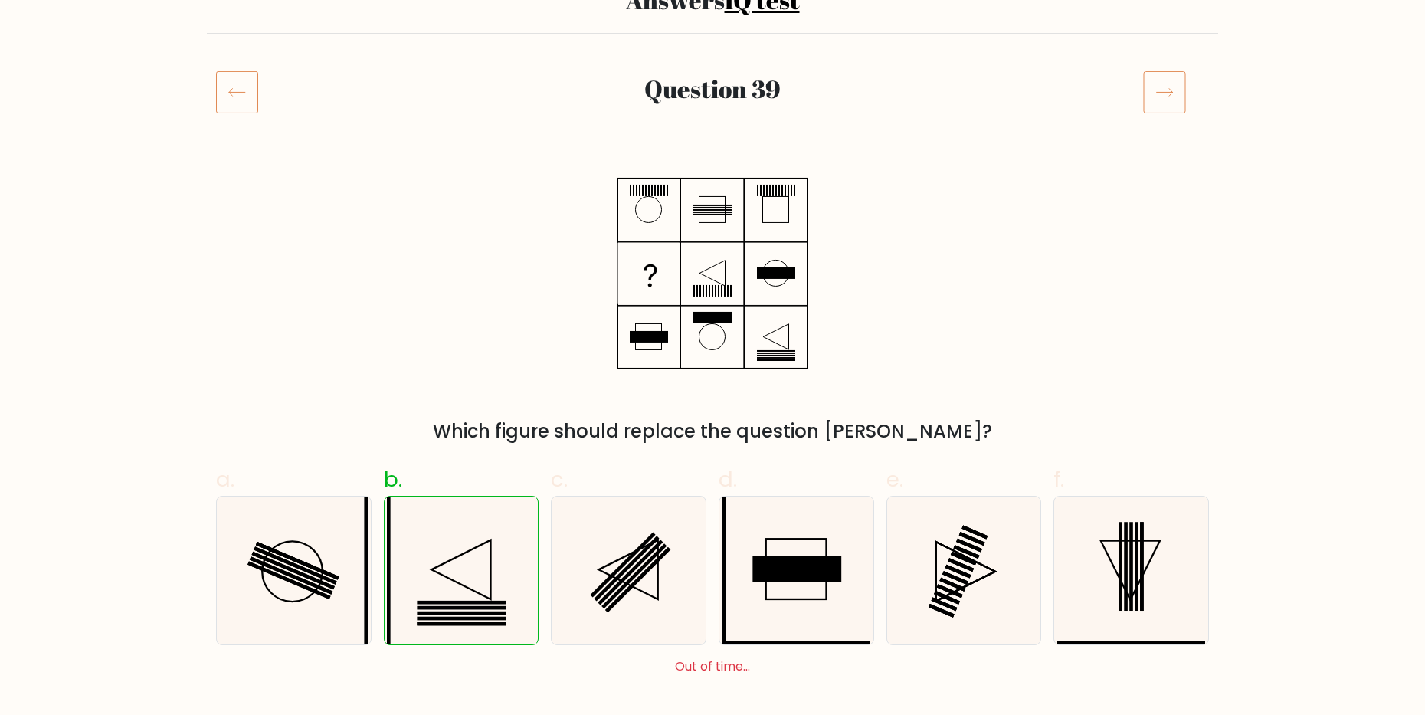
scroll to position [153, 0]
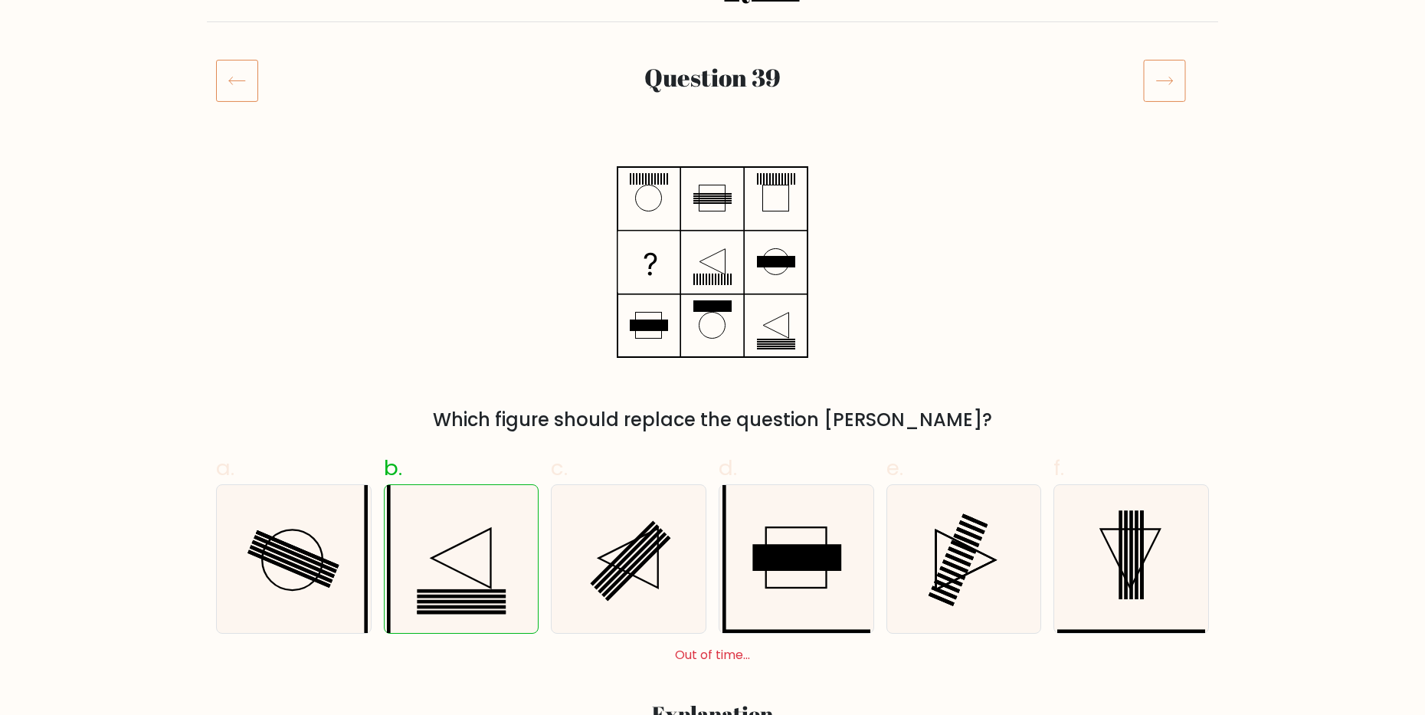
click at [1167, 89] on icon at bounding box center [1164, 80] width 43 height 43
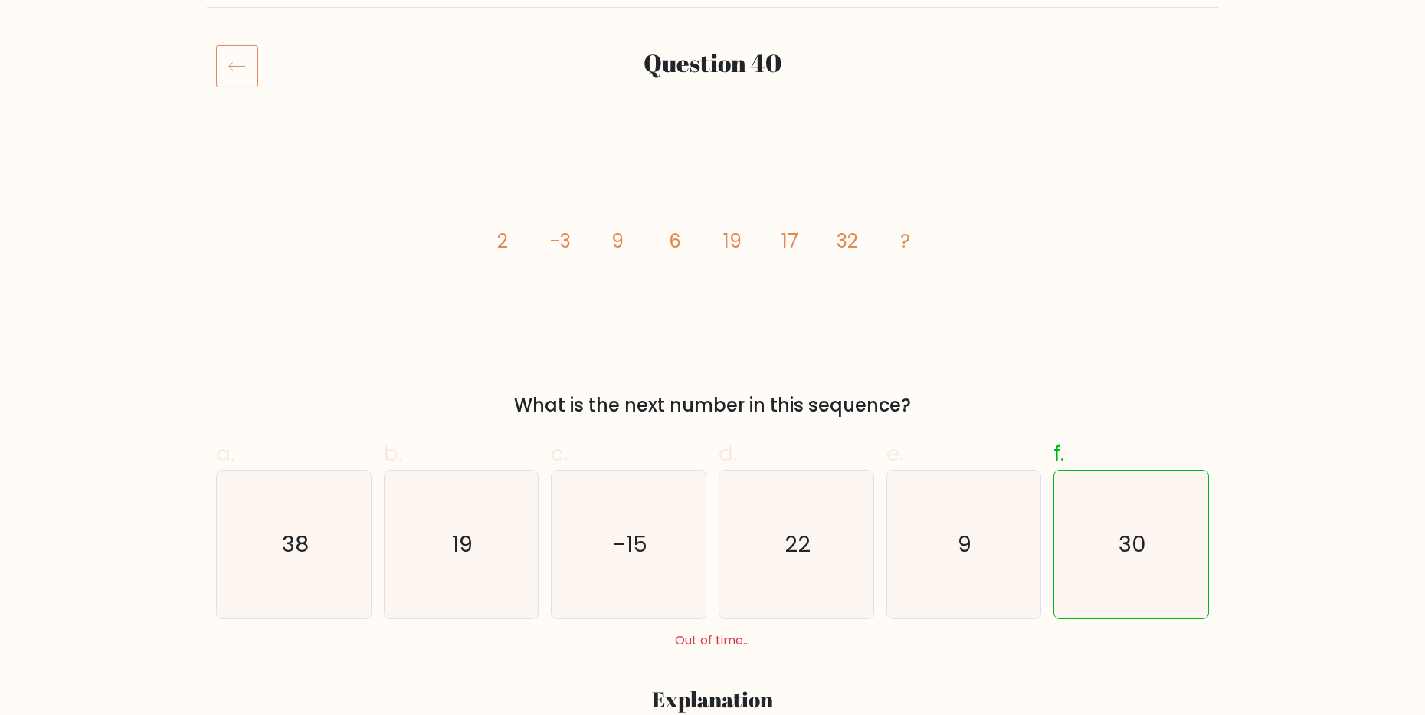
scroll to position [153, 0]
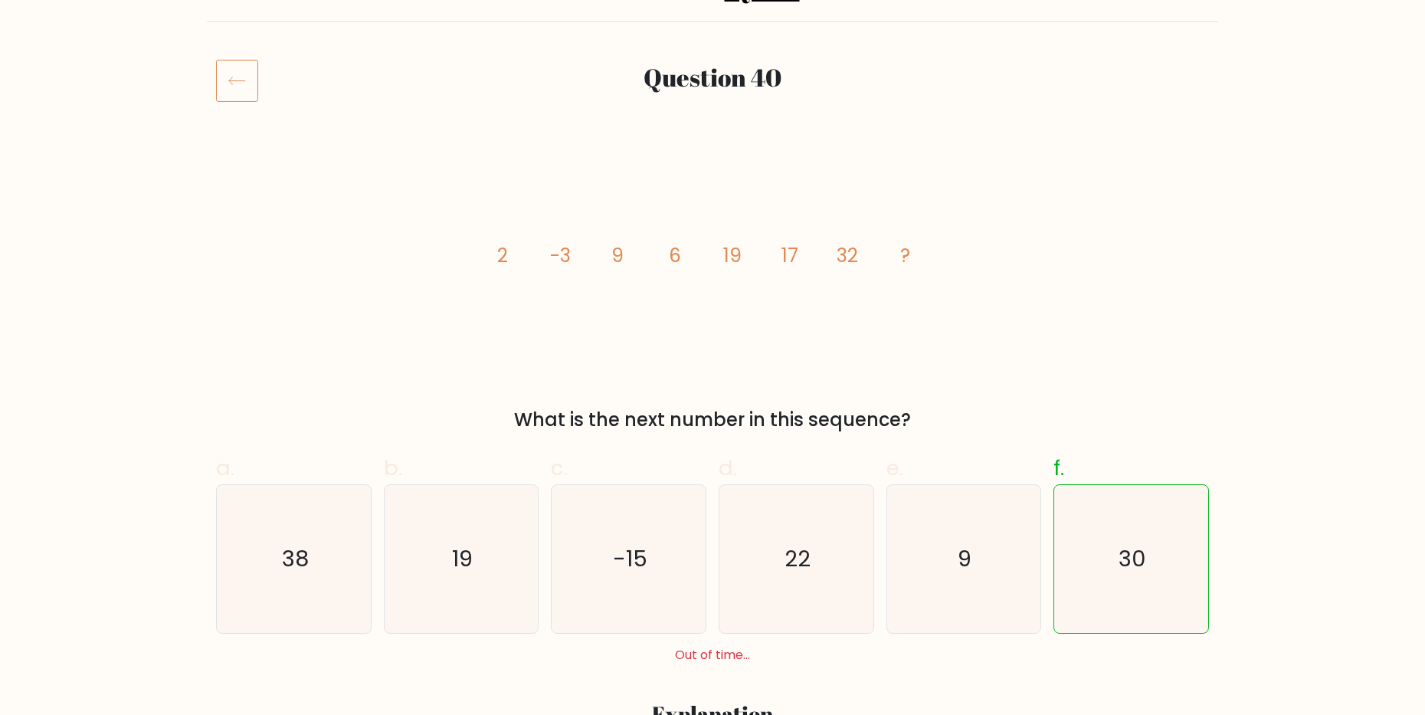
click at [250, 87] on icon at bounding box center [237, 80] width 42 height 43
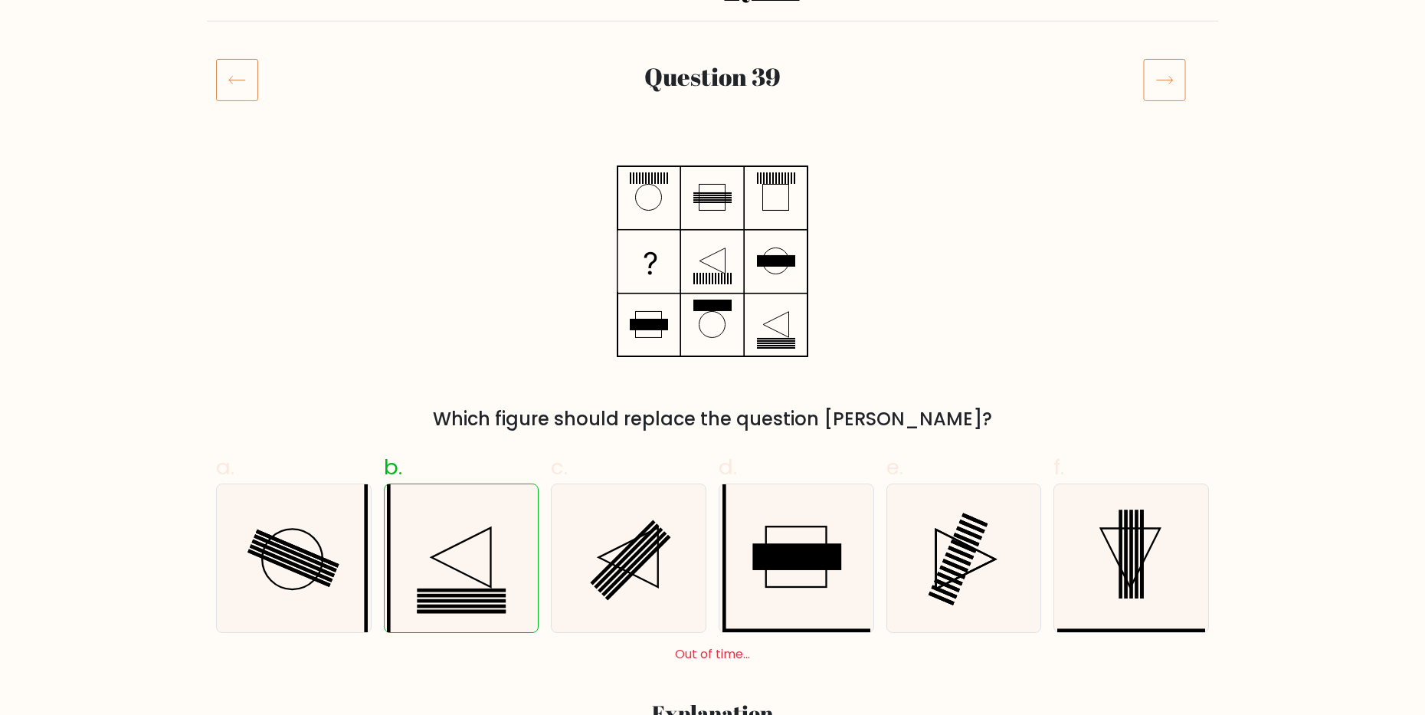
scroll to position [153, 0]
click at [1157, 83] on icon at bounding box center [1164, 80] width 43 height 43
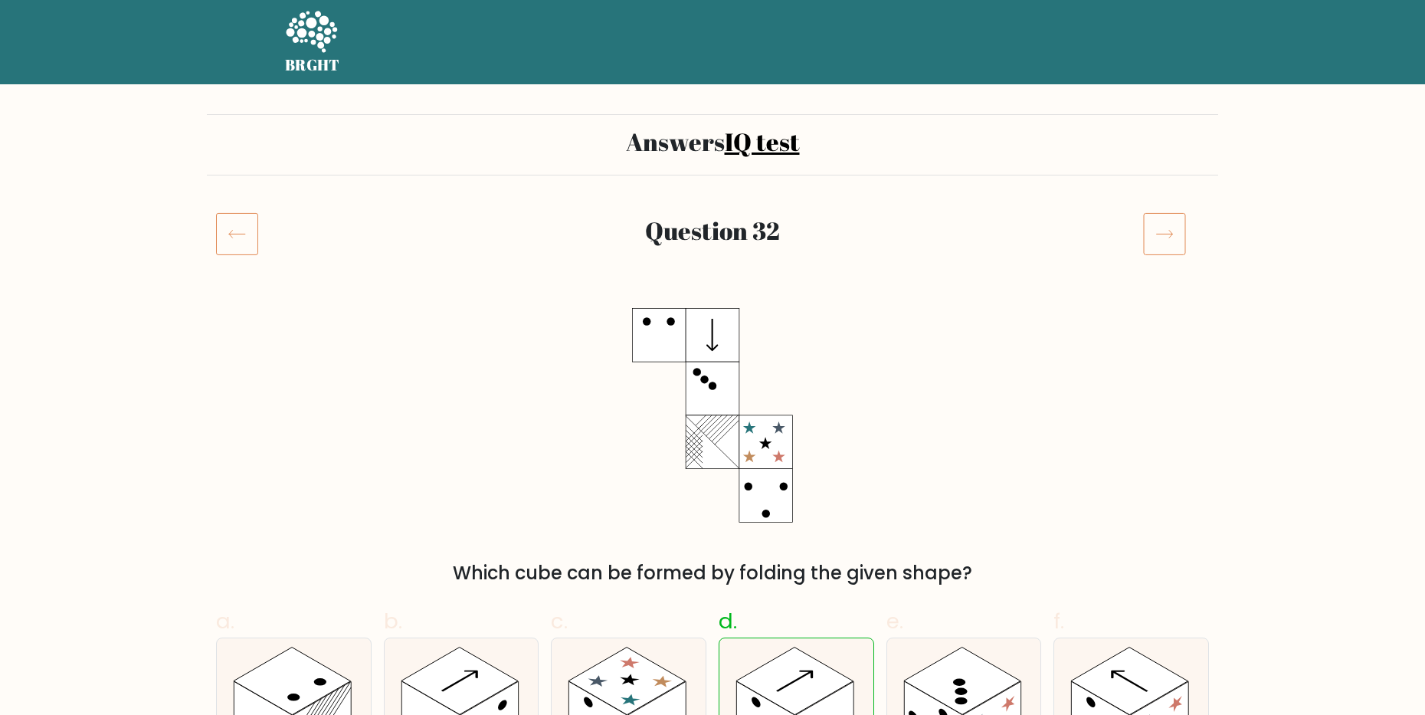
scroll to position [77, 0]
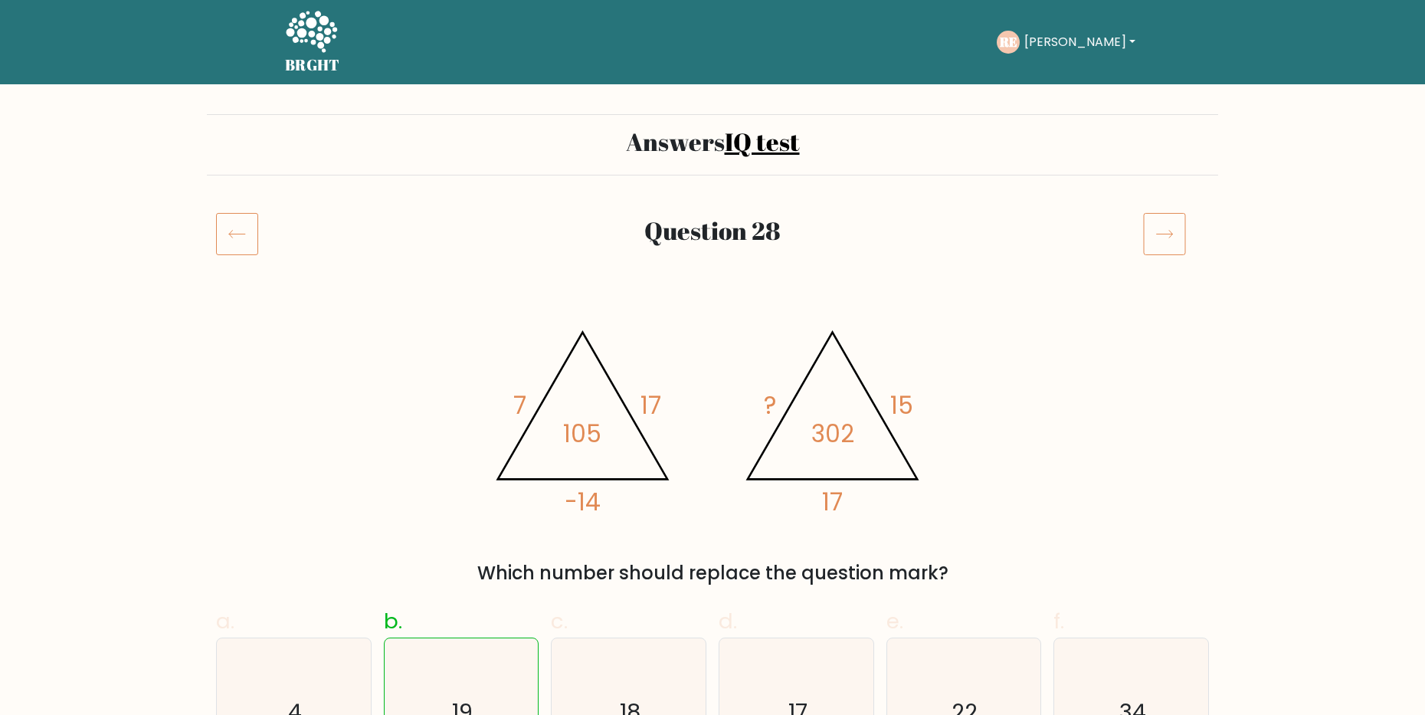
scroll to position [153, 0]
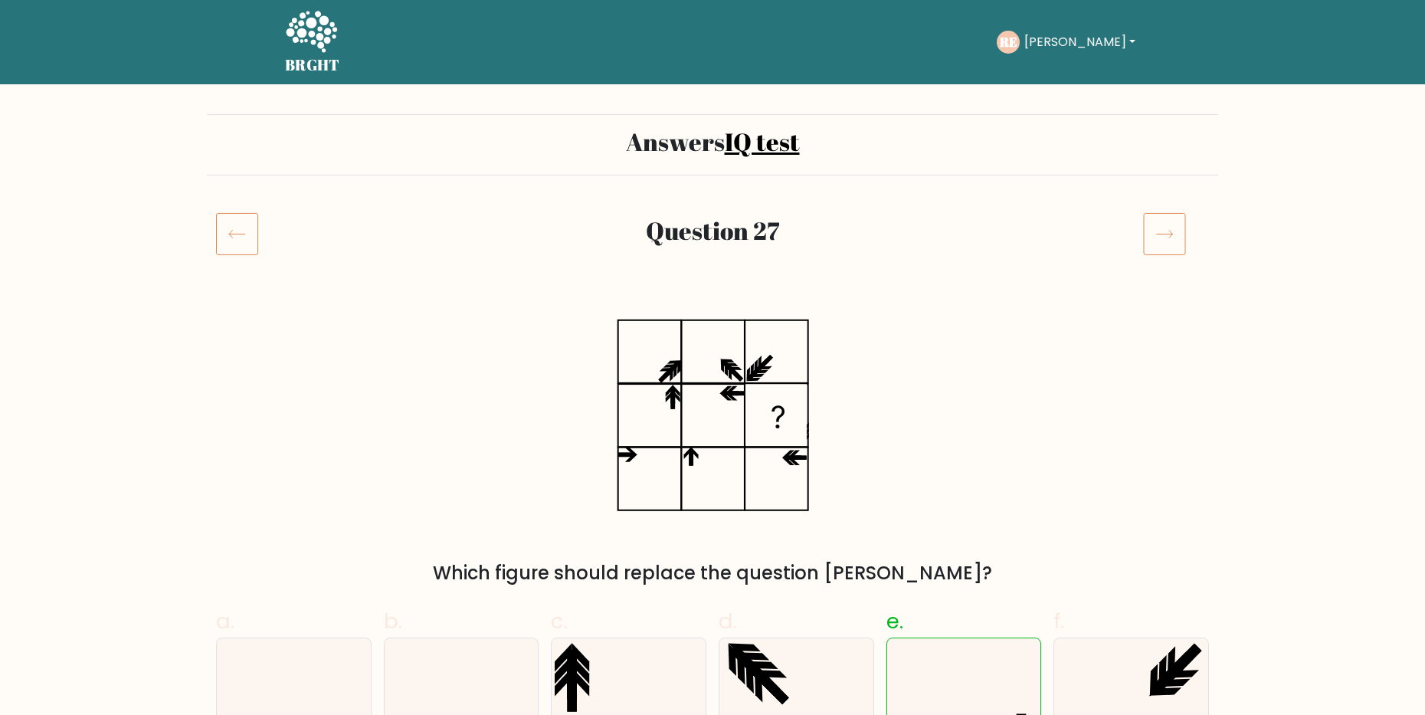
scroll to position [77, 0]
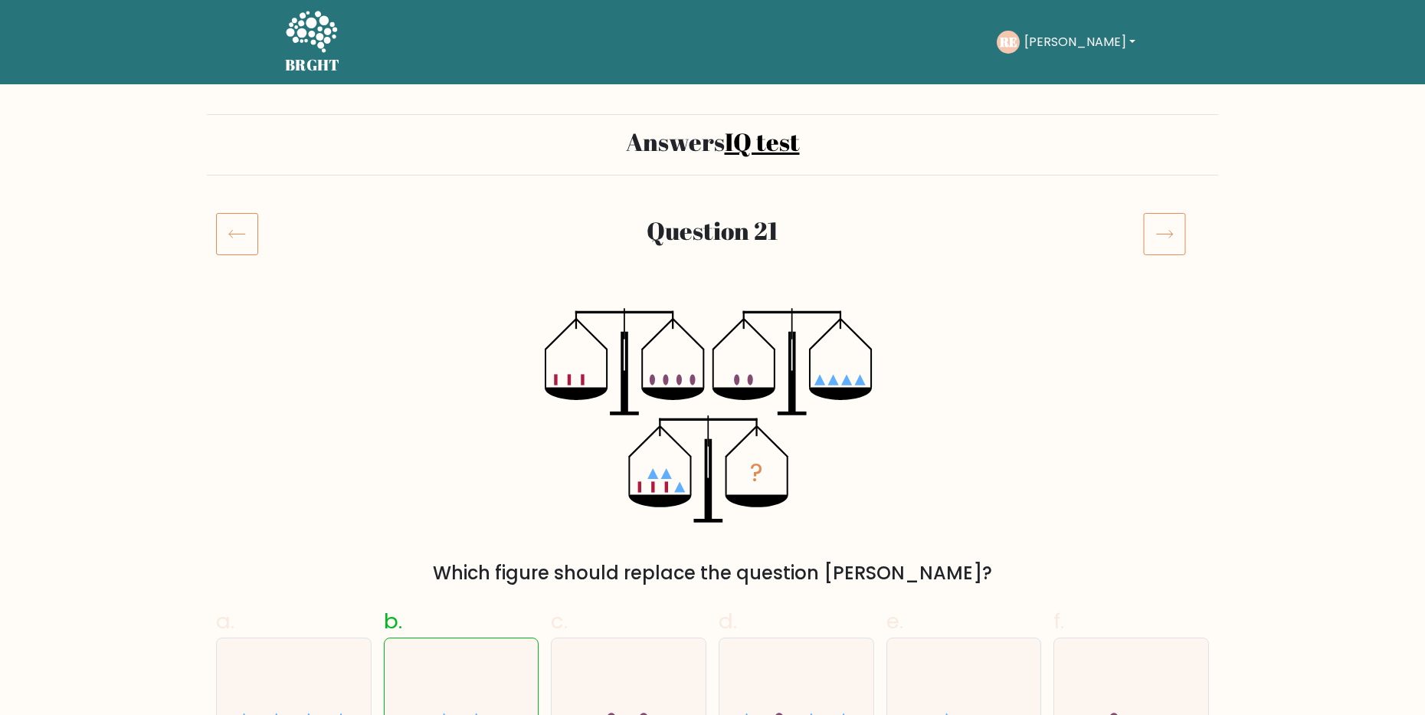
scroll to position [77, 0]
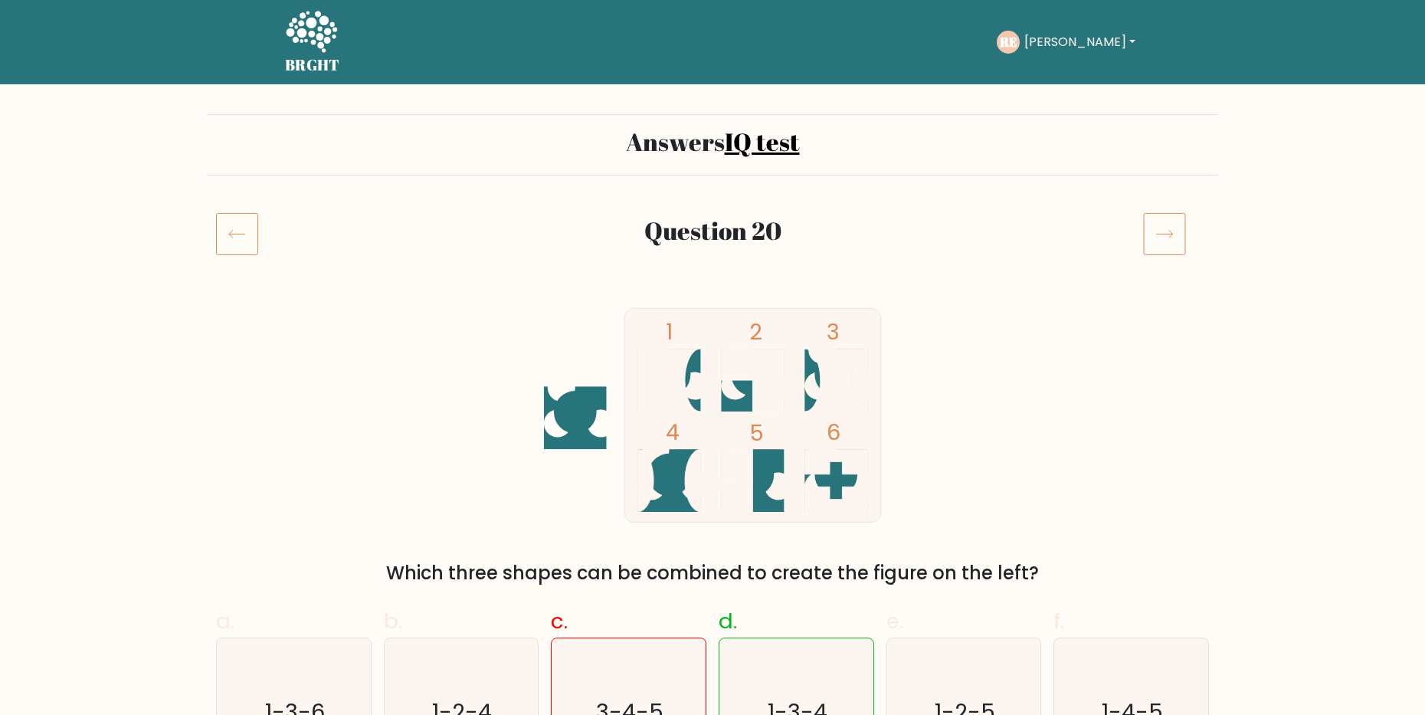
scroll to position [69, 0]
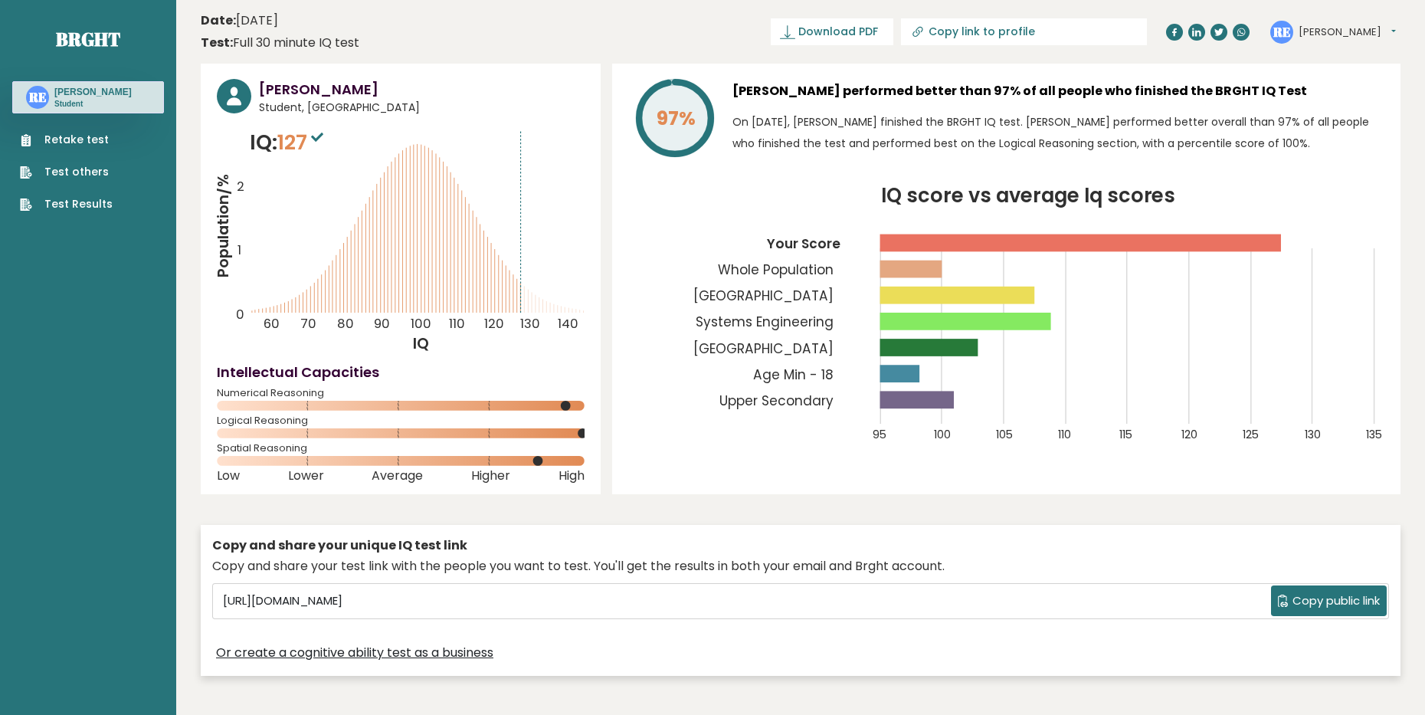
click at [83, 175] on link "Test others" at bounding box center [66, 172] width 93 height 16
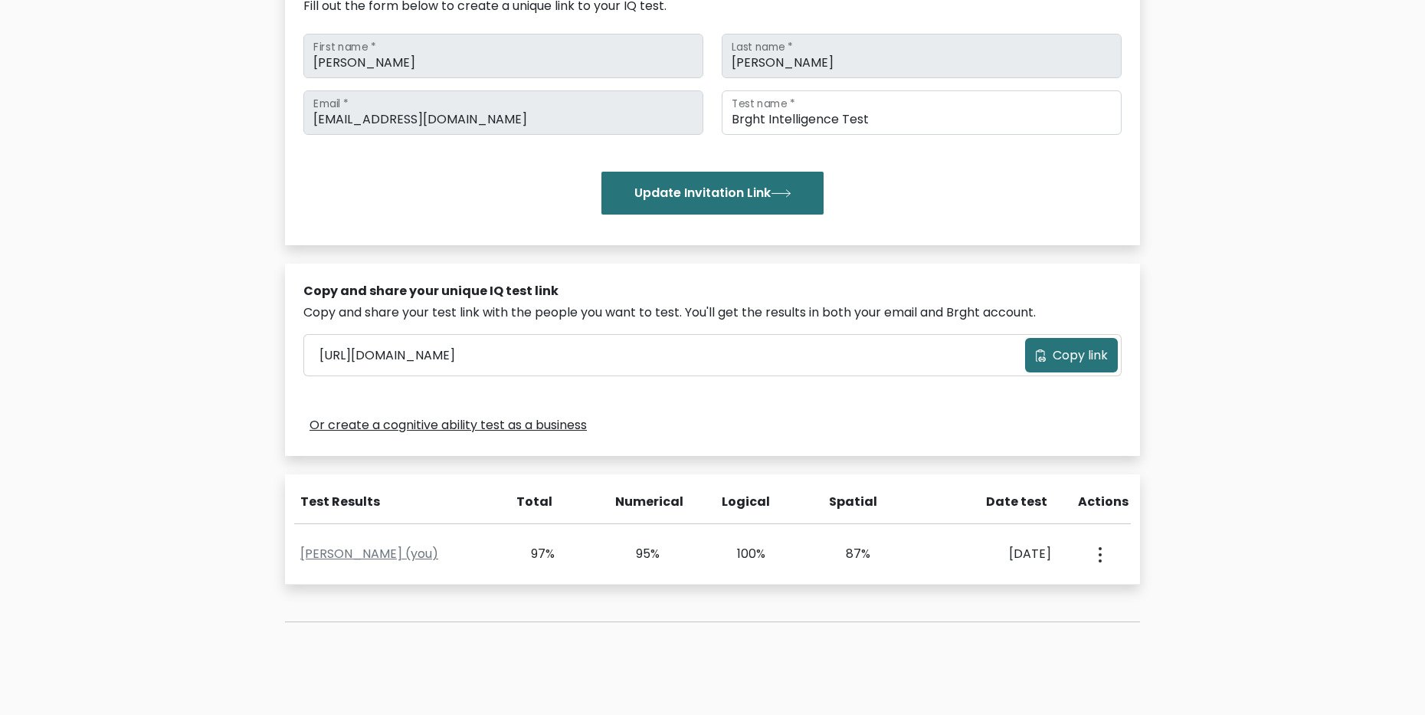
scroll to position [230, 0]
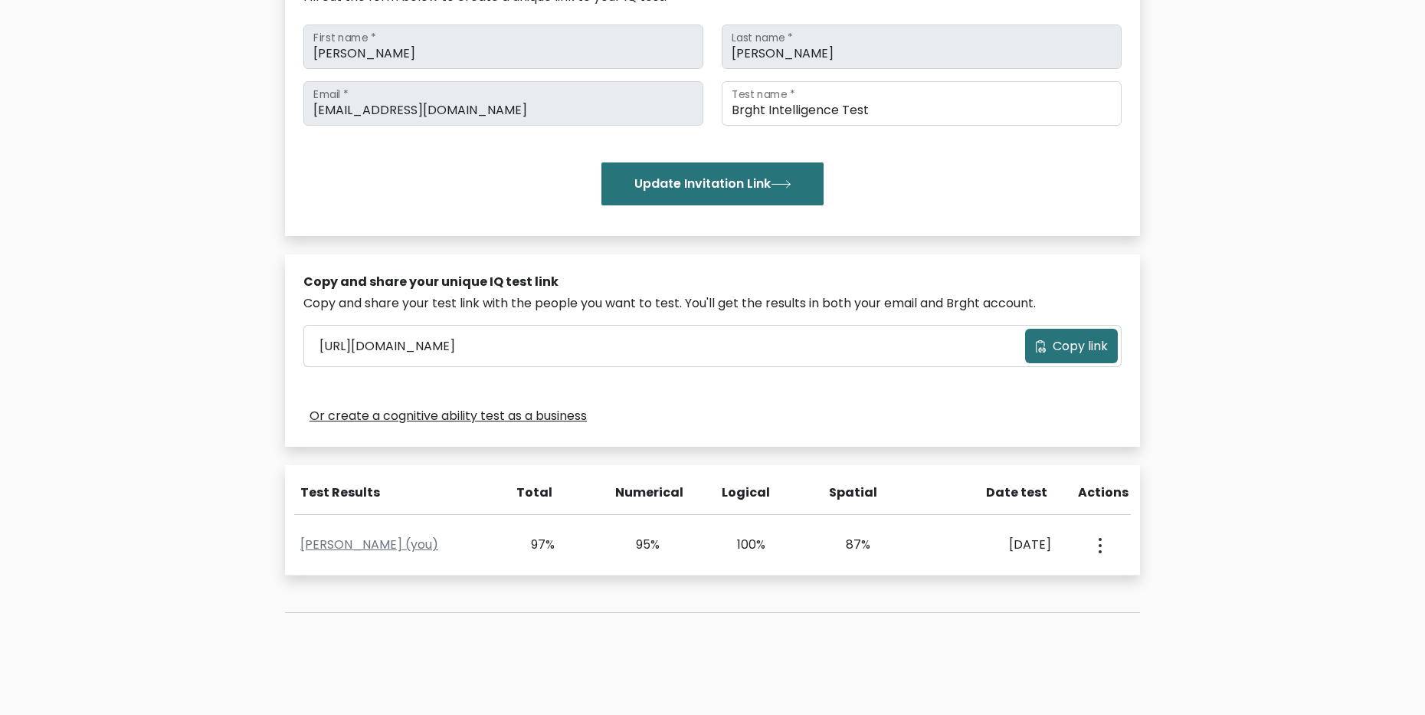
click at [1063, 345] on span "Copy link" at bounding box center [1079, 346] width 55 height 18
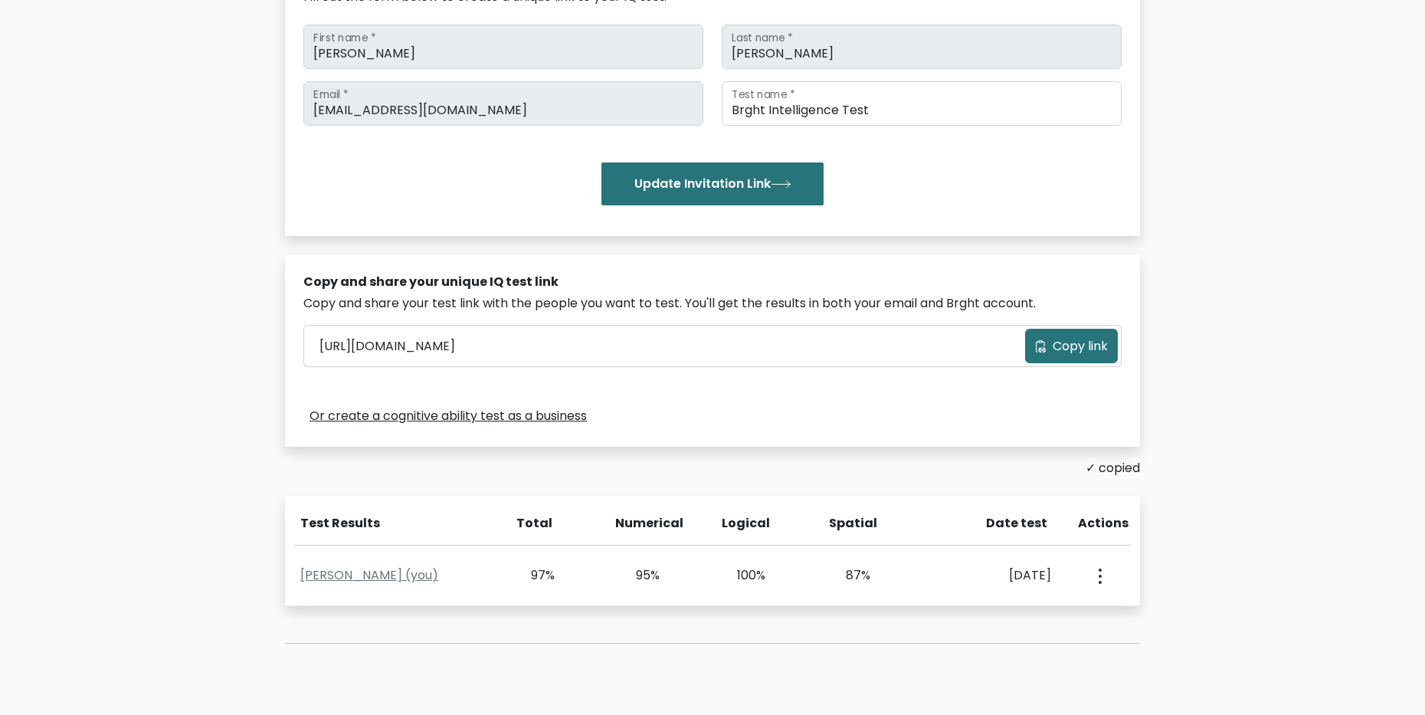
click at [948, 304] on div "Copy and share your test link with the people you want to test. You'll get the …" at bounding box center [712, 303] width 818 height 18
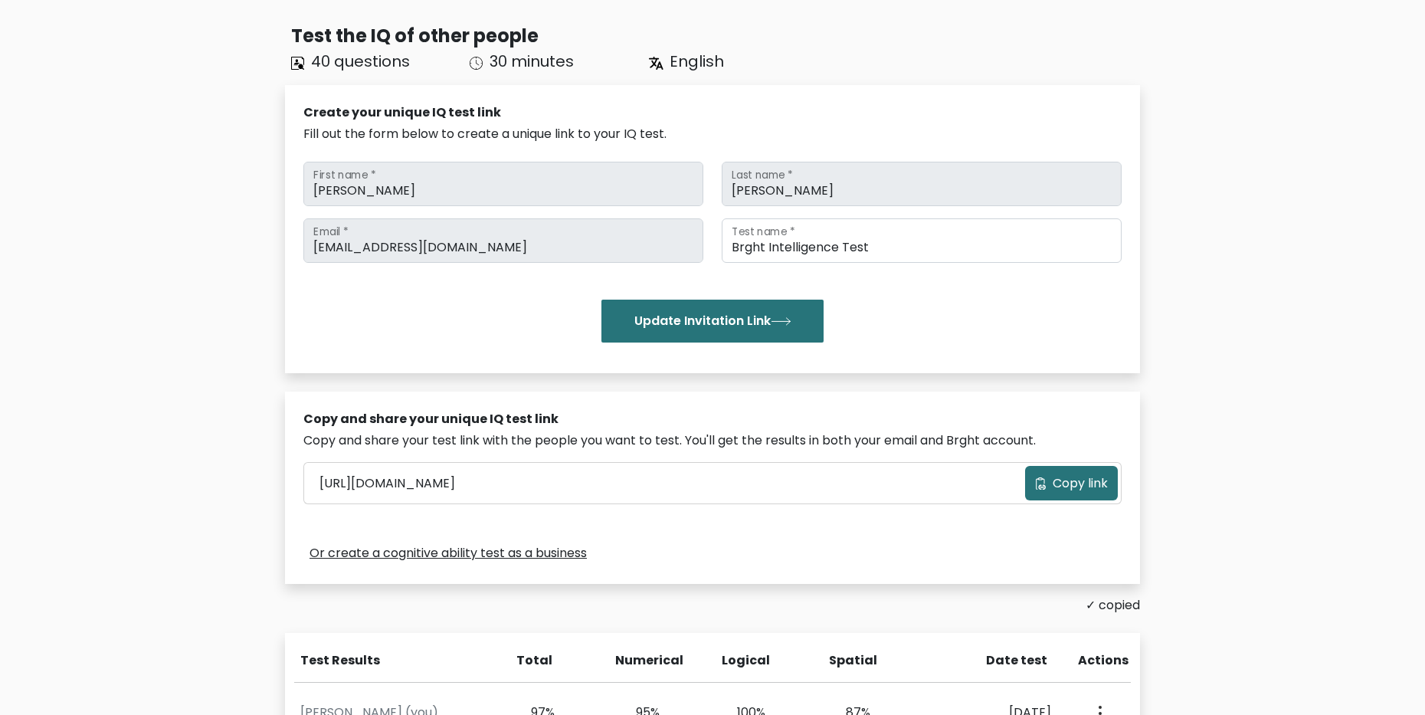
scroll to position [0, 0]
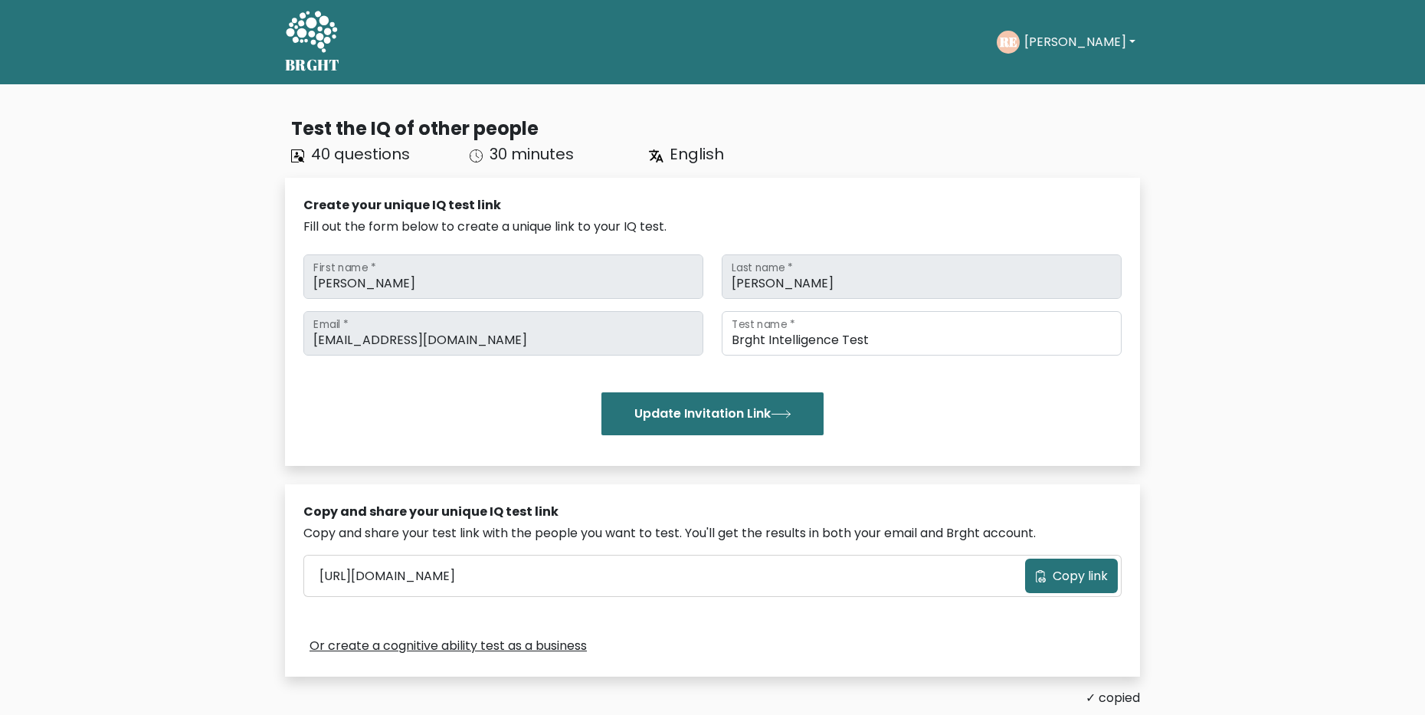
click at [293, 41] on icon at bounding box center [311, 33] width 53 height 46
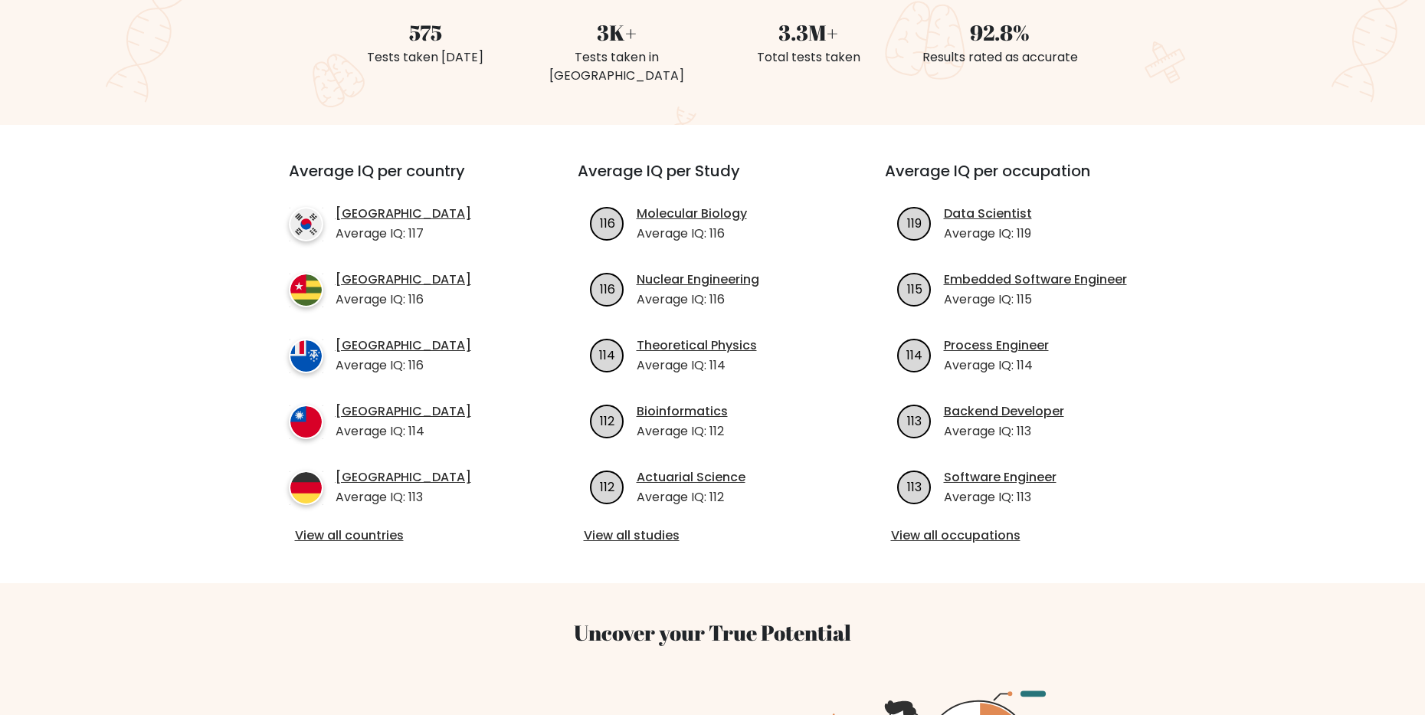
scroll to position [460, 0]
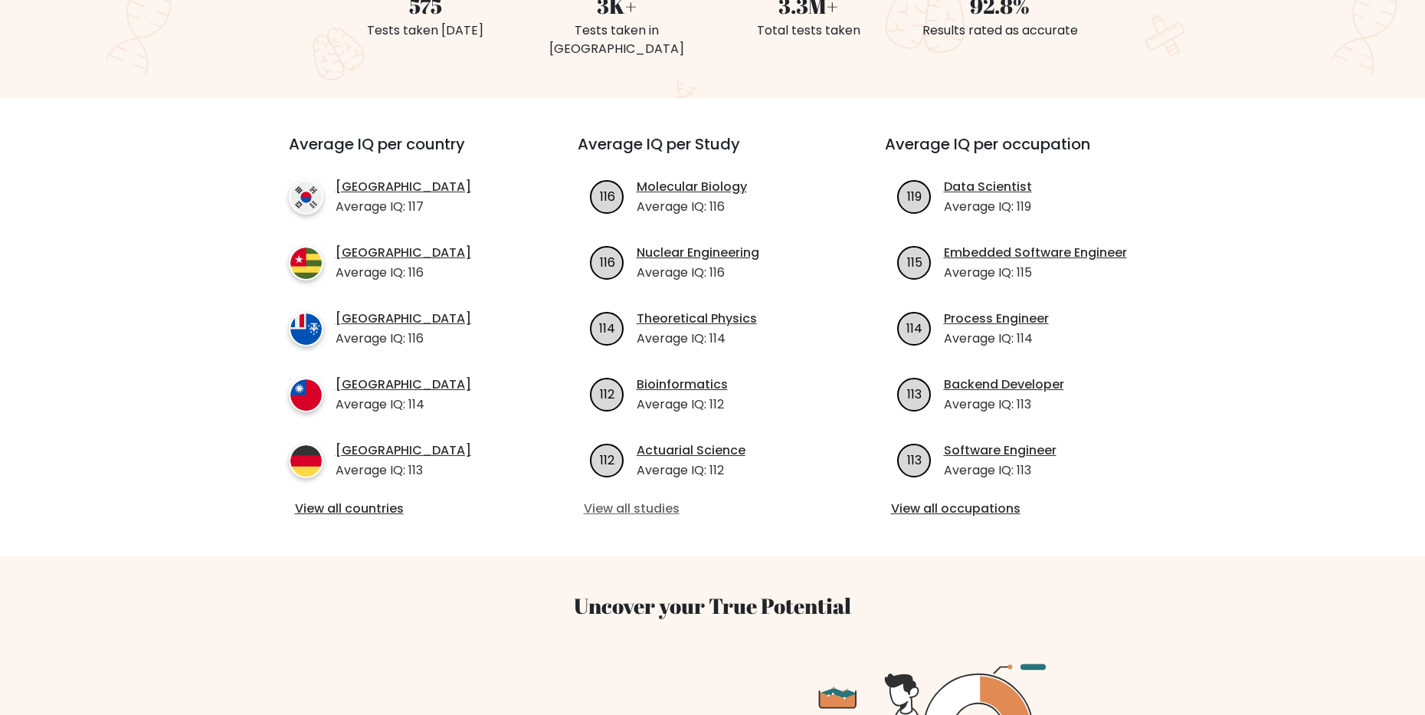
click at [664, 499] on link "View all studies" at bounding box center [713, 508] width 258 height 18
click at [646, 499] on link "View all studies" at bounding box center [713, 508] width 258 height 18
